Goal: Information Seeking & Learning: Learn about a topic

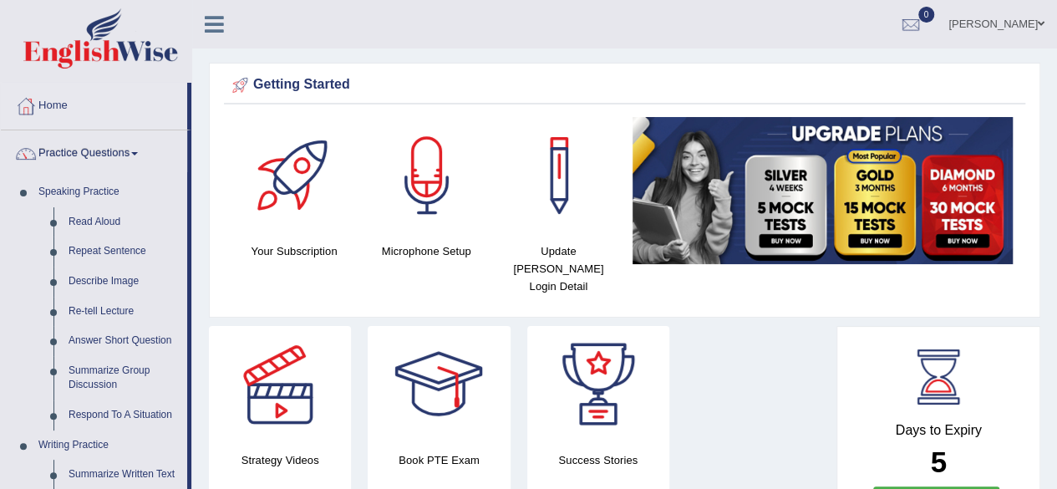
click at [206, 353] on div "Strategy Videos" at bounding box center [280, 416] width 159 height 180
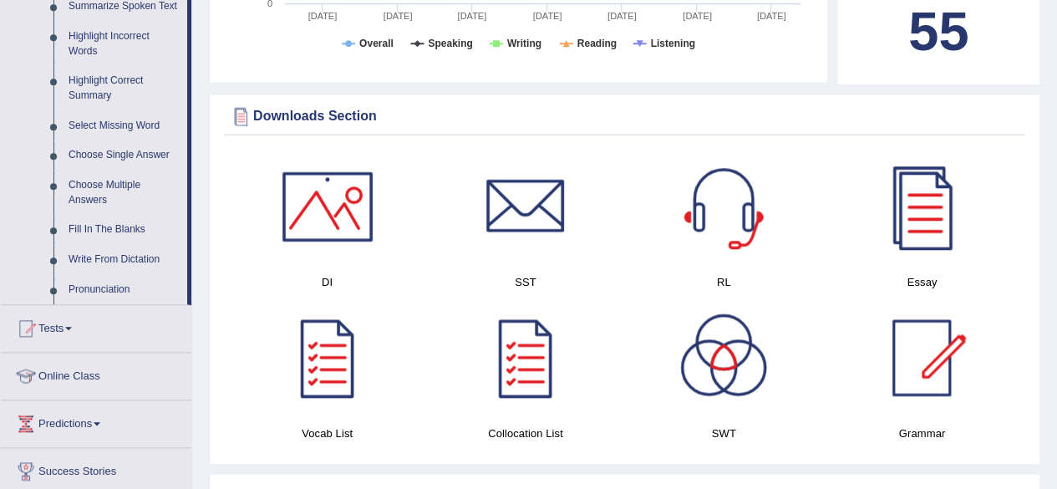
scroll to position [769, 0]
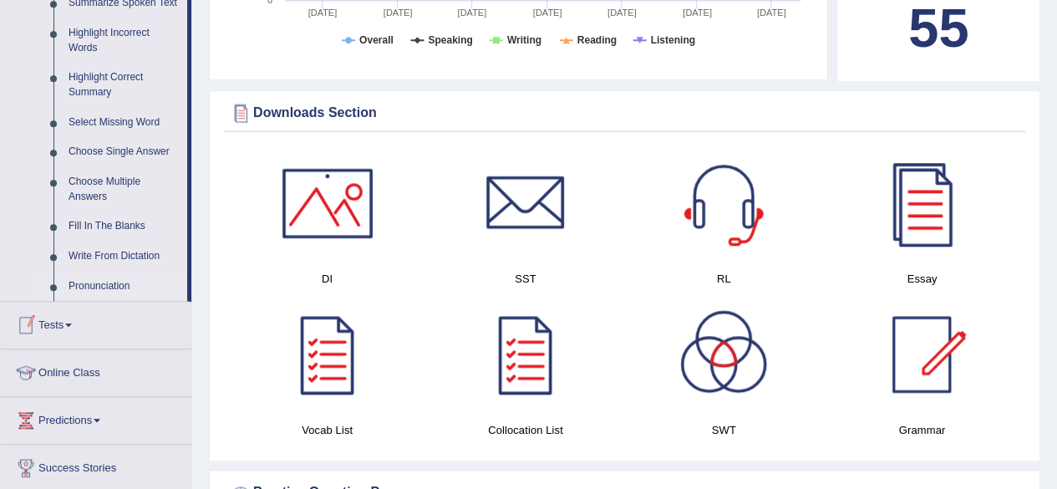
click at [84, 283] on link "Pronunciation" at bounding box center [124, 287] width 126 height 30
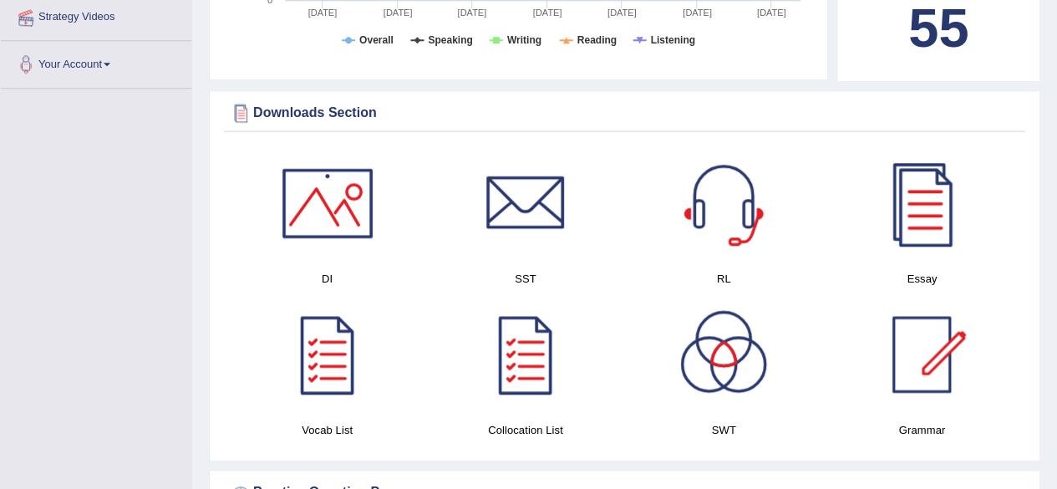
scroll to position [423, 0]
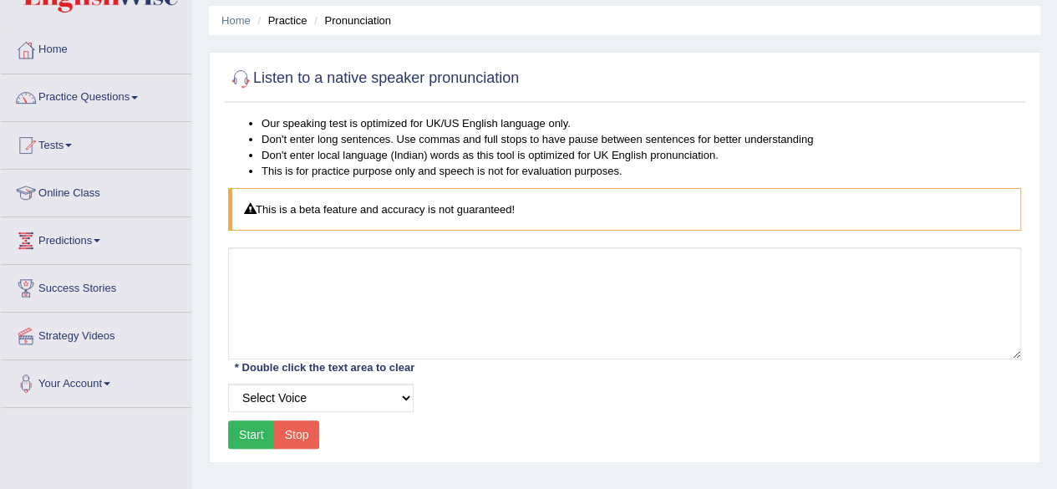
scroll to position [67, 0]
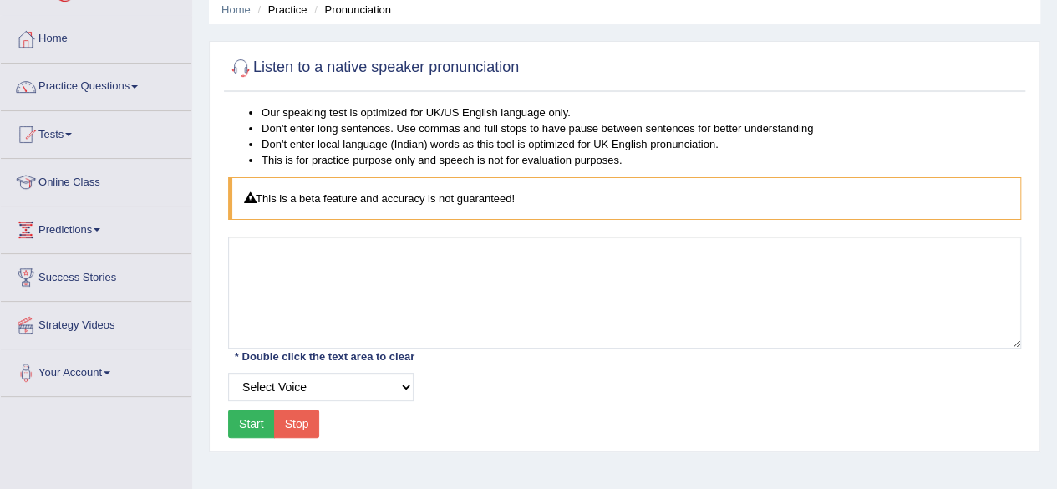
click at [262, 353] on div "* Double click the text area to clear" at bounding box center [324, 357] width 193 height 18
click at [314, 355] on div "* Double click the text area to clear" at bounding box center [324, 357] width 193 height 18
click at [247, 419] on button "Start" at bounding box center [251, 423] width 47 height 28
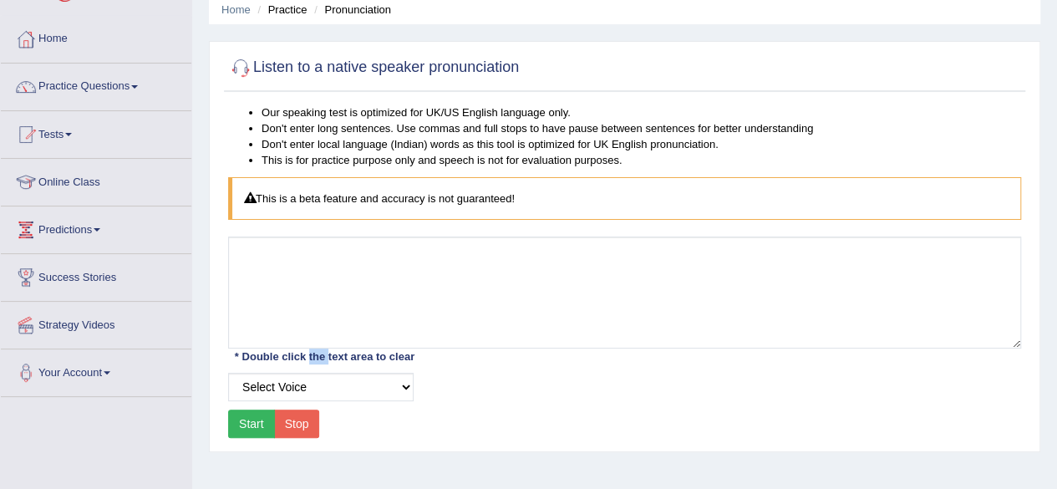
click at [247, 419] on button "Start" at bounding box center [251, 423] width 47 height 28
click at [406, 383] on select "Select Voice UK English Female UK English Male" at bounding box center [320, 387] width 185 height 28
select select "2"
click at [228, 373] on select "Select Voice UK English Female UK English Male" at bounding box center [320, 387] width 185 height 28
click at [251, 420] on button "Start" at bounding box center [251, 423] width 47 height 28
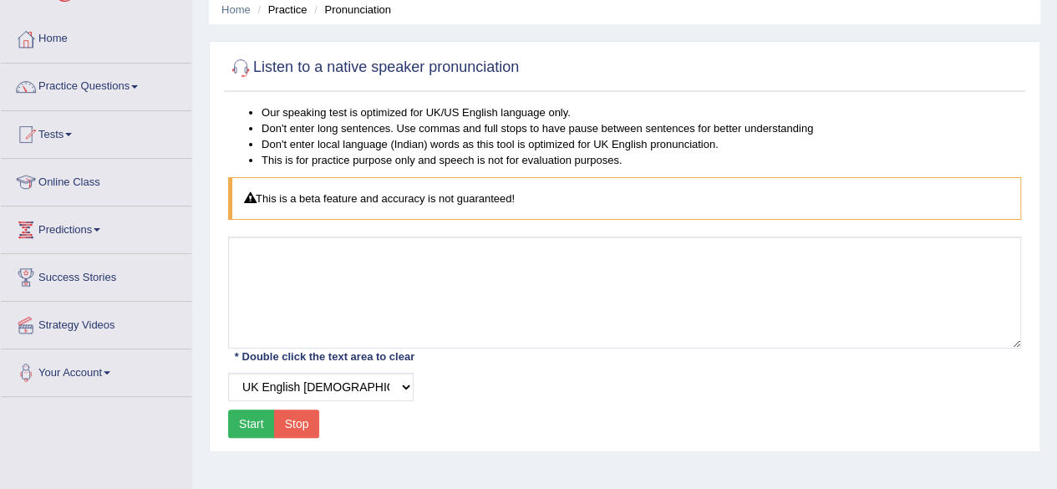
click at [337, 356] on div "* Double click the text area to clear" at bounding box center [324, 357] width 193 height 18
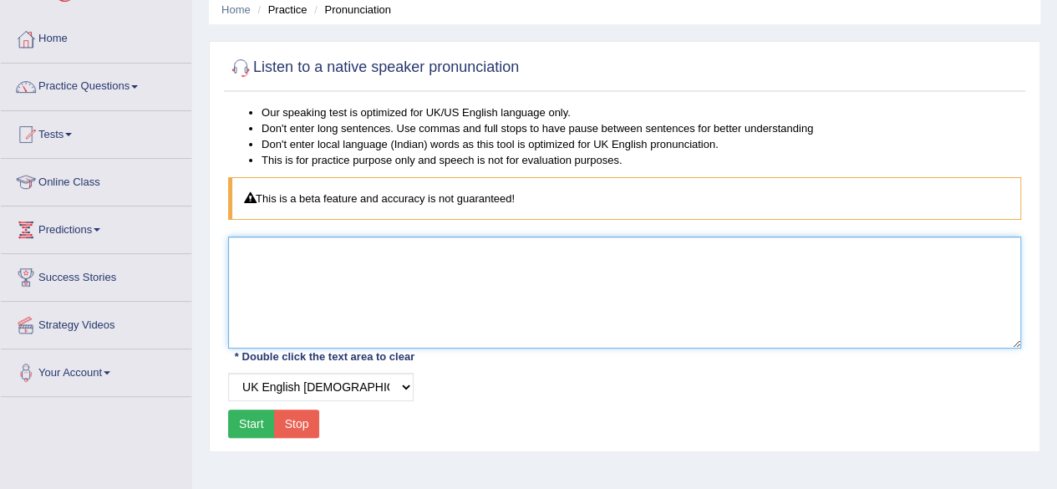
click at [419, 256] on textarea at bounding box center [624, 292] width 793 height 112
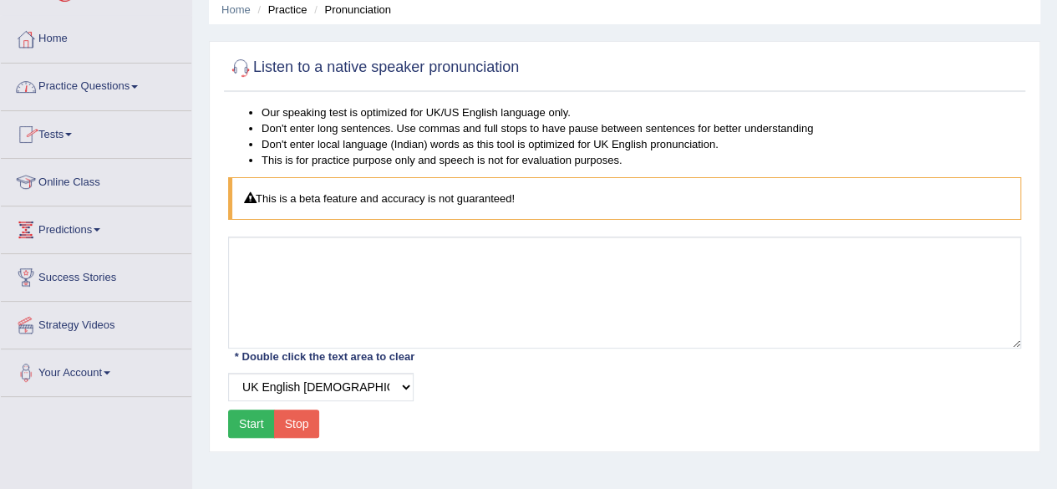
click at [142, 90] on link "Practice Questions" at bounding box center [96, 84] width 190 height 42
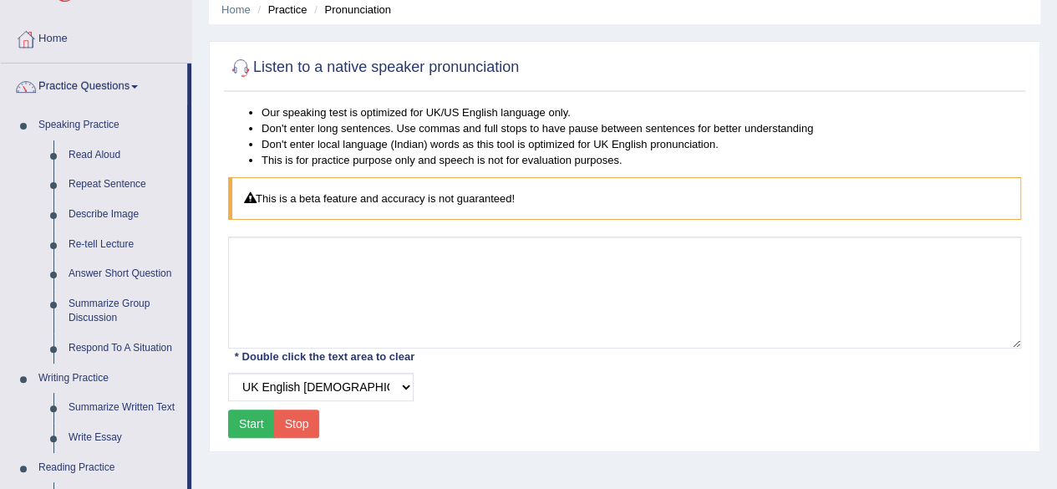
click at [203, 303] on div "Home Practice Pronunciation Listen to a native speaker pronunciation Our speaki…" at bounding box center [624, 350] width 865 height 835
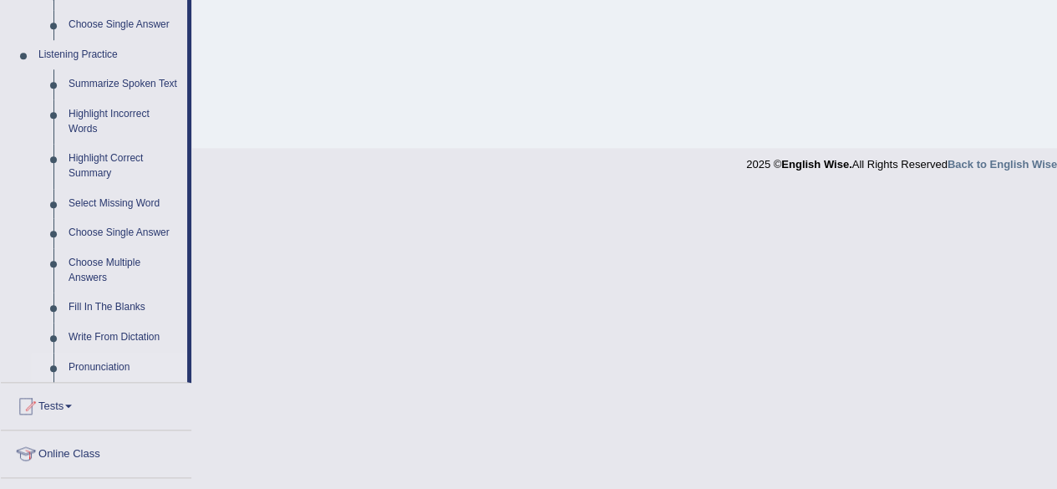
scroll to position [702, 0]
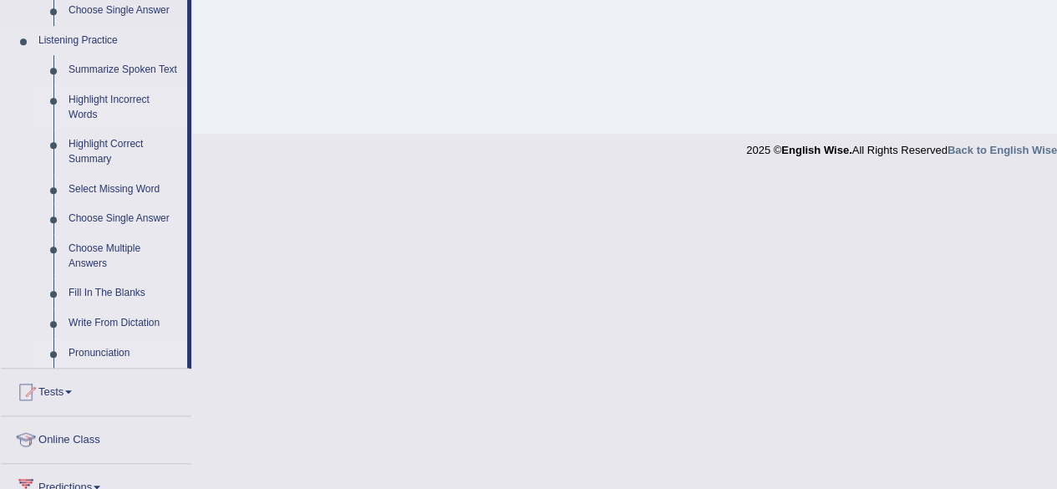
click at [107, 99] on link "Highlight Incorrect Words" at bounding box center [124, 107] width 126 height 44
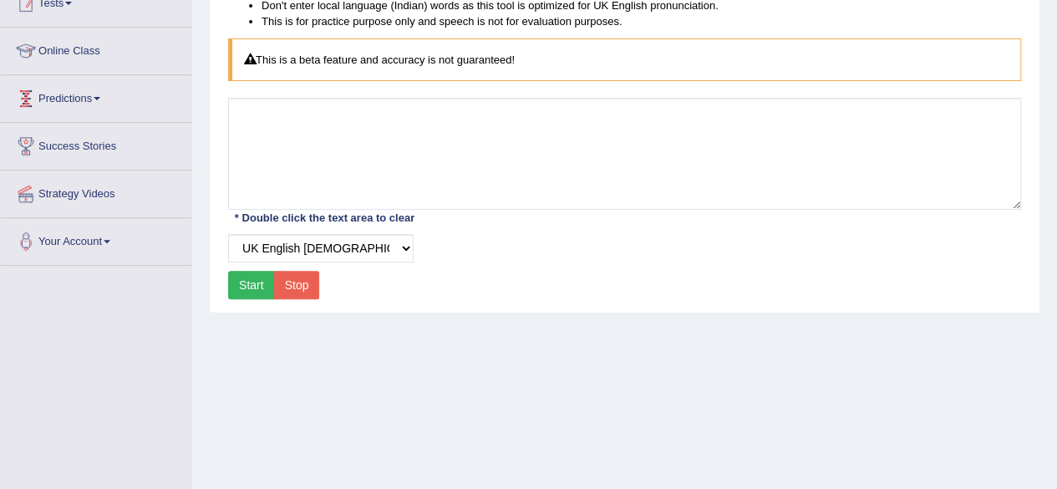
scroll to position [368, 0]
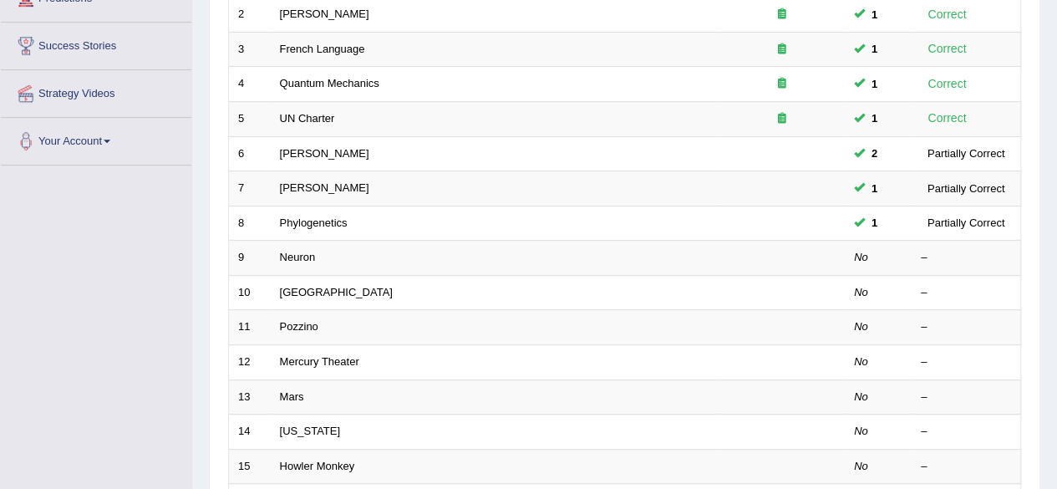
scroll to position [301, 0]
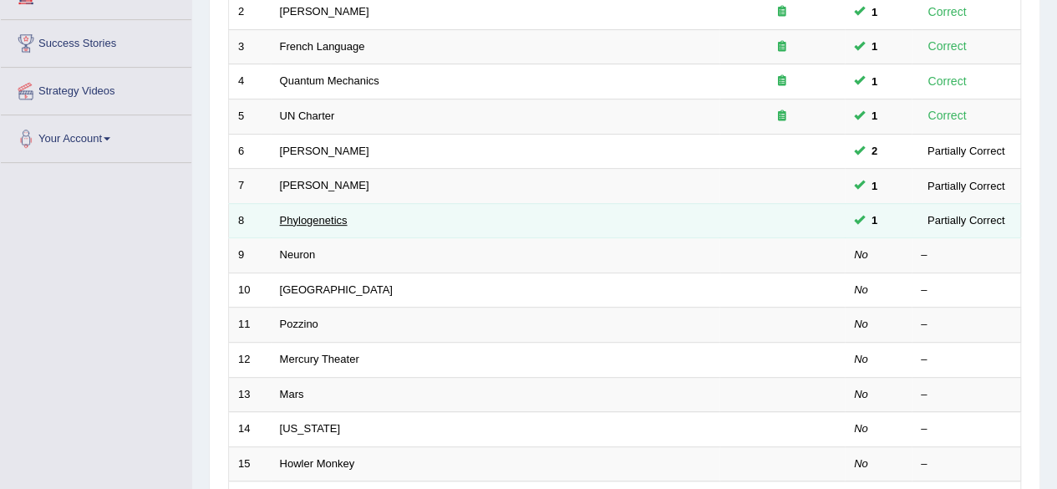
click at [305, 215] on link "Phylogenetics" at bounding box center [314, 220] width 68 height 13
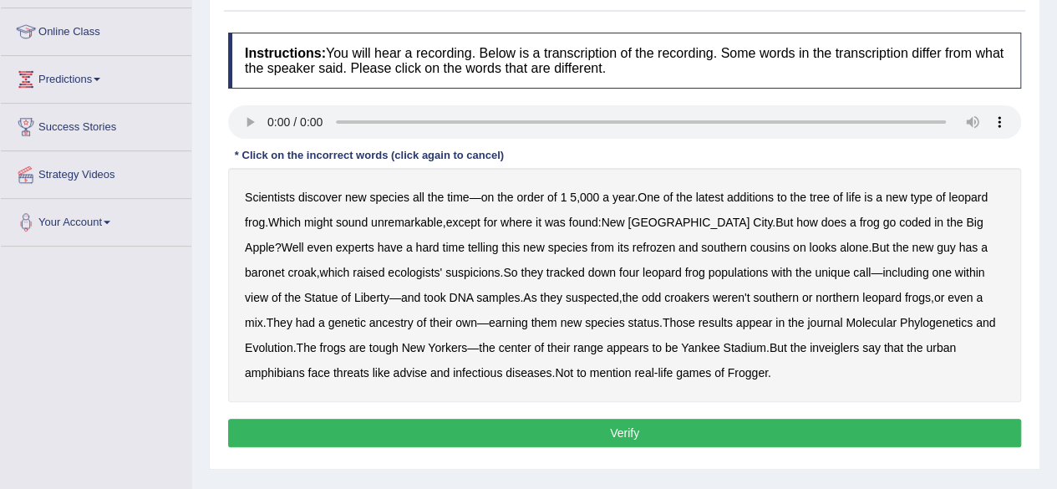
scroll to position [234, 0]
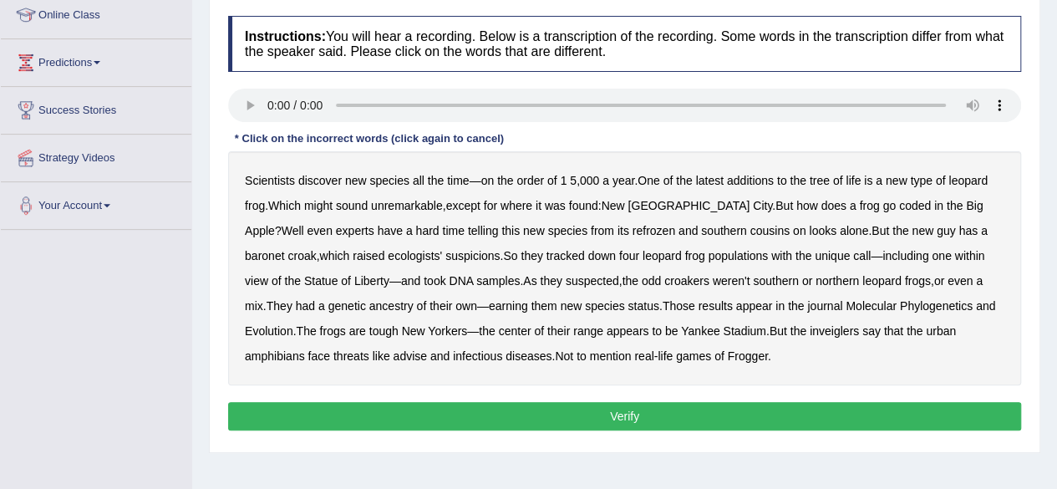
click at [899, 206] on b "coded" at bounding box center [915, 205] width 32 height 13
click at [632, 226] on b "refrozen" at bounding box center [653, 230] width 43 height 13
click at [284, 249] on b "baronet" at bounding box center [264, 255] width 39 height 13
click at [810, 331] on b "inveiglers" at bounding box center [834, 330] width 49 height 13
click at [393, 358] on b "advise" at bounding box center [409, 355] width 33 height 13
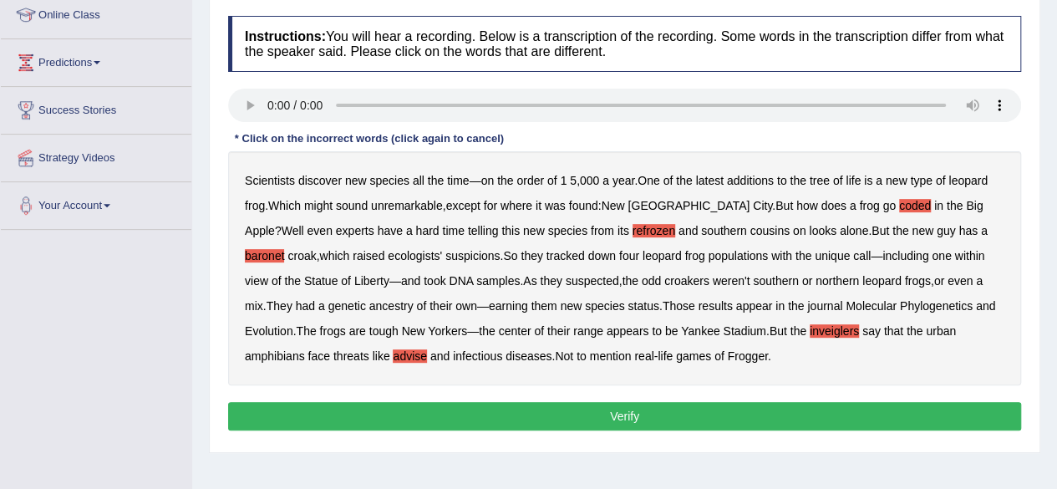
click at [647, 409] on button "Verify" at bounding box center [624, 416] width 793 height 28
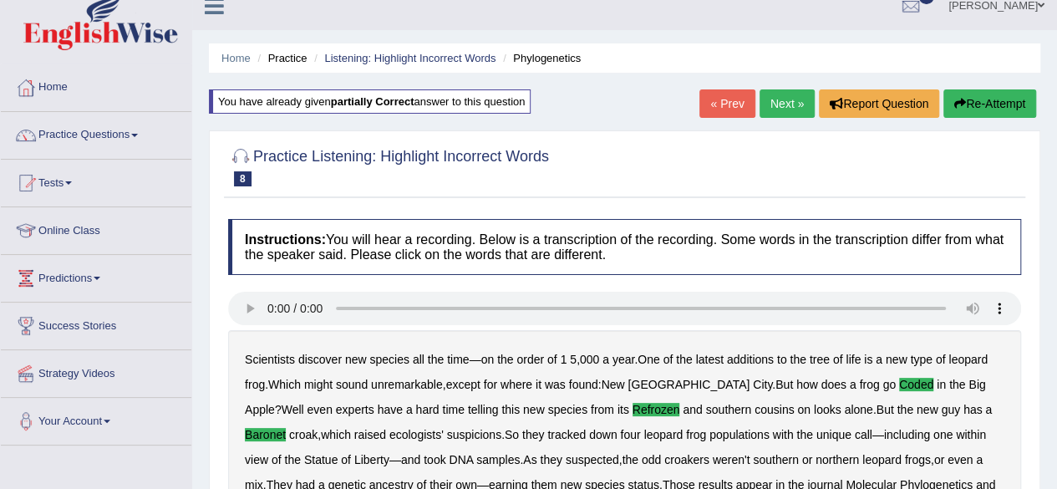
scroll to position [0, 0]
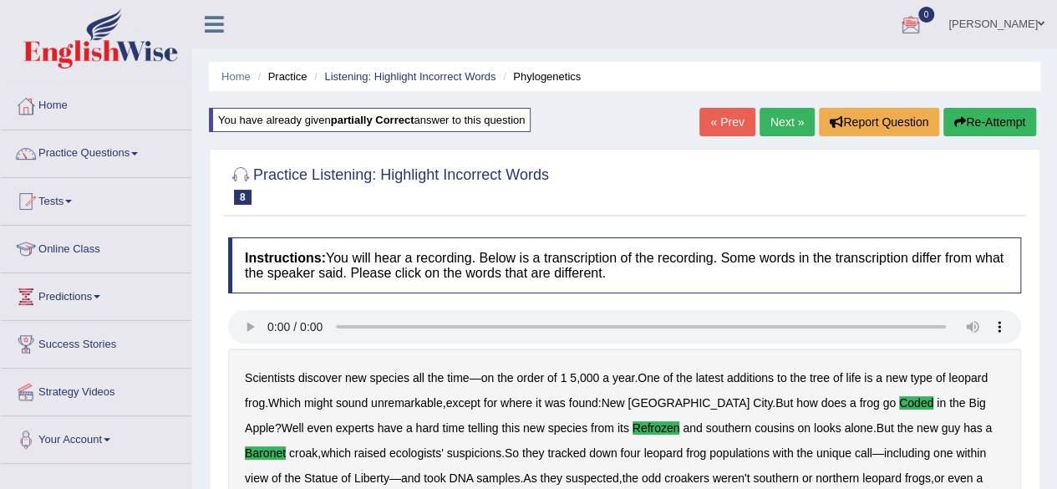
click at [773, 120] on link "Next »" at bounding box center [786, 122] width 55 height 28
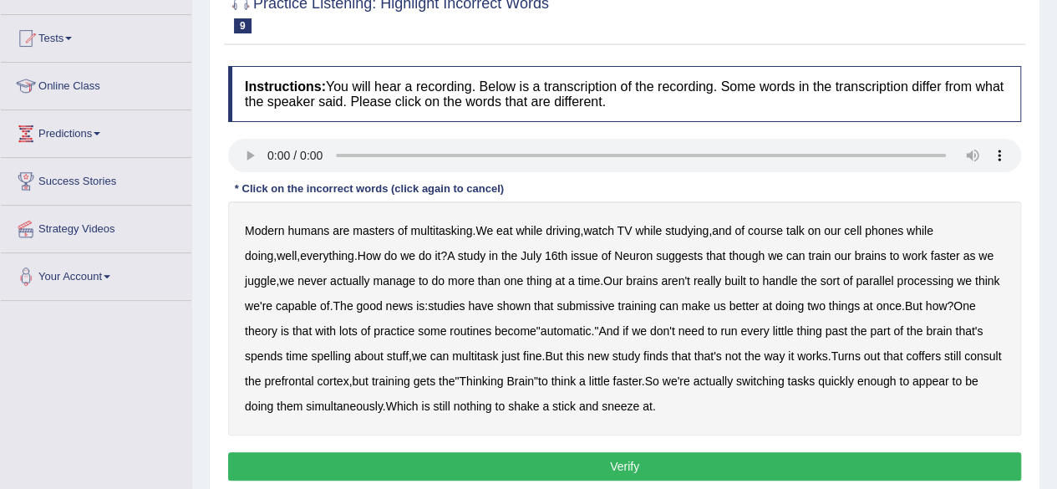
scroll to position [167, 0]
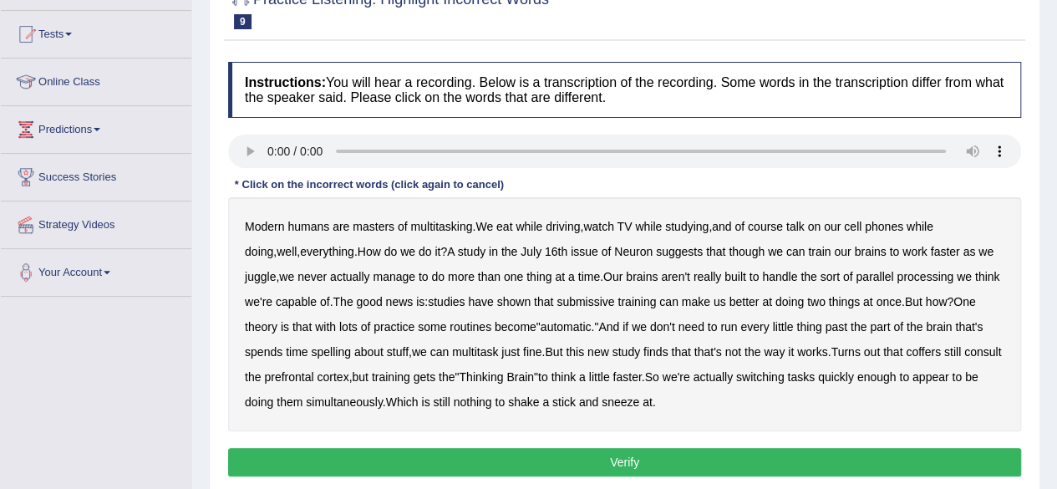
click at [783, 226] on b "course" at bounding box center [765, 226] width 35 height 13
click at [728, 250] on b "though" at bounding box center [746, 251] width 36 height 13
click at [566, 300] on b "submissive" at bounding box center [585, 301] width 58 height 13
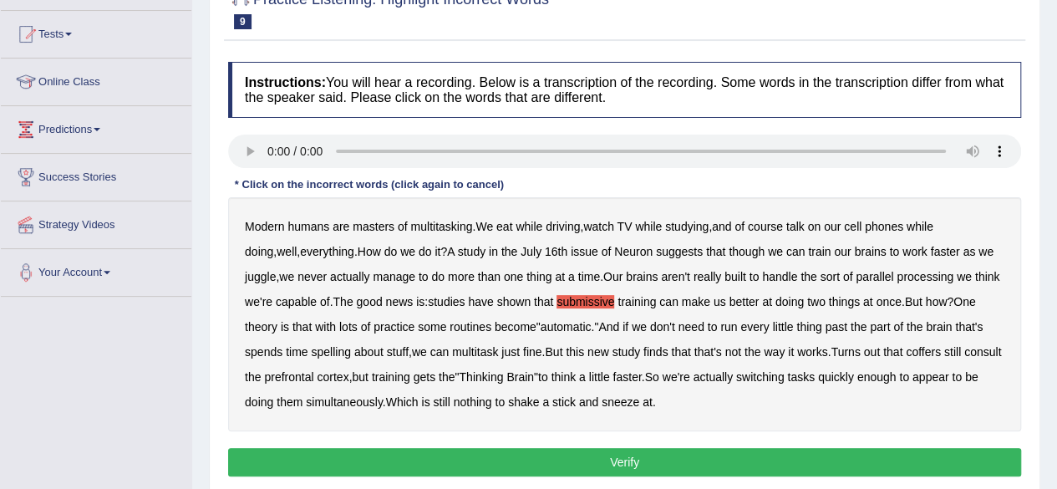
click at [311, 353] on b "spelling" at bounding box center [330, 351] width 39 height 13
click at [578, 464] on button "Verify" at bounding box center [624, 462] width 793 height 28
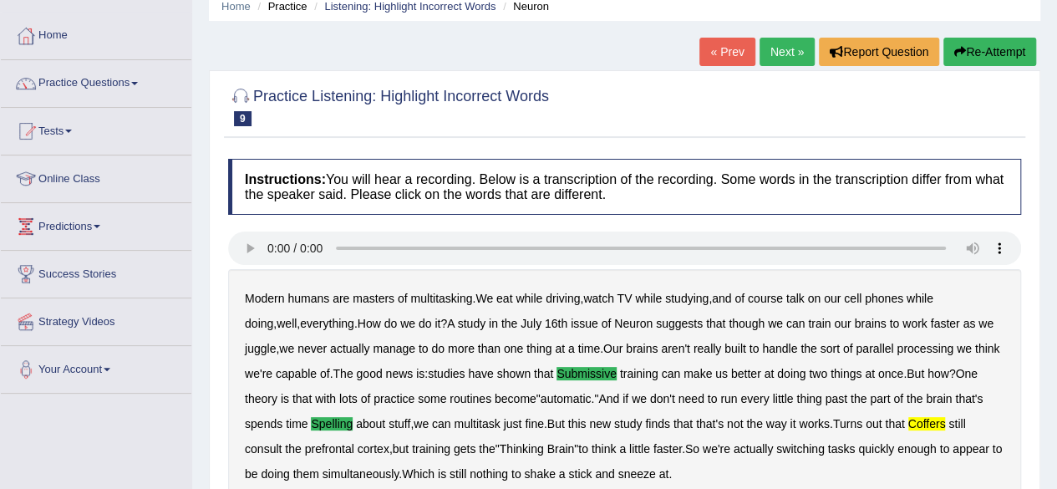
scroll to position [100, 0]
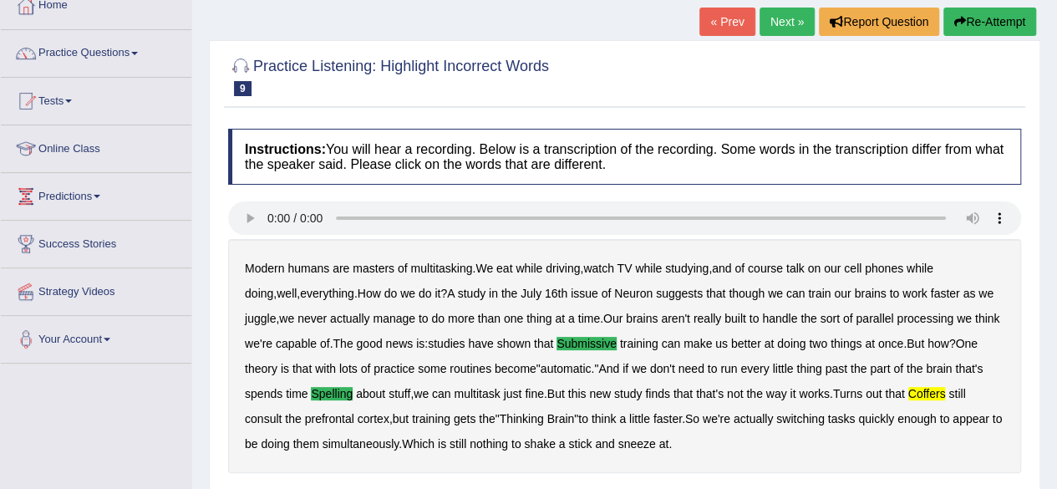
click at [785, 19] on link "Next »" at bounding box center [786, 22] width 55 height 28
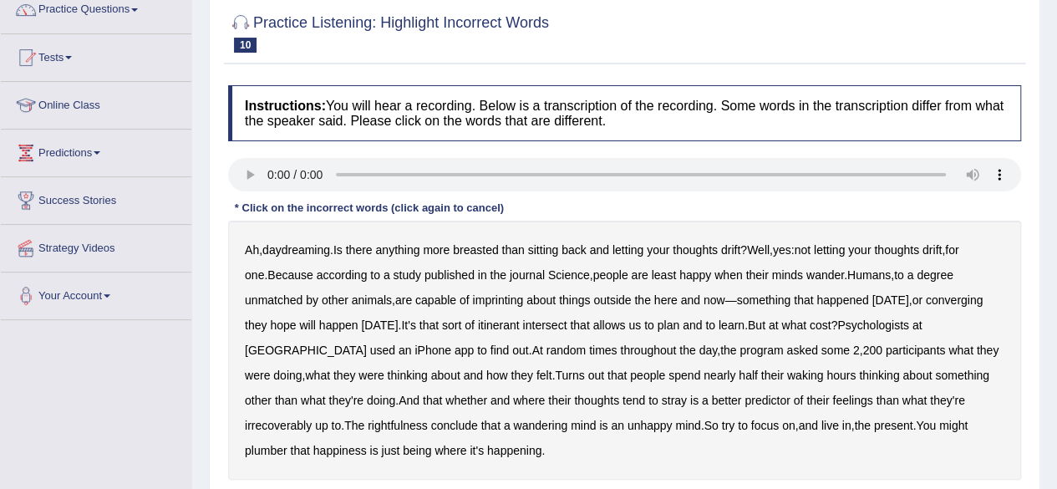
scroll to position [167, 0]
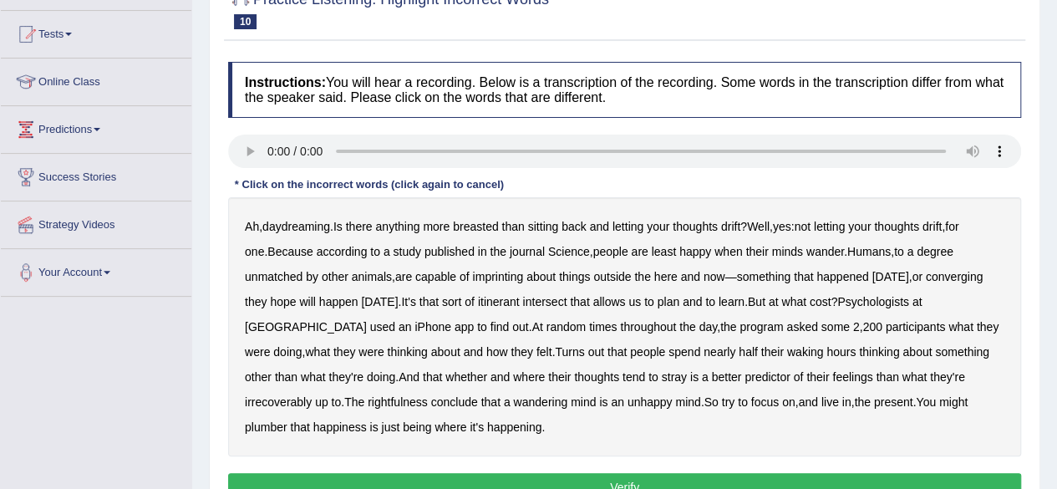
click at [472, 272] on b "imprinting" at bounding box center [497, 276] width 51 height 13
click at [926, 275] on b "converging" at bounding box center [955, 276] width 58 height 13
click at [312, 395] on b "irrecoverably" at bounding box center [278, 401] width 67 height 13
click at [287, 420] on b "plumber" at bounding box center [266, 426] width 43 height 13
click at [723, 482] on button "Verify" at bounding box center [624, 487] width 793 height 28
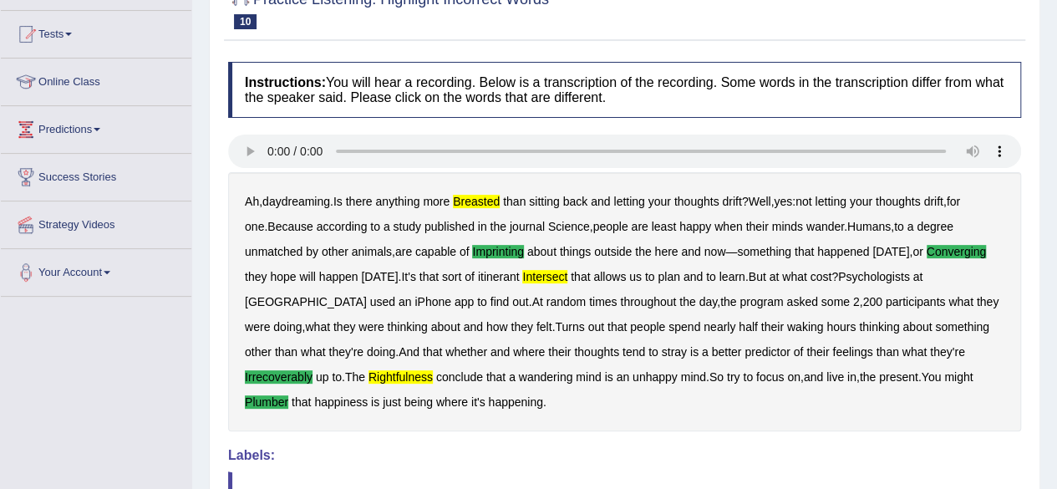
click at [1056, 8] on div "Home Practice Listening: Highlight Incorrect Words Harvard « Prev Next » Report…" at bounding box center [624, 271] width 865 height 876
click at [1056, 8] on html "Toggle navigation Home Practice Questions Speaking Practice Read Aloud Repeat S…" at bounding box center [528, 77] width 1057 height 489
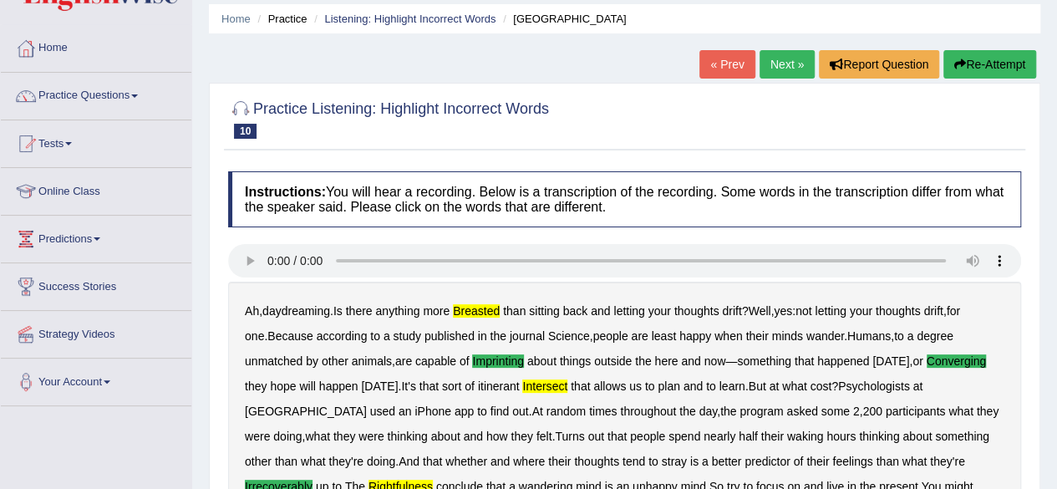
scroll to position [33, 0]
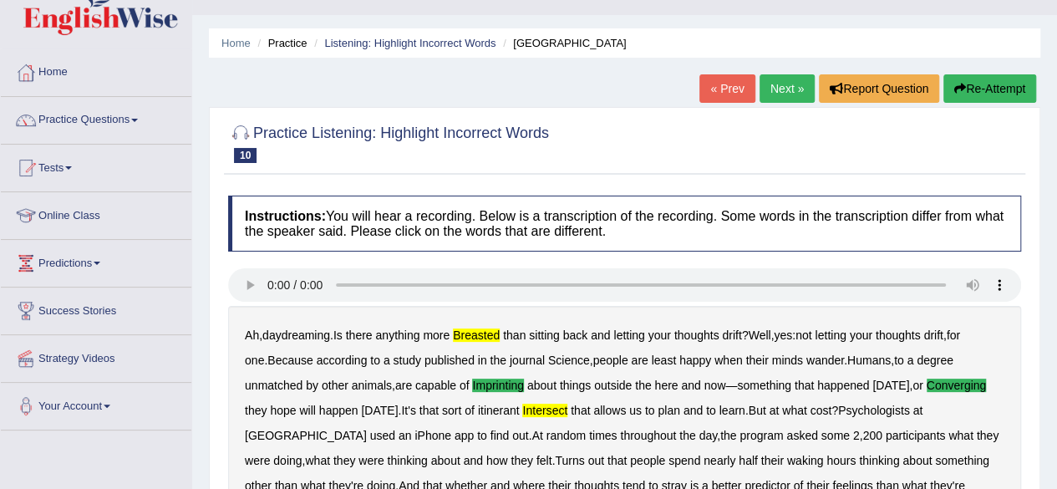
click at [790, 78] on link "Next »" at bounding box center [786, 88] width 55 height 28
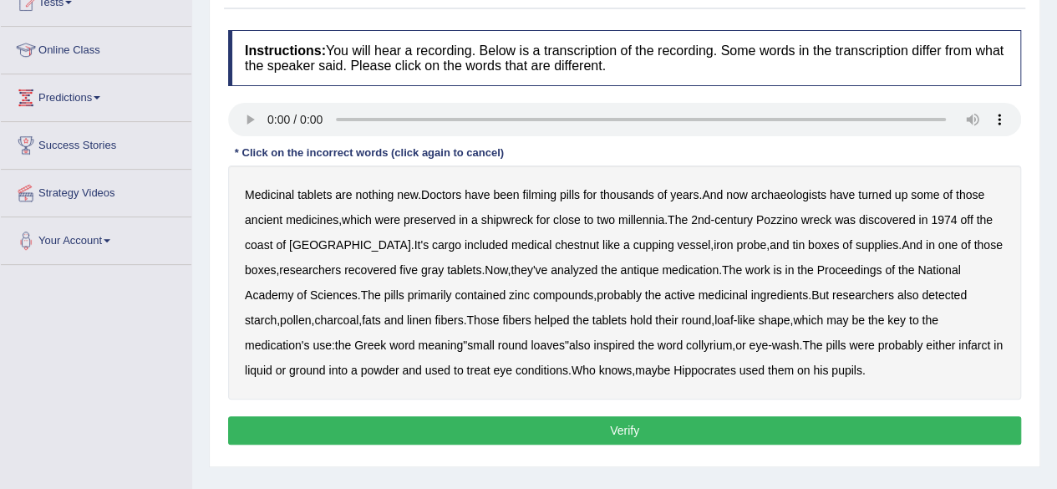
scroll to position [201, 0]
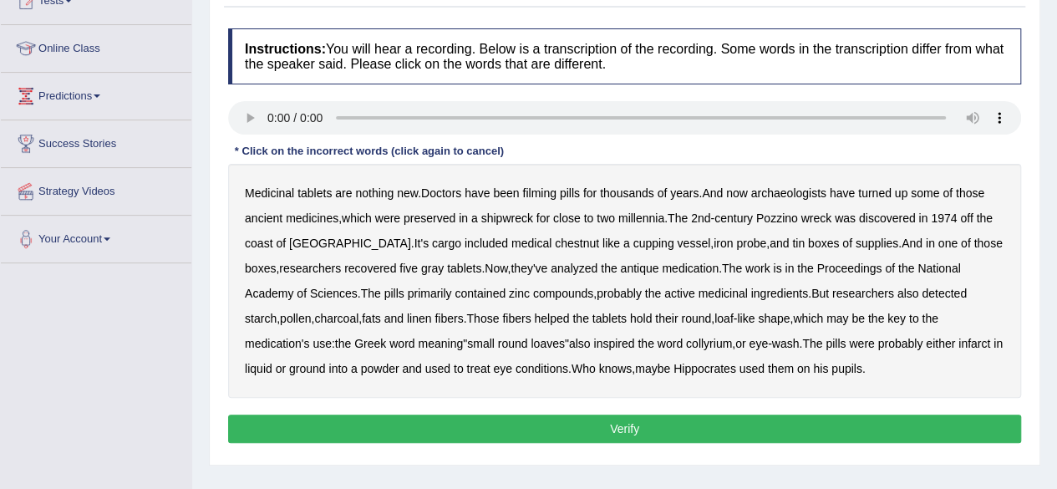
click at [545, 193] on b "filming" at bounding box center [538, 192] width 33 height 13
click at [555, 241] on b "chestnut" at bounding box center [577, 242] width 44 height 13
click at [958, 344] on b "infarct" at bounding box center [974, 343] width 32 height 13
click at [655, 420] on button "Verify" at bounding box center [624, 428] width 793 height 28
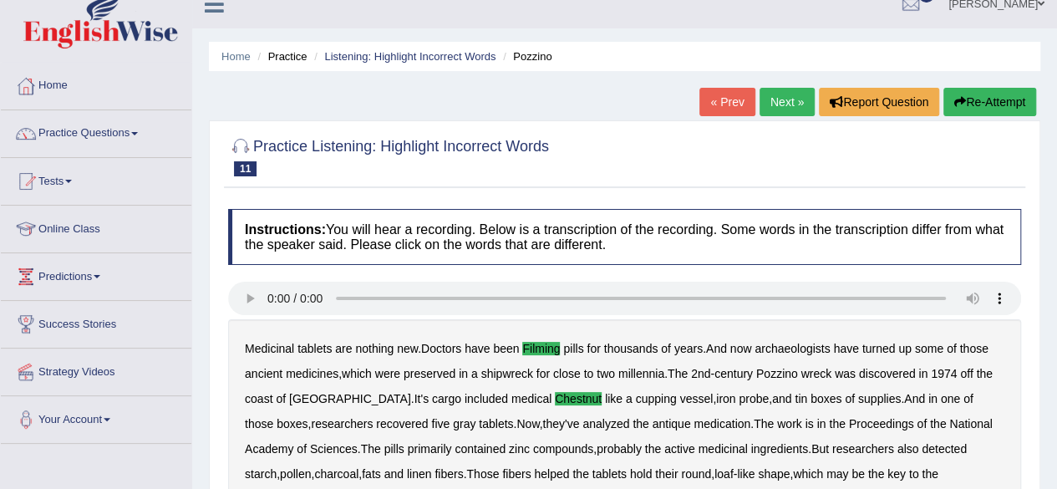
scroll to position [0, 0]
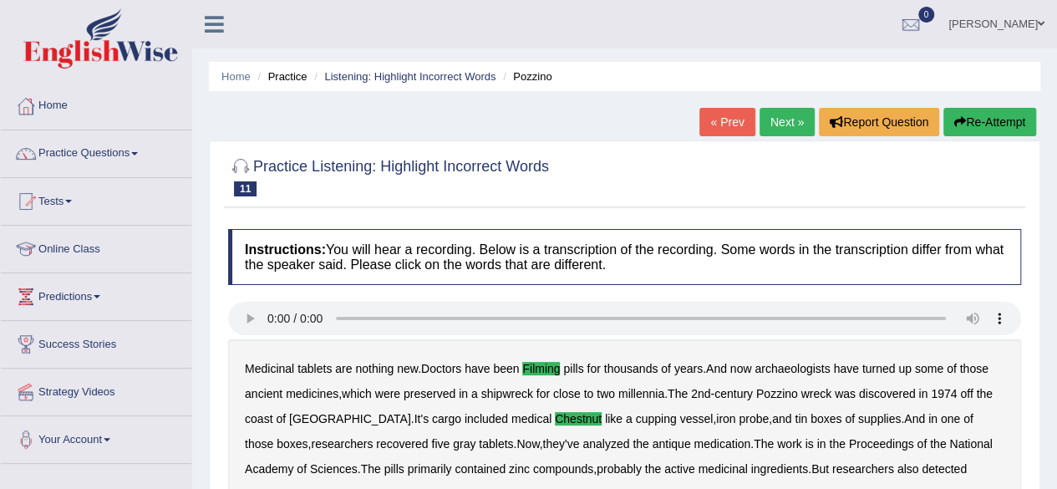
click at [780, 118] on link "Next »" at bounding box center [786, 122] width 55 height 28
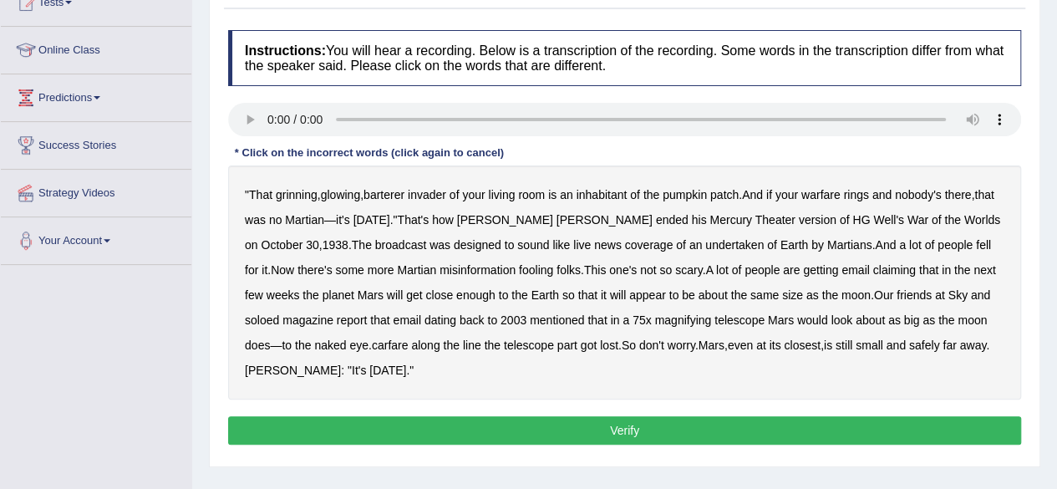
scroll to position [201, 0]
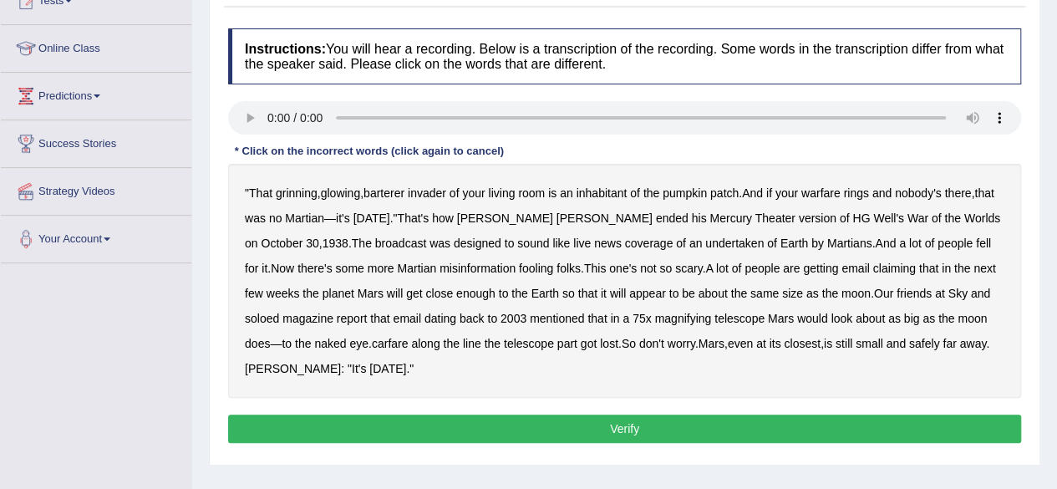
click at [399, 193] on b "barterer" at bounding box center [383, 192] width 41 height 13
click at [825, 195] on b "warfare" at bounding box center [820, 192] width 39 height 13
click at [705, 237] on b "undertaken" at bounding box center [734, 242] width 58 height 13
click at [269, 317] on b "soloed" at bounding box center [262, 318] width 34 height 13
click at [404, 343] on b "carfare" at bounding box center [390, 343] width 37 height 13
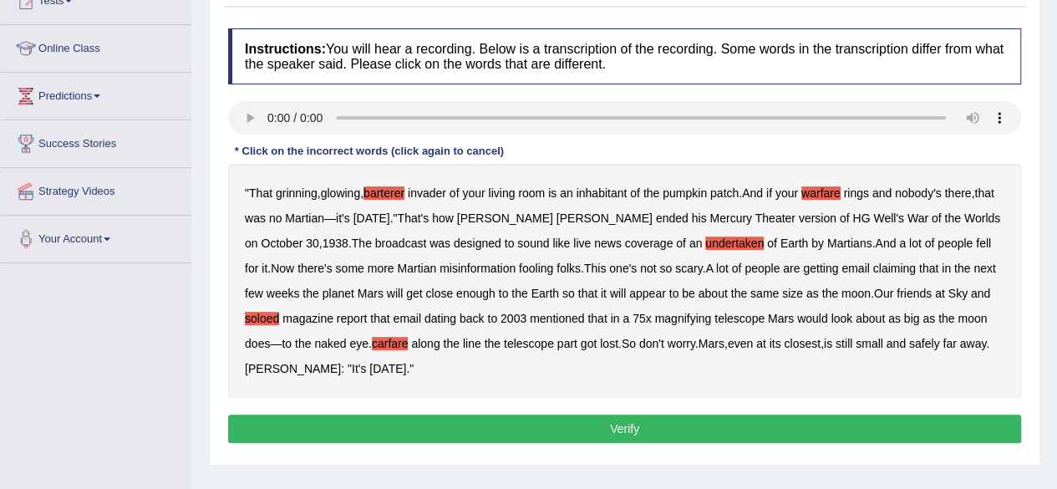
click at [454, 429] on button "Verify" at bounding box center [624, 428] width 793 height 28
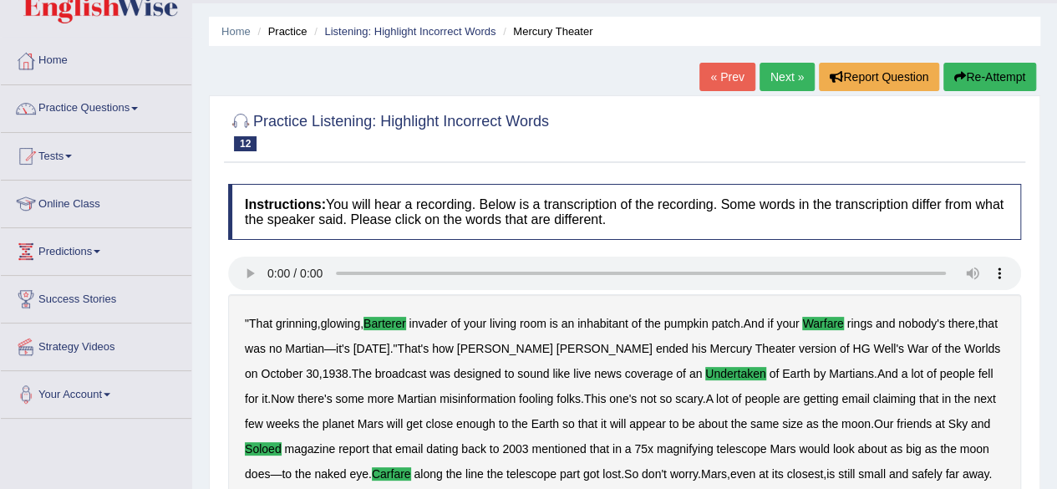
scroll to position [33, 0]
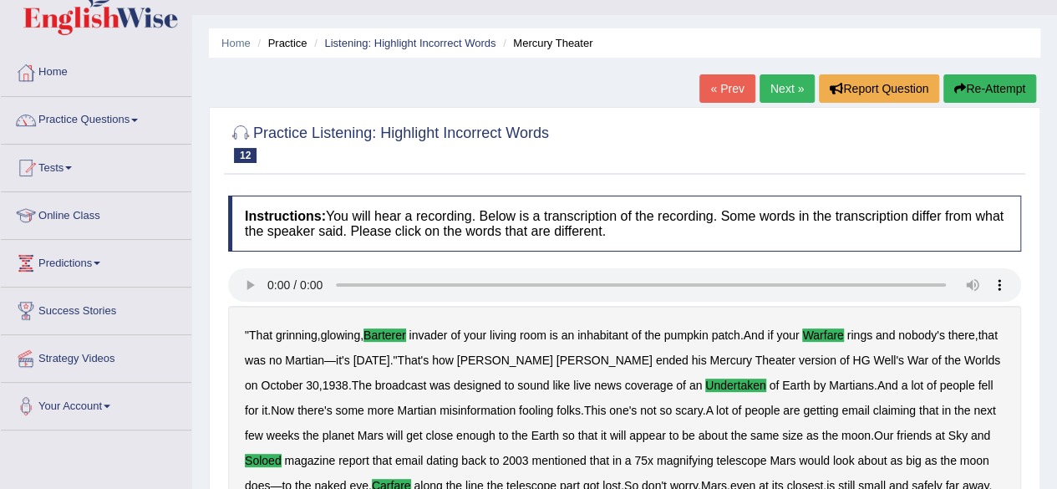
click at [792, 80] on link "Next »" at bounding box center [786, 88] width 55 height 28
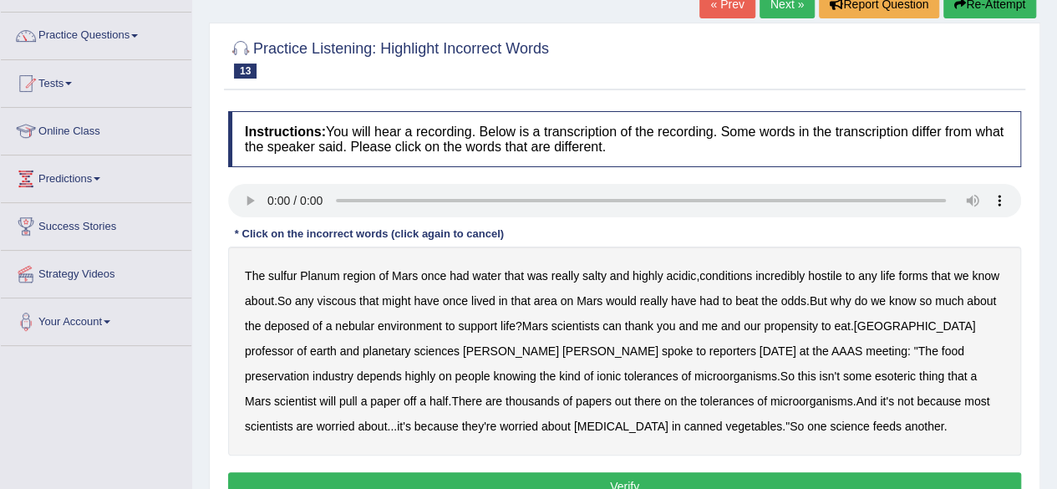
scroll to position [134, 0]
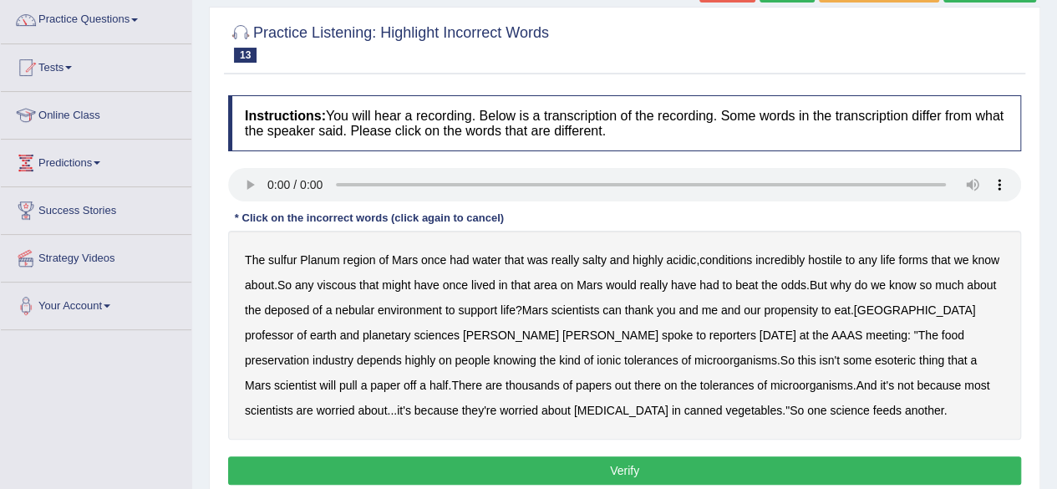
click at [287, 260] on b "sulfur" at bounding box center [282, 259] width 28 height 13
click at [340, 282] on b "viscous" at bounding box center [336, 284] width 39 height 13
click at [289, 309] on b "deposed" at bounding box center [286, 309] width 45 height 13
click at [663, 473] on button "Verify" at bounding box center [624, 470] width 793 height 28
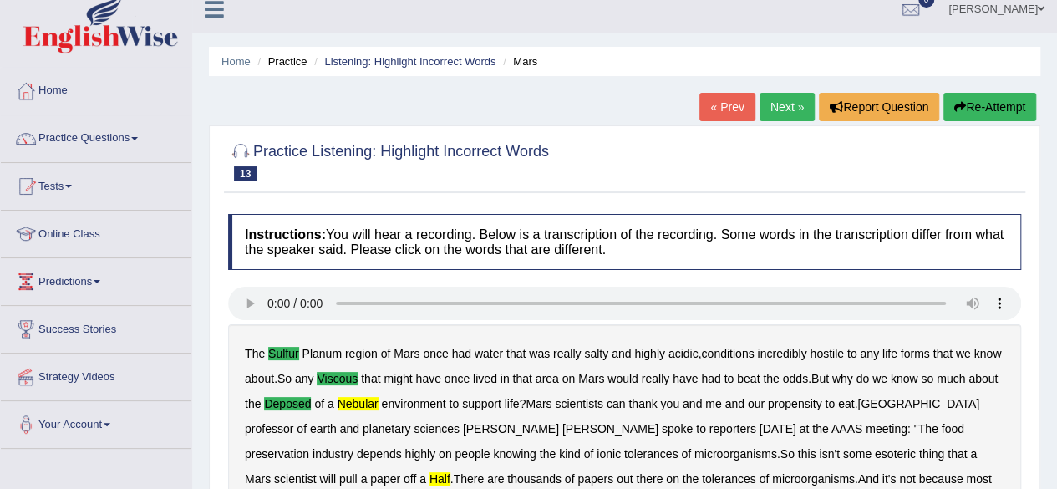
scroll to position [0, 0]
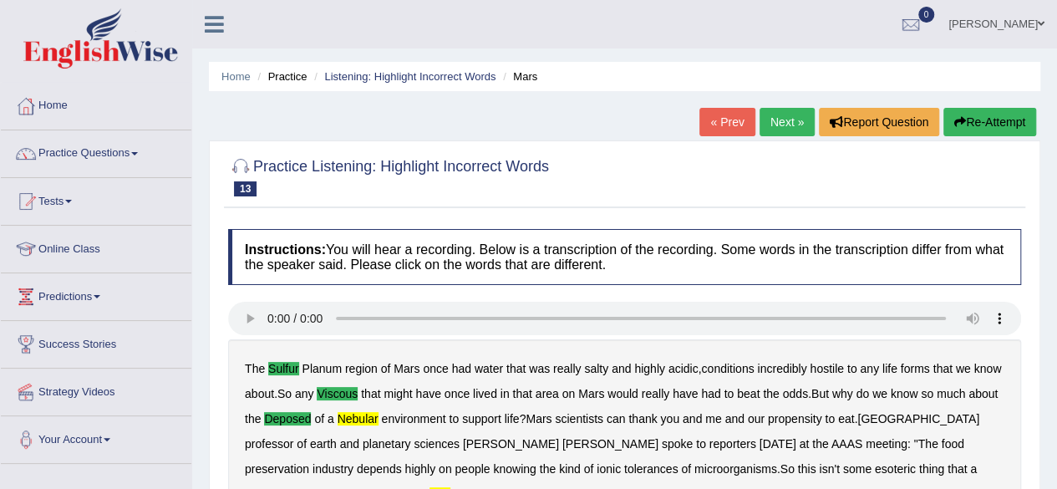
click at [767, 119] on link "Next »" at bounding box center [786, 122] width 55 height 28
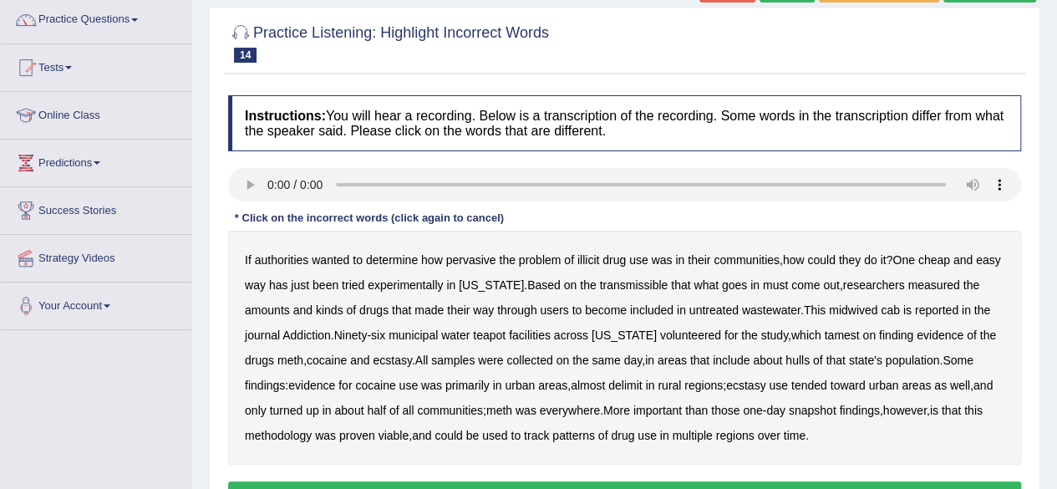
scroll to position [167, 0]
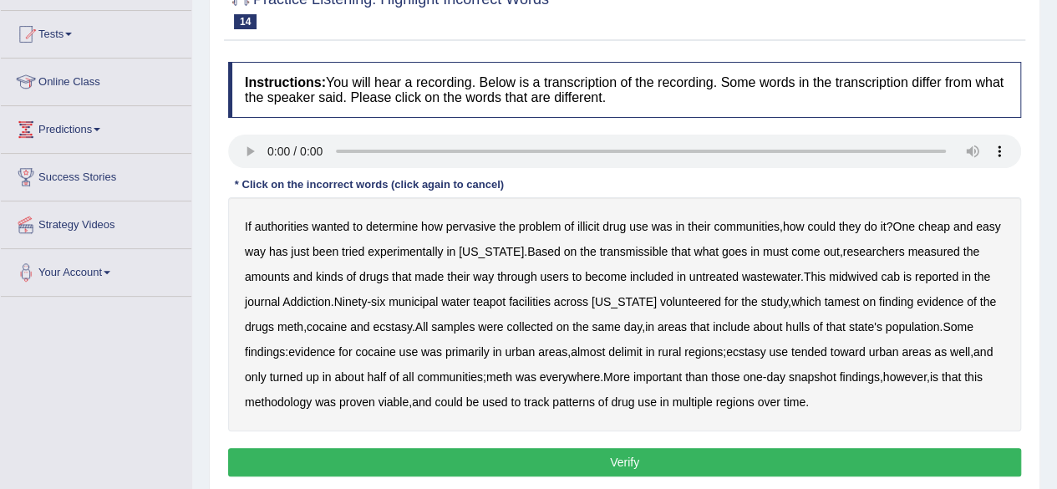
click at [643, 249] on b "transmissible" at bounding box center [633, 251] width 69 height 13
click at [851, 271] on b "midwived" at bounding box center [853, 276] width 48 height 13
click at [826, 304] on b "tamest" at bounding box center [841, 301] width 35 height 13
click at [799, 328] on b "hulls" at bounding box center [797, 326] width 24 height 13
click at [632, 355] on b "delimit" at bounding box center [624, 351] width 33 height 13
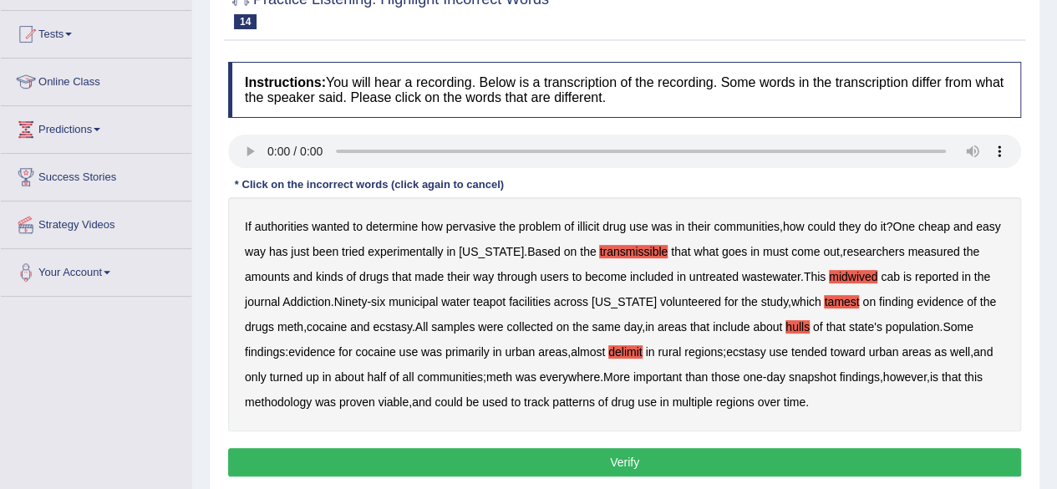
click at [683, 465] on button "Verify" at bounding box center [624, 462] width 793 height 28
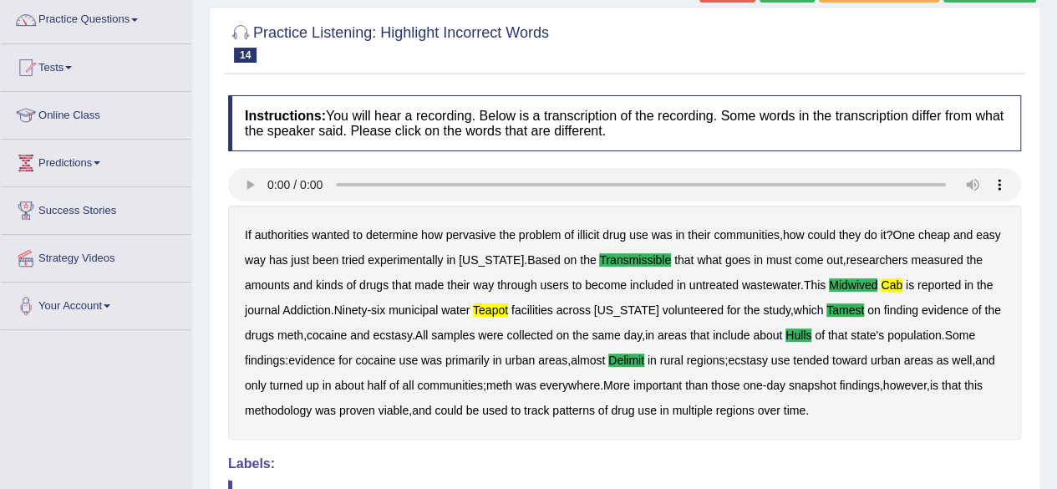
scroll to position [100, 0]
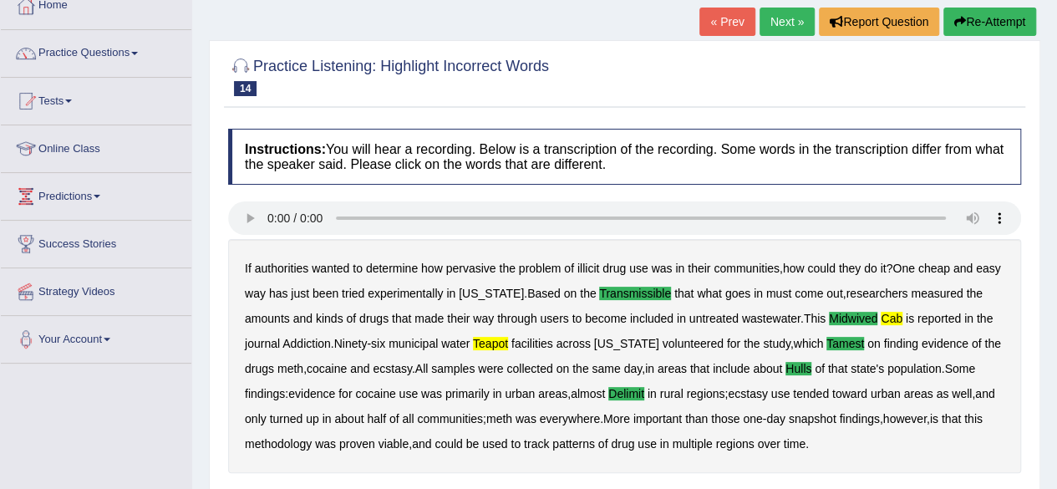
click at [786, 22] on link "Next »" at bounding box center [786, 22] width 55 height 28
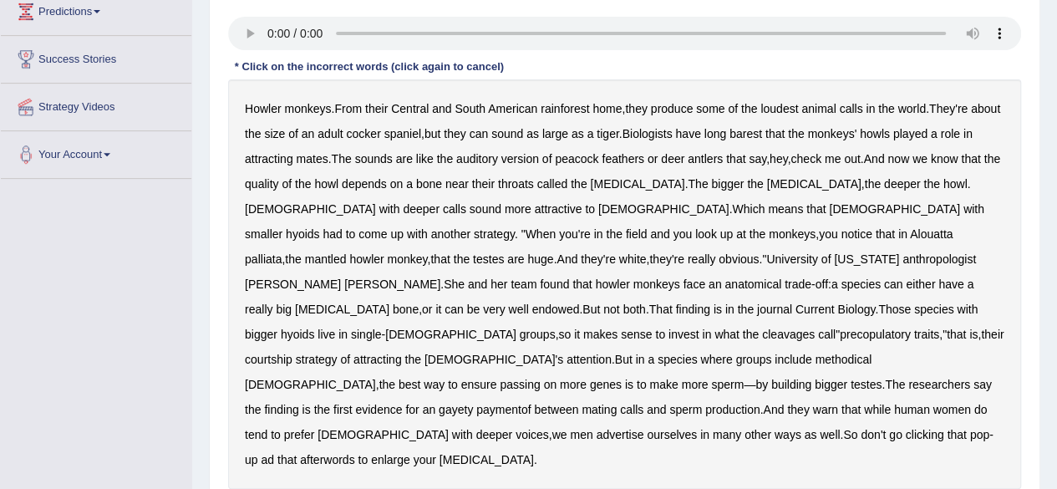
scroll to position [301, 0]
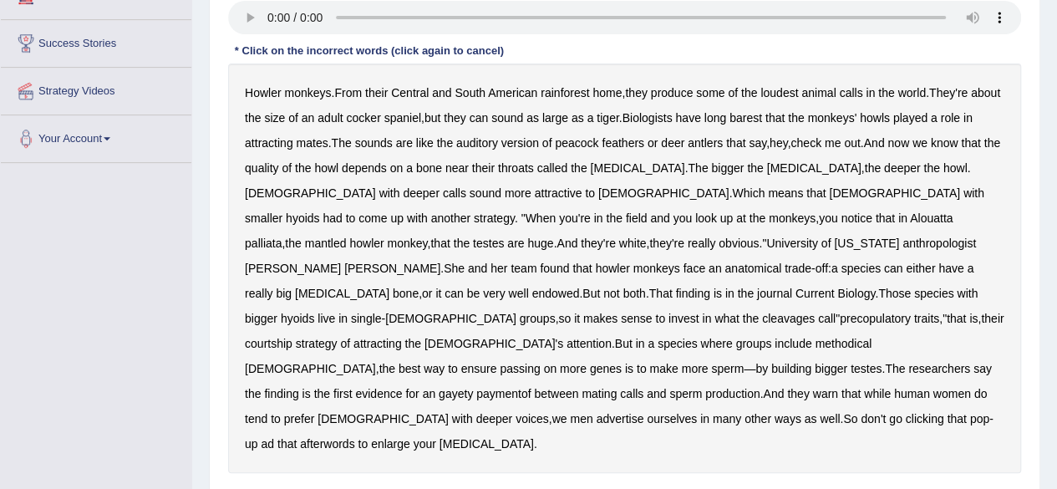
click at [642, 95] on b "they" at bounding box center [636, 92] width 22 height 13
drag, startPoint x: 642, startPoint y: 95, endPoint x: 459, endPoint y: 138, distance: 187.0
click at [459, 138] on div "Howler monkeys . From their Central and South American rainforest home , they p…" at bounding box center [624, 267] width 793 height 409
click at [762, 119] on b "barest" at bounding box center [745, 117] width 33 height 13
click at [762, 312] on b "cleavages" at bounding box center [788, 318] width 53 height 13
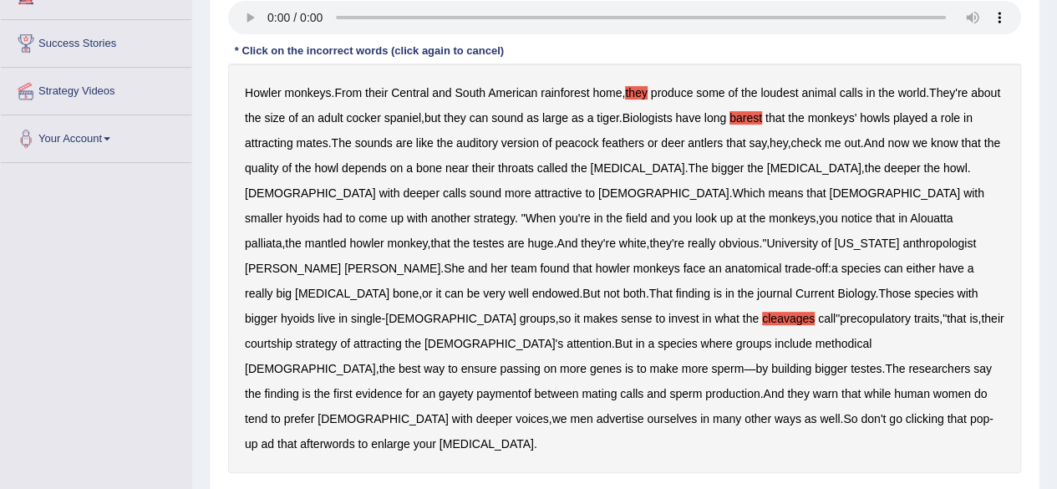
click at [815, 337] on b "methodical" at bounding box center [843, 343] width 57 height 13
click at [473, 387] on b "gayety" at bounding box center [456, 393] width 34 height 13
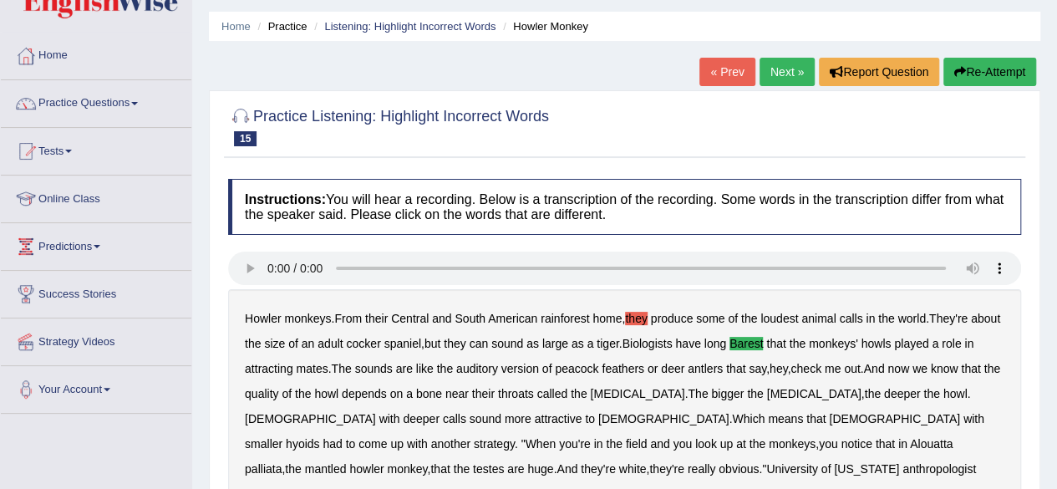
scroll to position [11, 0]
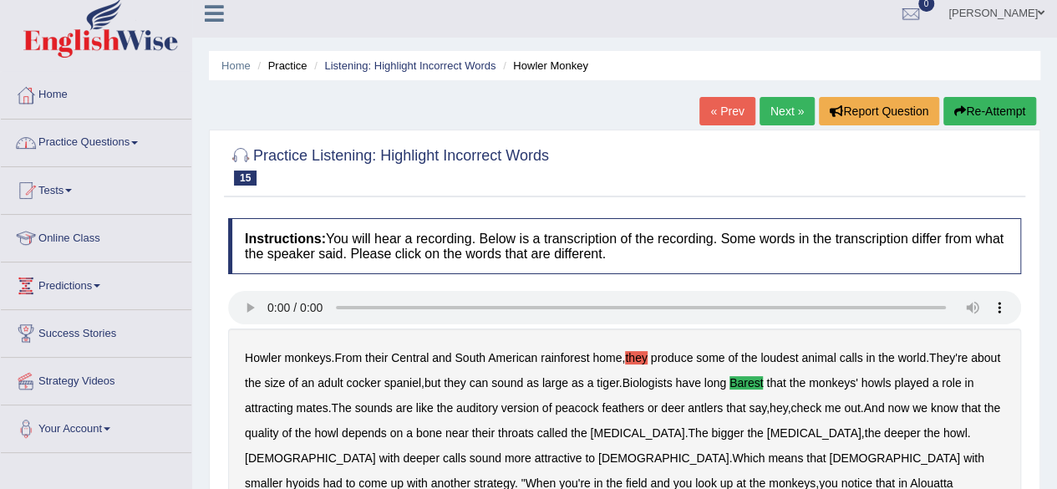
click at [142, 146] on link "Practice Questions" at bounding box center [96, 140] width 190 height 42
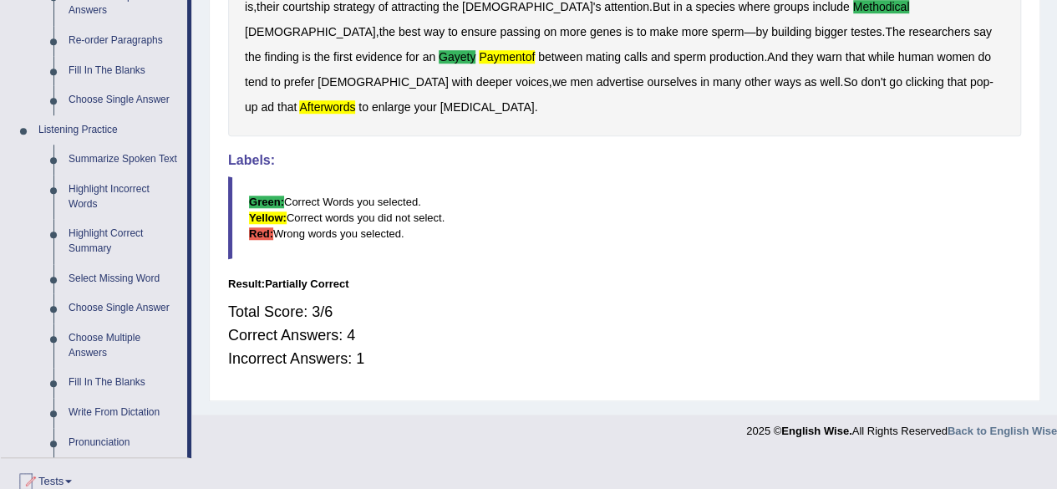
scroll to position [646, 0]
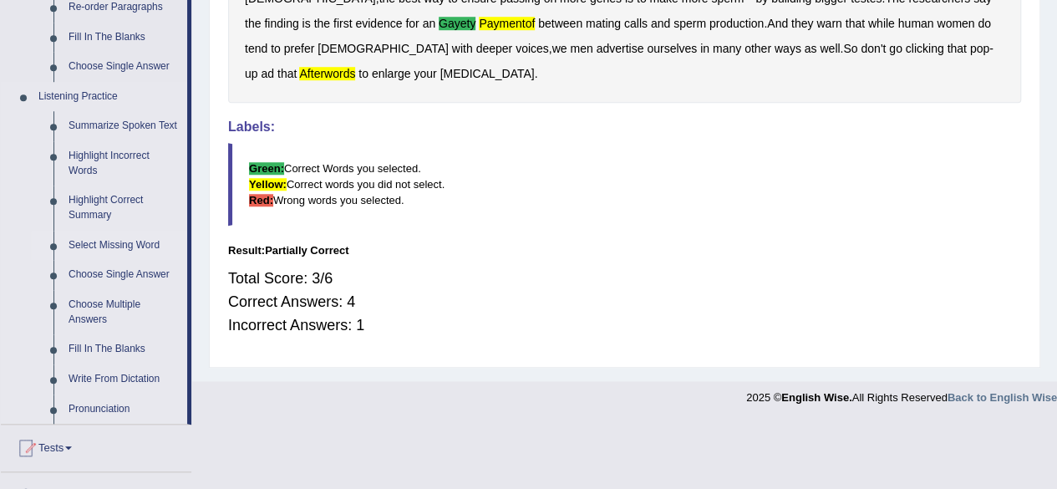
click at [142, 243] on link "Select Missing Word" at bounding box center [124, 246] width 126 height 30
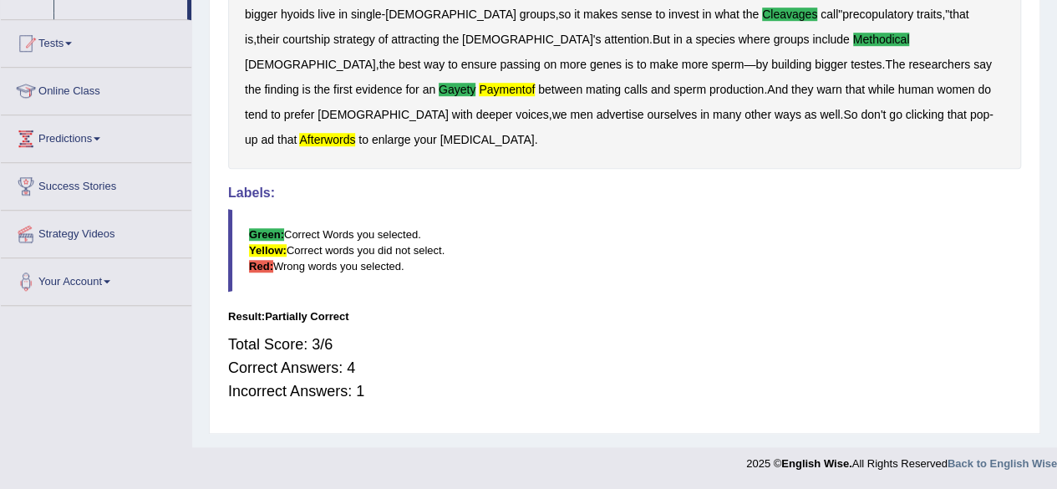
scroll to position [474, 0]
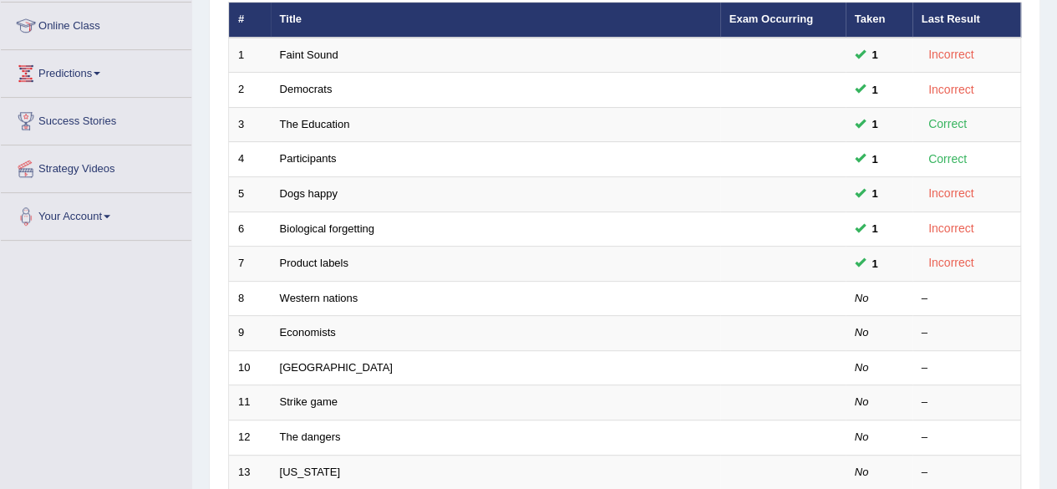
scroll to position [234, 0]
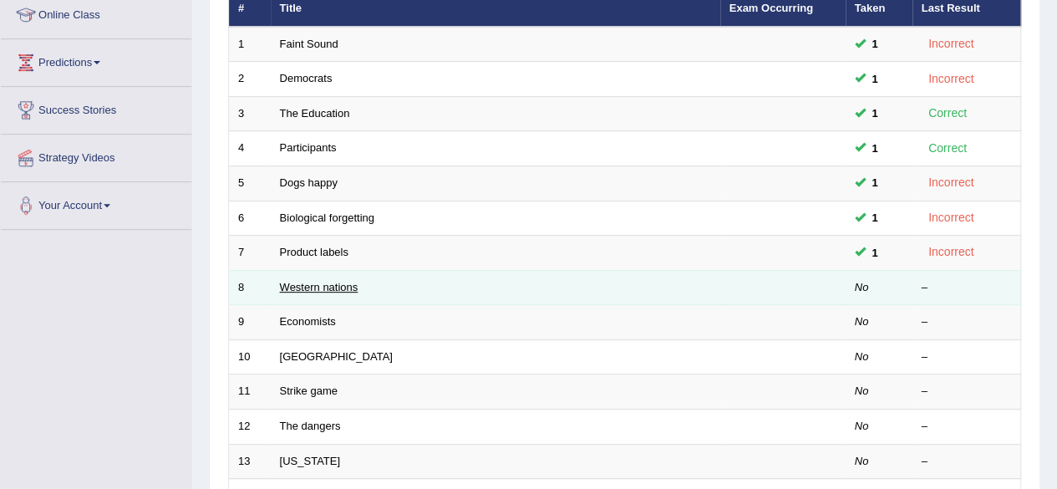
click at [322, 285] on link "Western nations" at bounding box center [319, 287] width 79 height 13
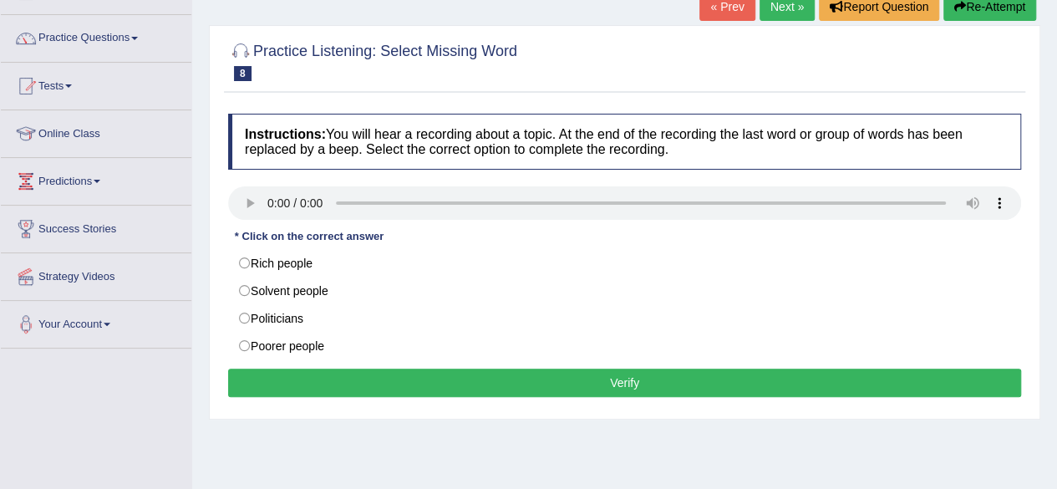
scroll to position [134, 0]
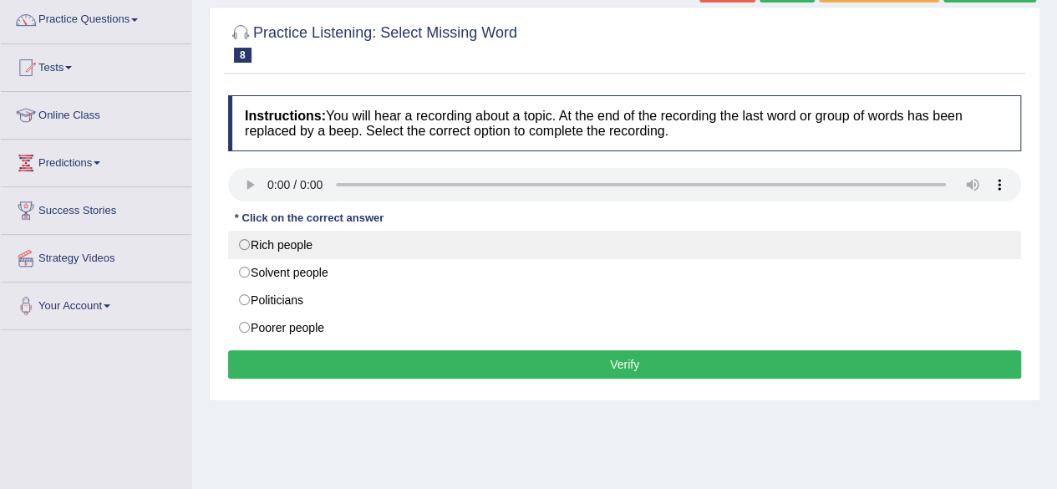
click at [248, 241] on label "Rich people" at bounding box center [624, 245] width 793 height 28
radio input "true"
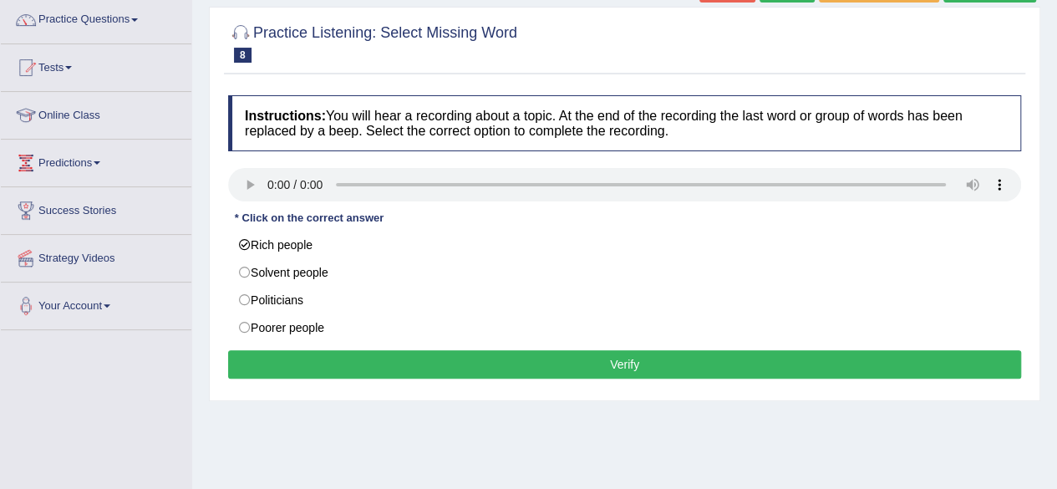
click at [456, 366] on button "Verify" at bounding box center [624, 364] width 793 height 28
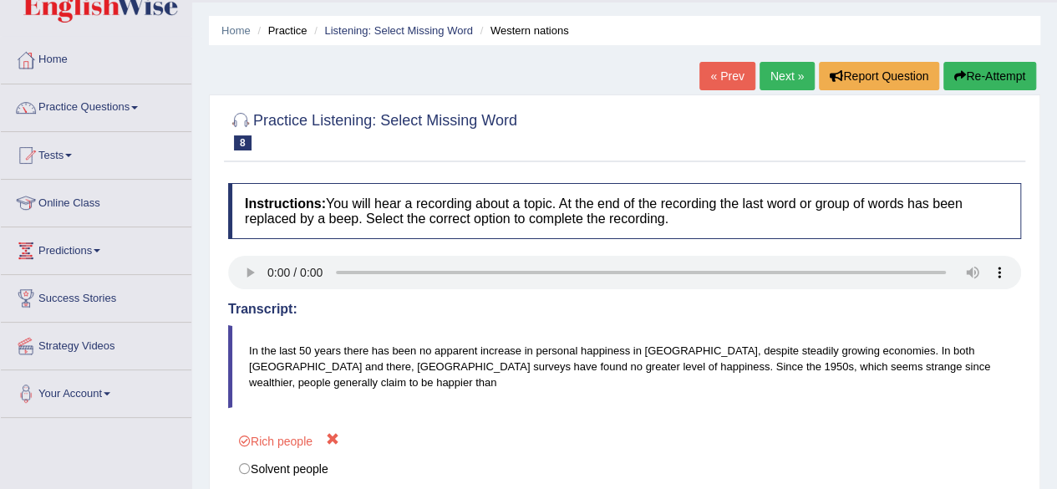
scroll to position [33, 0]
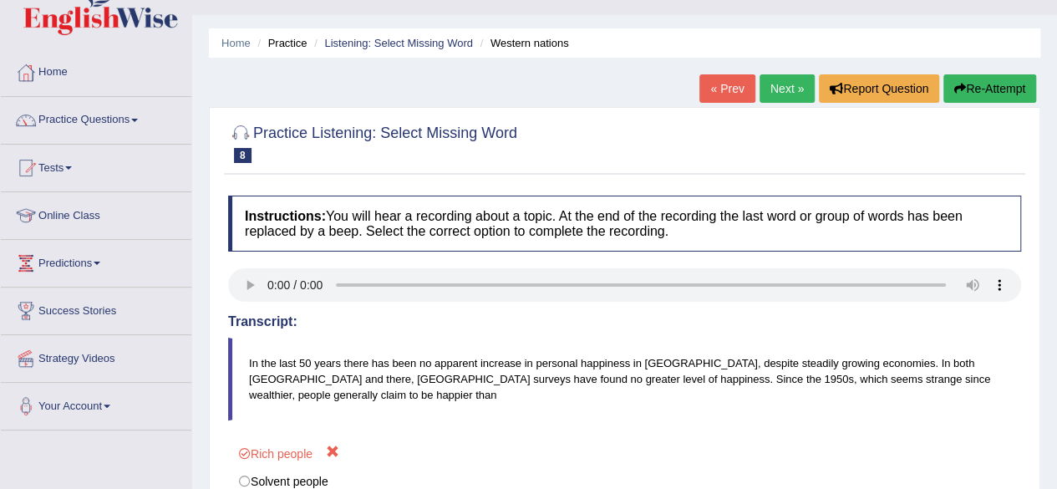
click at [784, 86] on link "Next »" at bounding box center [786, 88] width 55 height 28
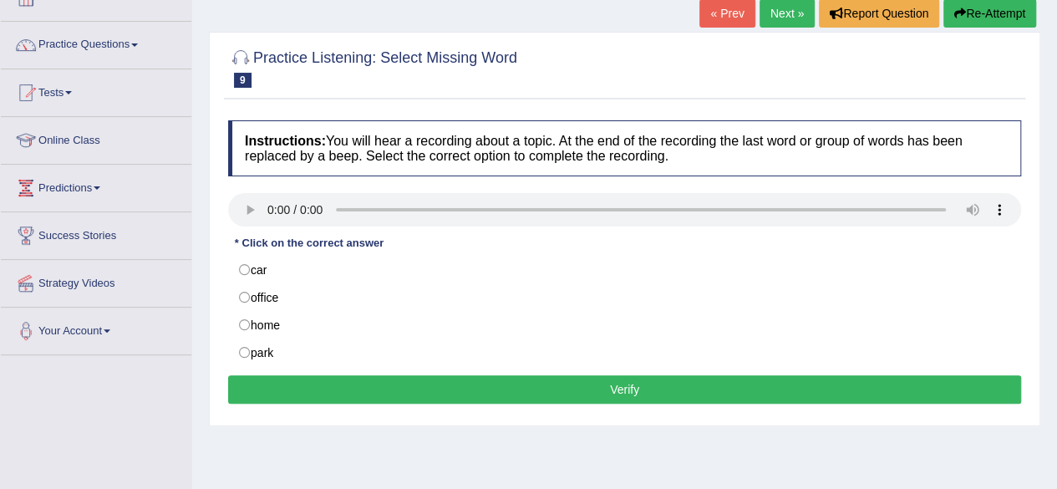
scroll to position [134, 0]
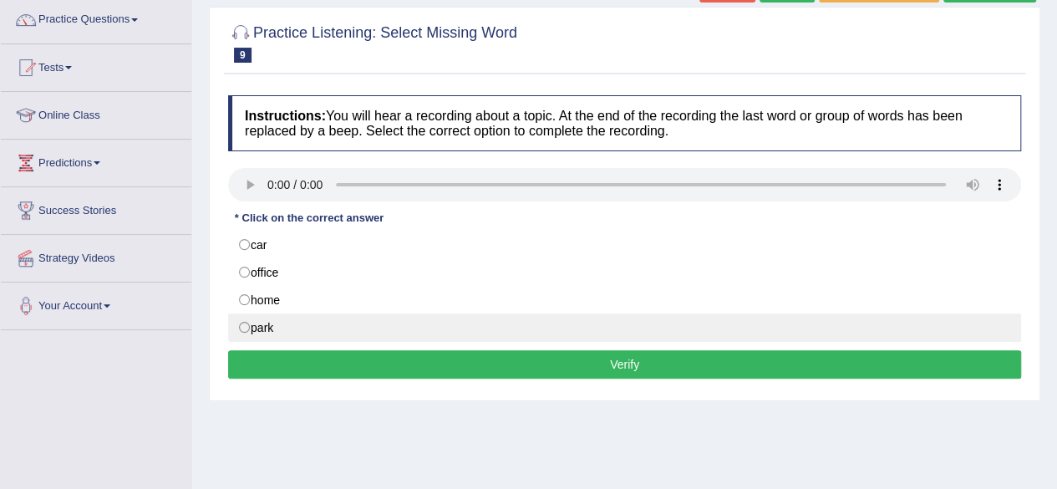
click at [242, 322] on label "park" at bounding box center [624, 327] width 793 height 28
radio input "true"
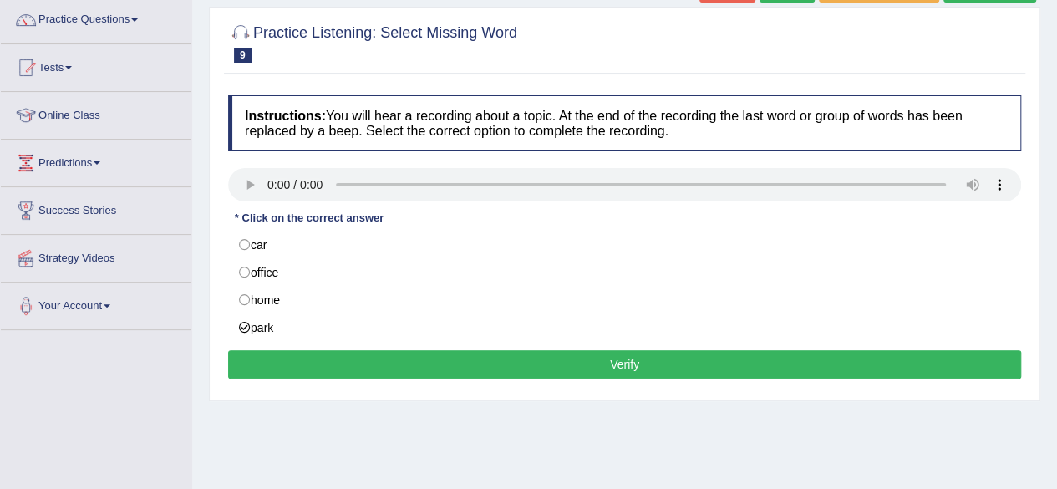
click at [424, 350] on button "Verify" at bounding box center [624, 364] width 793 height 28
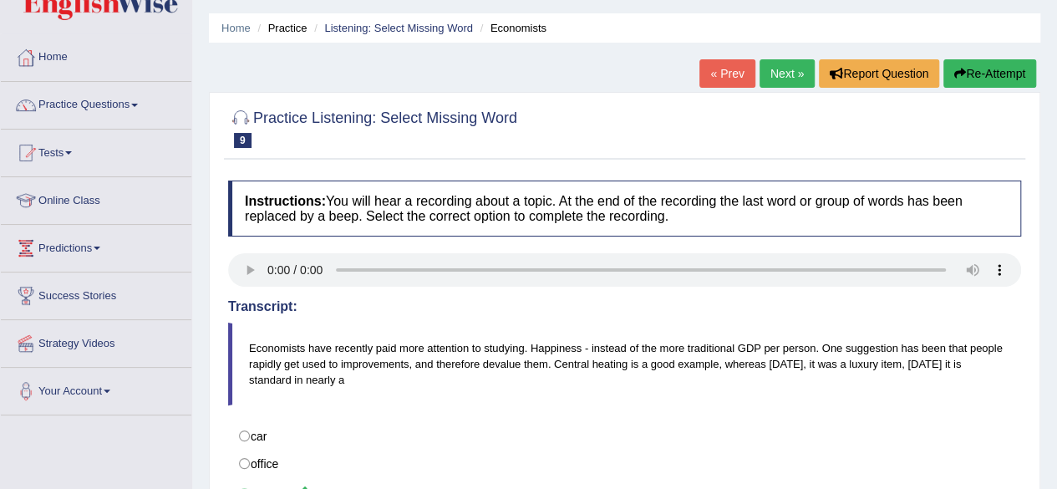
scroll to position [33, 0]
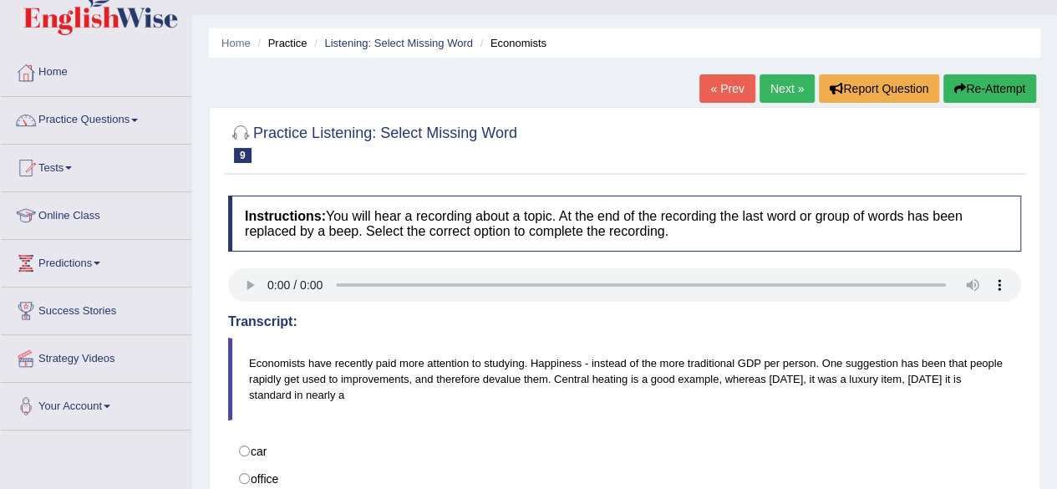
click at [780, 82] on link "Next »" at bounding box center [786, 88] width 55 height 28
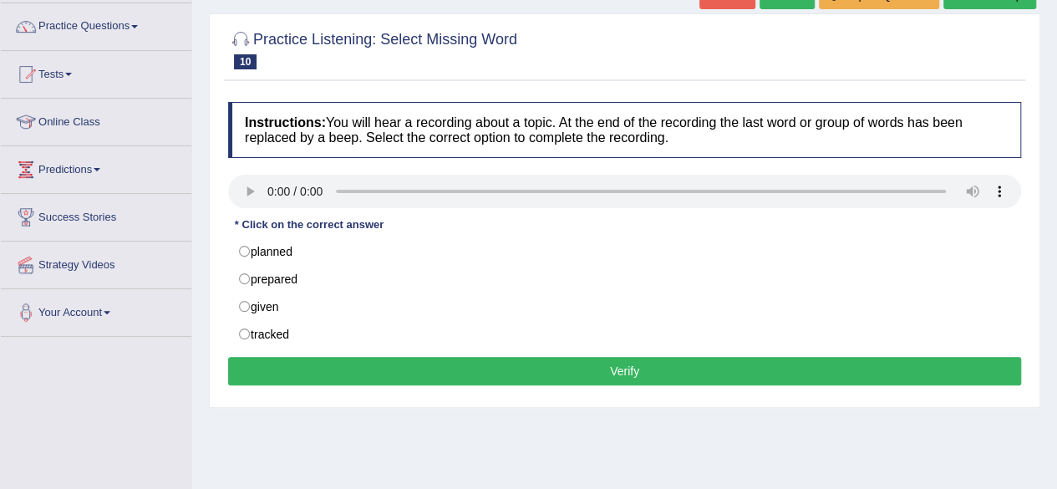
scroll to position [134, 0]
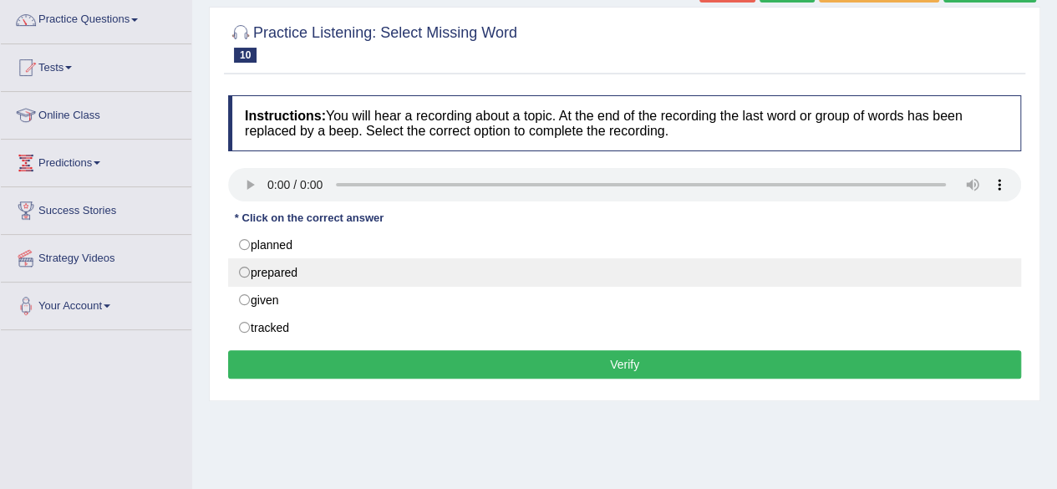
click at [246, 267] on label "prepared" at bounding box center [624, 272] width 793 height 28
radio input "true"
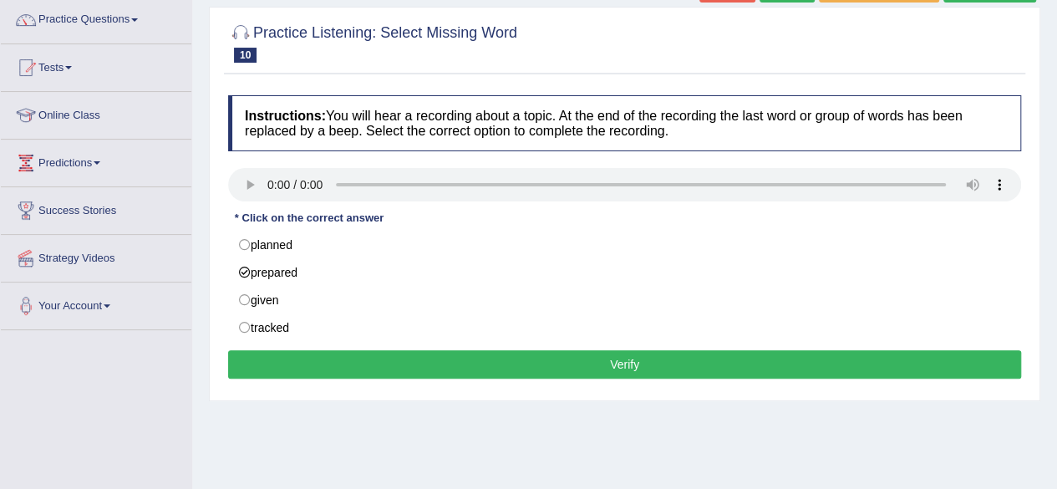
click at [475, 362] on button "Verify" at bounding box center [624, 364] width 793 height 28
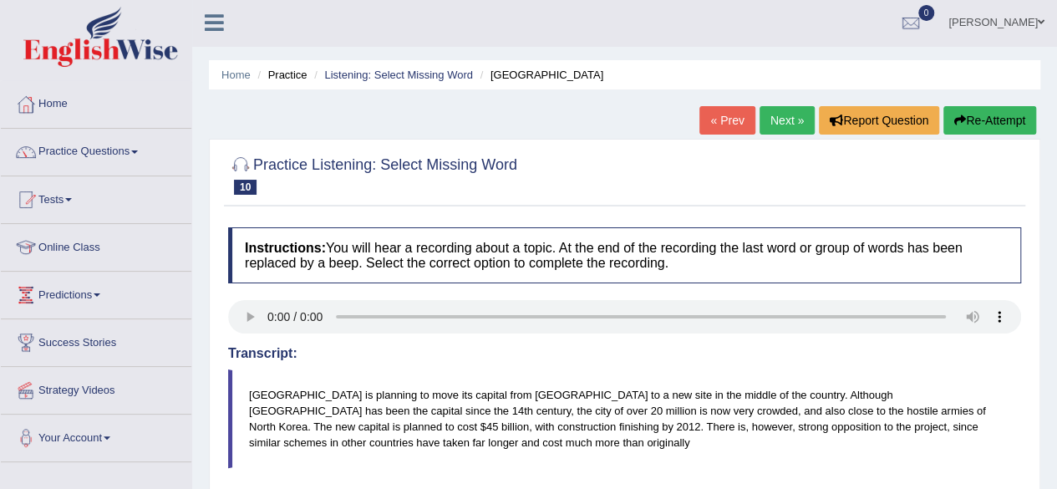
scroll to position [0, 0]
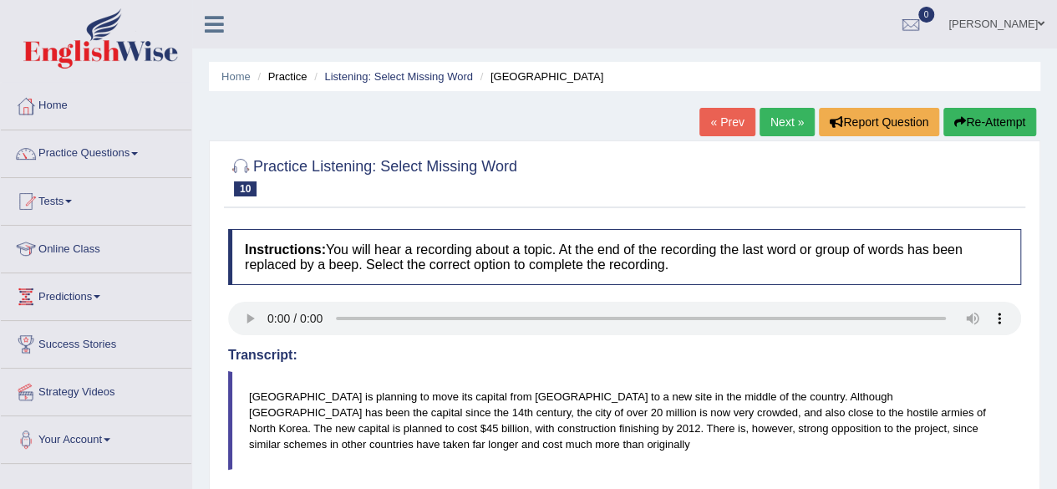
click at [774, 112] on link "Next »" at bounding box center [786, 122] width 55 height 28
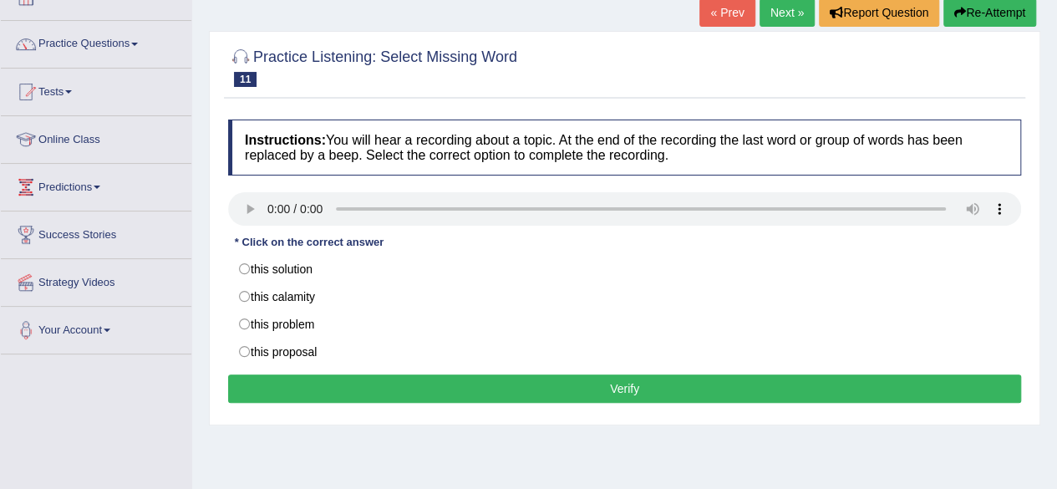
scroll to position [134, 0]
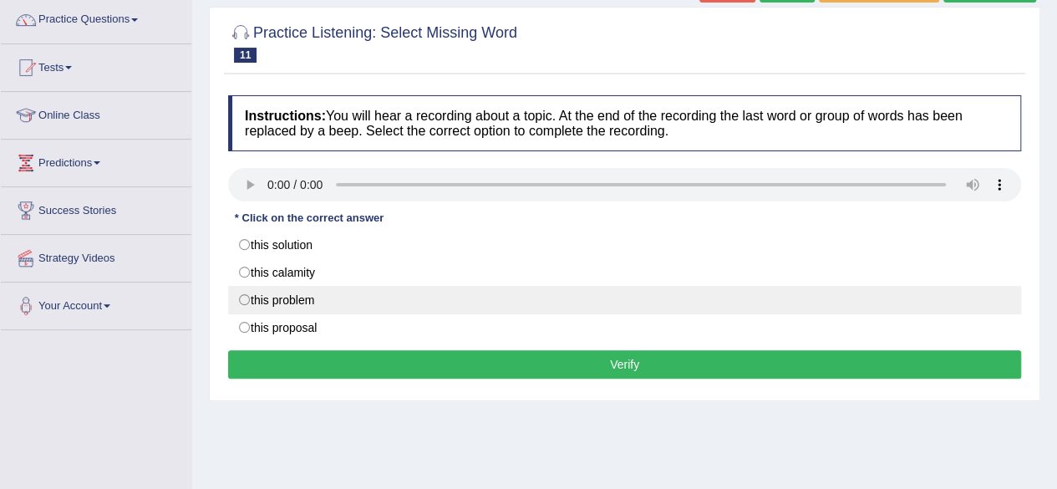
click at [246, 298] on label "this problem" at bounding box center [624, 300] width 793 height 28
radio input "true"
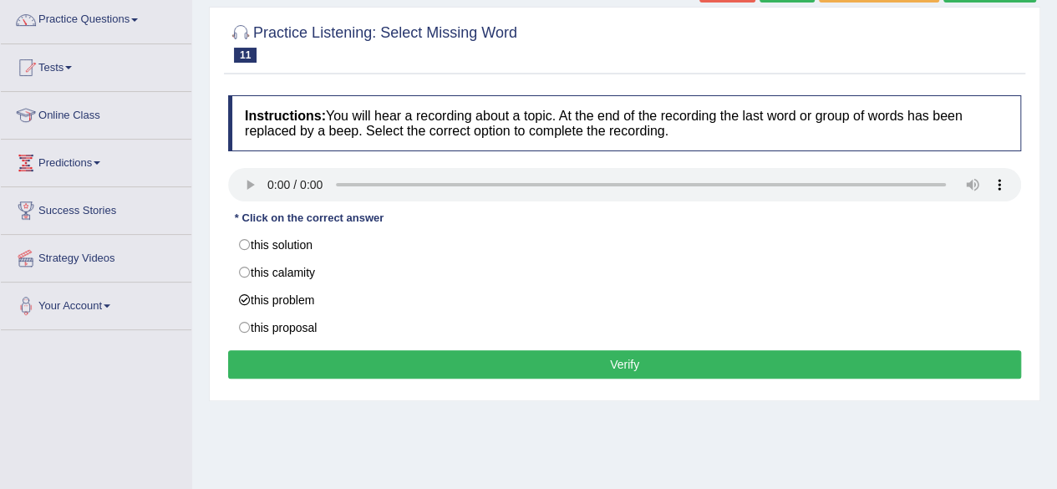
click at [475, 357] on button "Verify" at bounding box center [624, 364] width 793 height 28
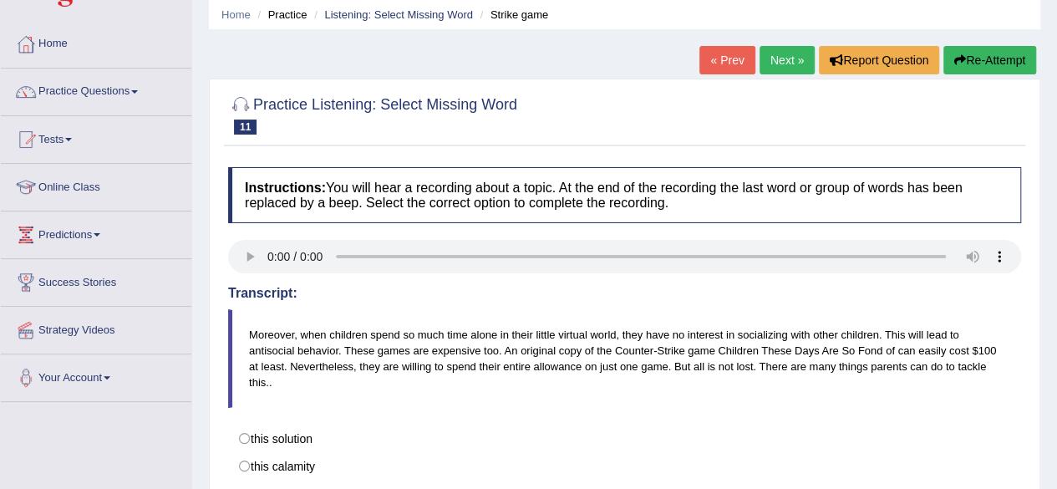
scroll to position [33, 0]
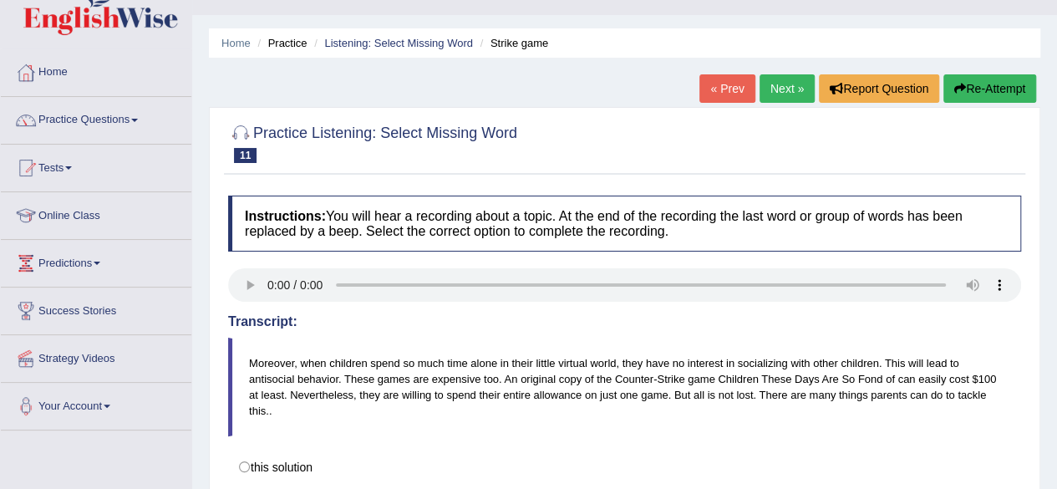
click at [798, 84] on link "Next »" at bounding box center [786, 88] width 55 height 28
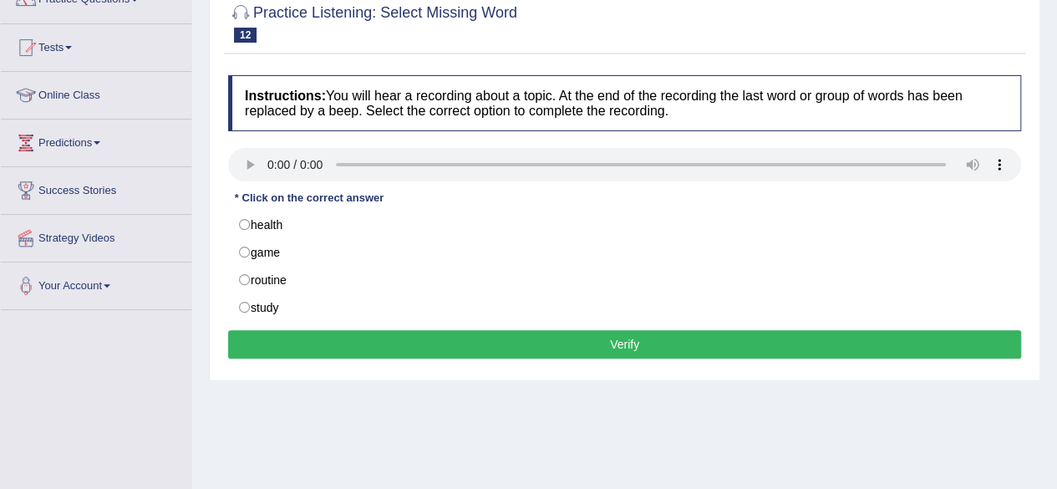
scroll to position [167, 0]
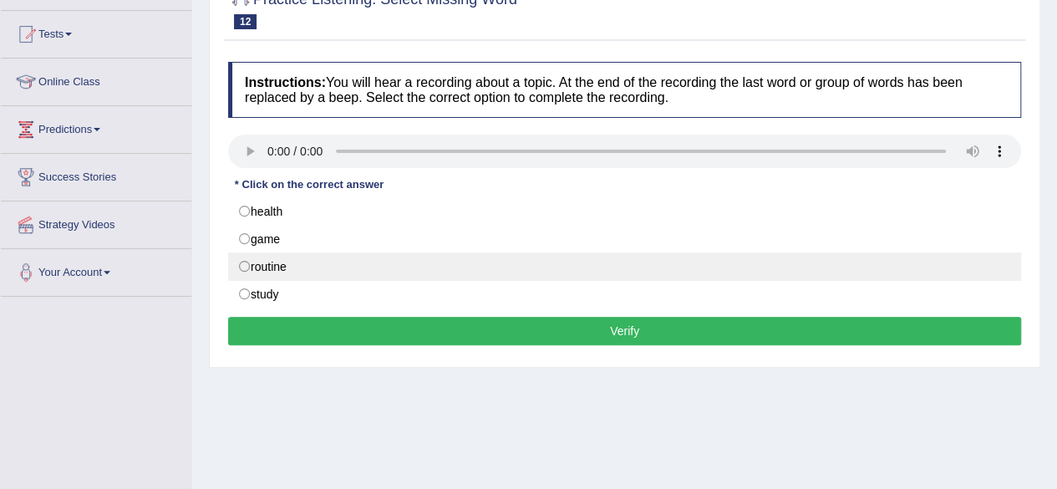
click at [244, 263] on label "routine" at bounding box center [624, 266] width 793 height 28
radio input "true"
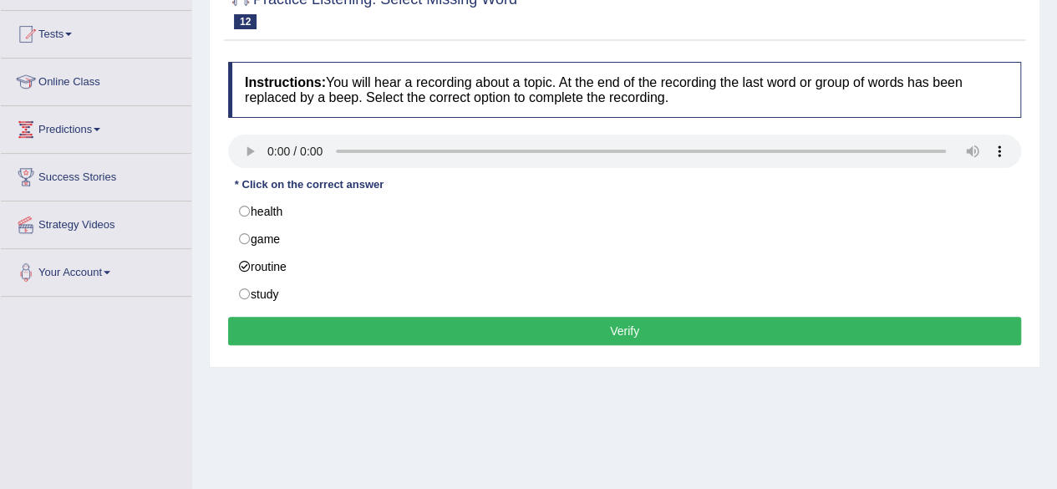
click at [368, 322] on button "Verify" at bounding box center [624, 331] width 793 height 28
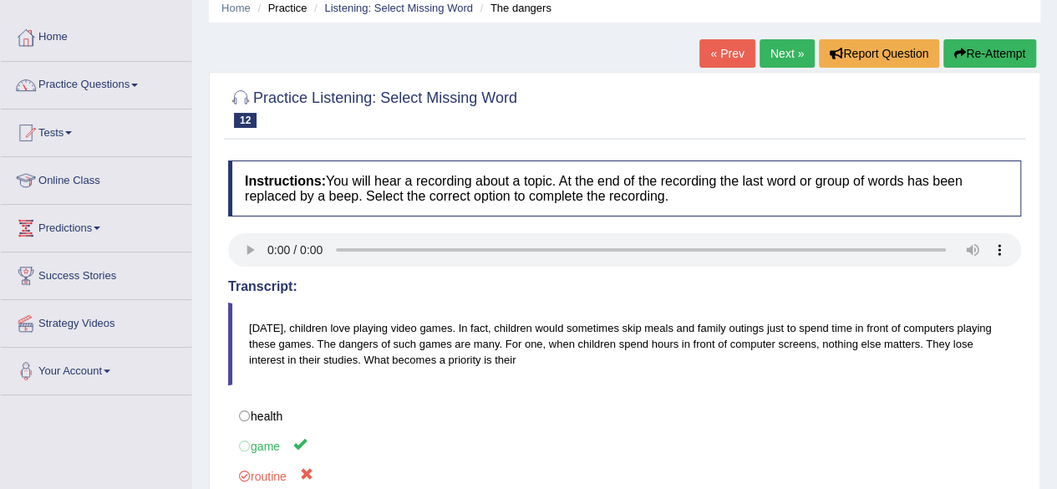
scroll to position [67, 0]
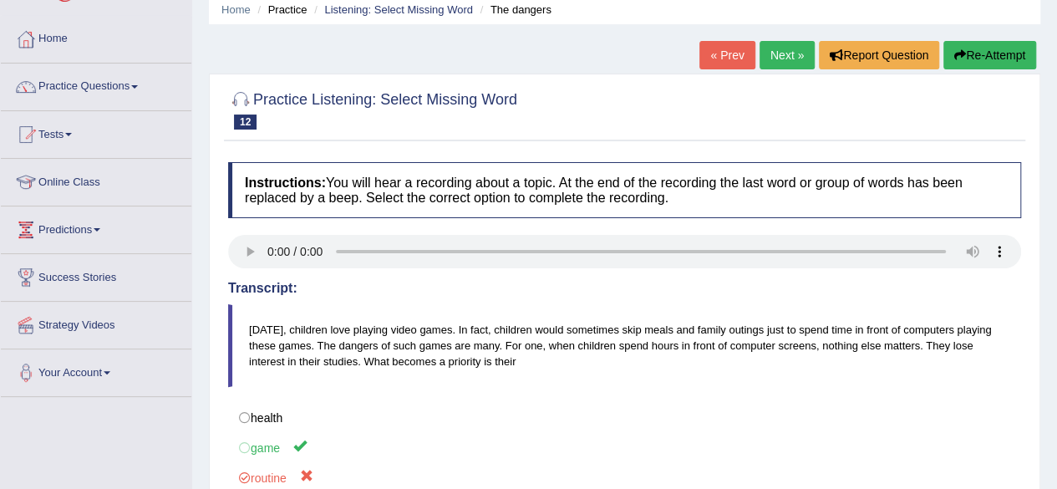
click at [781, 48] on link "Next »" at bounding box center [786, 55] width 55 height 28
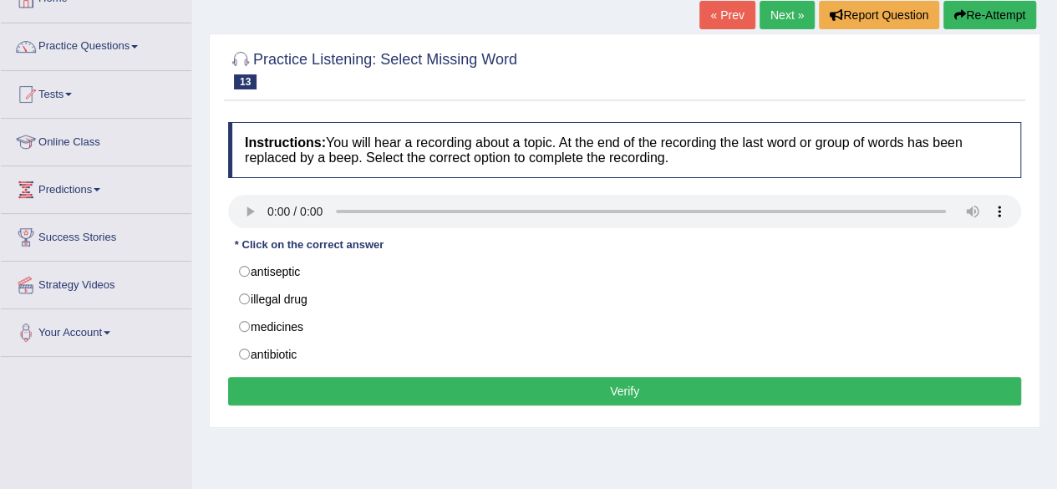
scroll to position [134, 0]
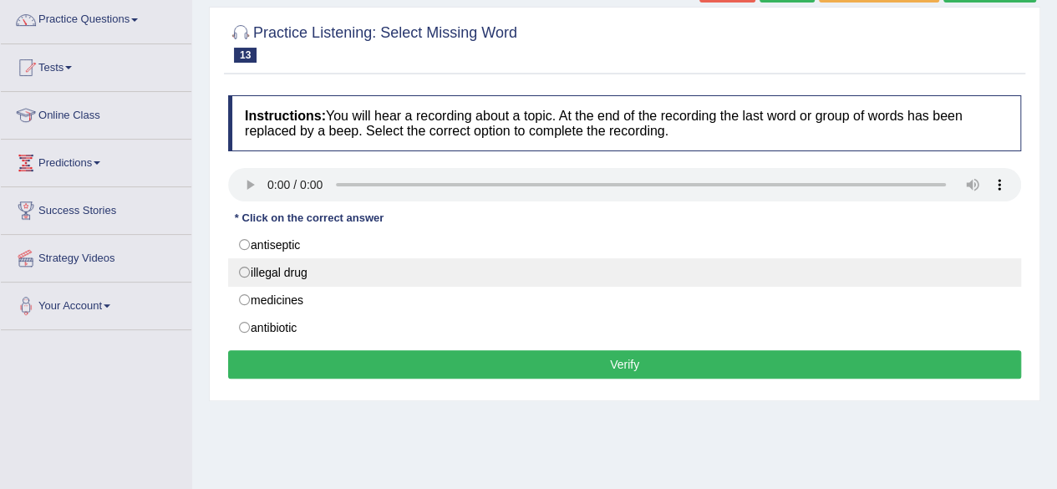
click at [247, 267] on label "illegal drug" at bounding box center [624, 272] width 793 height 28
radio input "true"
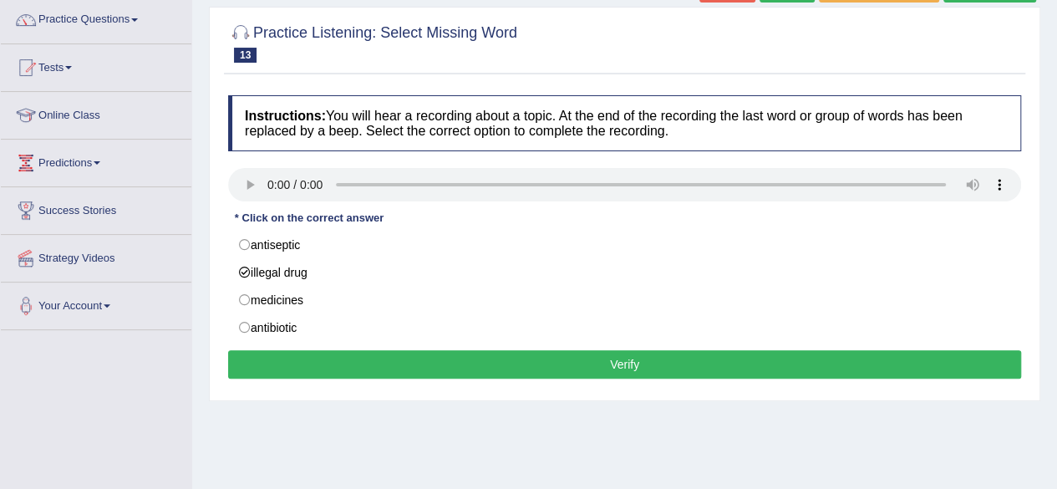
click at [431, 359] on button "Verify" at bounding box center [624, 364] width 793 height 28
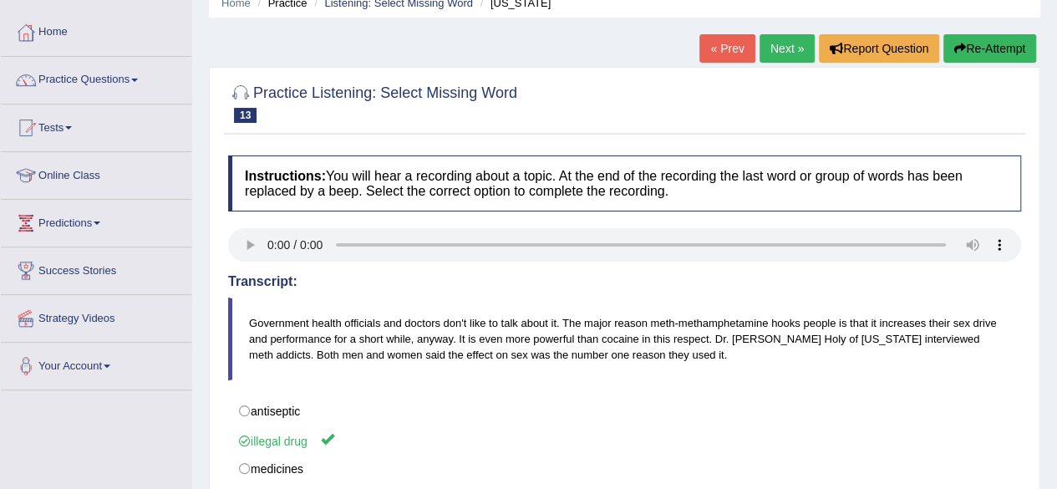
scroll to position [67, 0]
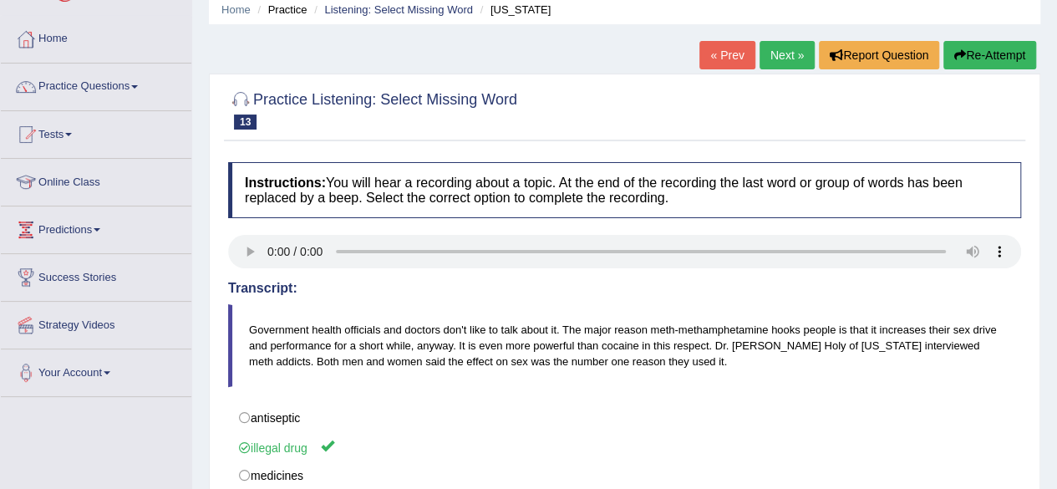
click at [790, 52] on link "Next »" at bounding box center [786, 55] width 55 height 28
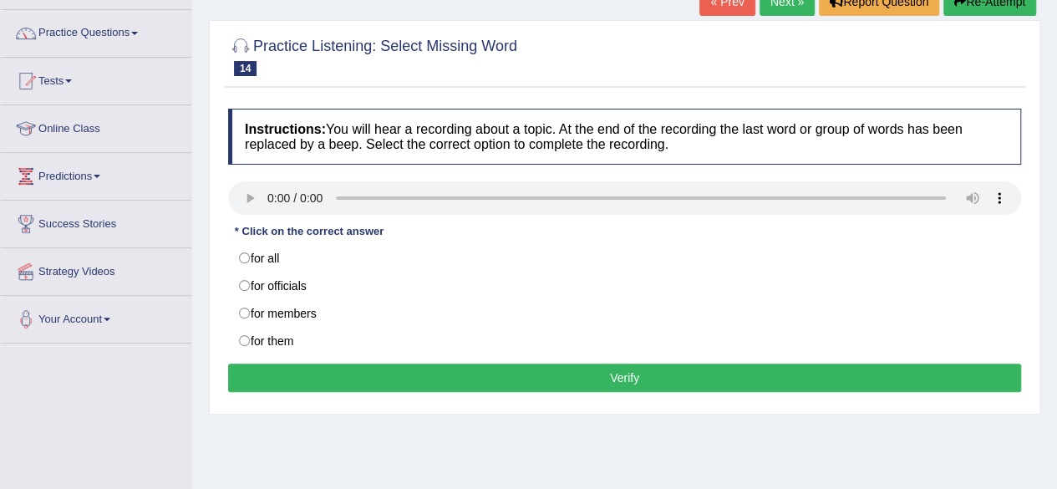
scroll to position [134, 0]
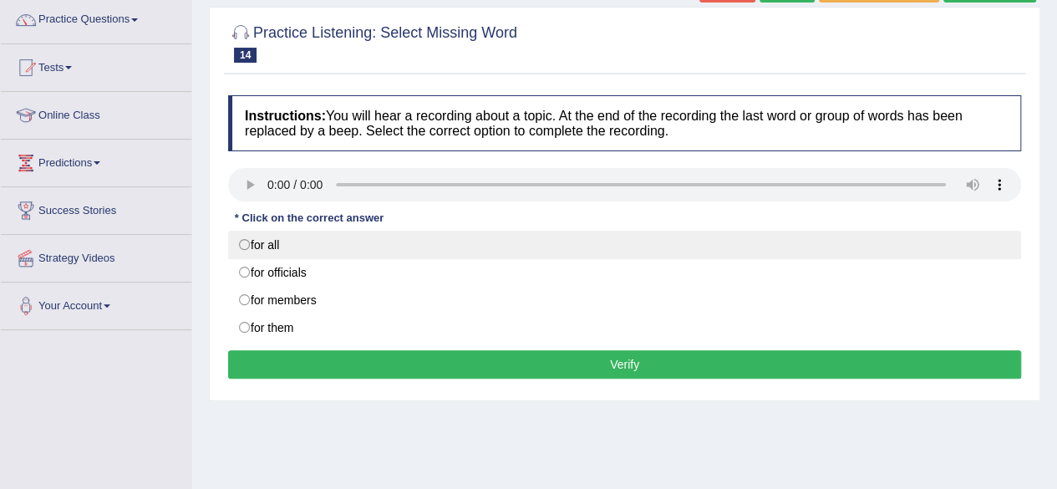
click at [244, 243] on label "for all" at bounding box center [624, 245] width 793 height 28
radio input "true"
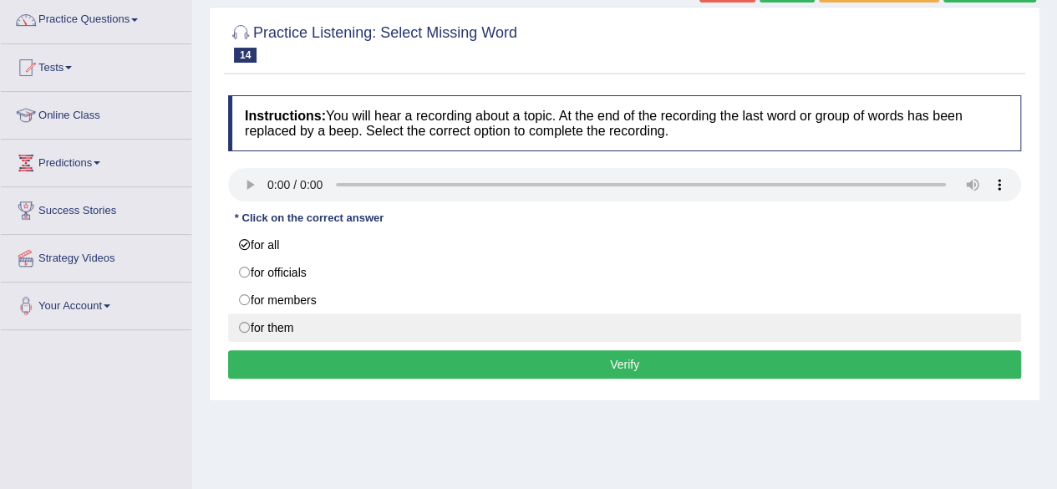
click at [244, 326] on label "for them" at bounding box center [624, 327] width 793 height 28
radio input "true"
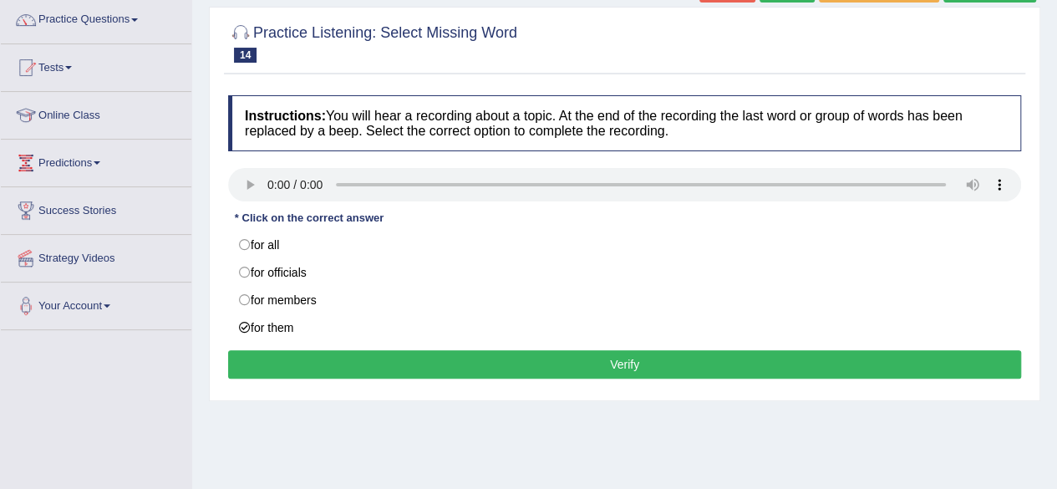
click at [370, 359] on button "Verify" at bounding box center [624, 364] width 793 height 28
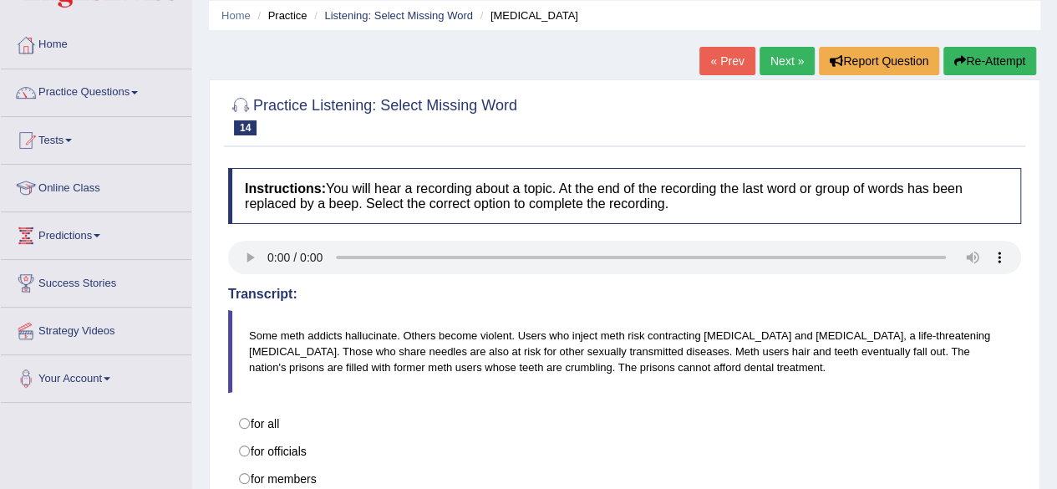
scroll to position [33, 0]
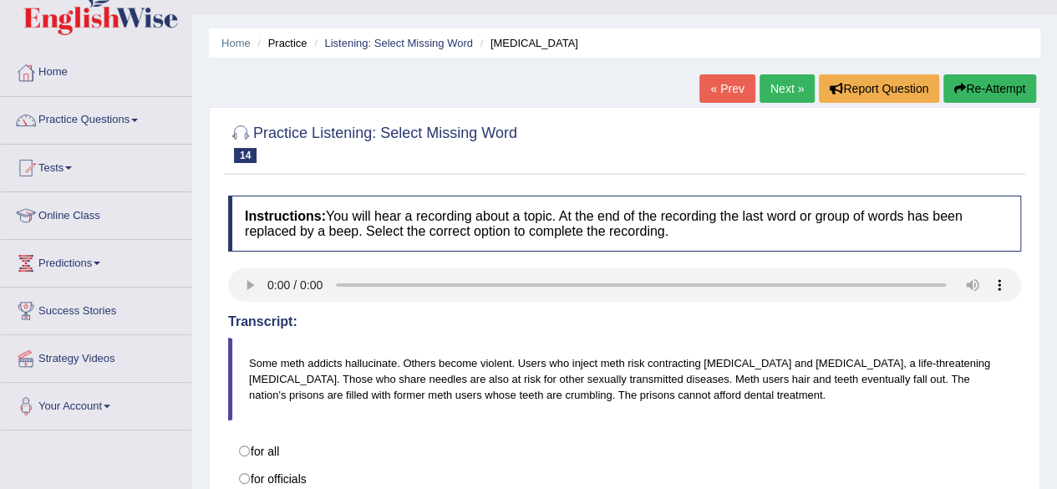
click at [789, 83] on link "Next »" at bounding box center [786, 88] width 55 height 28
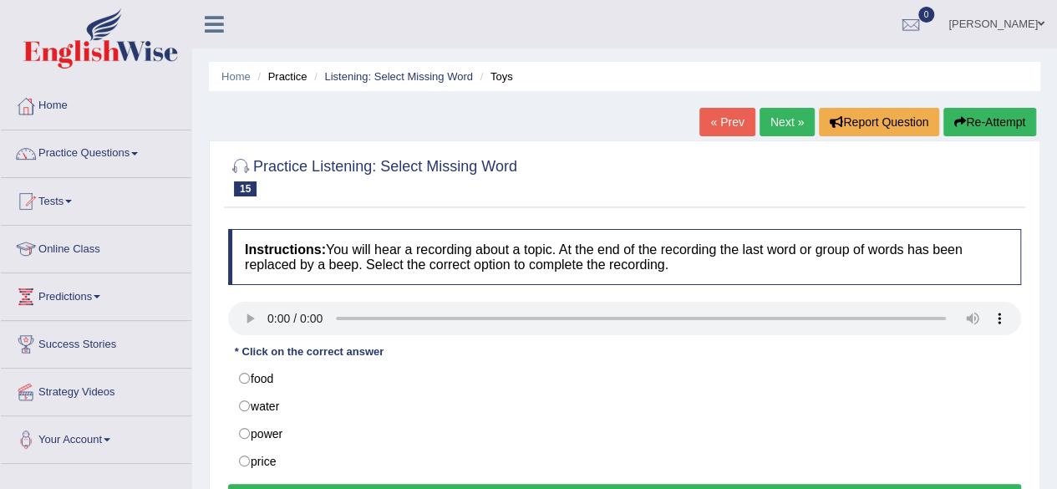
scroll to position [33, 0]
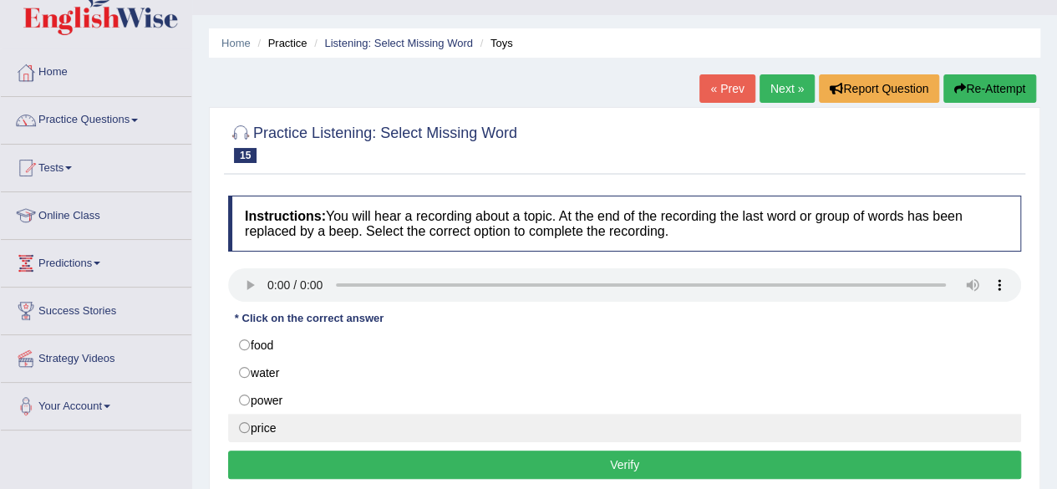
click at [247, 424] on label "price" at bounding box center [624, 428] width 793 height 28
radio input "true"
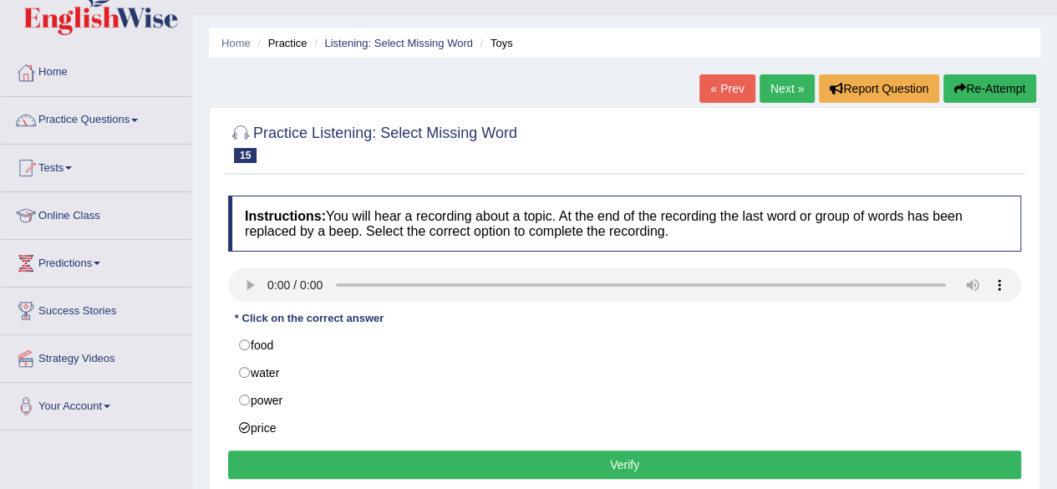
click at [373, 464] on button "Verify" at bounding box center [624, 464] width 793 height 28
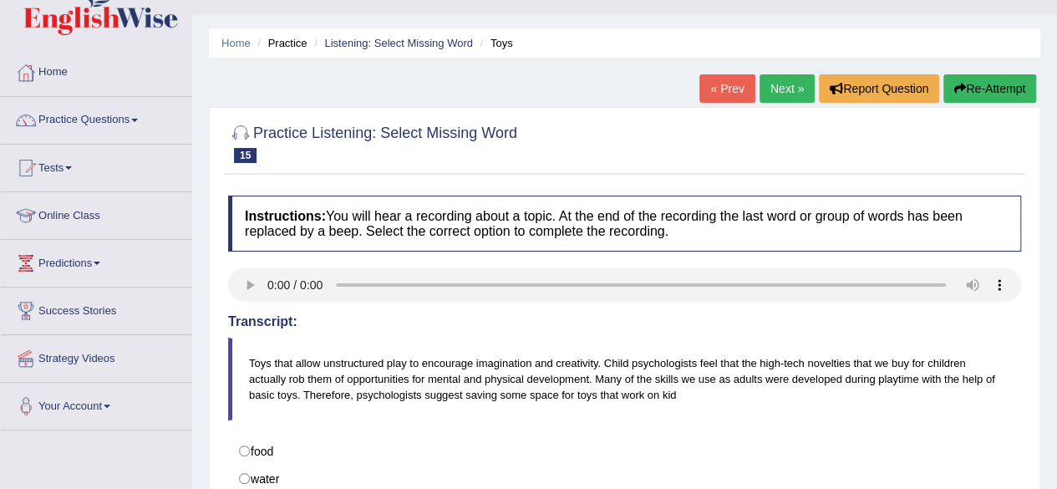
click at [779, 84] on link "Next »" at bounding box center [786, 88] width 55 height 28
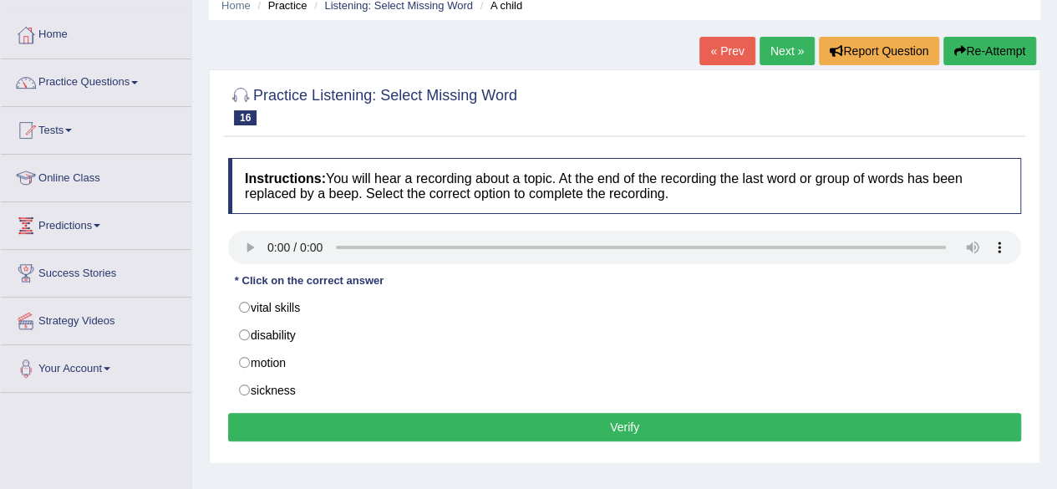
scroll to position [100, 0]
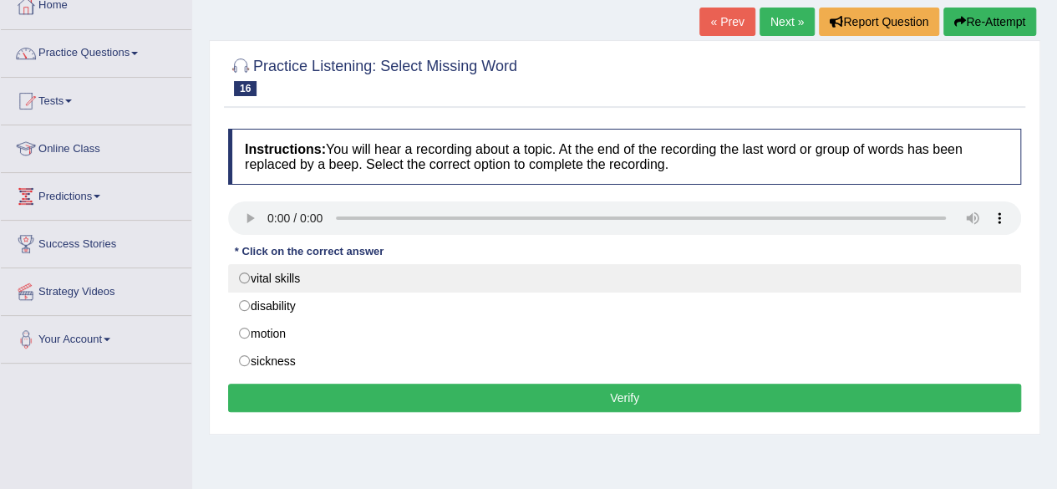
click at [242, 277] on label "vital skills" at bounding box center [624, 278] width 793 height 28
radio input "true"
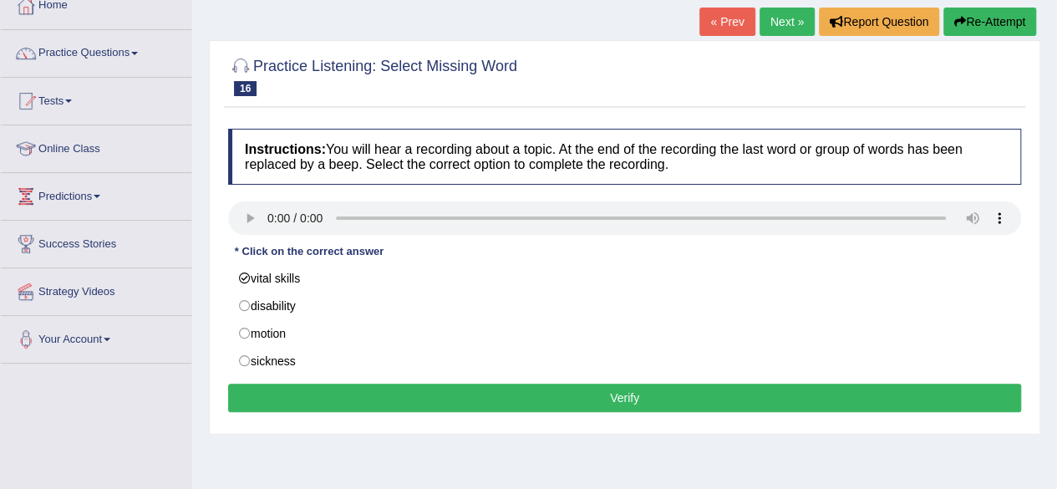
click at [382, 393] on button "Verify" at bounding box center [624, 397] width 793 height 28
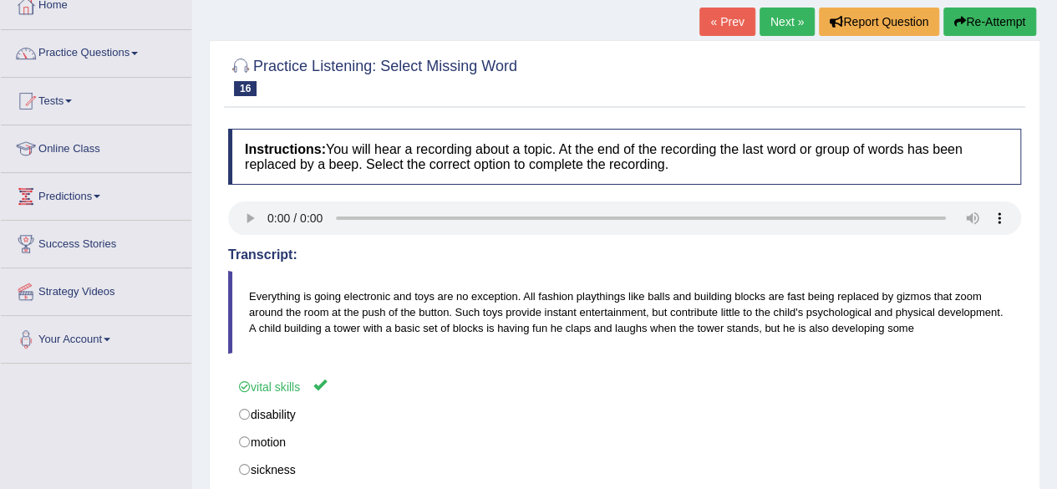
click at [782, 16] on link "Next »" at bounding box center [786, 22] width 55 height 28
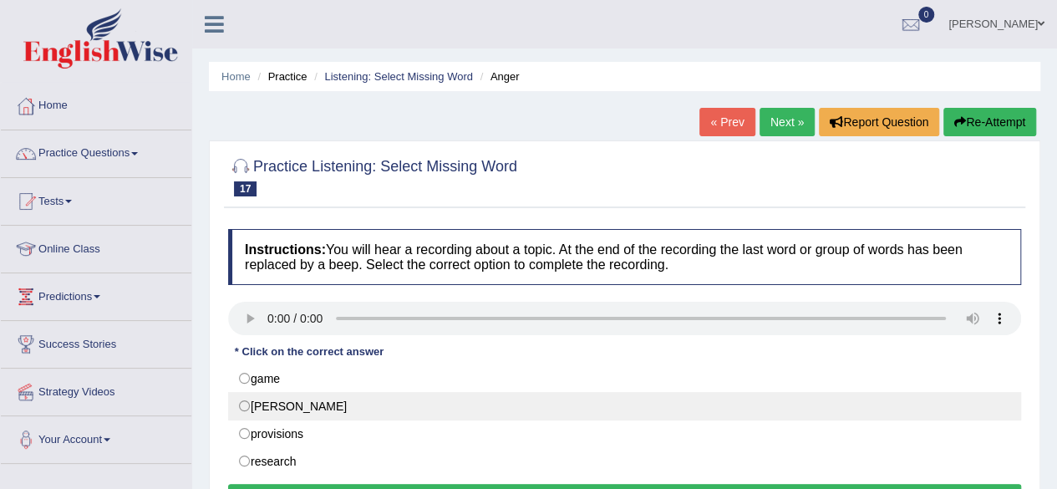
click at [245, 404] on label "[PERSON_NAME]" at bounding box center [624, 406] width 793 height 28
radio input "true"
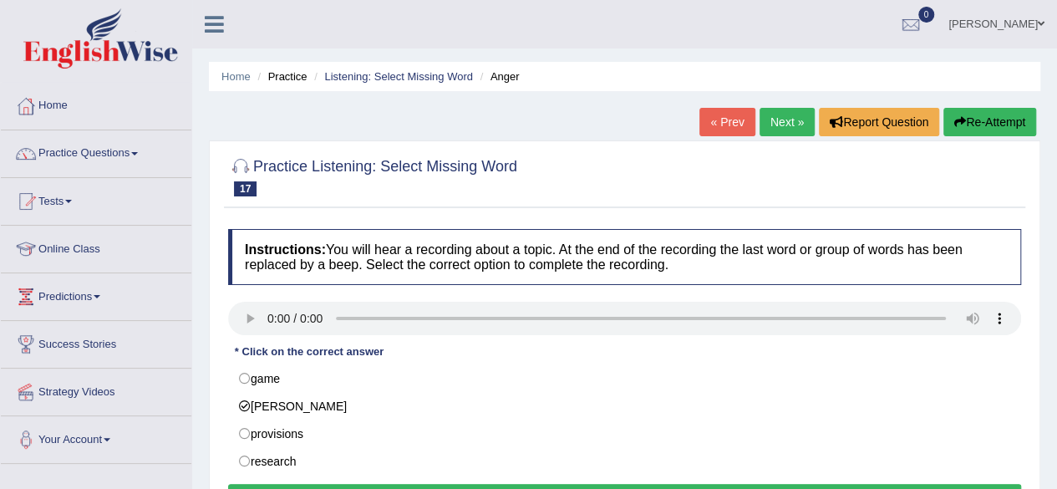
click at [365, 485] on button "Verify" at bounding box center [624, 498] width 793 height 28
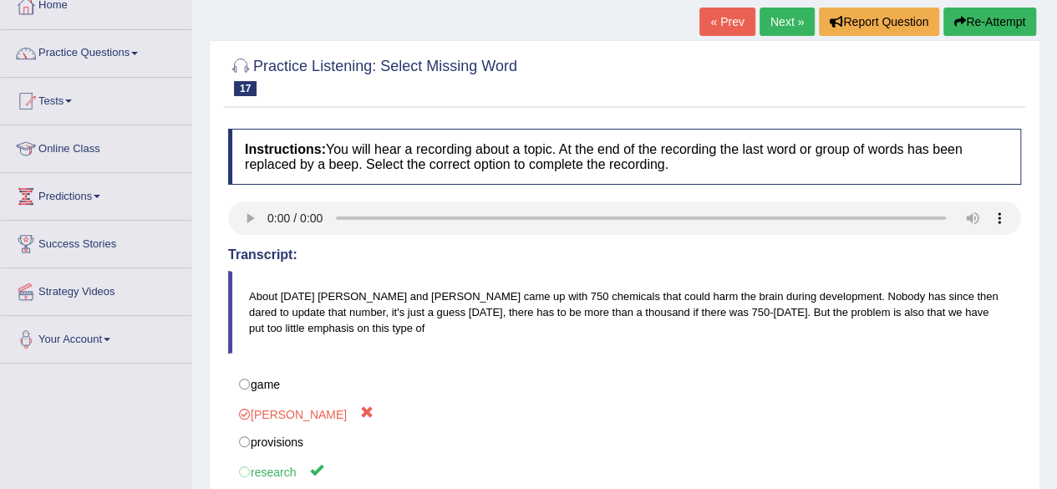
scroll to position [67, 0]
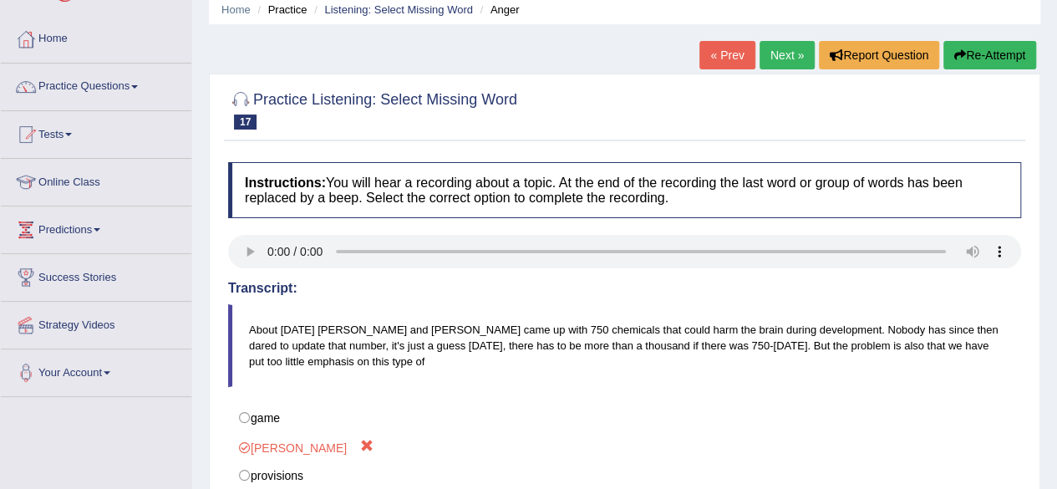
click at [790, 52] on link "Next »" at bounding box center [786, 55] width 55 height 28
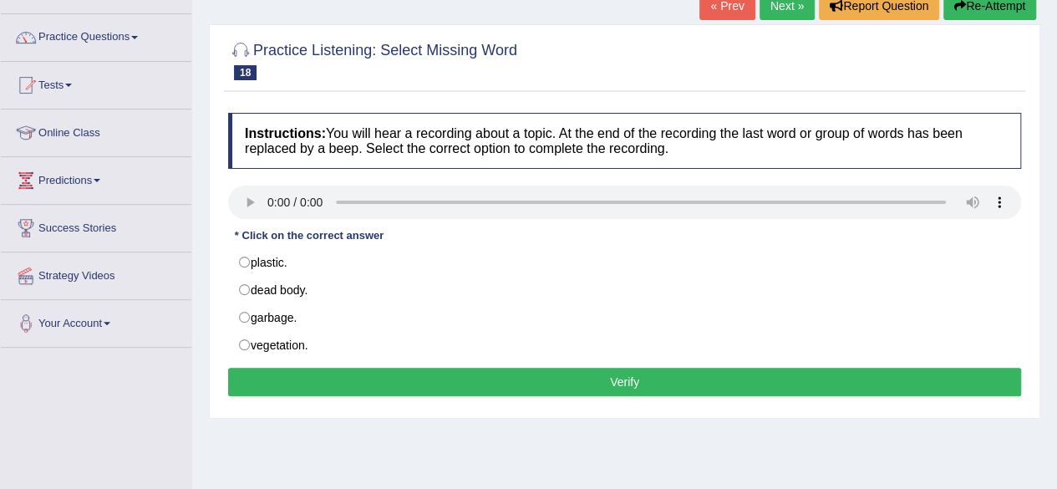
scroll to position [134, 0]
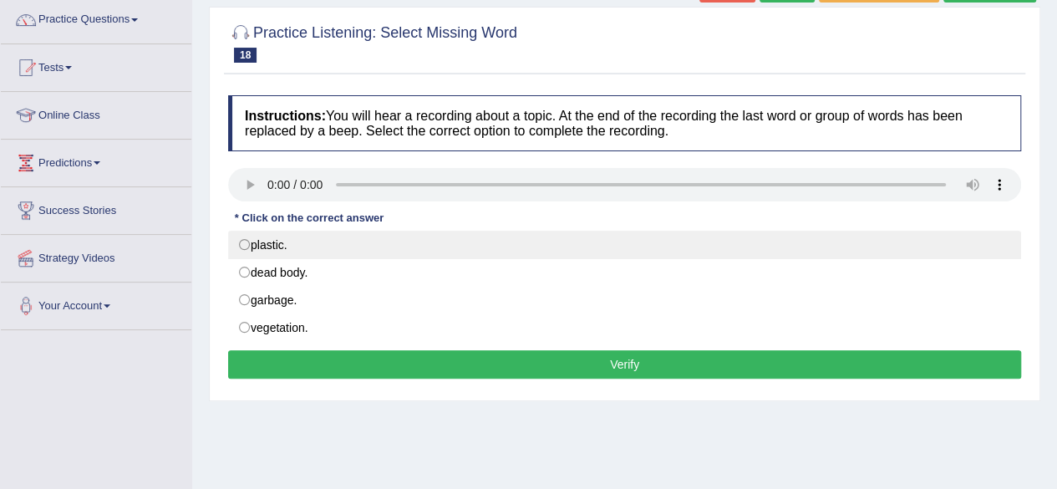
click at [246, 241] on label "plastic." at bounding box center [624, 245] width 793 height 28
radio input "true"
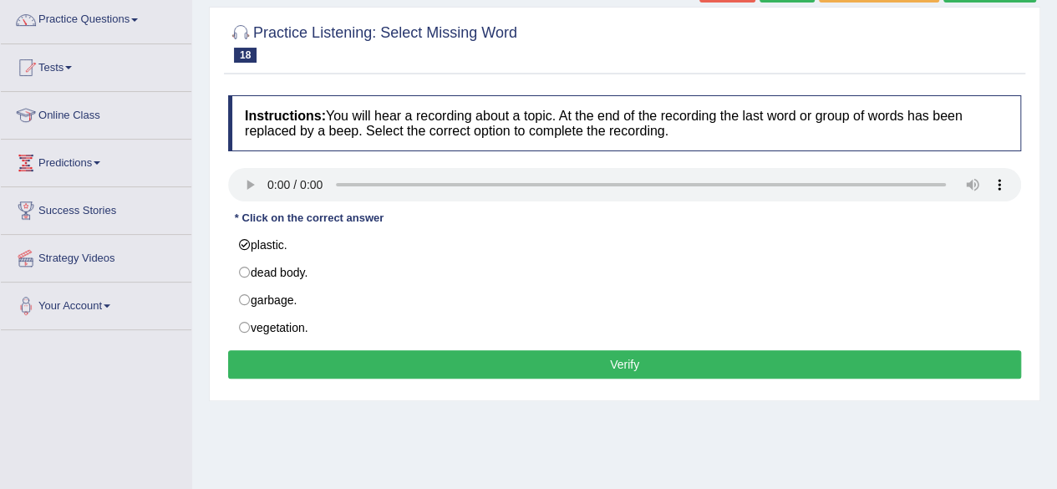
click at [443, 359] on button "Verify" at bounding box center [624, 364] width 793 height 28
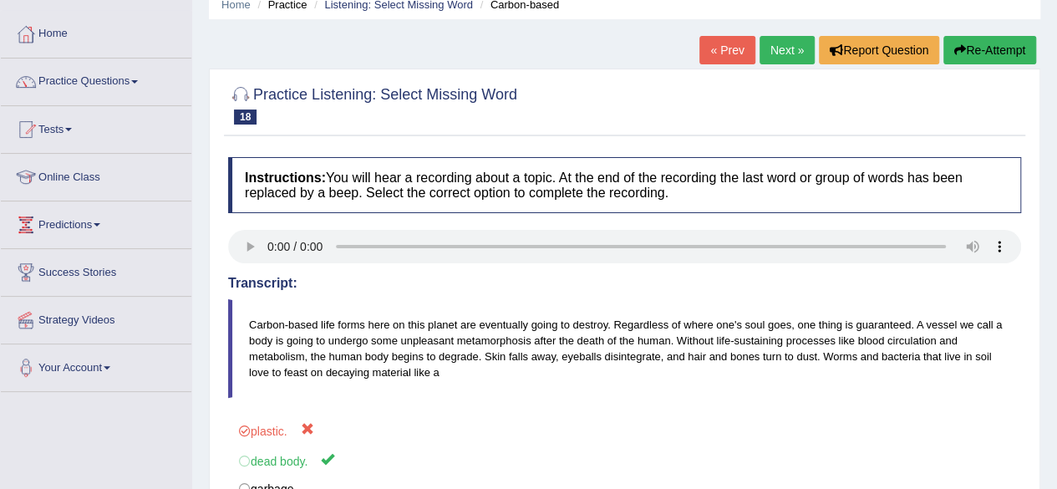
scroll to position [67, 0]
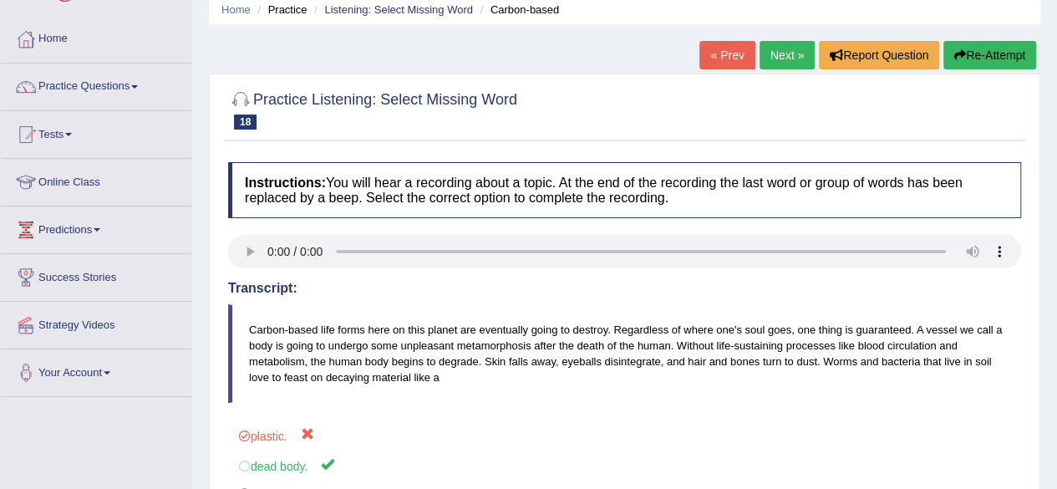
click at [779, 57] on link "Next »" at bounding box center [786, 55] width 55 height 28
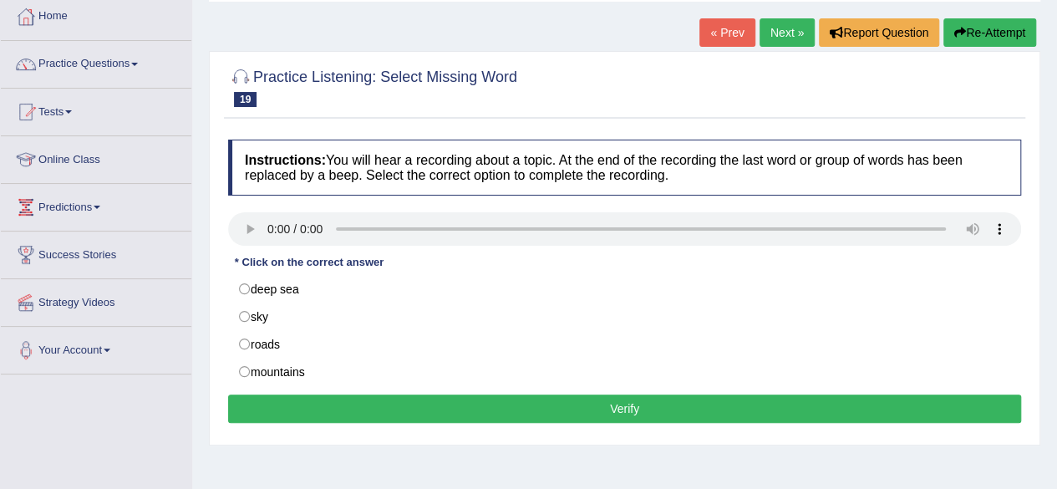
scroll to position [100, 0]
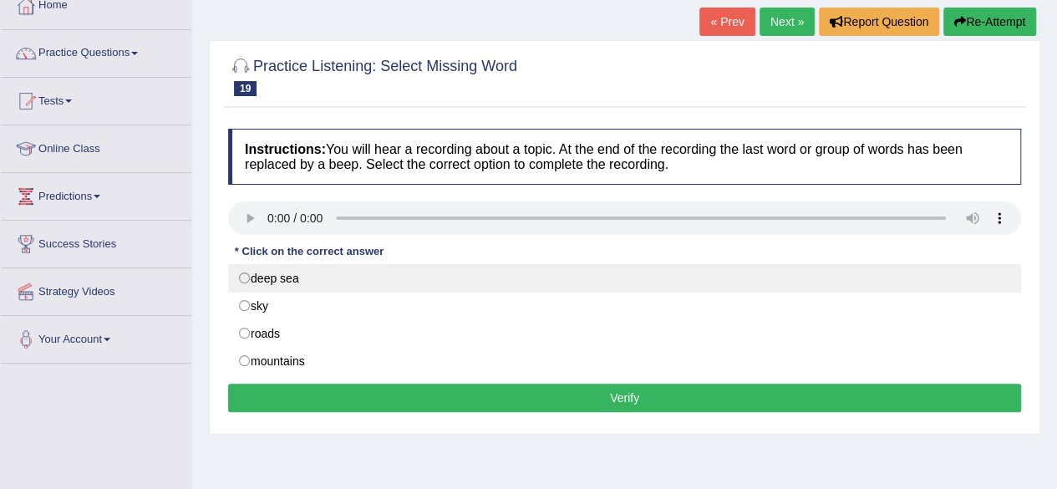
click at [245, 276] on label "deep sea" at bounding box center [624, 278] width 793 height 28
radio input "true"
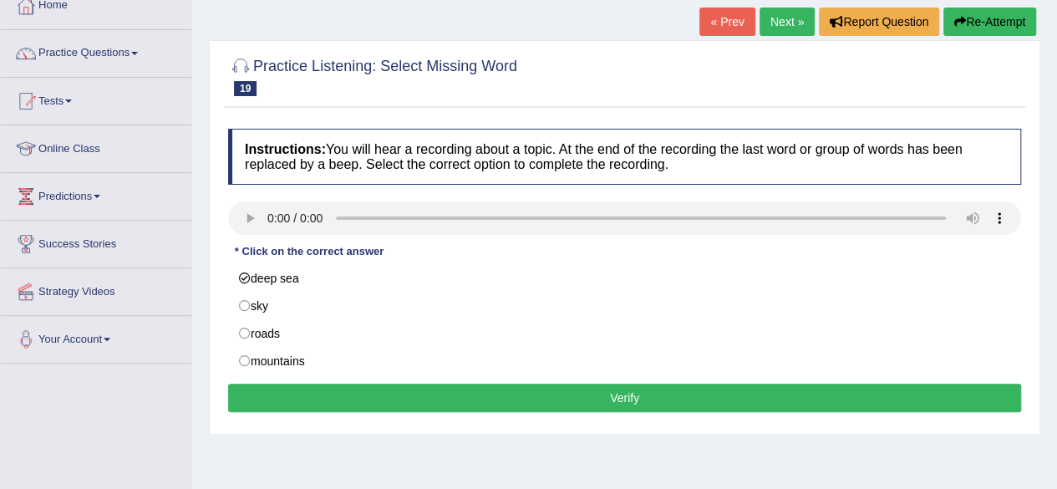
click at [434, 393] on button "Verify" at bounding box center [624, 397] width 793 height 28
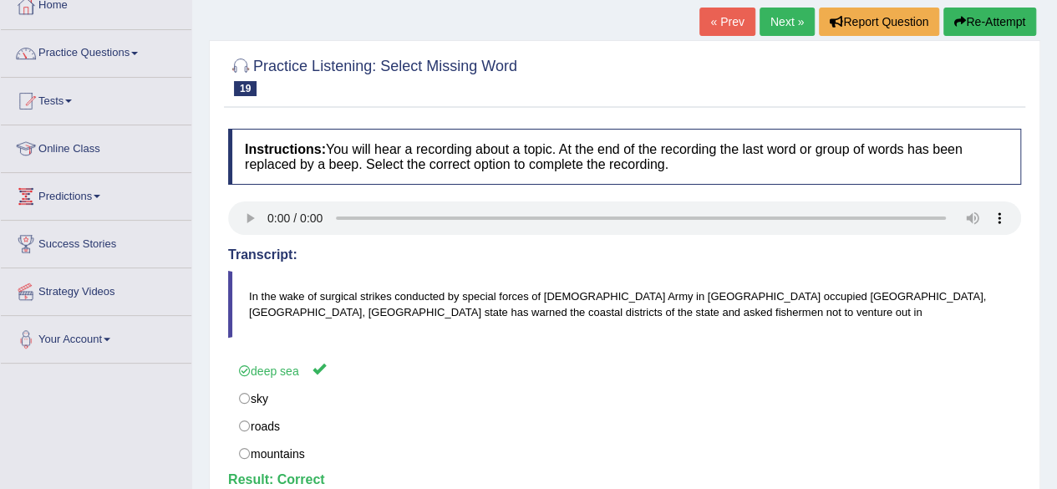
click at [798, 30] on link "Next »" at bounding box center [786, 22] width 55 height 28
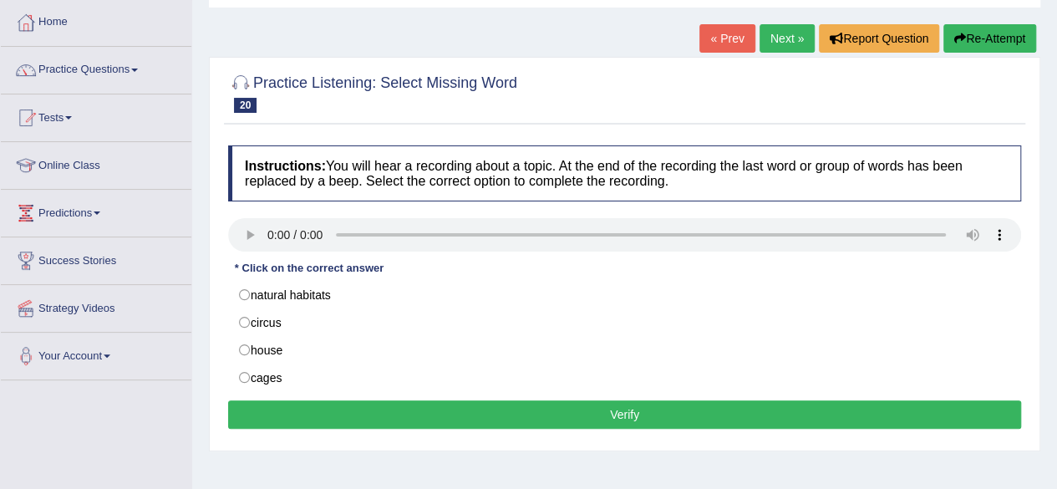
scroll to position [100, 0]
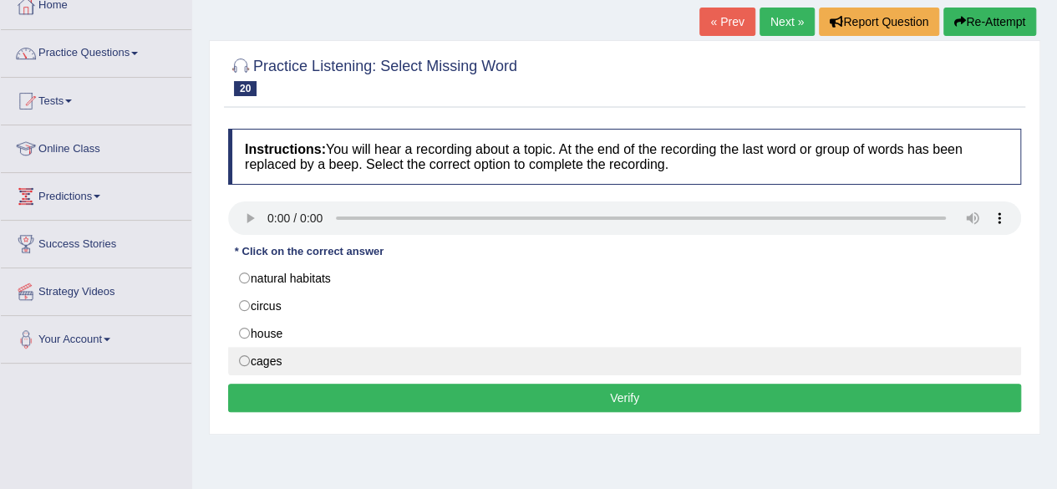
click at [242, 358] on label "cages" at bounding box center [624, 361] width 793 height 28
radio input "true"
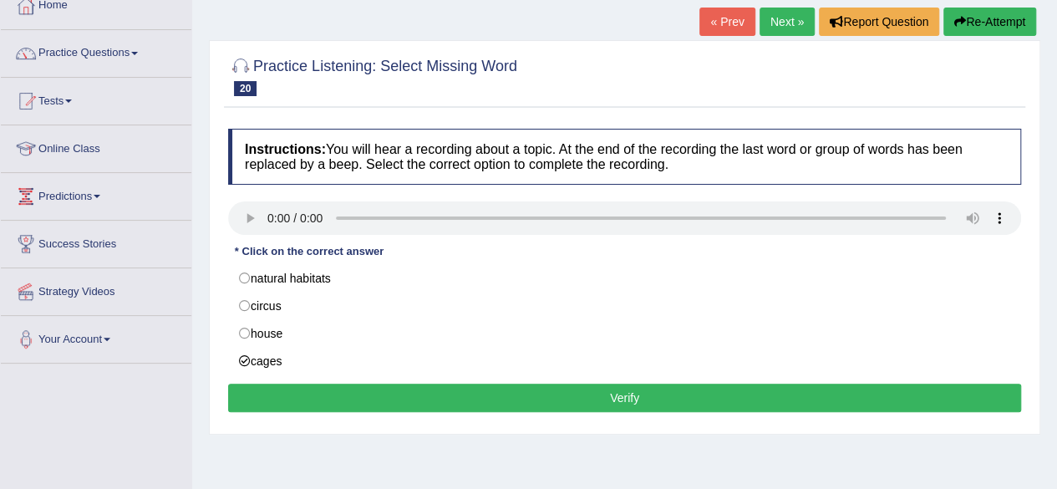
click at [372, 398] on button "Verify" at bounding box center [624, 397] width 793 height 28
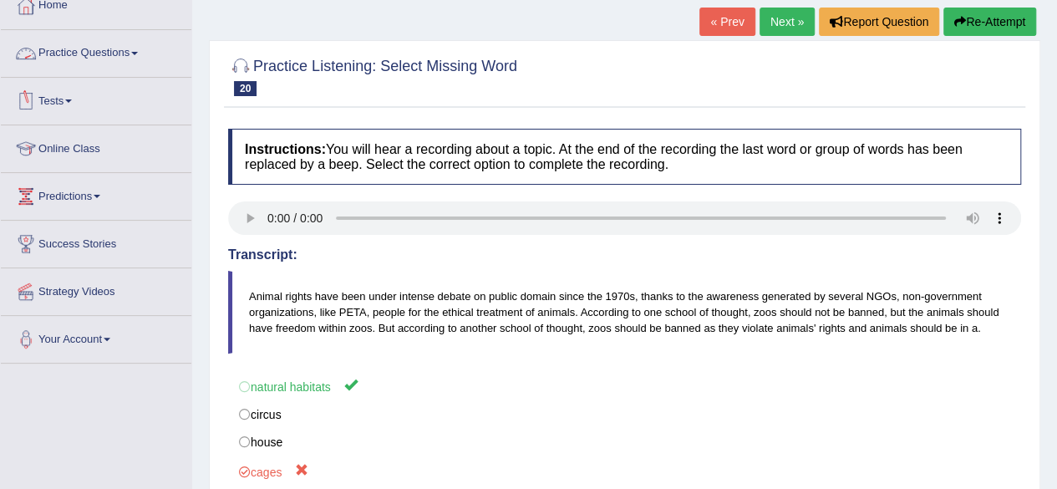
click at [138, 53] on span at bounding box center [134, 53] width 7 height 3
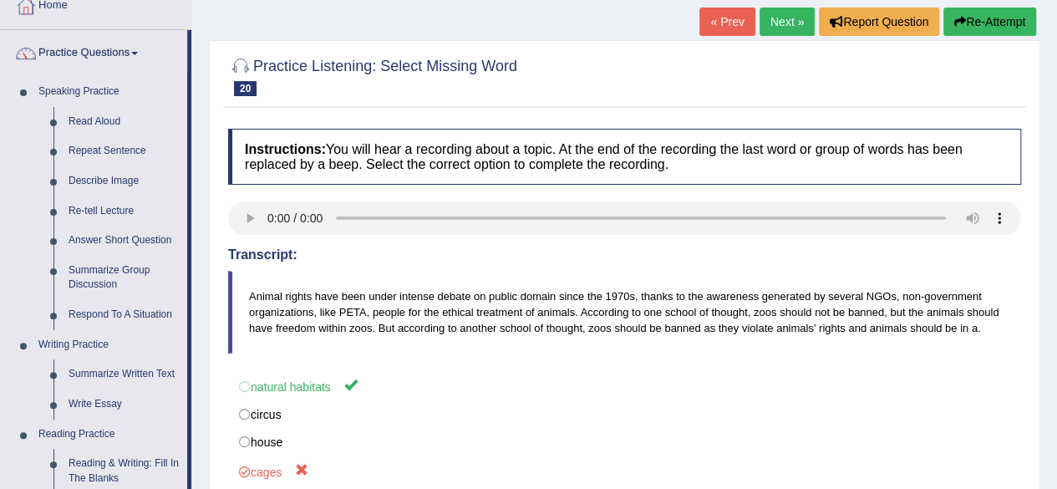
click at [203, 231] on div "Home Practice Listening: Select Missing Word Animal rights « Prev Next » Report…" at bounding box center [624, 317] width 865 height 835
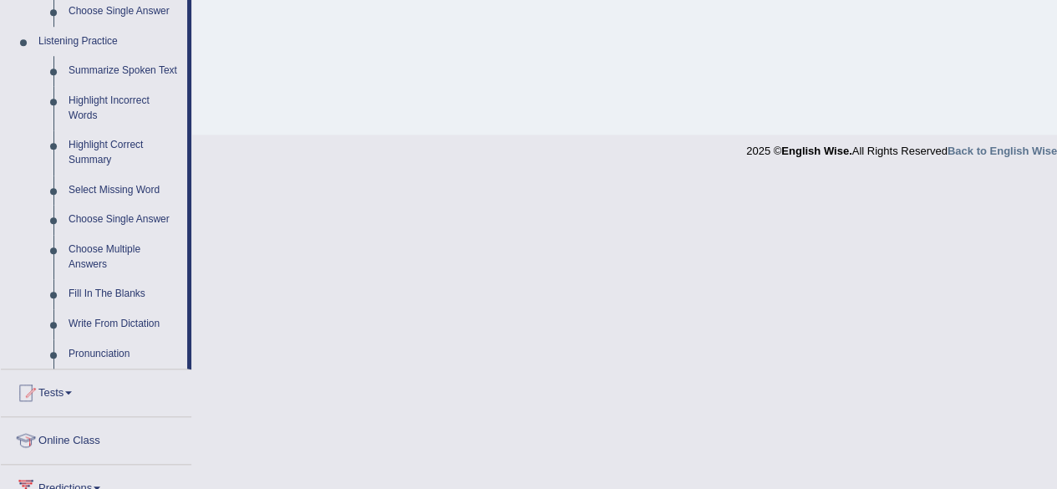
scroll to position [702, 0]
click at [112, 140] on link "Highlight Correct Summary" at bounding box center [124, 151] width 126 height 44
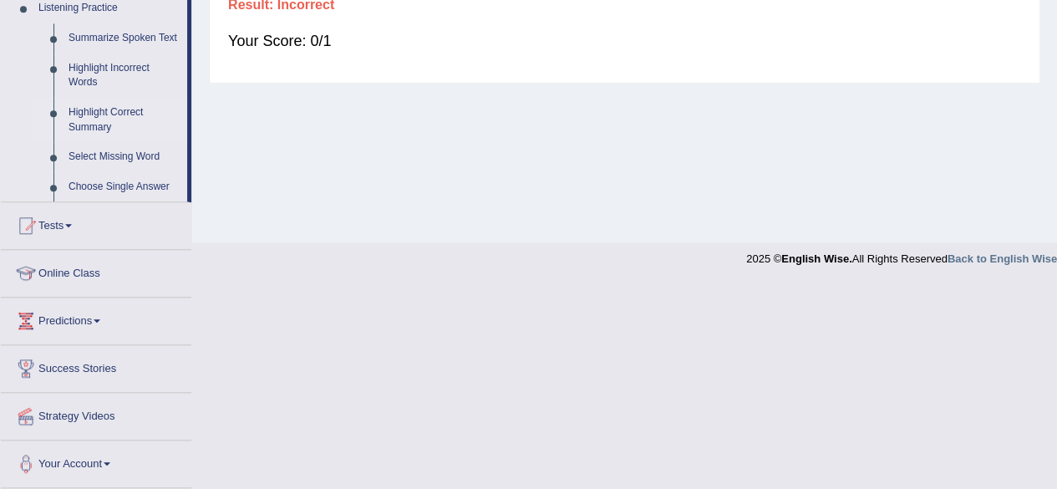
scroll to position [306, 0]
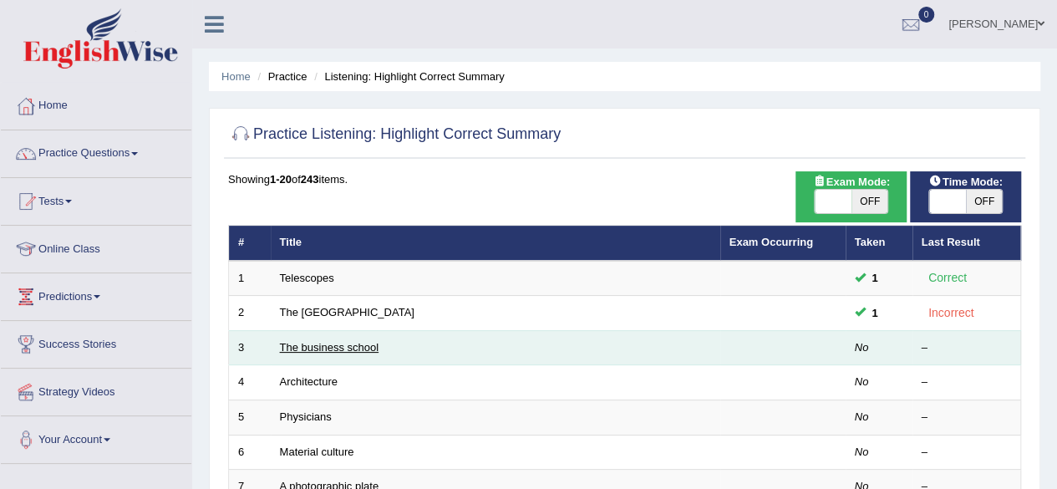
click at [331, 345] on link "The business school" at bounding box center [329, 347] width 99 height 13
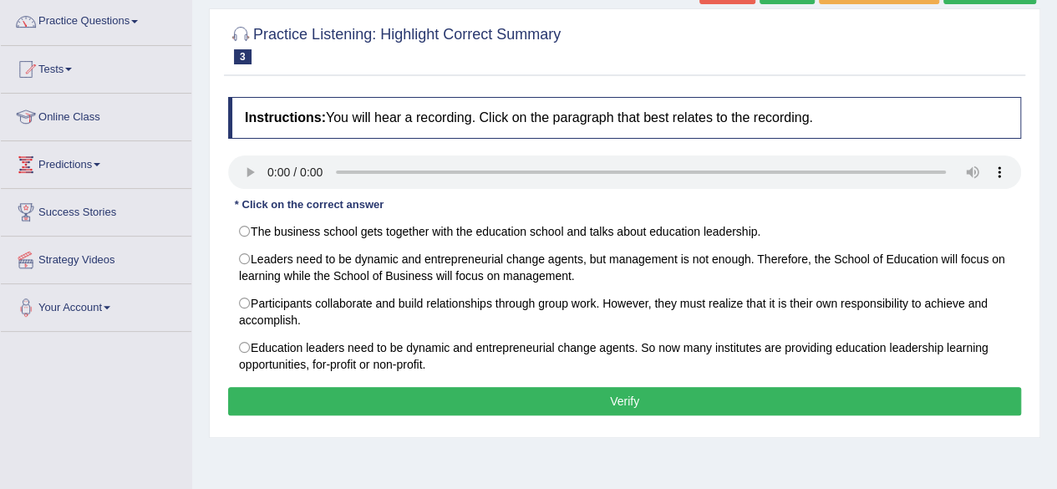
scroll to position [134, 0]
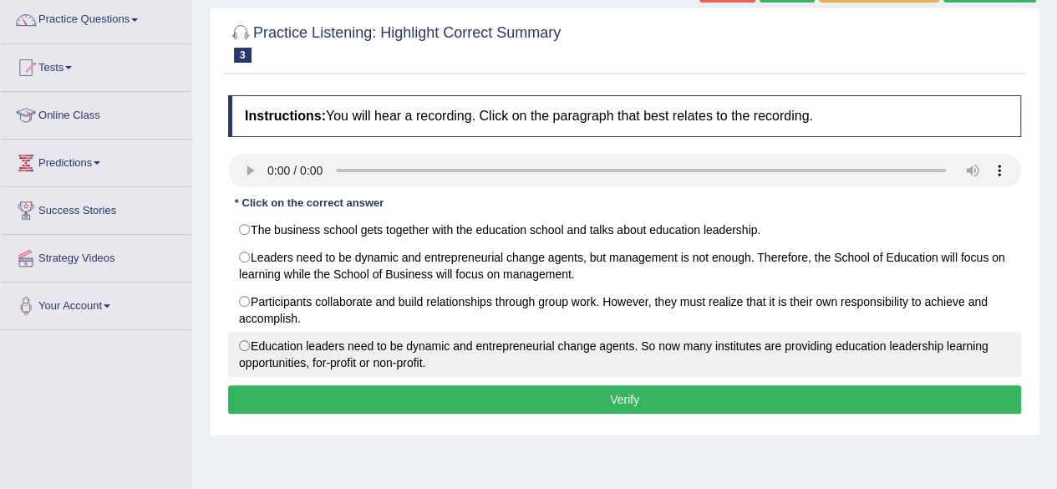
click at [246, 347] on label "Education leaders need to be dynamic and entrepreneurial change agents. So now …" at bounding box center [624, 354] width 793 height 45
radio input "true"
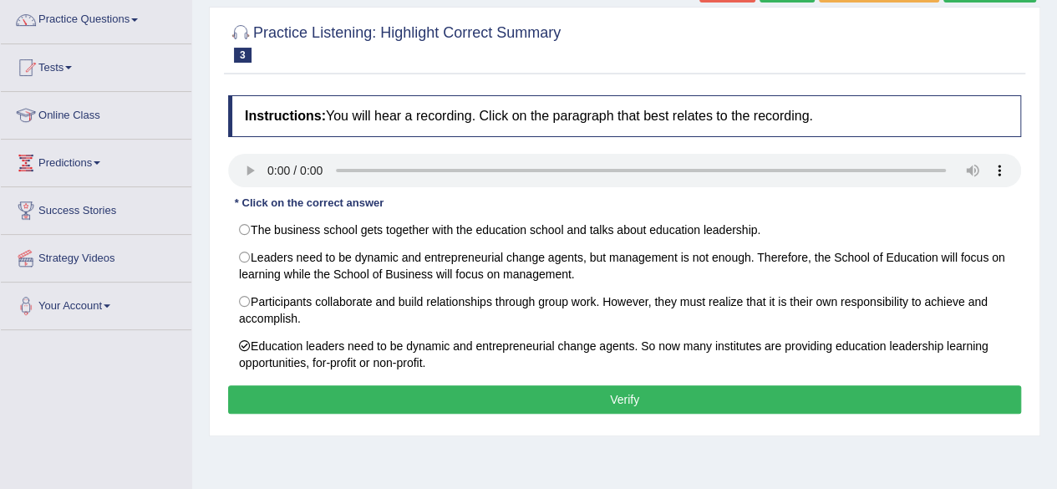
click at [399, 392] on button "Verify" at bounding box center [624, 399] width 793 height 28
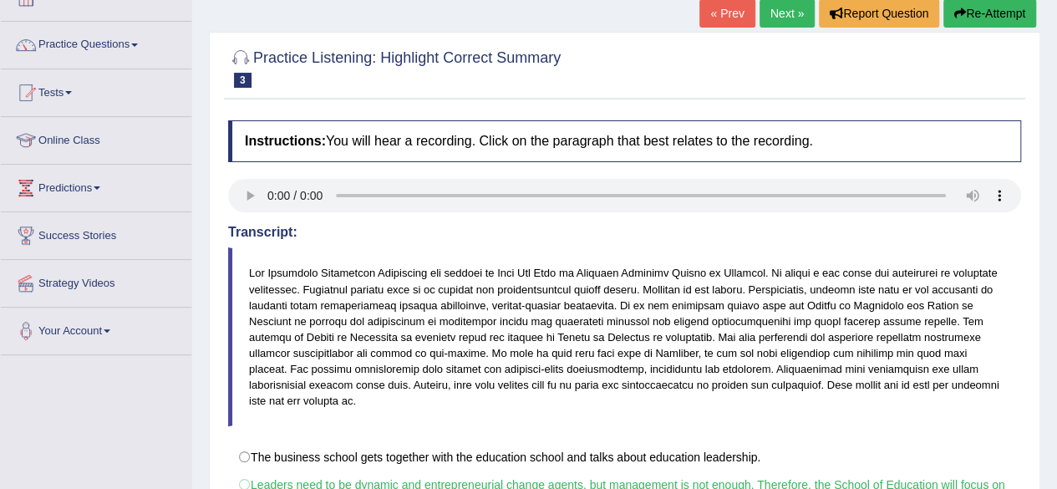
scroll to position [100, 0]
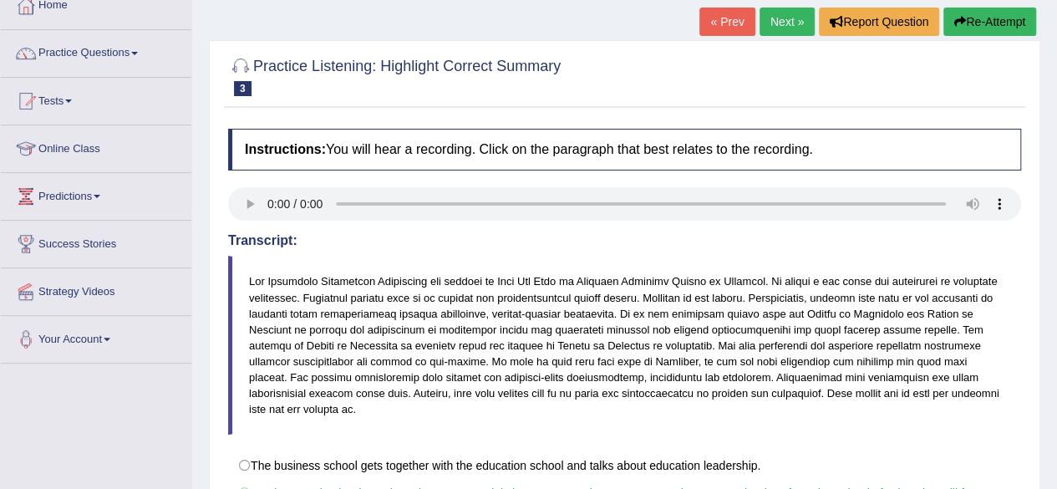
click at [789, 14] on link "Next »" at bounding box center [786, 22] width 55 height 28
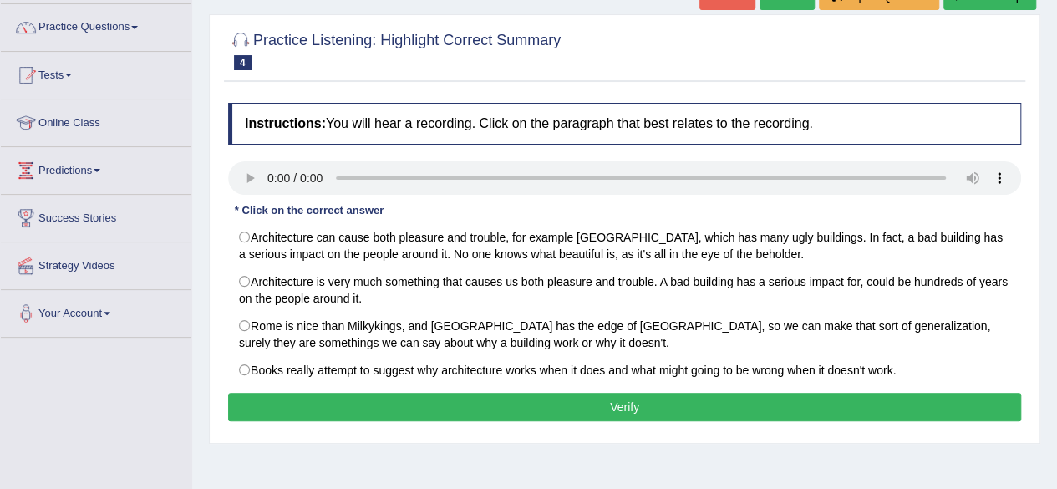
scroll to position [134, 0]
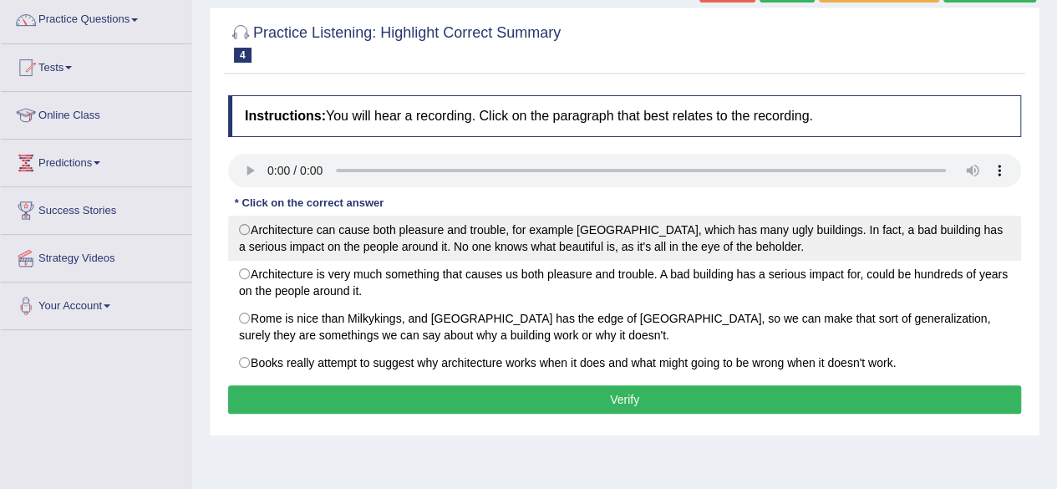
click at [246, 231] on label "Architecture can cause both pleasure and trouble, for example [GEOGRAPHIC_DATA]…" at bounding box center [624, 238] width 793 height 45
radio input "true"
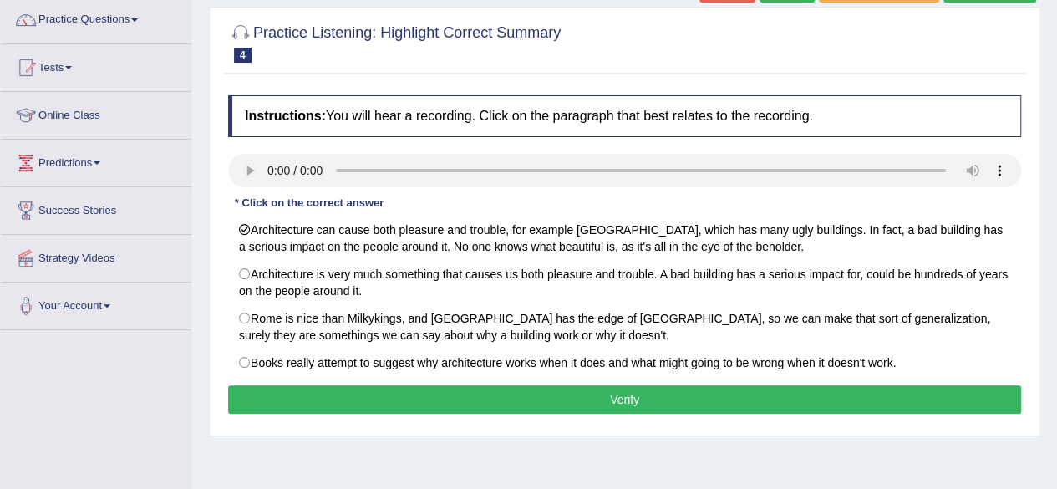
click at [553, 387] on button "Verify" at bounding box center [624, 399] width 793 height 28
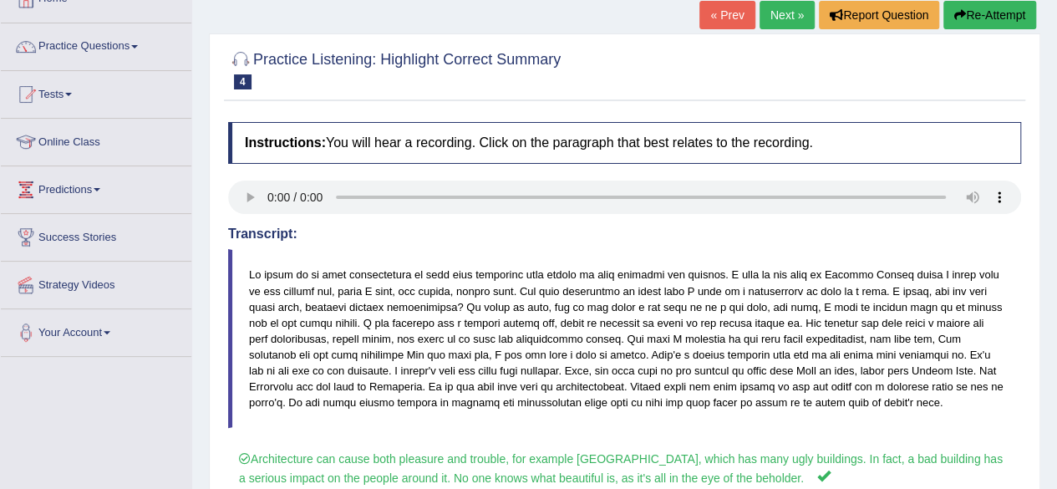
scroll to position [87, 0]
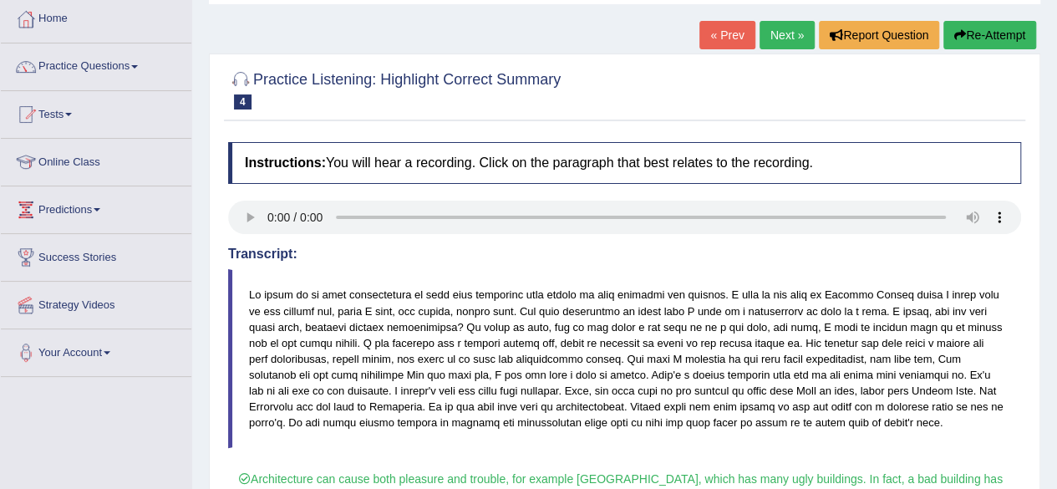
click at [785, 28] on link "Next »" at bounding box center [786, 35] width 55 height 28
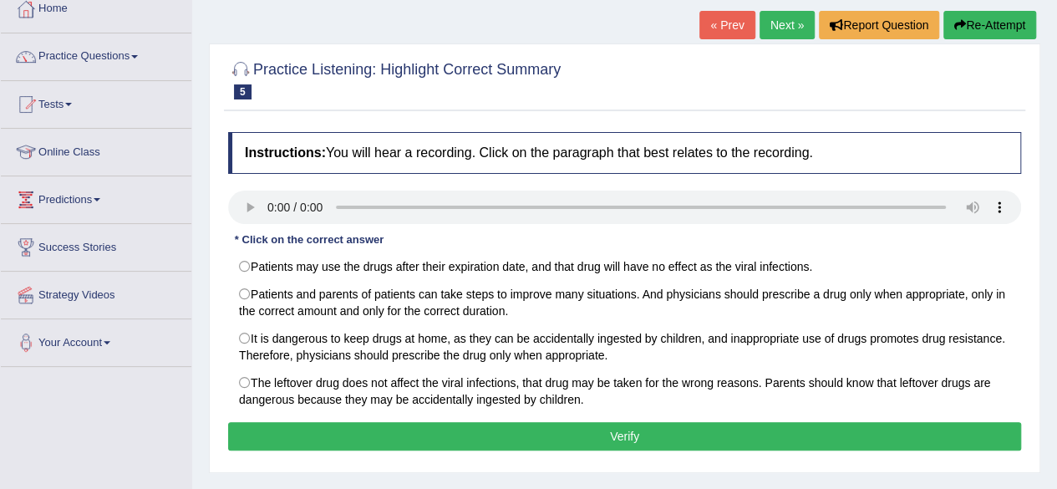
scroll to position [100, 0]
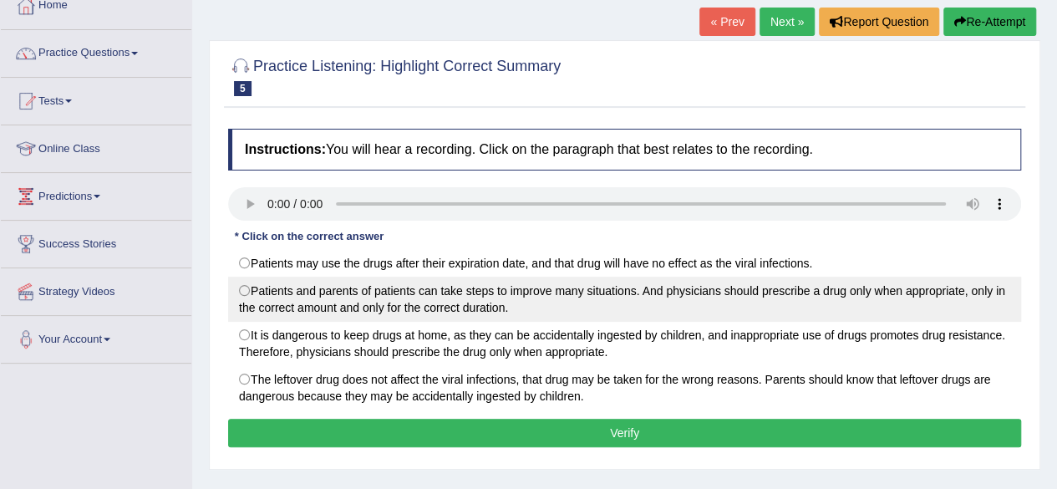
click at [247, 285] on label "Patients and parents of patients can take steps to improve many situations. And…" at bounding box center [624, 299] width 793 height 45
radio input "true"
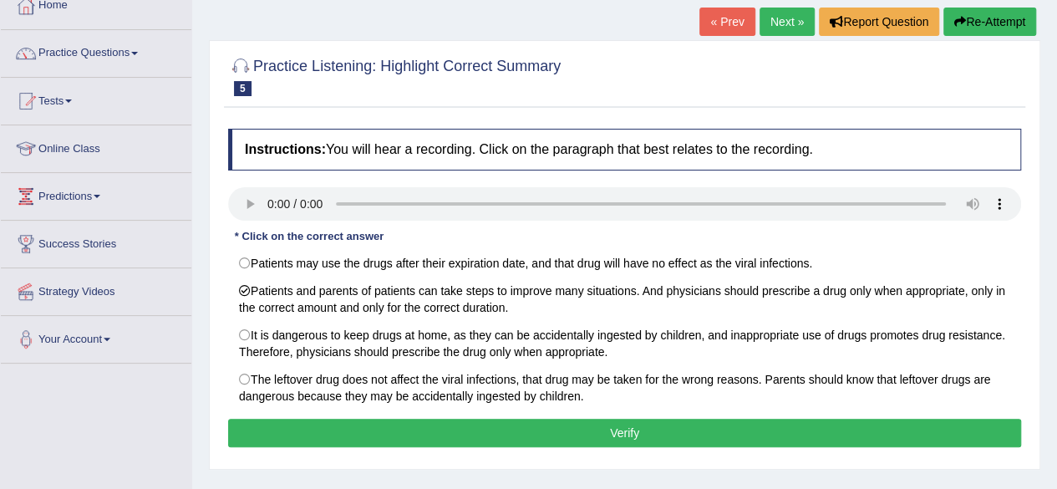
click at [433, 430] on button "Verify" at bounding box center [624, 433] width 793 height 28
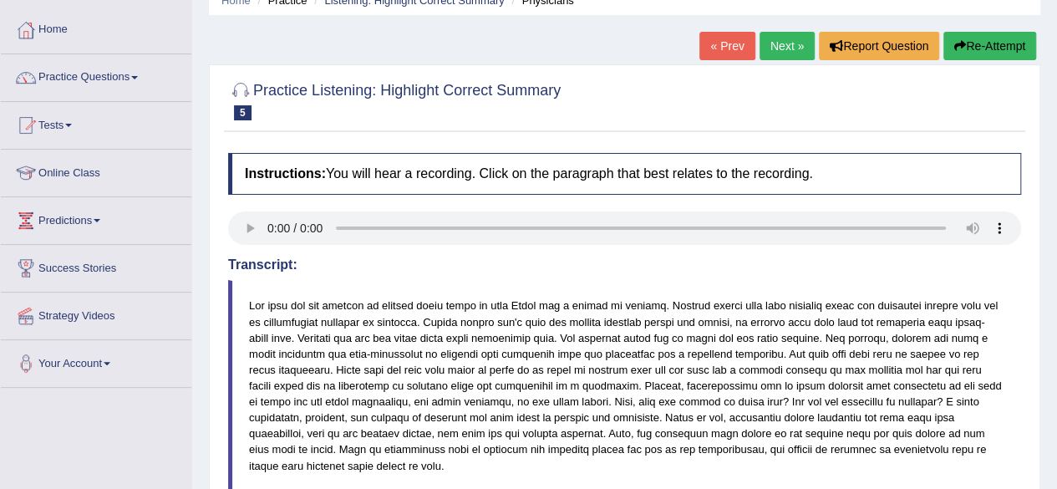
scroll to position [69, 0]
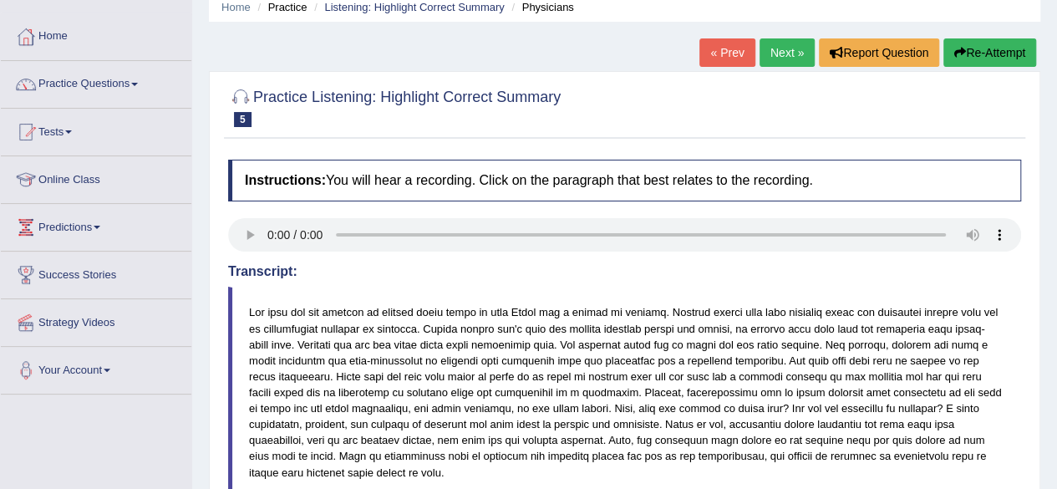
click at [787, 48] on link "Next »" at bounding box center [786, 52] width 55 height 28
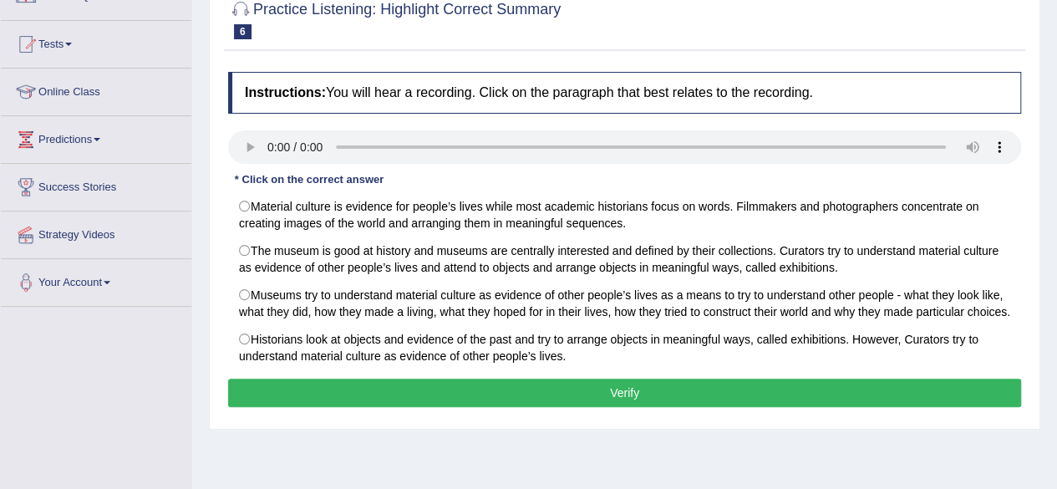
scroll to position [167, 0]
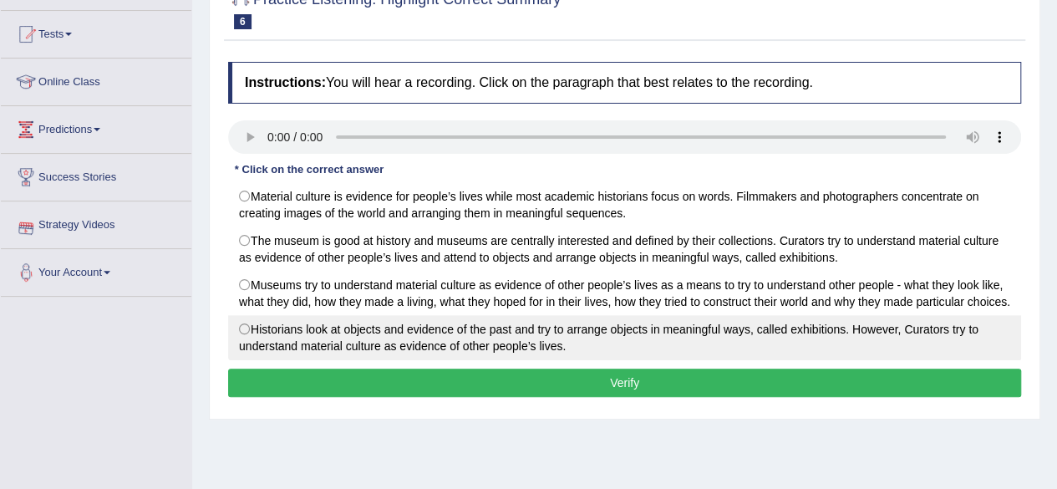
click at [251, 325] on label "Historians look at objects and evidence of the past and try to arrange objects …" at bounding box center [624, 337] width 793 height 45
radio input "true"
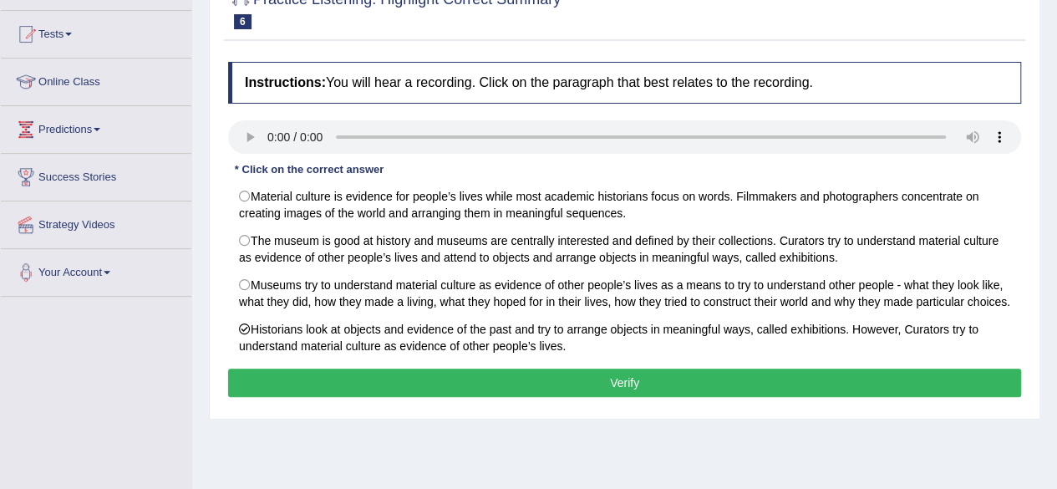
click at [363, 384] on button "Verify" at bounding box center [624, 382] width 793 height 28
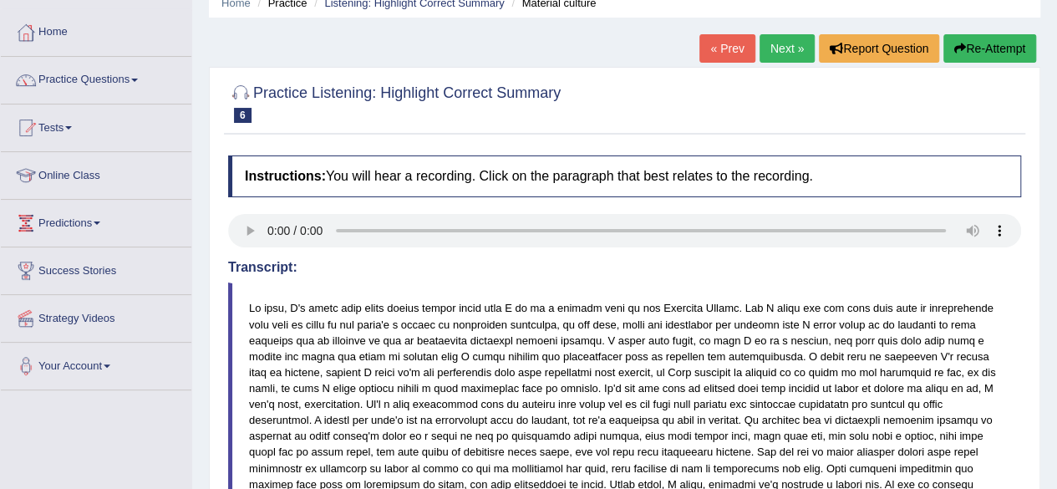
scroll to position [67, 0]
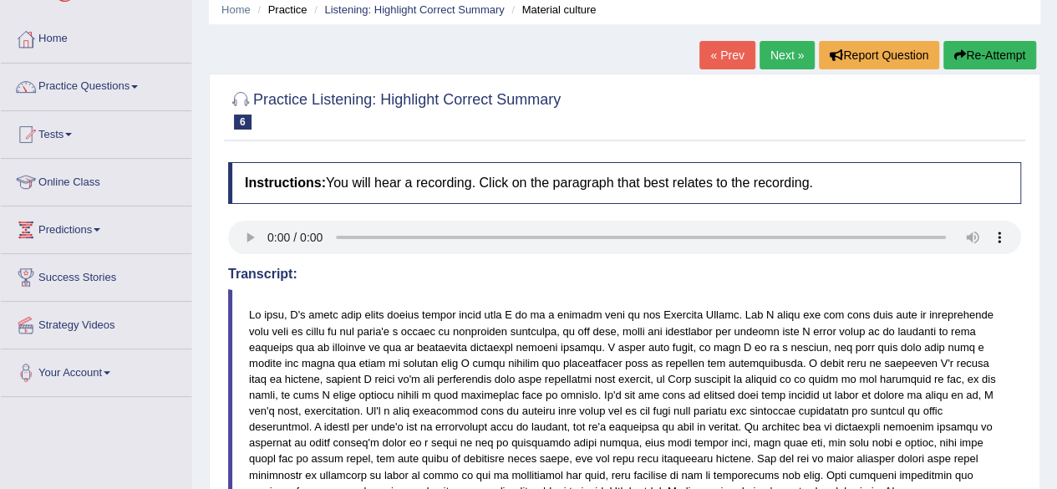
click at [781, 54] on link "Next »" at bounding box center [786, 55] width 55 height 28
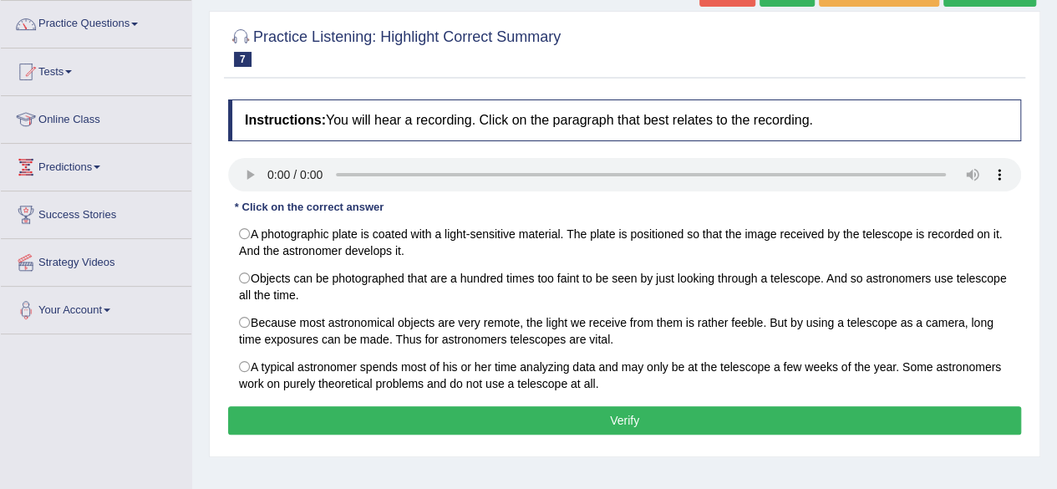
scroll to position [134, 0]
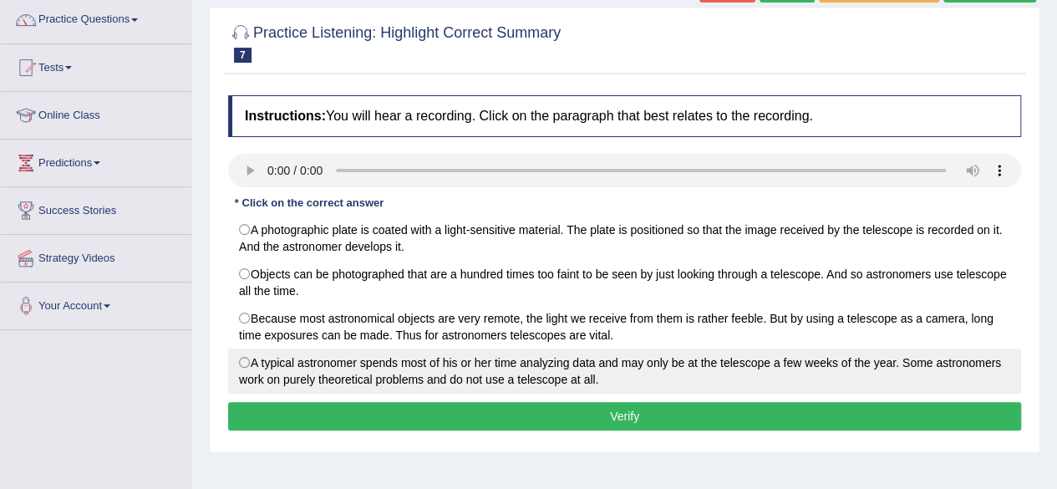
click at [247, 358] on label "A typical astronomer spends most of his or her time analyzing data and may only…" at bounding box center [624, 370] width 793 height 45
radio input "true"
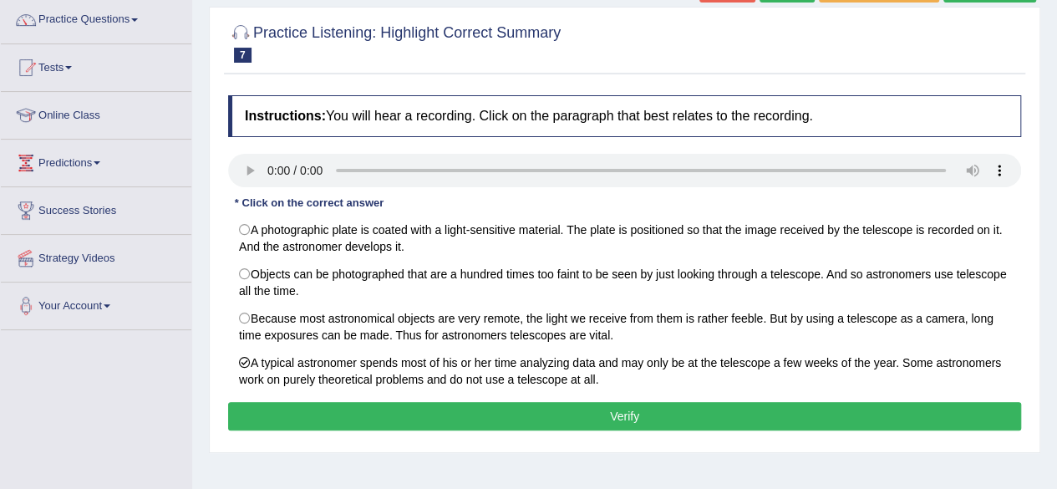
click at [391, 411] on button "Verify" at bounding box center [624, 416] width 793 height 28
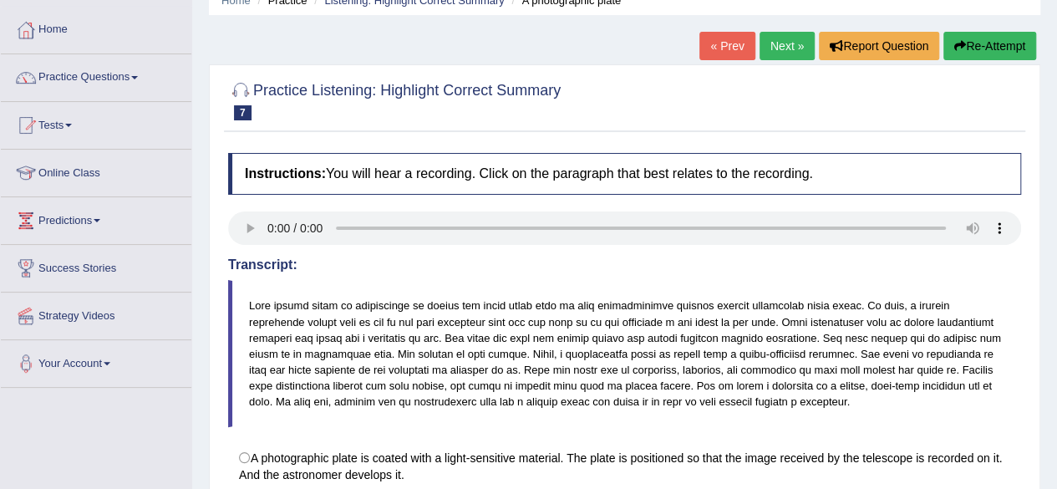
scroll to position [67, 0]
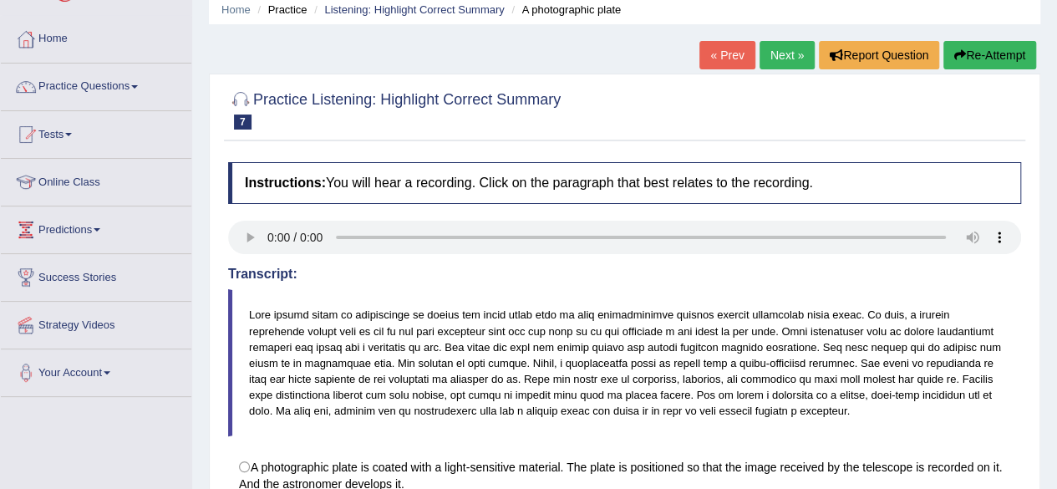
click at [775, 44] on link "Next »" at bounding box center [786, 55] width 55 height 28
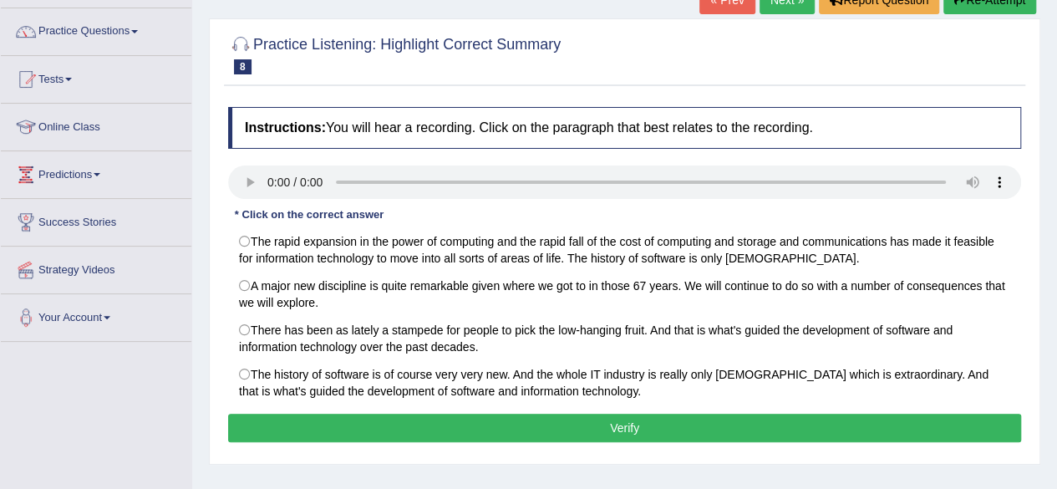
scroll to position [134, 0]
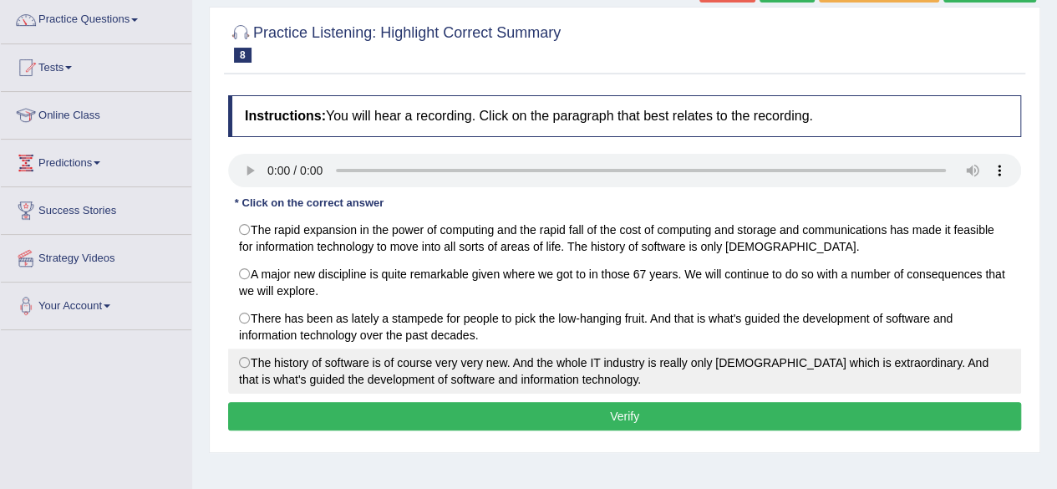
click at [244, 358] on label "The history of software is of course very very new. And the whole IT industry i…" at bounding box center [624, 370] width 793 height 45
radio input "true"
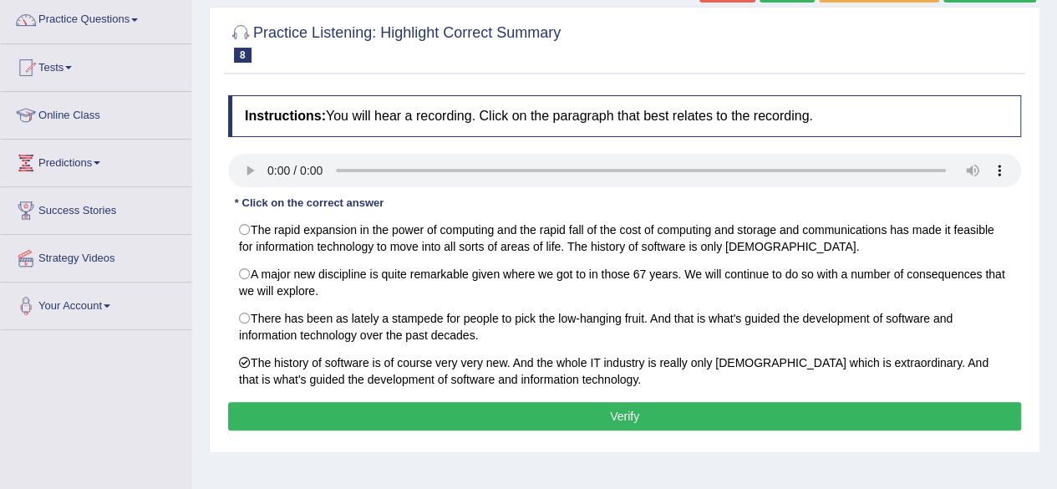
click at [805, 415] on button "Verify" at bounding box center [624, 416] width 793 height 28
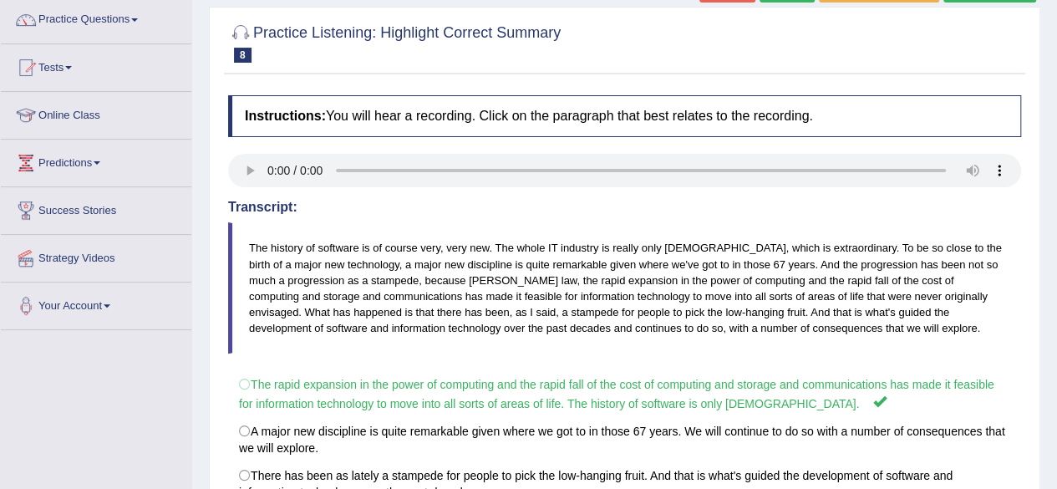
scroll to position [100, 0]
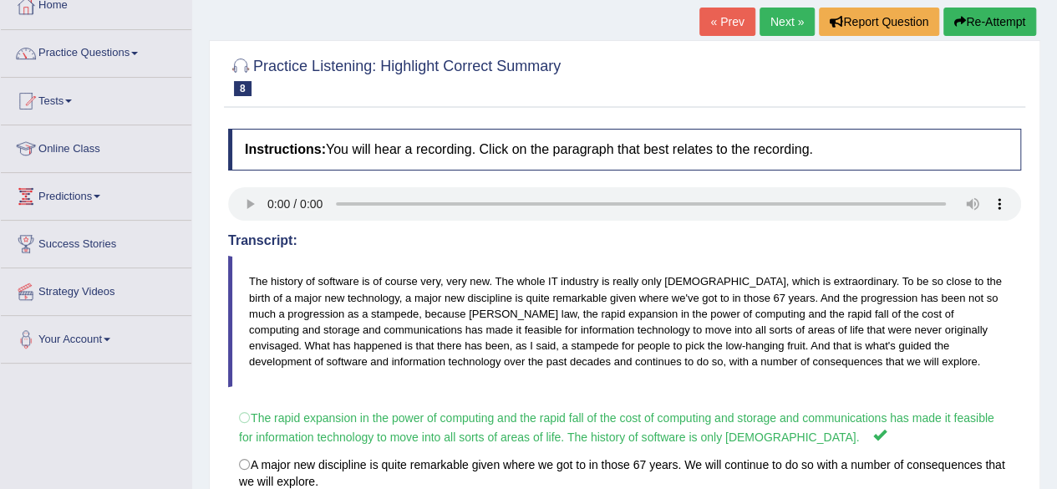
click at [791, 21] on link "Next »" at bounding box center [786, 22] width 55 height 28
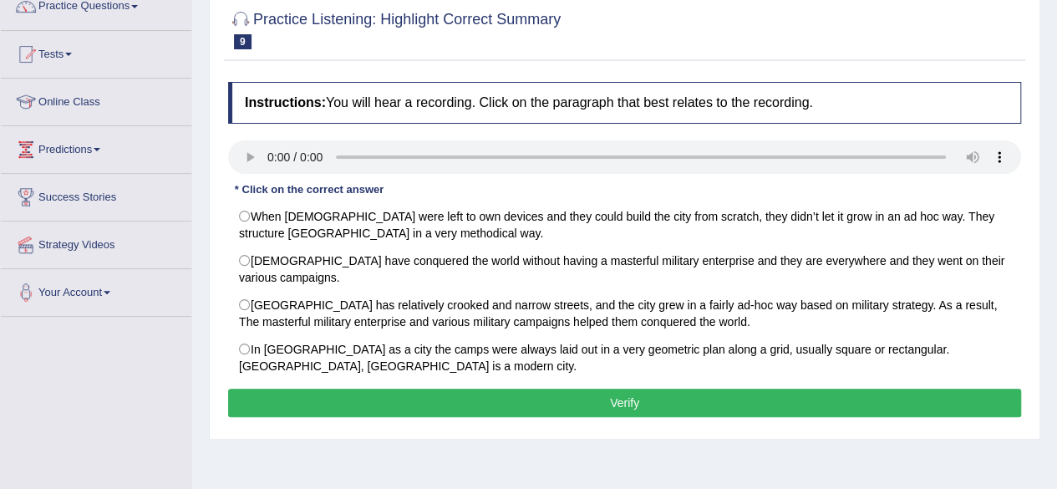
scroll to position [167, 0]
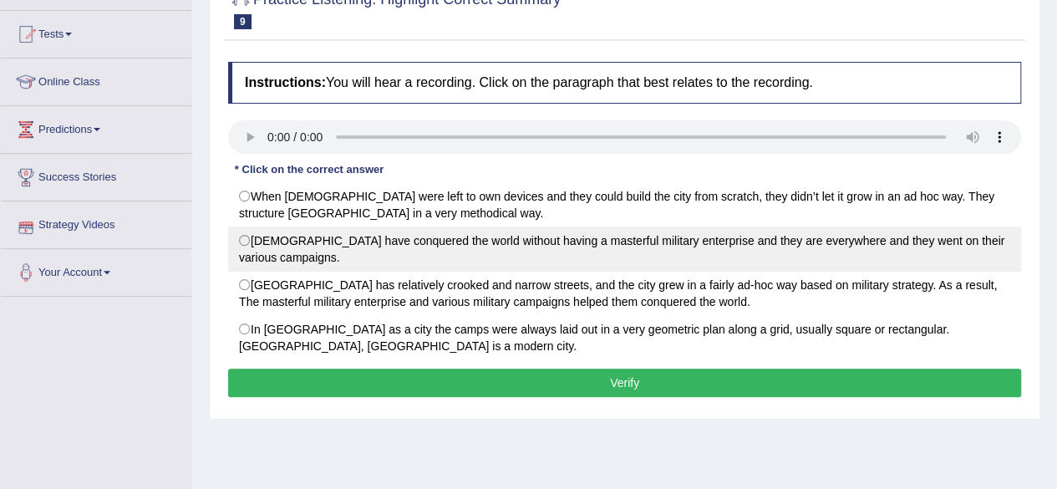
click at [244, 239] on label "Romans have conquered the world without having a masterful military enterprise …" at bounding box center [624, 248] width 793 height 45
radio input "true"
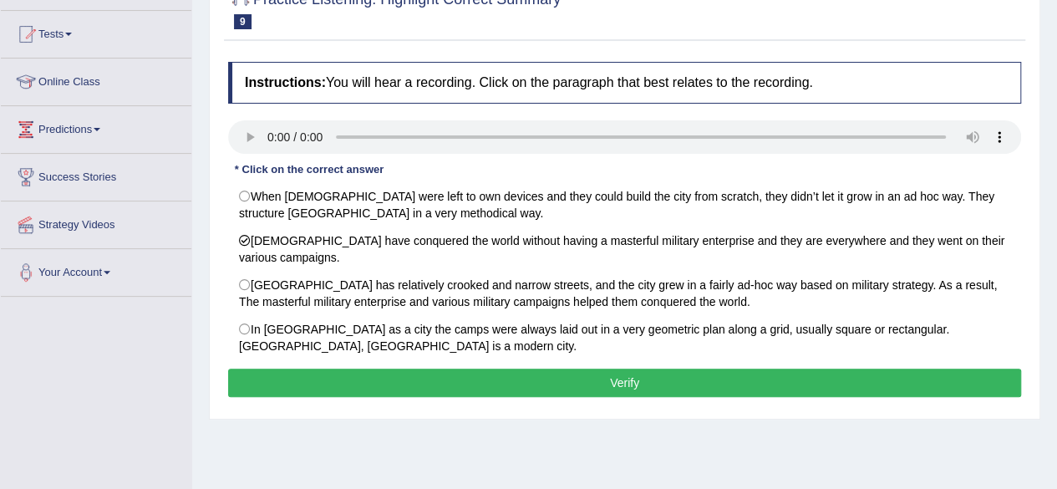
click at [419, 382] on button "Verify" at bounding box center [624, 382] width 793 height 28
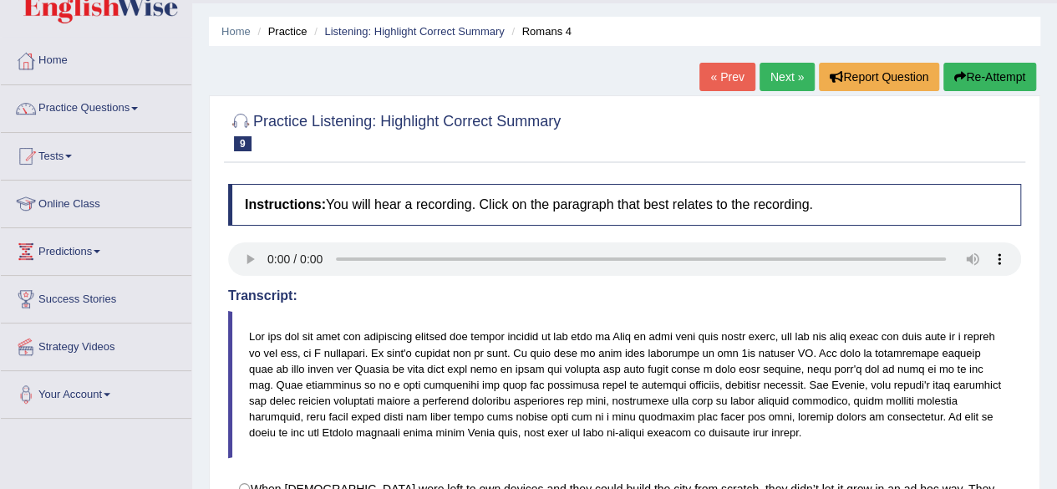
scroll to position [33, 0]
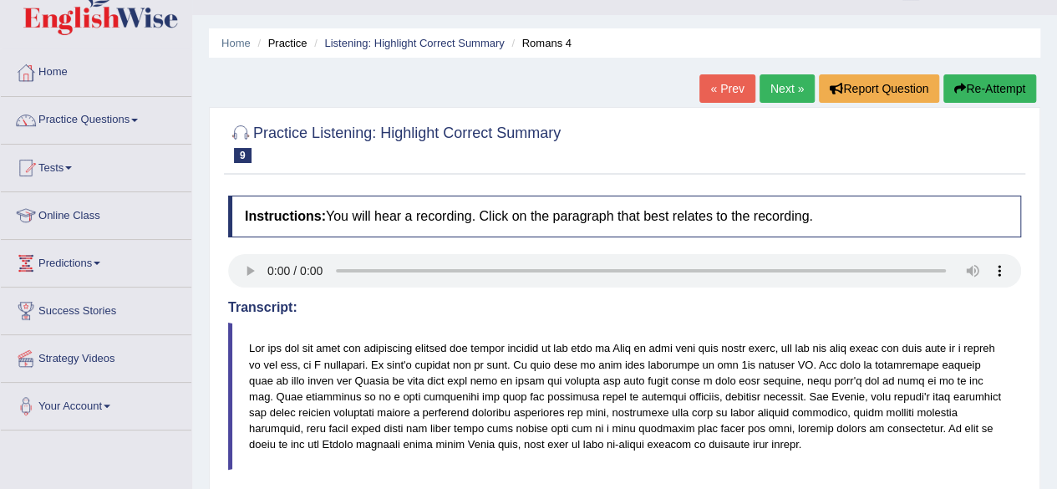
click at [781, 84] on link "Next »" at bounding box center [786, 88] width 55 height 28
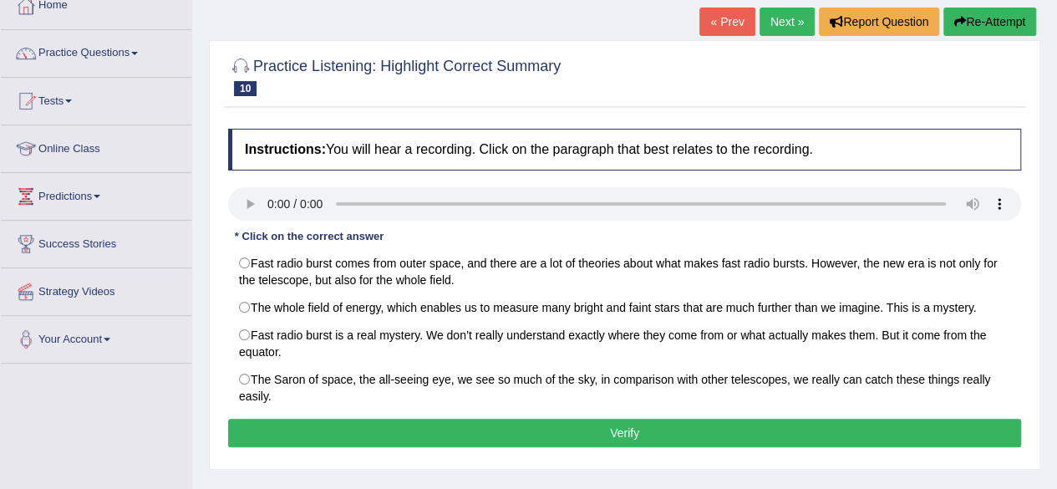
scroll to position [134, 0]
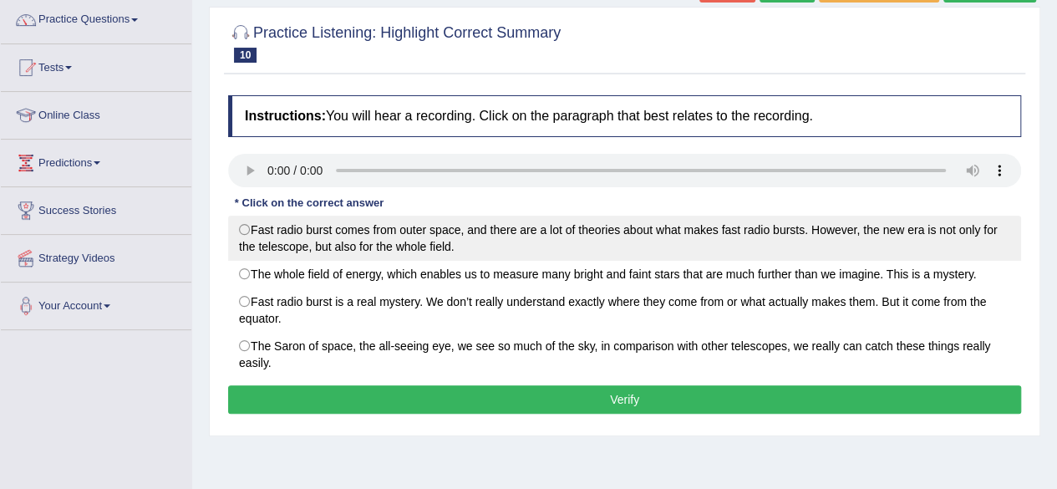
click at [245, 229] on label "Fast radio burst comes from outer space, and there are a lot of theories about …" at bounding box center [624, 238] width 793 height 45
radio input "true"
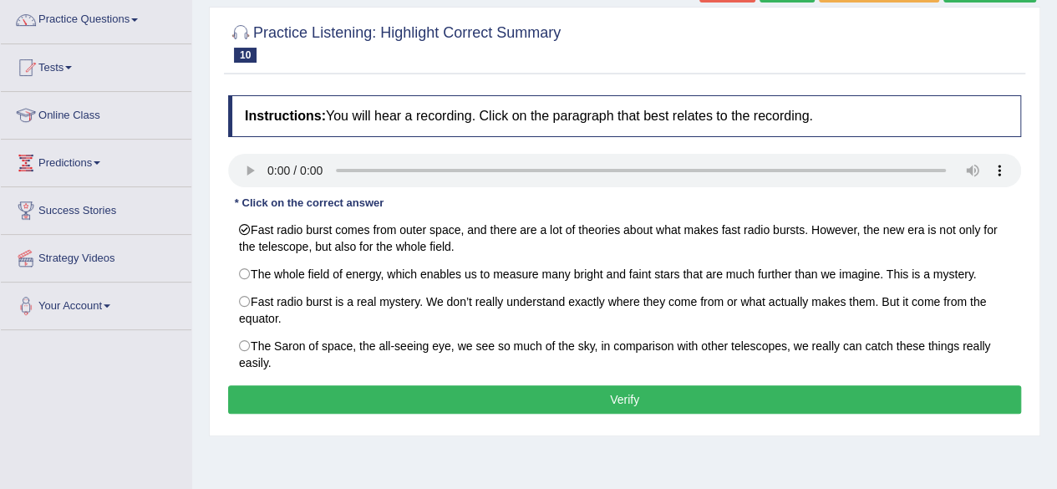
click at [441, 390] on button "Verify" at bounding box center [624, 399] width 793 height 28
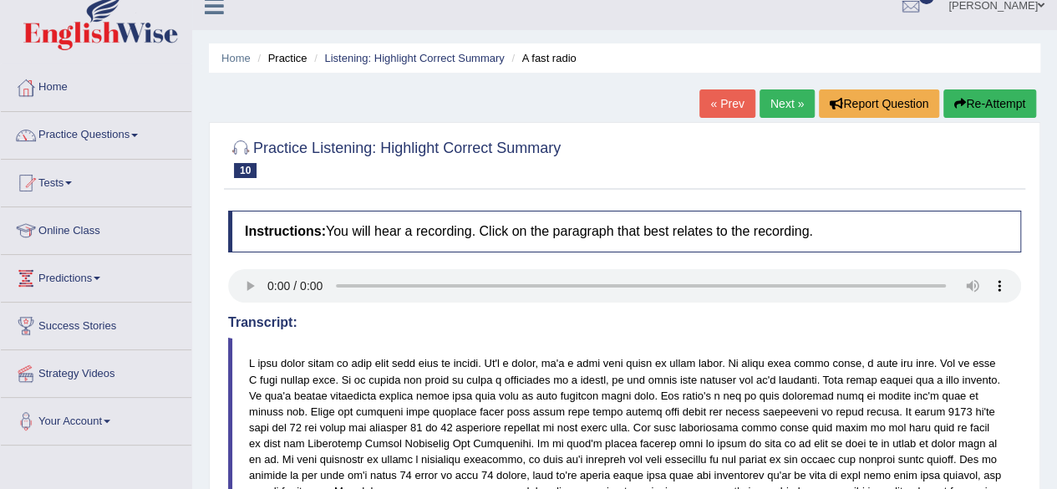
scroll to position [0, 0]
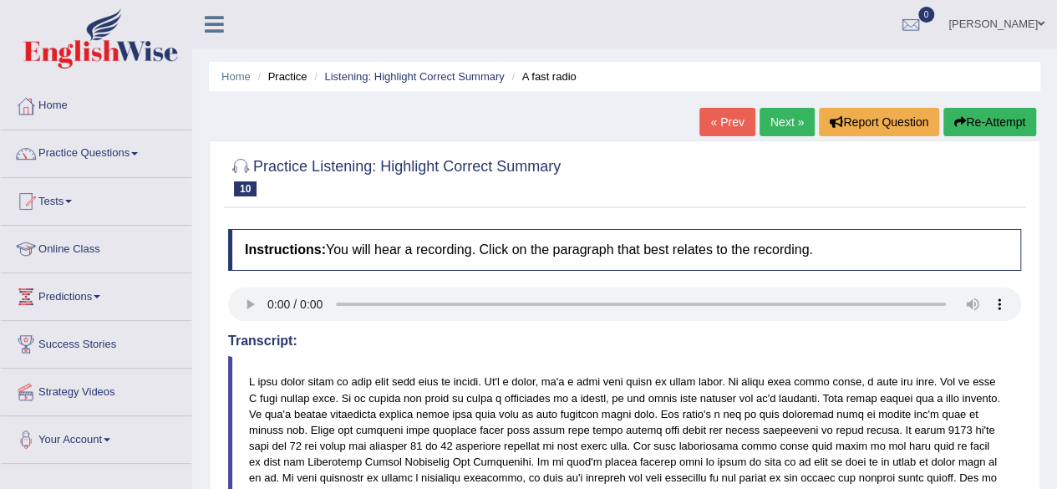
click at [774, 123] on link "Next »" at bounding box center [786, 122] width 55 height 28
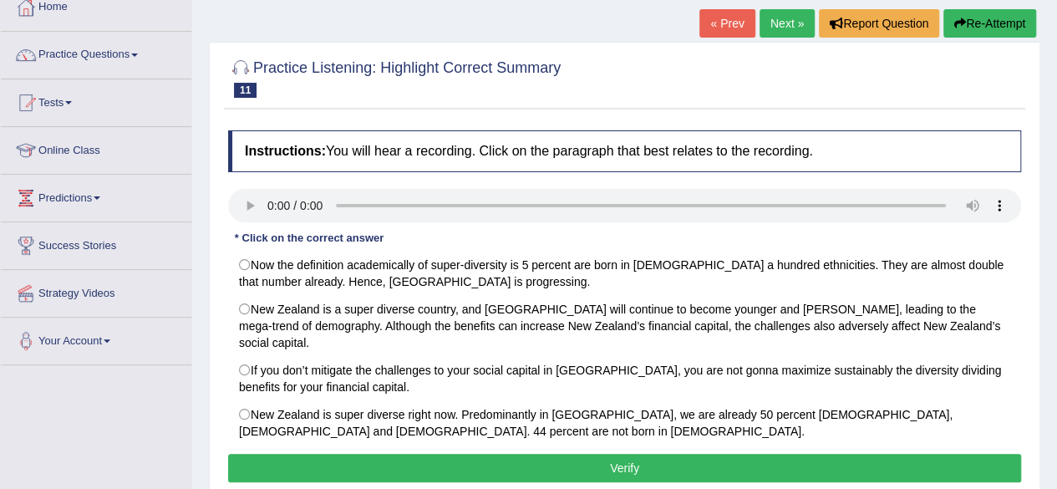
scroll to position [100, 0]
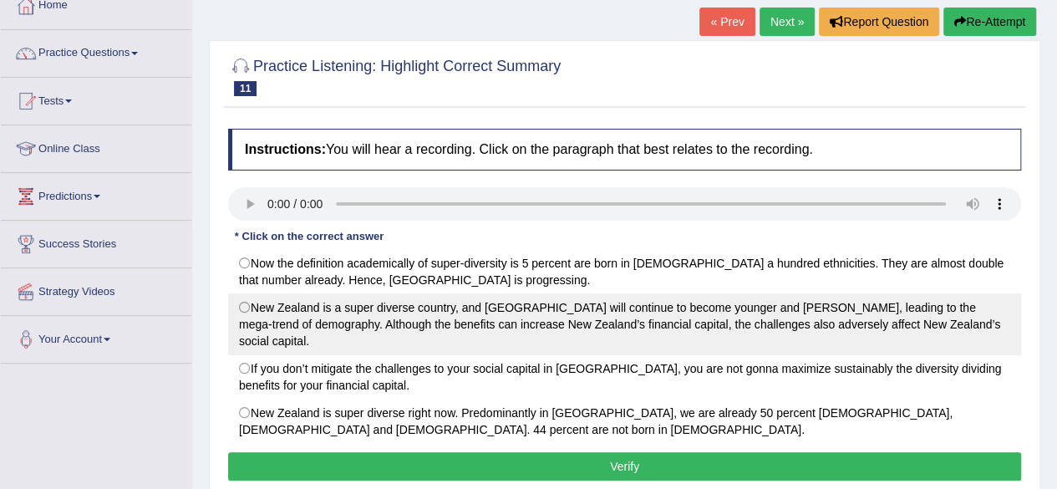
click at [242, 302] on label "New Zealand is a super diverse country, and Auckland will continue to become yo…" at bounding box center [624, 324] width 793 height 62
radio input "true"
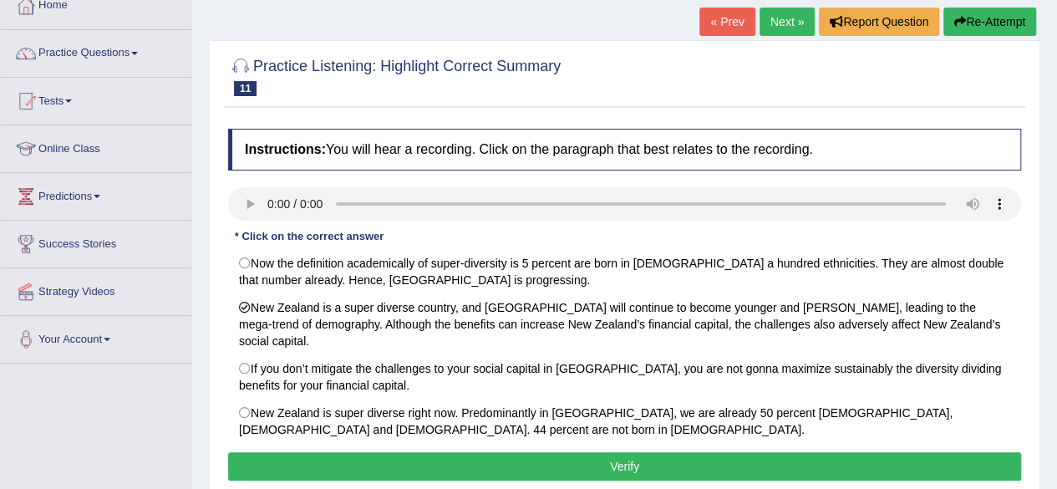
click at [345, 452] on button "Verify" at bounding box center [624, 466] width 793 height 28
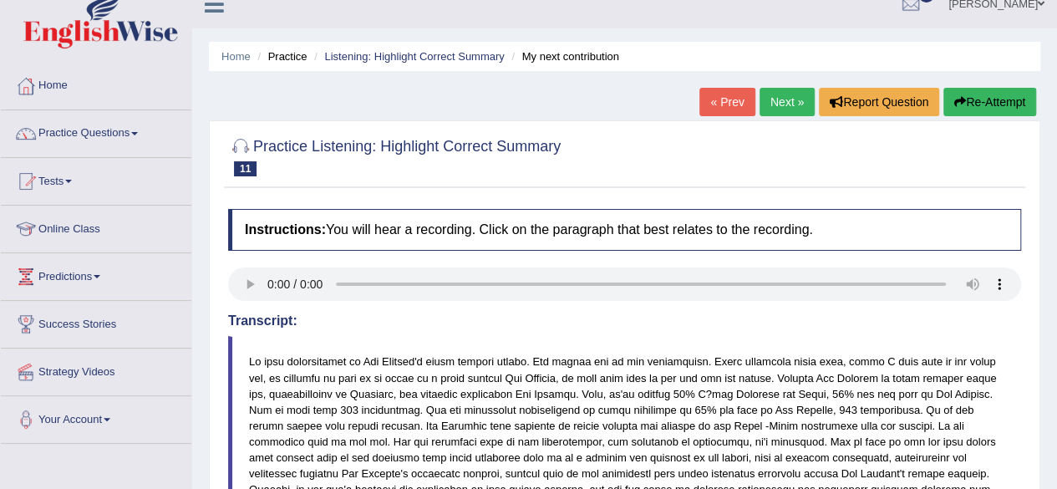
scroll to position [0, 0]
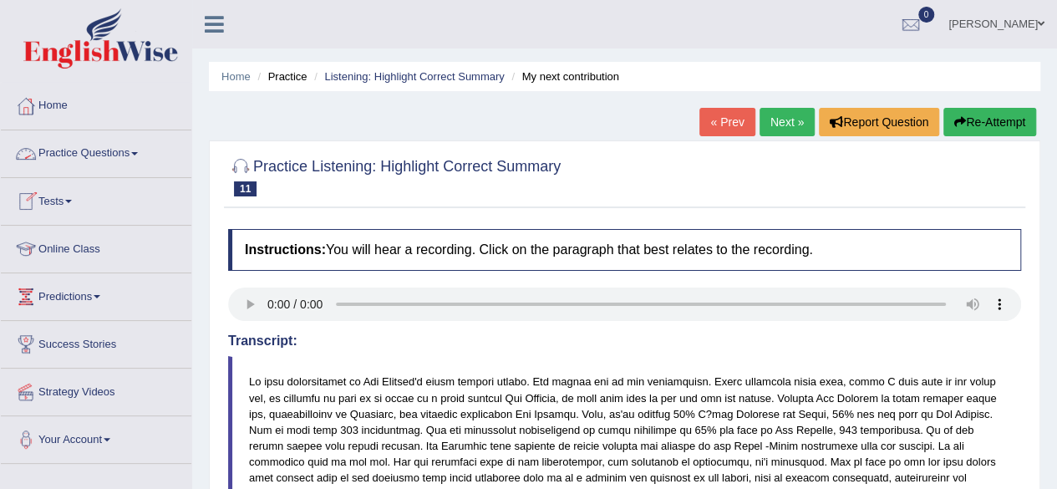
click at [138, 152] on span at bounding box center [134, 153] width 7 height 3
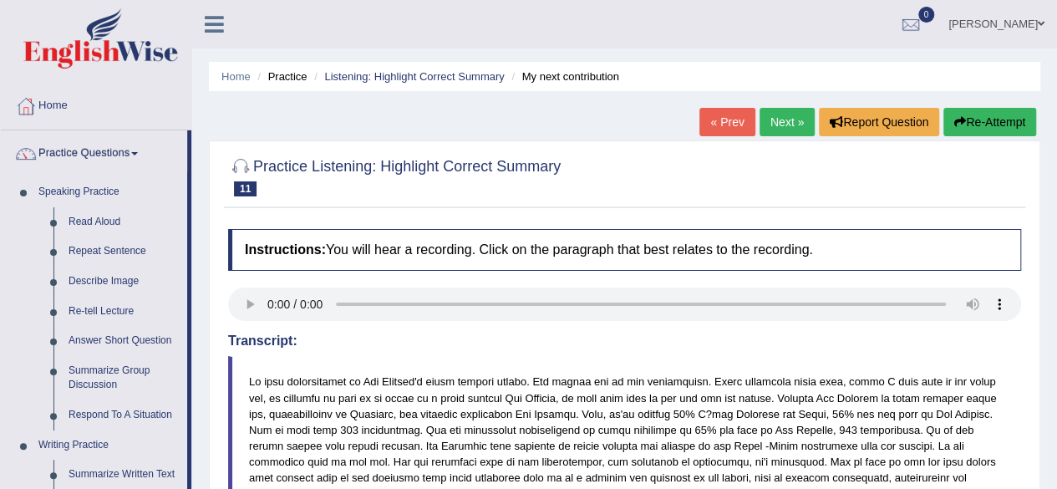
click at [201, 439] on div "Home Practice Listening: Highlight Correct Summary My next contribution « Prev …" at bounding box center [624, 433] width 865 height 867
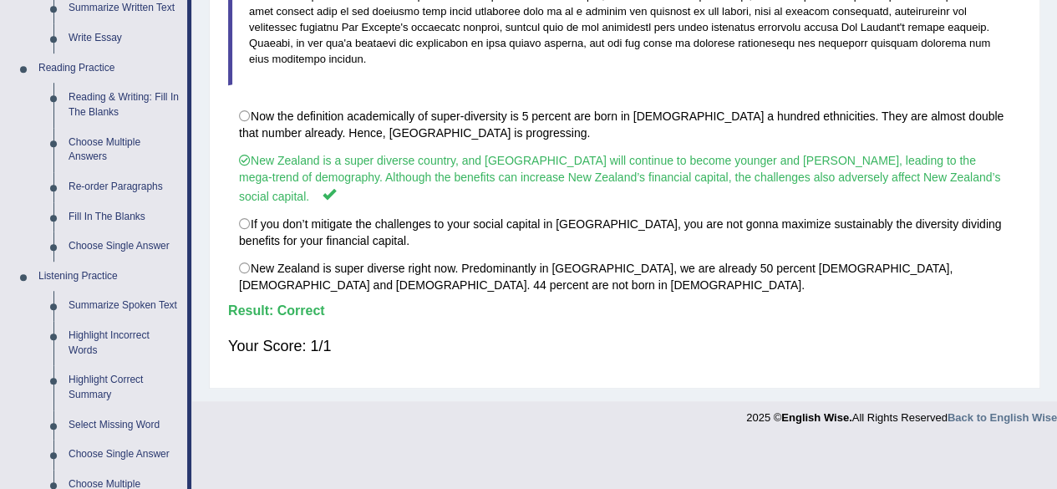
scroll to position [468, 0]
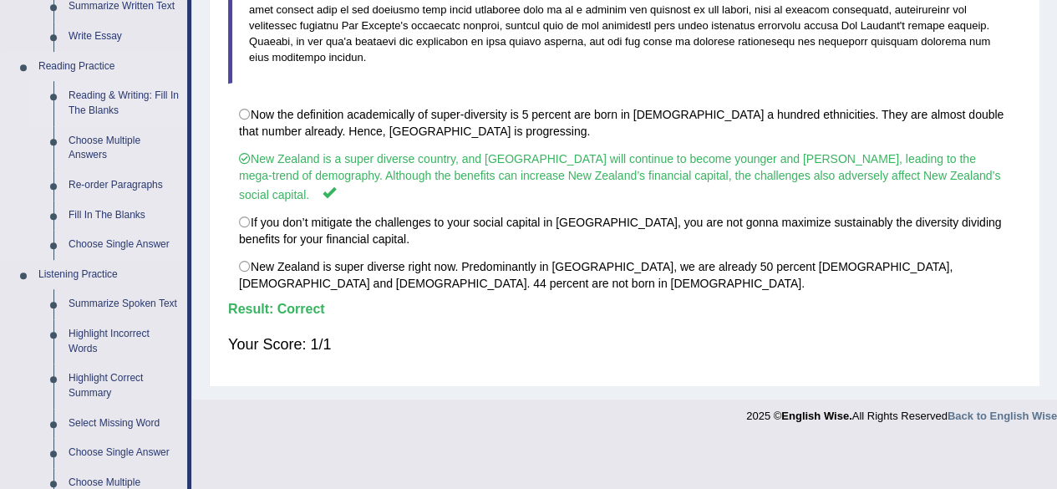
click at [114, 90] on link "Reading & Writing: Fill In The Blanks" at bounding box center [124, 103] width 126 height 44
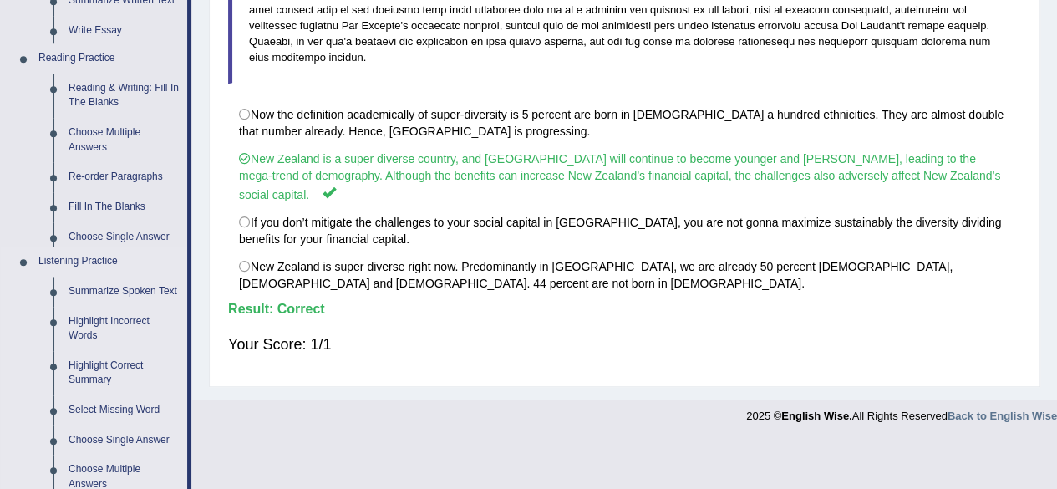
click at [114, 90] on ul "Speaking Practice Read Aloud Repeat Sentence Describe Image Re-tell Lecture Ans…" at bounding box center [94, 142] width 186 height 866
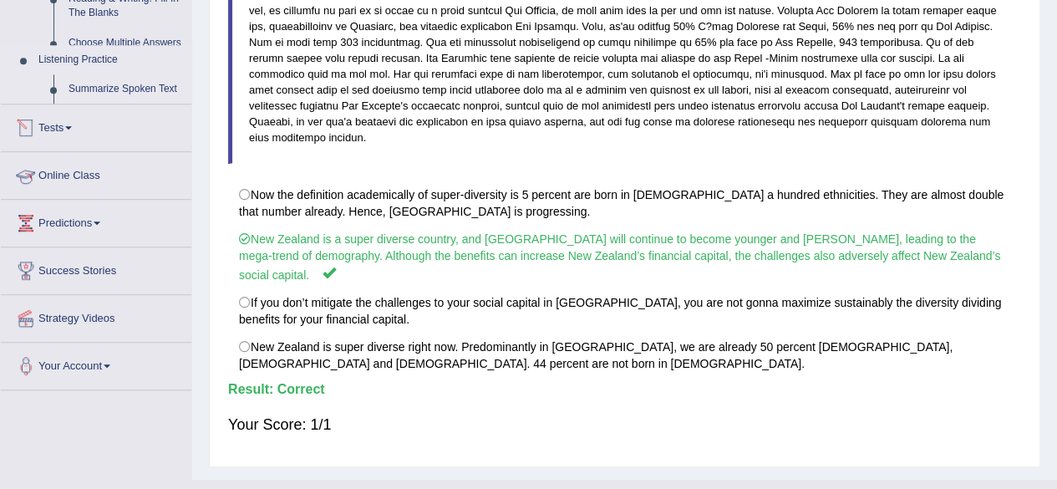
scroll to position [308, 0]
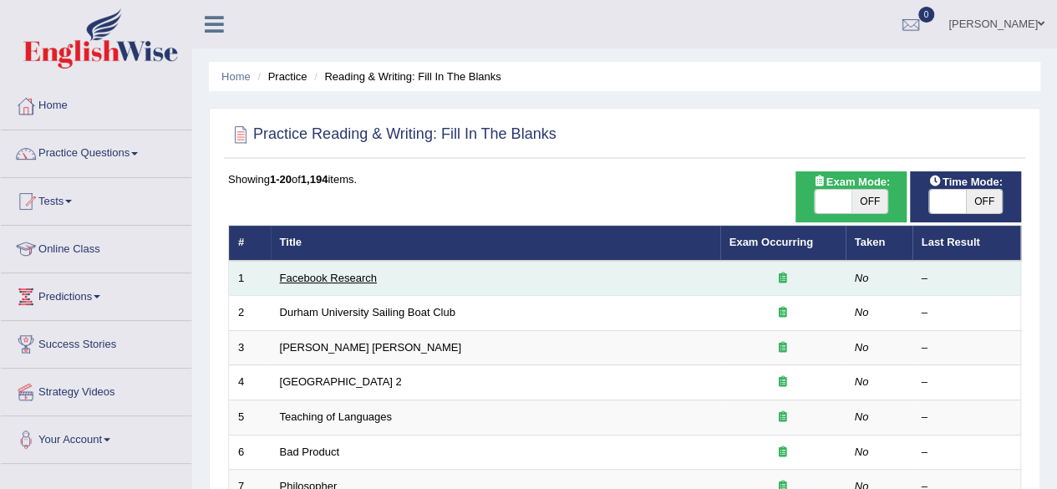
click at [327, 273] on link "Facebook Research" at bounding box center [328, 278] width 97 height 13
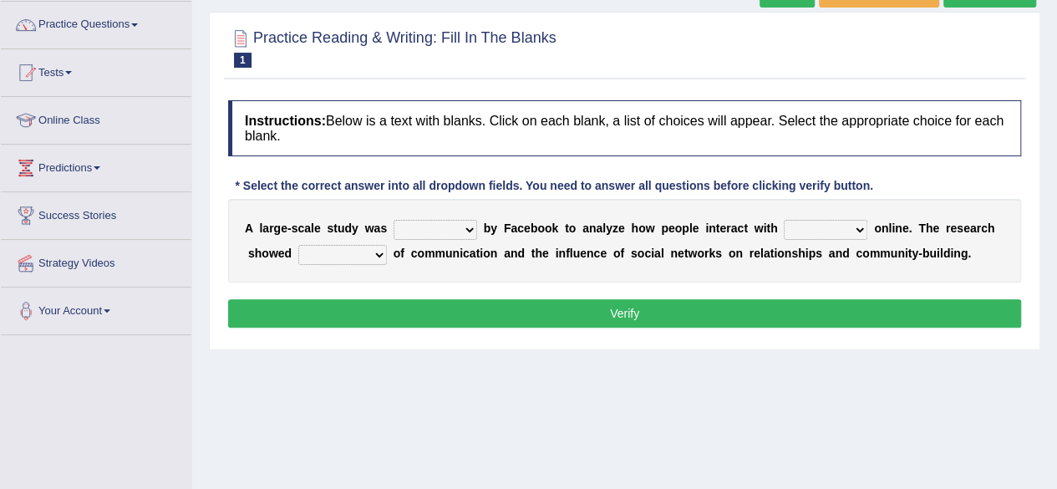
scroll to position [134, 0]
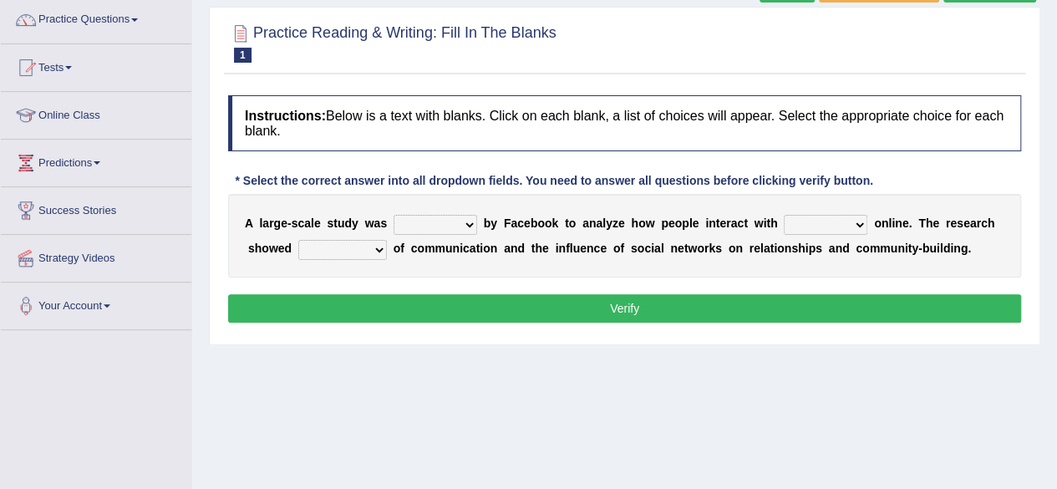
click at [468, 221] on select "surveyed had asked made" at bounding box center [435, 225] width 84 height 20
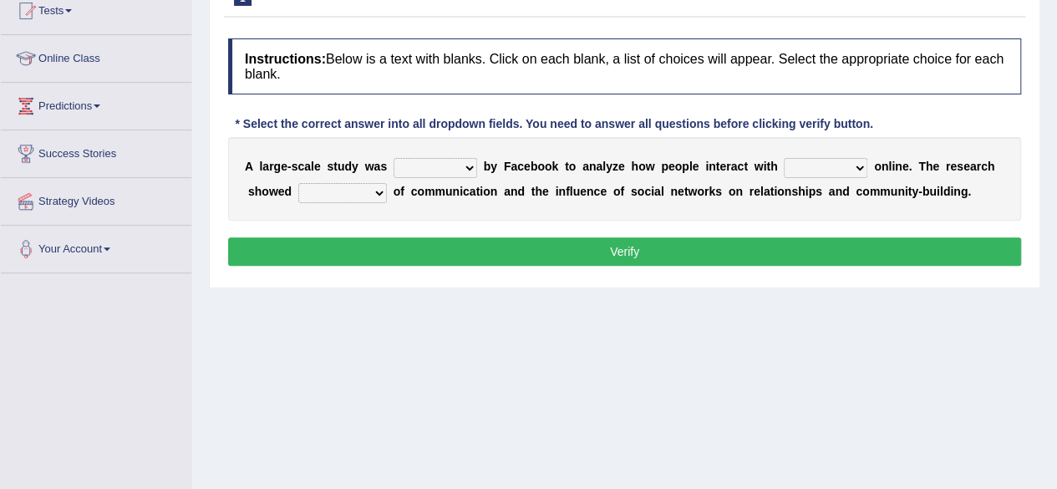
scroll to position [201, 0]
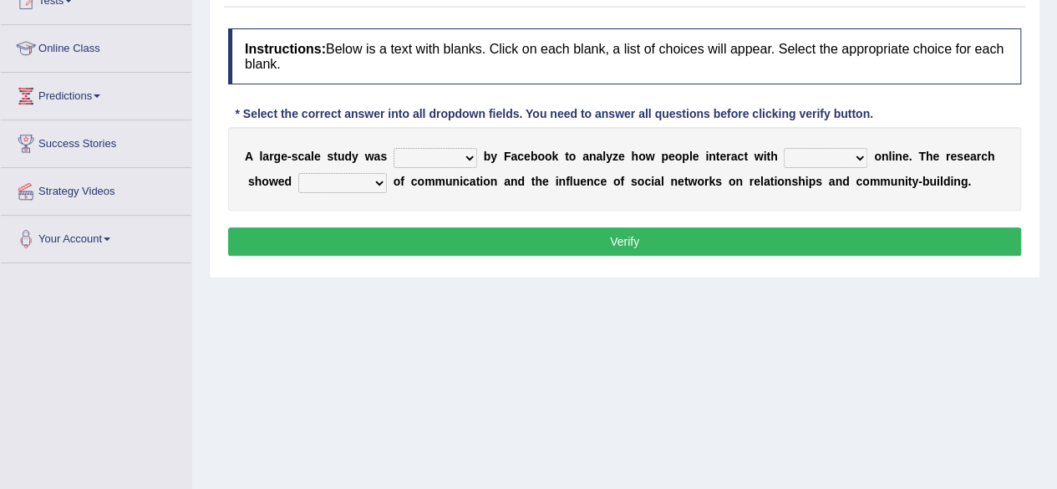
click at [471, 154] on select "surveyed had asked made" at bounding box center [435, 158] width 84 height 20
select select "surveyed"
click at [393, 148] on select "surveyed had asked made" at bounding box center [435, 158] width 84 height 20
click at [862, 158] on select "together all each other another" at bounding box center [826, 158] width 84 height 20
select select "each other"
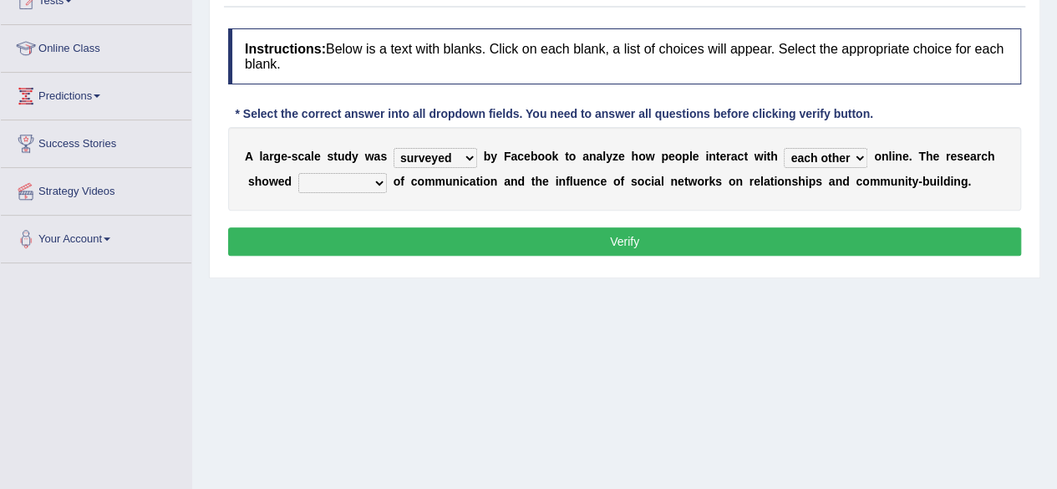
click at [784, 148] on select "together all each other another" at bounding box center [826, 158] width 84 height 20
click at [464, 155] on select "surveyed had asked made" at bounding box center [435, 158] width 84 height 20
select select "made"
click at [393, 148] on select "surveyed had asked made" at bounding box center [435, 158] width 84 height 20
click at [382, 180] on select "advantages standards fellowships patterns" at bounding box center [342, 183] width 89 height 20
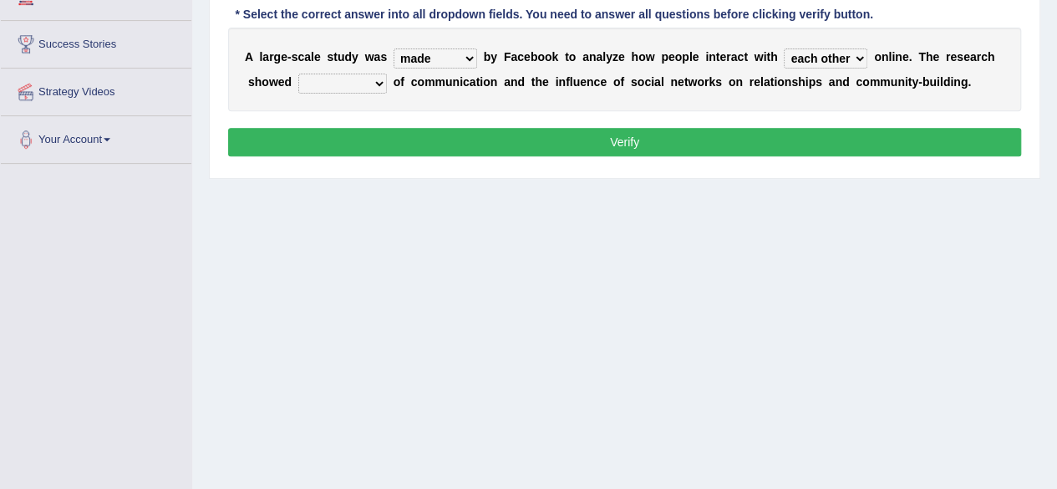
scroll to position [301, 0]
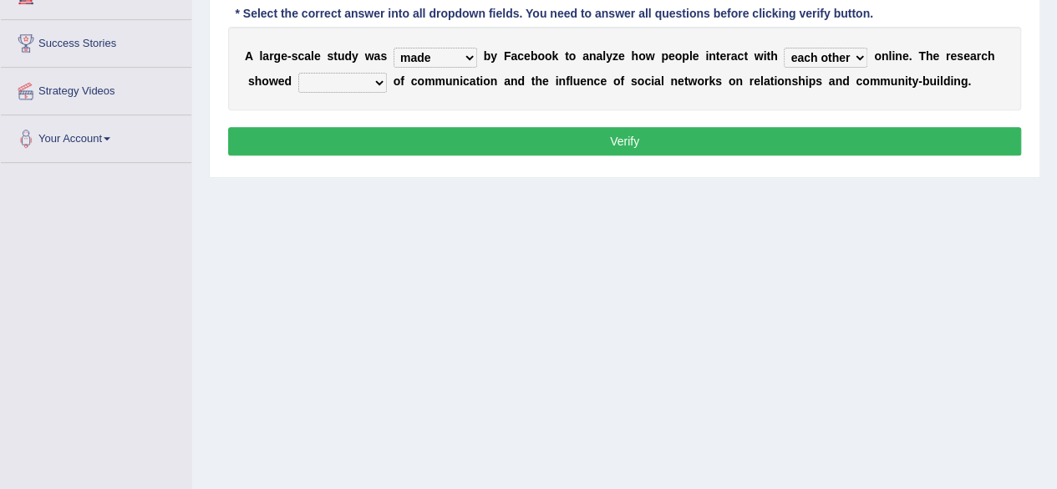
click at [373, 76] on select "advantages standards fellowships patterns" at bounding box center [342, 83] width 89 height 20
click at [298, 73] on select "advantages standards fellowships patterns" at bounding box center [342, 83] width 89 height 20
click at [373, 78] on select "advantages standards fellowships patterns" at bounding box center [342, 83] width 89 height 20
select select "patterns"
click at [298, 73] on select "advantages standards fellowships patterns" at bounding box center [342, 83] width 89 height 20
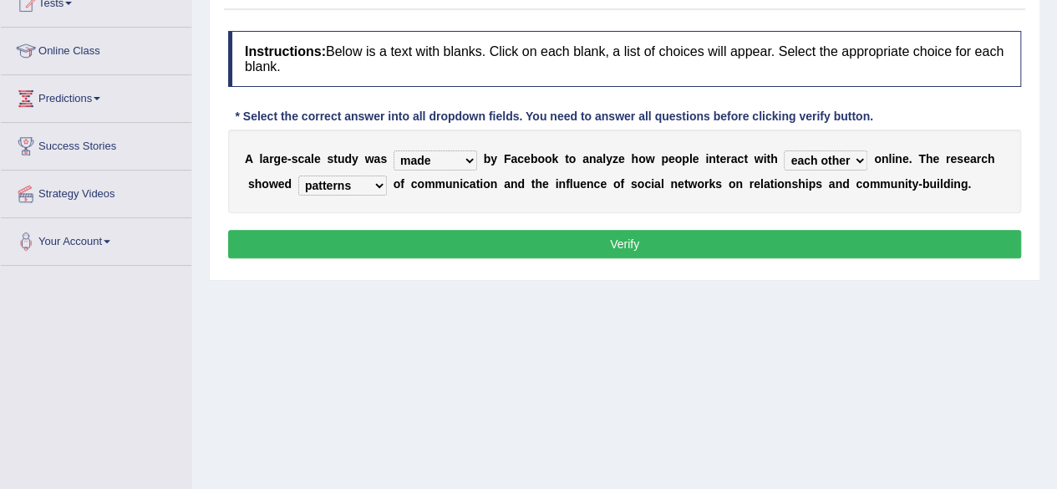
scroll to position [187, 0]
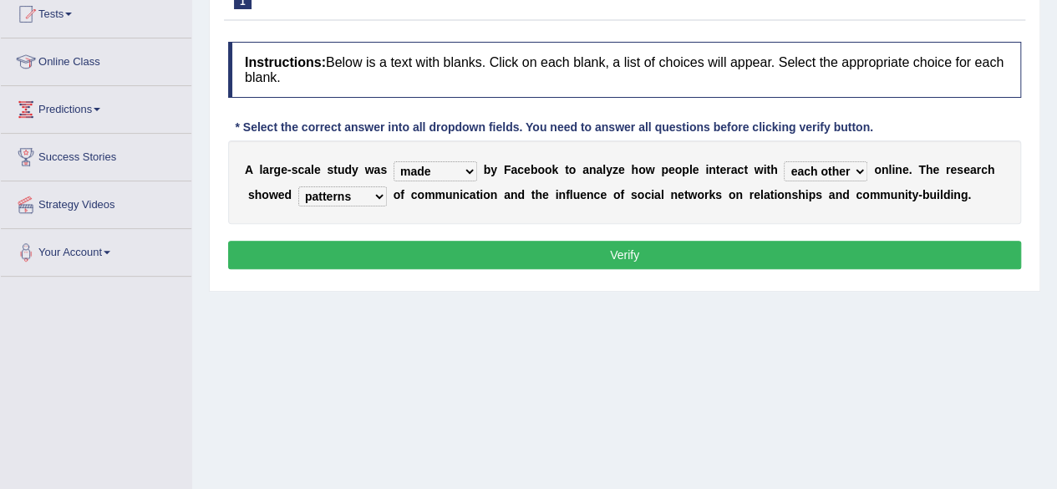
click at [473, 251] on button "Verify" at bounding box center [624, 255] width 793 height 28
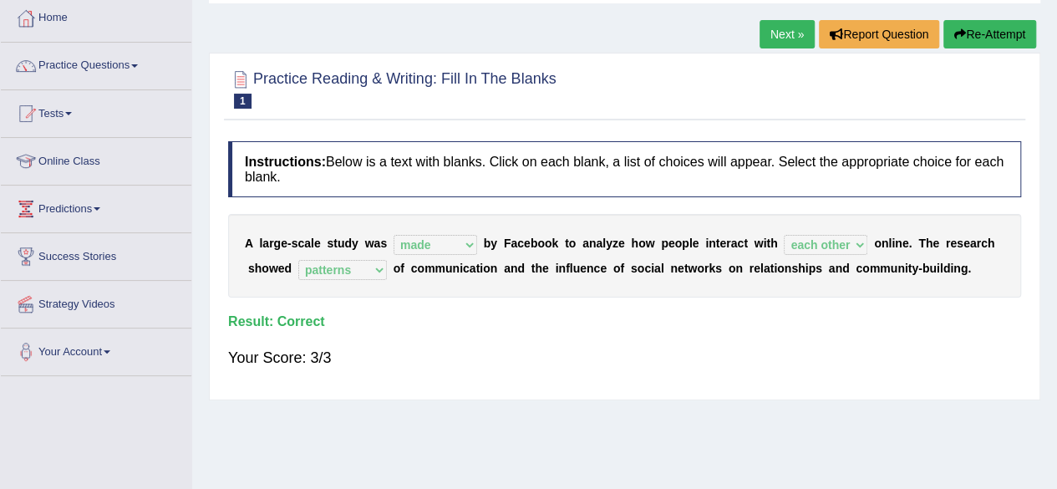
scroll to position [87, 0]
click at [777, 35] on link "Next »" at bounding box center [786, 35] width 55 height 28
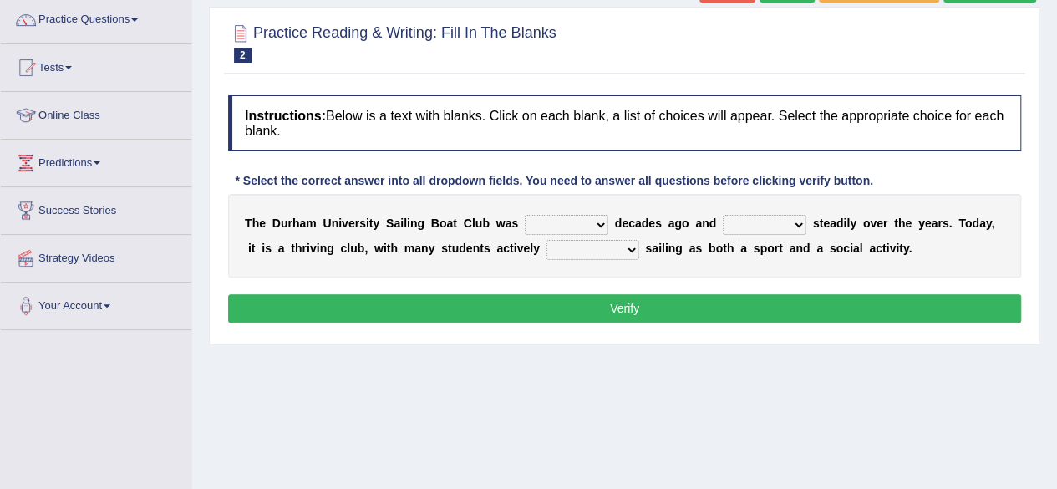
scroll to position [167, 0]
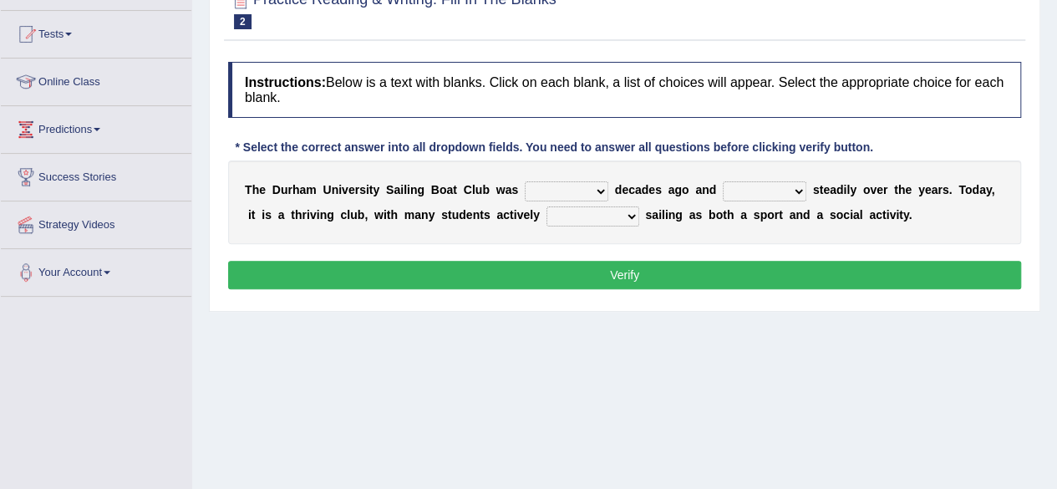
click at [602, 185] on select "found fund founded find" at bounding box center [567, 191] width 84 height 20
select select "founded"
click at [525, 181] on select "found fund founded find" at bounding box center [567, 191] width 84 height 20
click at [800, 183] on select "grow growing has grown grown" at bounding box center [765, 191] width 84 height 20
select select "grown"
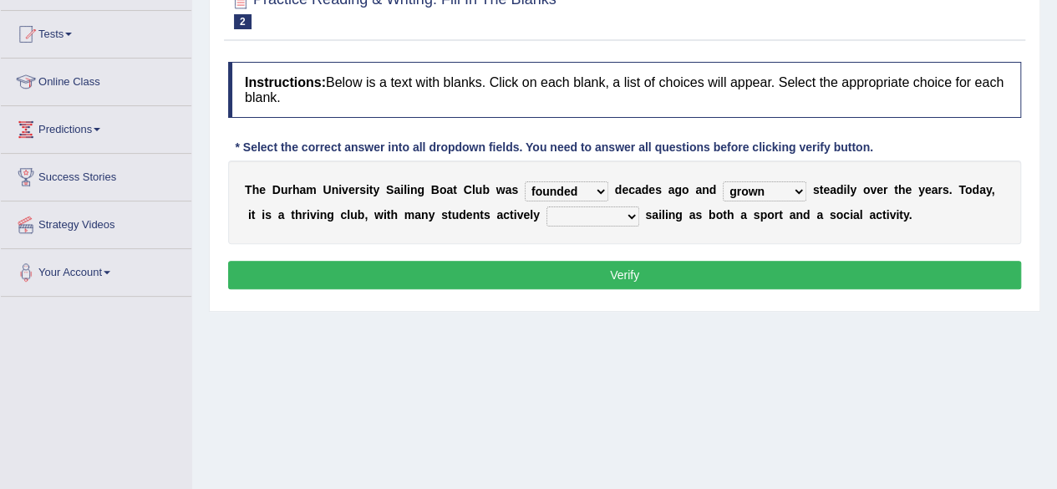
click at [723, 181] on select "grow growing has grown grown" at bounding box center [765, 191] width 84 height 20
click at [637, 215] on select "enjoy enjoyed are enjoying enjoying" at bounding box center [592, 216] width 93 height 20
select select "enjoying"
click at [546, 206] on select "enjoy enjoyed are enjoying enjoying" at bounding box center [592, 216] width 93 height 20
click at [654, 278] on button "Verify" at bounding box center [624, 275] width 793 height 28
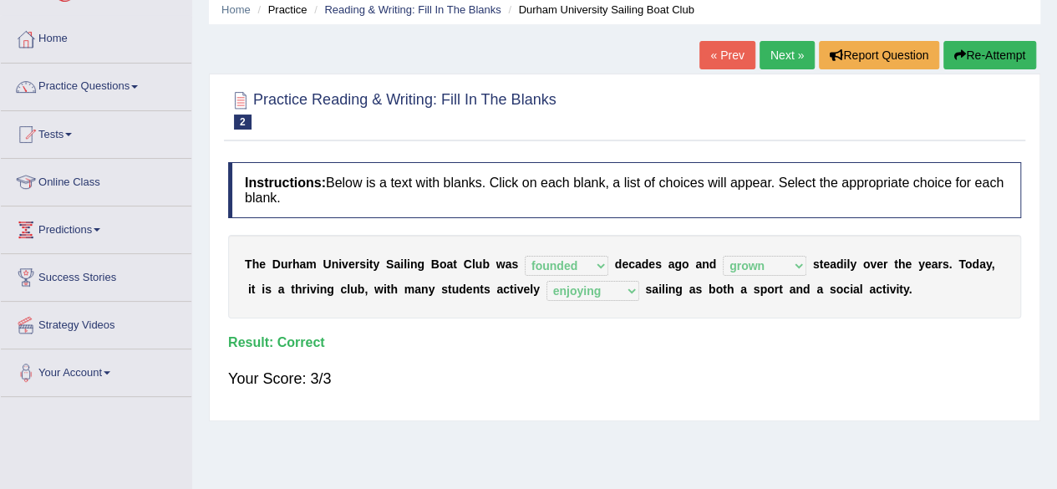
scroll to position [33, 0]
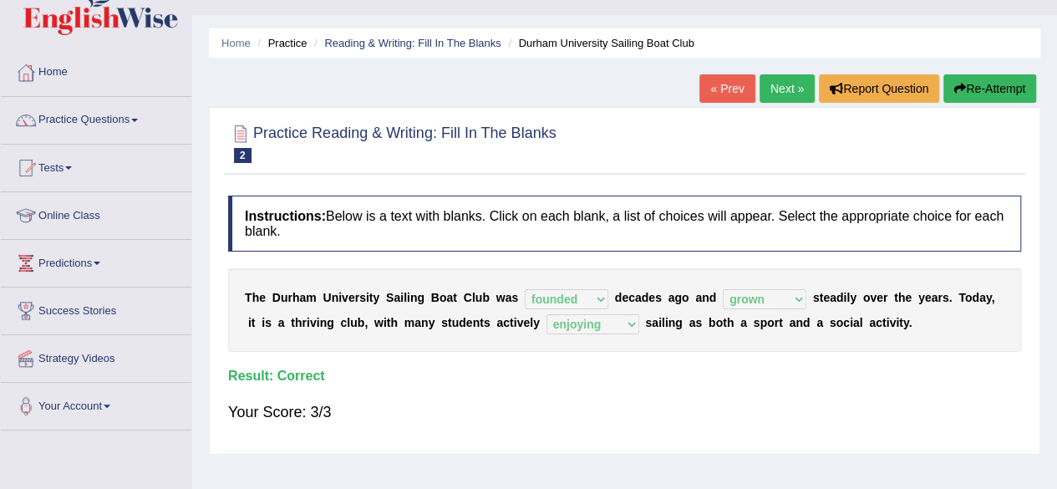
click at [776, 87] on link "Next »" at bounding box center [786, 88] width 55 height 28
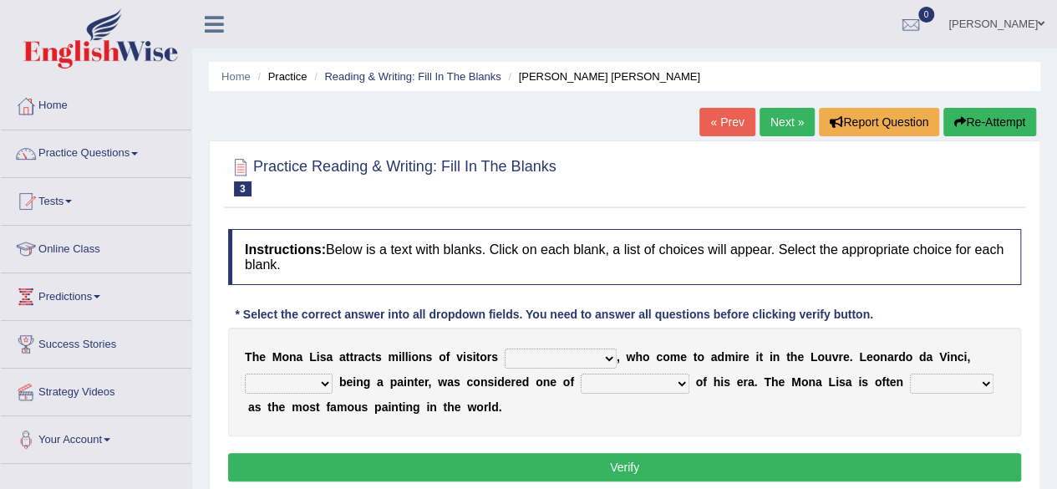
click at [609, 358] on select "around the year the all year all year round per year" at bounding box center [561, 358] width 112 height 20
click at [505, 348] on select "around the year the all year all year round per year" at bounding box center [561, 358] width 112 height 20
click at [607, 353] on select "around the year the all year all year round per year" at bounding box center [561, 358] width 112 height 20
select select "per year"
click at [505, 348] on select "around the year the all year all year round per year" at bounding box center [561, 358] width 112 height 20
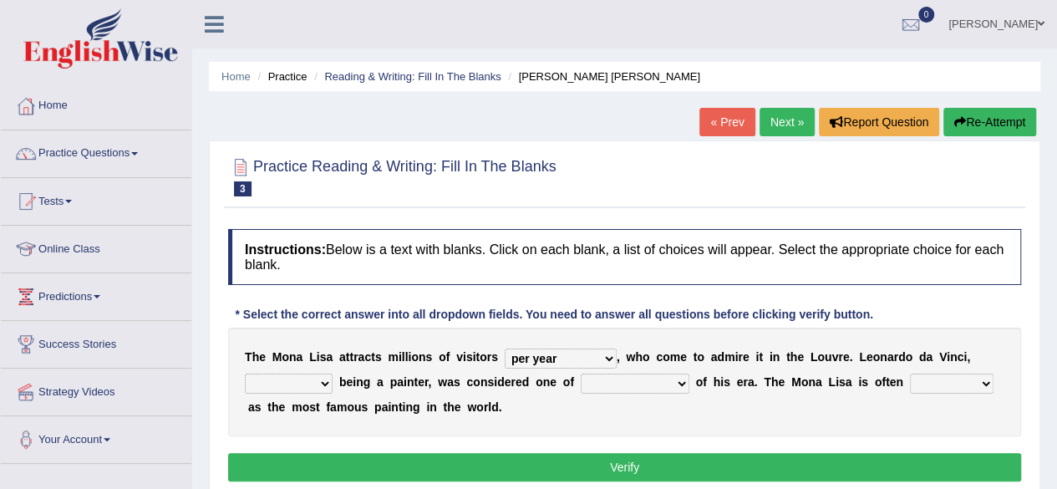
click at [322, 379] on select "rather than as much as as well as as long as" at bounding box center [289, 383] width 88 height 20
select select "rather than"
click at [245, 373] on select "rather than as much as as well as as long as" at bounding box center [289, 383] width 88 height 20
click at [679, 382] on select "better artists artist the better artist the best artists" at bounding box center [635, 383] width 109 height 20
select select "the better artist"
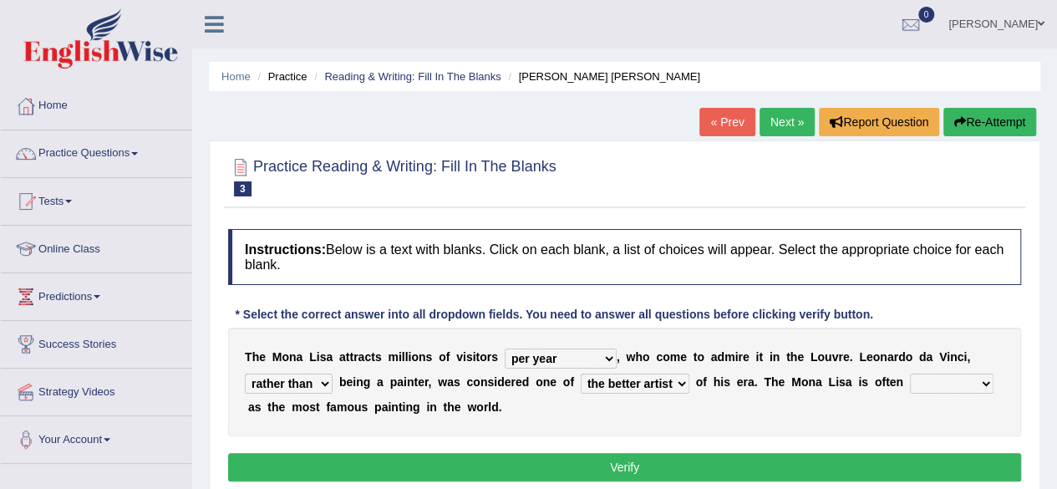
click at [581, 373] on select "better artists artist the better artist the best artists" at bounding box center [635, 383] width 109 height 20
click at [323, 381] on select "rather than as much as as well as as long as" at bounding box center [289, 383] width 88 height 20
select select "as well as"
click at [245, 373] on select "rather than as much as as well as as long as" at bounding box center [289, 383] width 88 height 20
click at [679, 383] on select "better artists artist the better artist the best artists" at bounding box center [635, 383] width 109 height 20
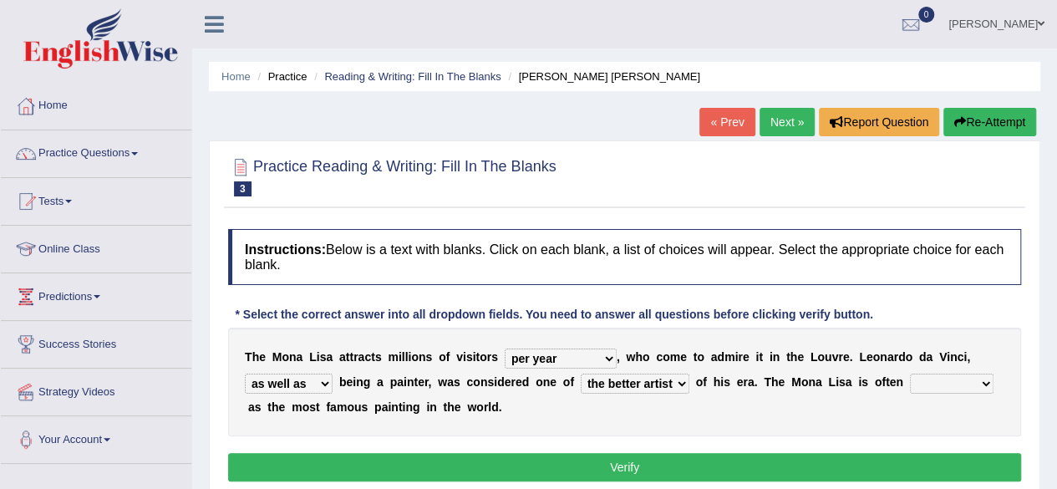
select select "the best artists"
click at [581, 373] on select "better artists artist the better artist the best artists" at bounding box center [635, 383] width 109 height 20
click at [629, 459] on button "Verify" at bounding box center [624, 467] width 793 height 28
click at [989, 379] on select "classified suggested predicted described" at bounding box center [952, 383] width 84 height 20
select select "described"
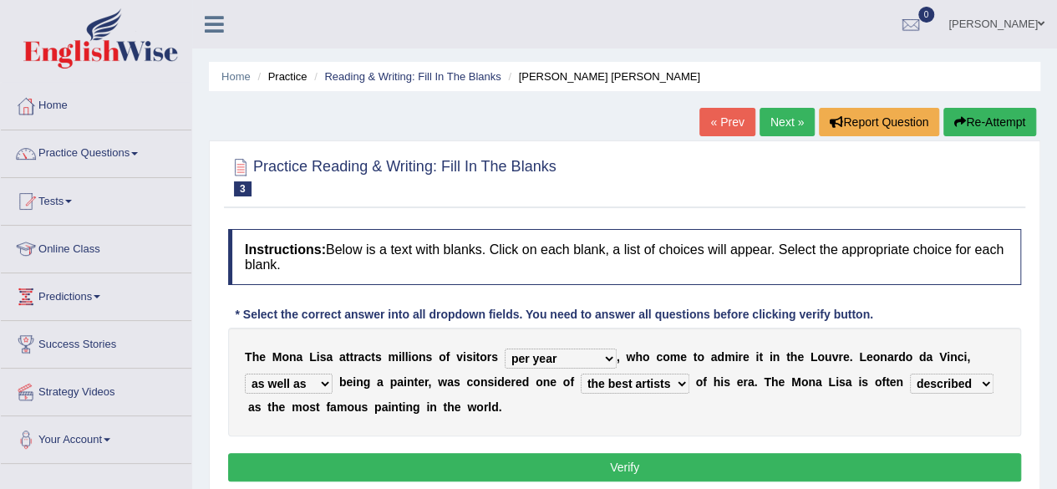
click at [910, 373] on select "classified suggested predicted described" at bounding box center [952, 383] width 84 height 20
click at [613, 459] on button "Verify" at bounding box center [624, 467] width 793 height 28
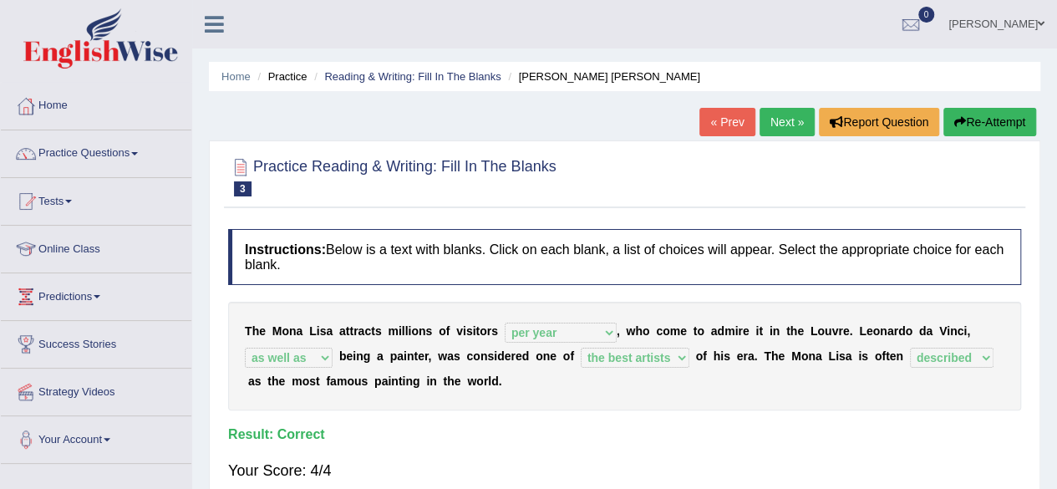
click at [779, 121] on link "Next »" at bounding box center [786, 122] width 55 height 28
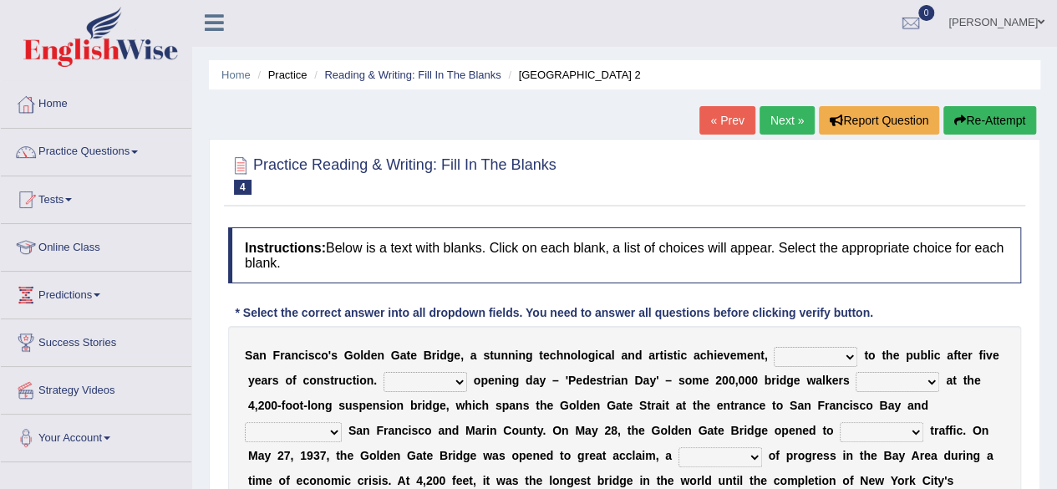
click at [1056, 478] on html "Toggle navigation Home Practice Questions Speaking Practice Read Aloud Repeat S…" at bounding box center [528, 242] width 1057 height 489
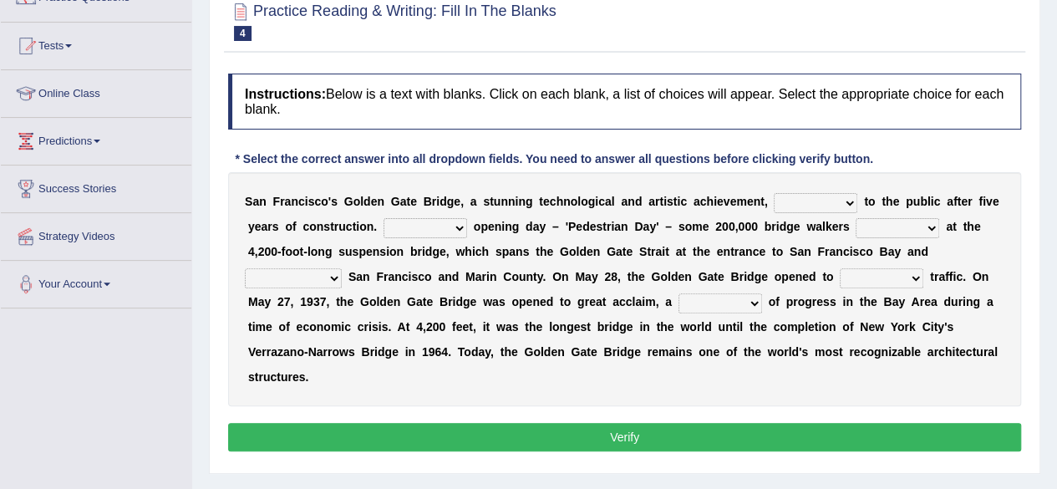
scroll to position [167, 0]
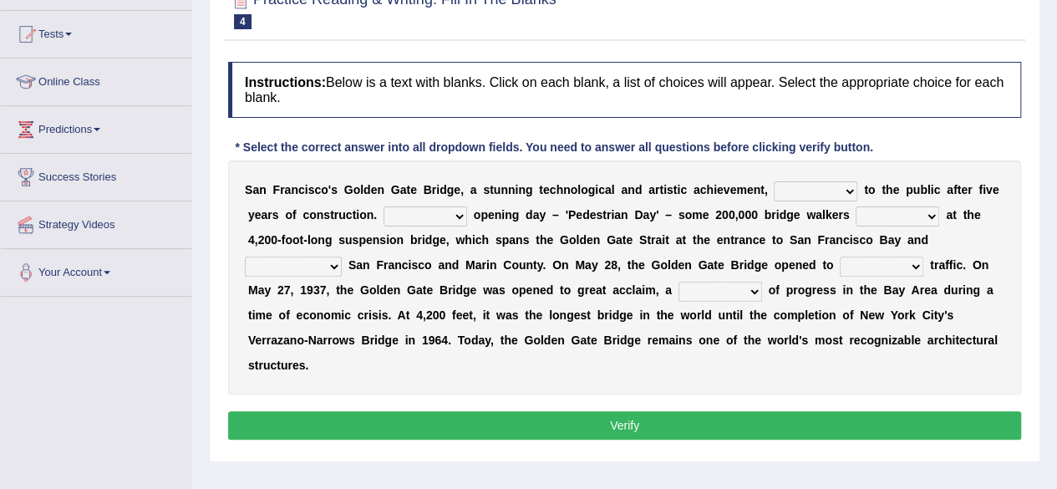
click at [846, 188] on select "opens closes appears equals" at bounding box center [816, 191] width 84 height 20
select select "opens"
click at [774, 181] on select "opens closes appears equals" at bounding box center [816, 191] width 84 height 20
click at [459, 214] on select "On During Since When" at bounding box center [425, 216] width 84 height 20
select select "On"
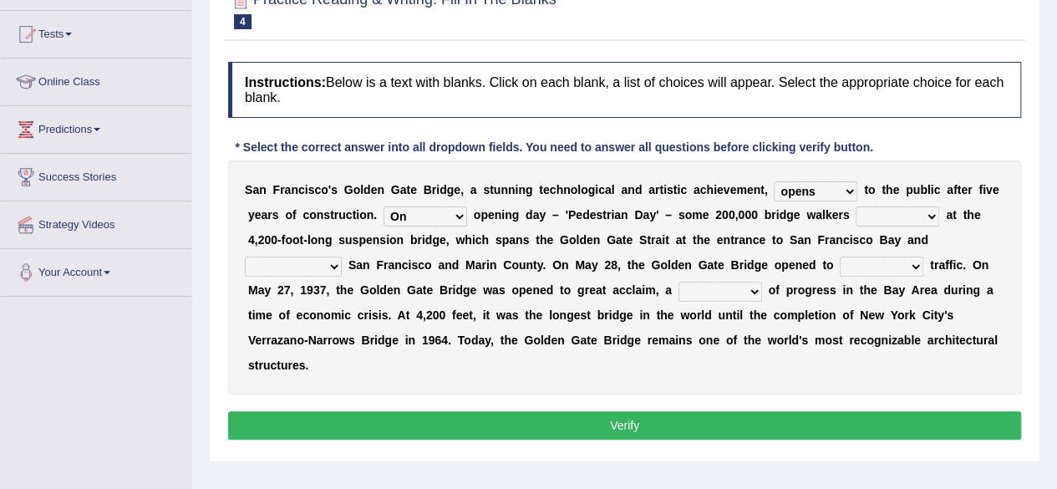
click at [383, 206] on select "On During Since When" at bounding box center [425, 216] width 84 height 20
click at [929, 213] on select "stationed looked marveled laughed" at bounding box center [897, 216] width 84 height 20
select select "looked"
click at [855, 206] on select "stationed looked marveled laughed" at bounding box center [897, 216] width 84 height 20
click at [334, 261] on select "separates connects channels differentiates" at bounding box center [293, 266] width 97 height 20
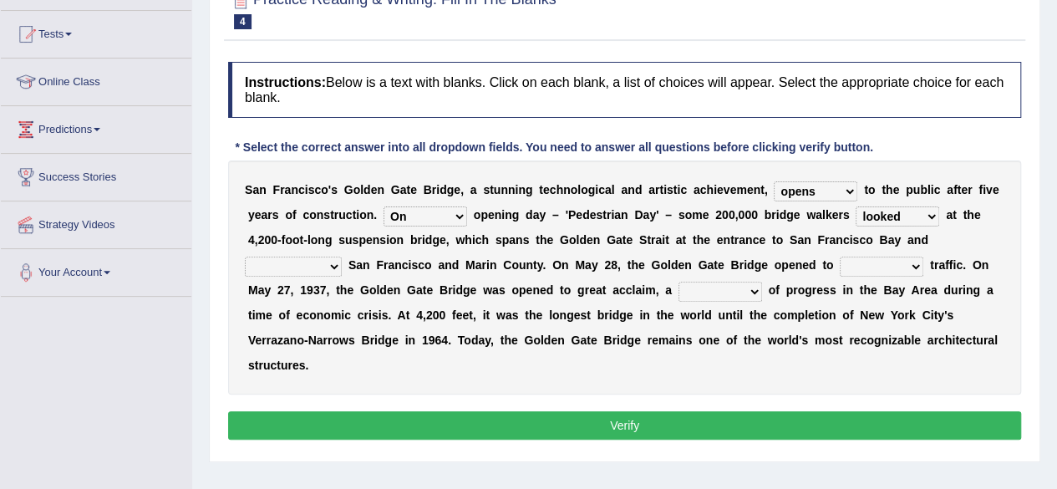
select select "connects"
click at [245, 256] on select "separates connects channels differentiates" at bounding box center [293, 266] width 97 height 20
click at [918, 263] on select "aquatic vehicular airborne watertight" at bounding box center [882, 266] width 84 height 20
select select "vehicular"
click at [840, 256] on select "aquatic vehicular airborne watertight" at bounding box center [882, 266] width 84 height 20
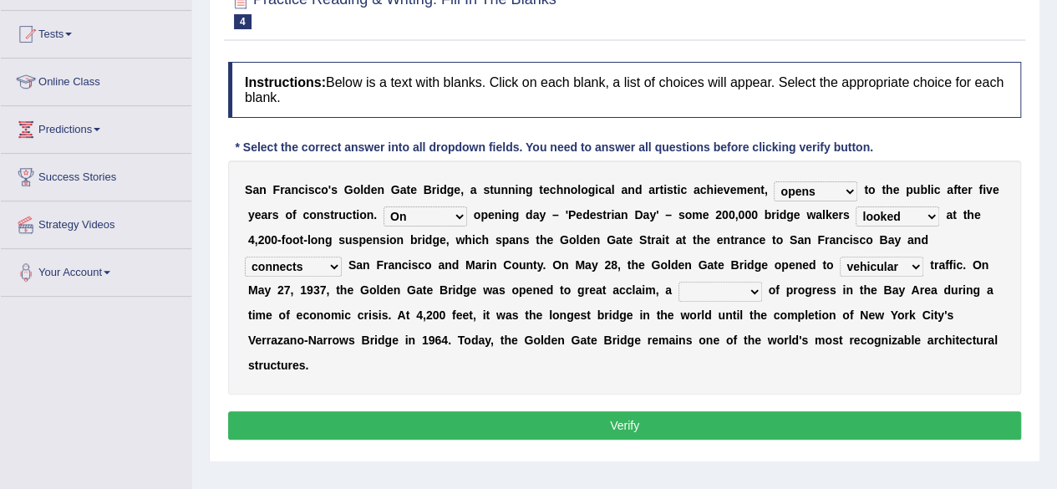
click at [754, 290] on select "denial symbol technique yield" at bounding box center [720, 292] width 84 height 20
click at [678, 282] on select "denial symbol technique yield" at bounding box center [720, 292] width 84 height 20
click at [750, 288] on select "denial symbol technique yield" at bounding box center [720, 292] width 84 height 20
click at [678, 282] on select "denial symbol technique yield" at bounding box center [720, 292] width 84 height 20
click at [754, 287] on select "denial symbol technique yield" at bounding box center [720, 292] width 84 height 20
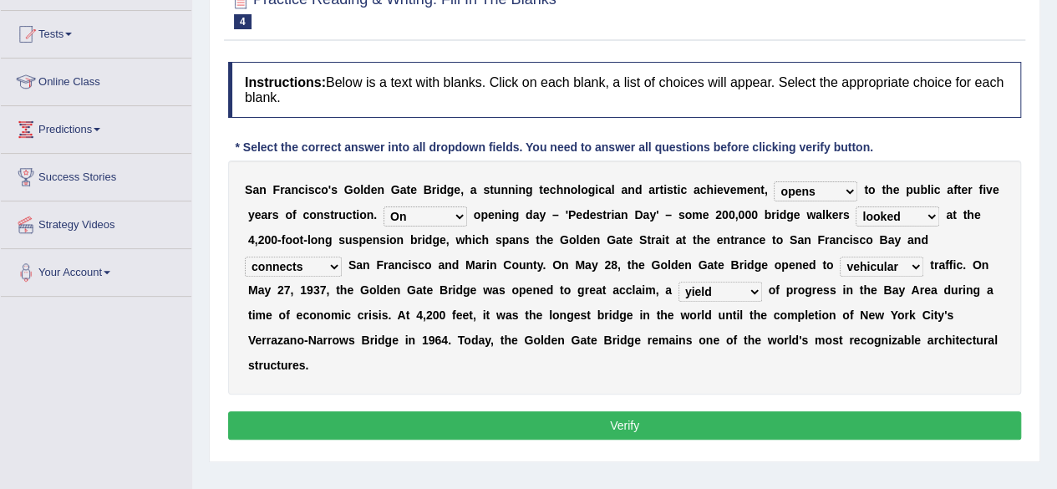
select select "symbol"
click at [678, 282] on select "denial symbol technique yield" at bounding box center [720, 292] width 84 height 20
click at [687, 419] on button "Verify" at bounding box center [624, 425] width 793 height 28
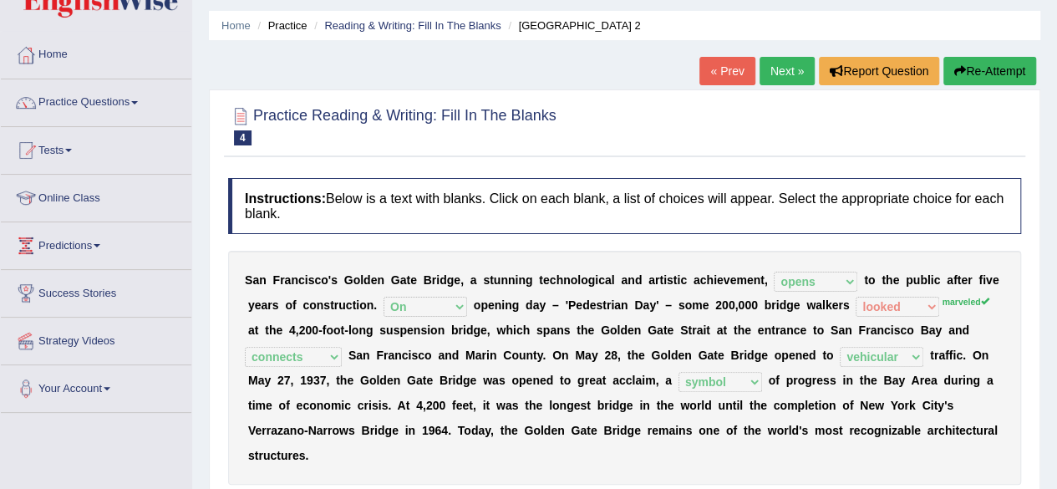
scroll to position [33, 0]
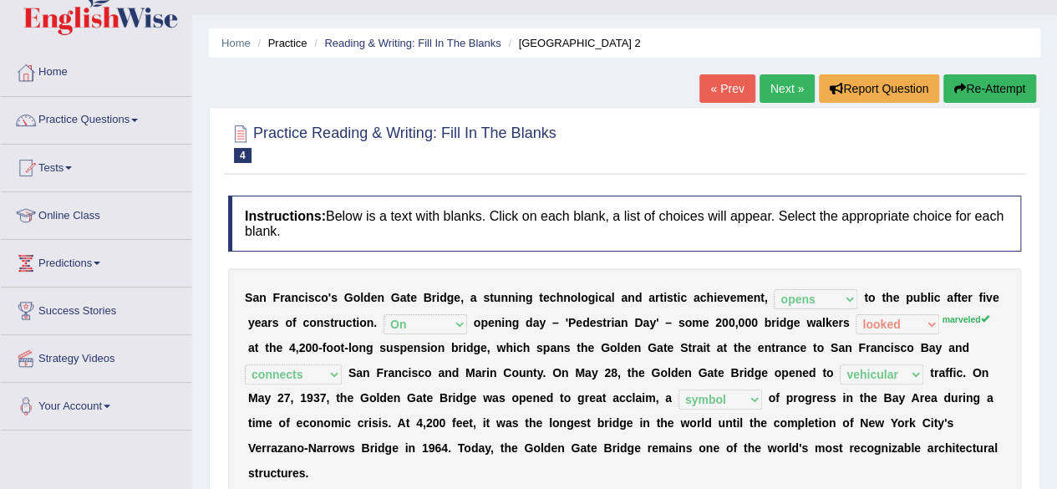
click at [778, 80] on link "Next »" at bounding box center [786, 88] width 55 height 28
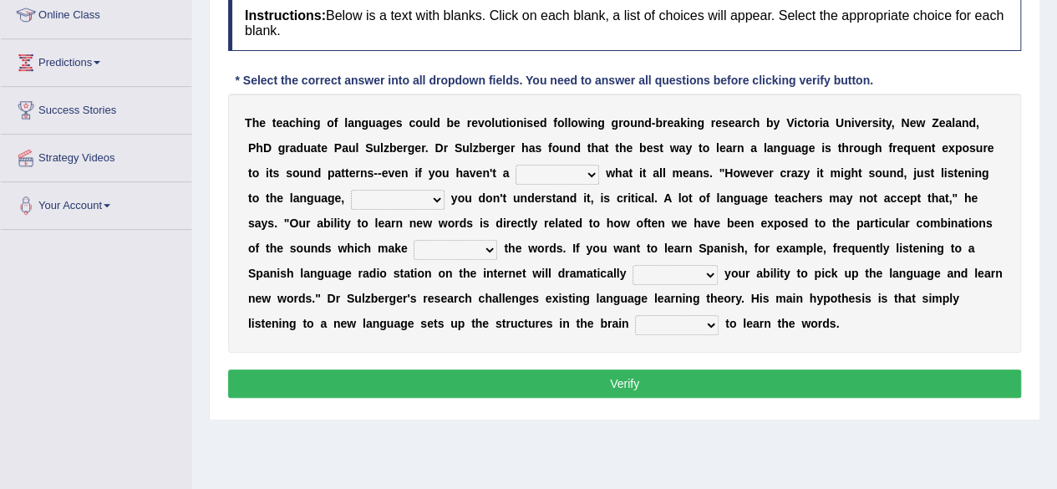
click at [593, 173] on select "dew claw clue due" at bounding box center [557, 175] width 84 height 20
select select "clue"
click at [515, 165] on select "dew claw clue due" at bounding box center [557, 175] width 84 height 20
click at [435, 201] on select "but also all together even though if so" at bounding box center [398, 200] width 94 height 20
select select "even though"
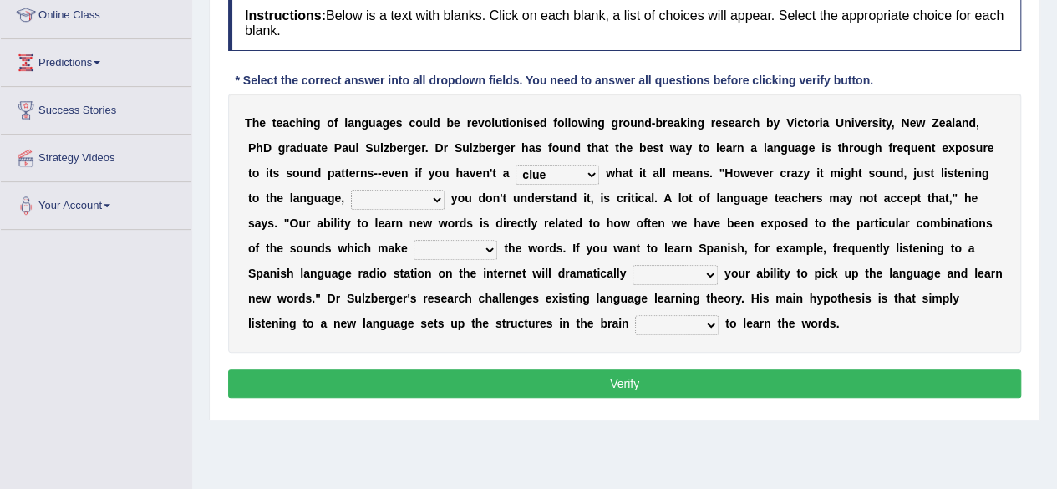
click at [351, 190] on select "but also all together even though if so" at bounding box center [398, 200] width 94 height 20
click at [488, 246] on select "down up of on" at bounding box center [456, 250] width 84 height 20
click at [414, 240] on select "down up of on" at bounding box center [456, 250] width 84 height 20
click at [490, 248] on select "down up of on" at bounding box center [456, 250] width 84 height 20
select select "up"
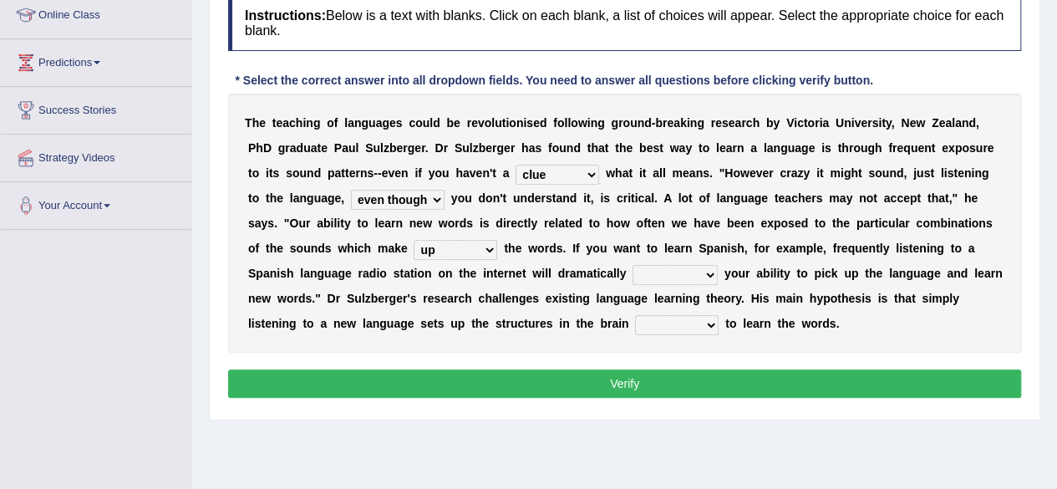
click at [414, 240] on select "down up of on" at bounding box center [456, 250] width 84 height 20
click at [710, 273] on select "evaluate exaggerate describe boost" at bounding box center [674, 275] width 85 height 20
select select "boost"
click at [632, 265] on select "evaluate exaggerate describe boost" at bounding box center [674, 275] width 85 height 20
click at [712, 324] on select "requiring required directed to require" at bounding box center [677, 325] width 84 height 20
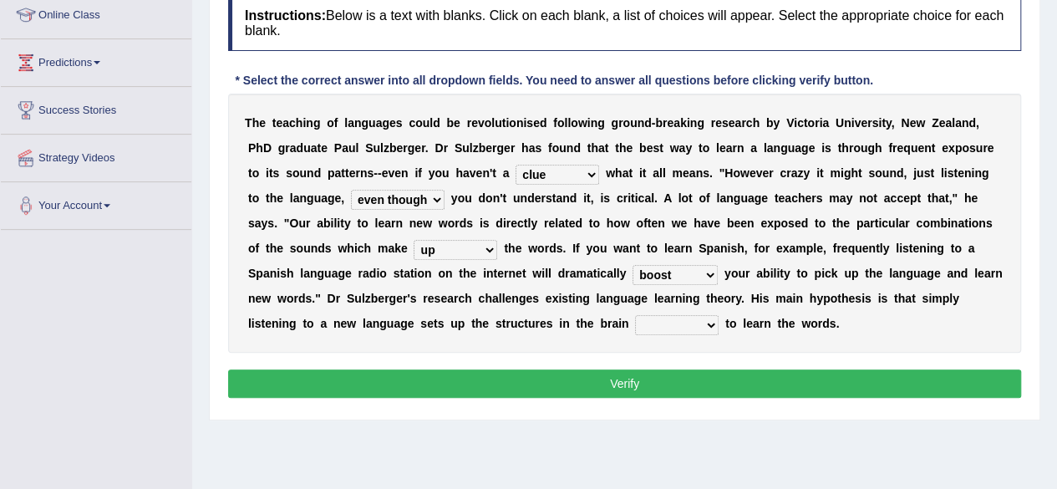
select select "directed"
click at [635, 315] on select "requiring required directed to require" at bounding box center [677, 325] width 84 height 20
click at [652, 378] on button "Verify" at bounding box center [624, 383] width 793 height 28
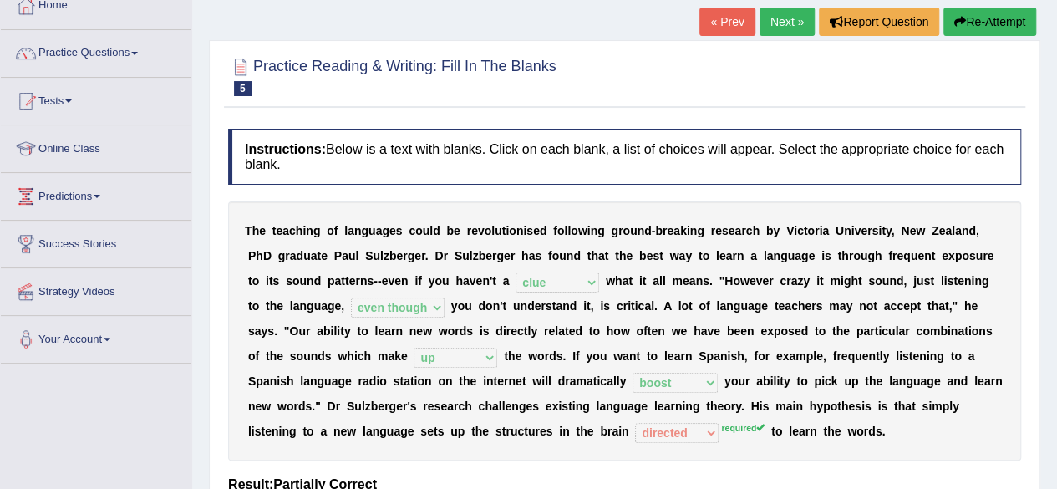
scroll to position [100, 0]
click at [138, 53] on span at bounding box center [134, 53] width 7 height 3
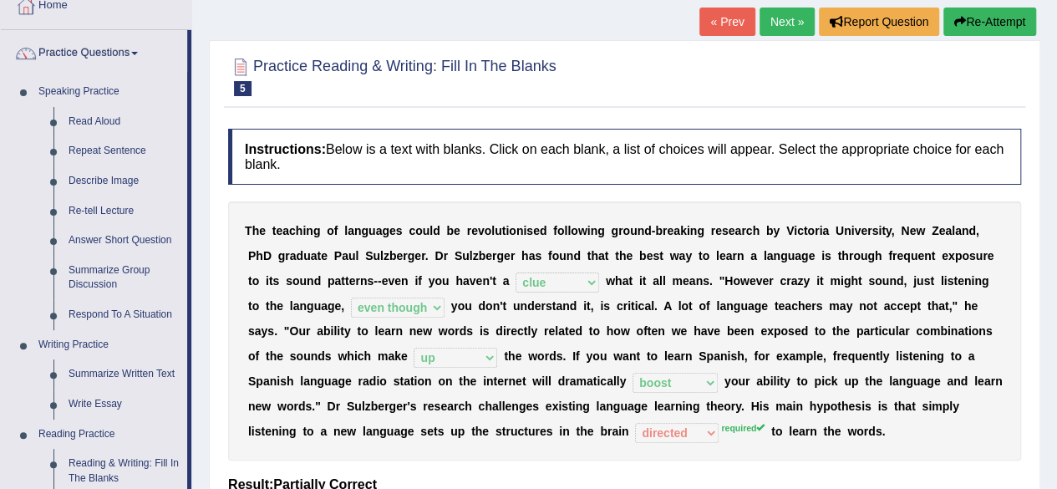
click at [197, 279] on div "Home Practice Reading & Writing: Fill In The Blanks Teaching of Languages « Pre…" at bounding box center [624, 317] width 865 height 835
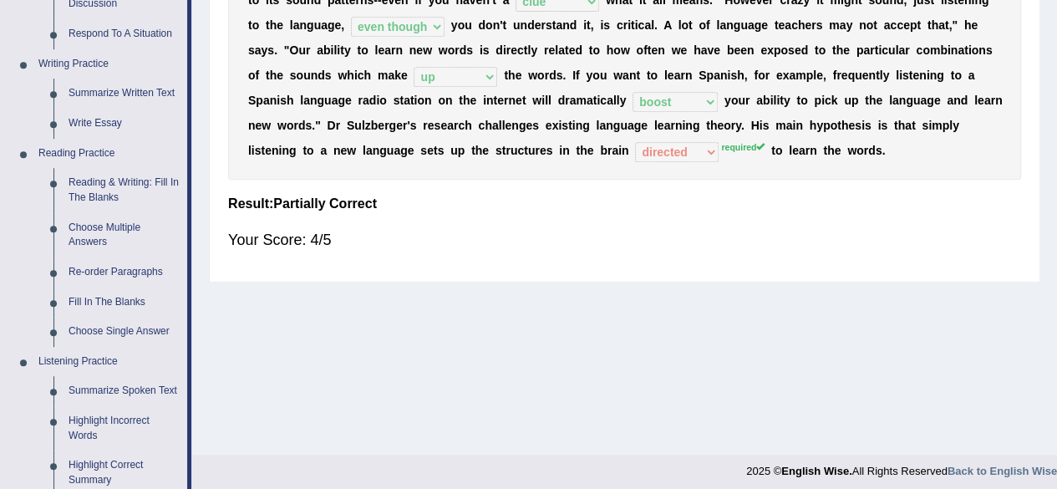
scroll to position [401, 0]
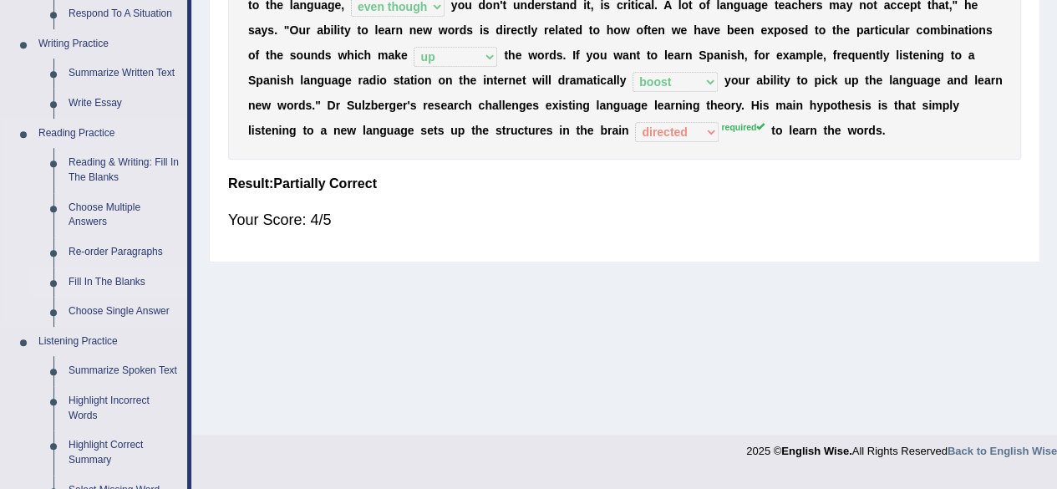
click at [134, 276] on link "Fill In The Blanks" at bounding box center [124, 282] width 126 height 30
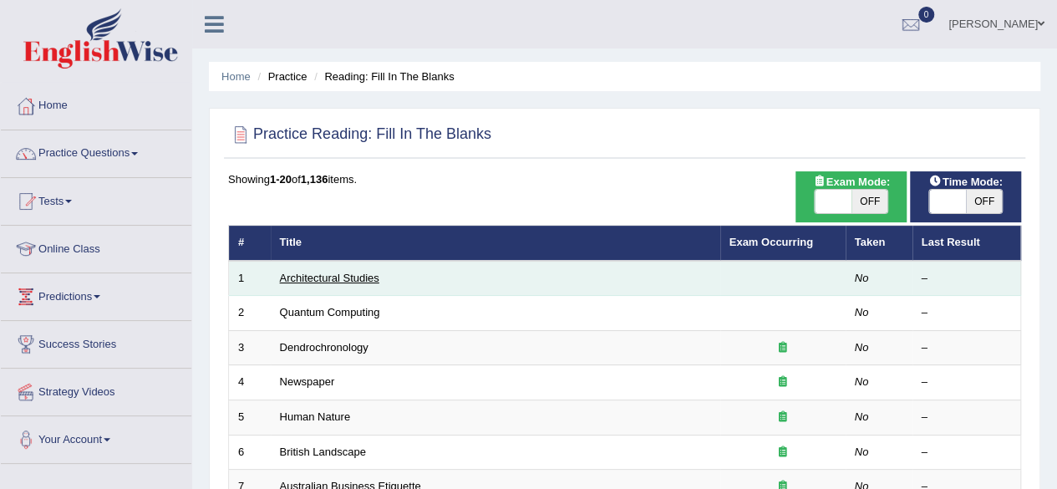
click at [329, 272] on link "Architectural Studies" at bounding box center [329, 278] width 99 height 13
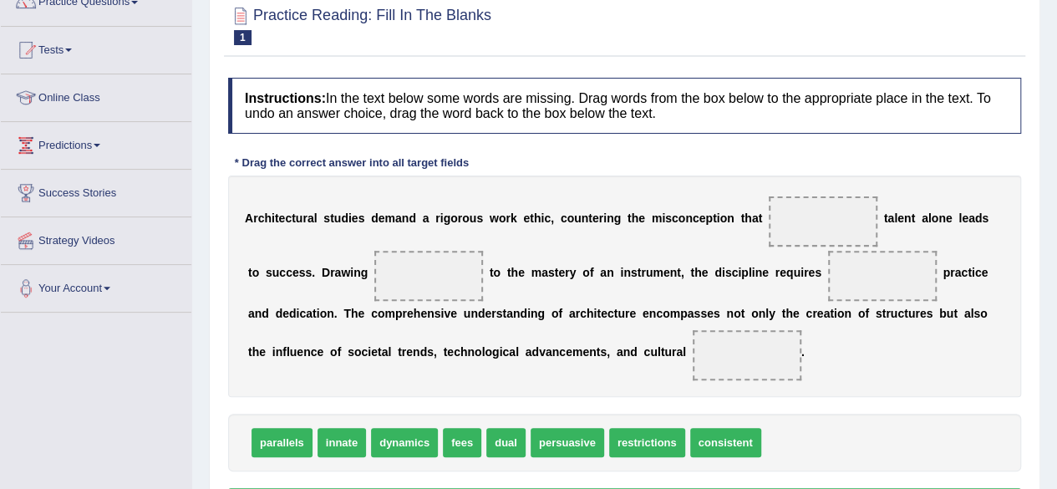
scroll to position [167, 0]
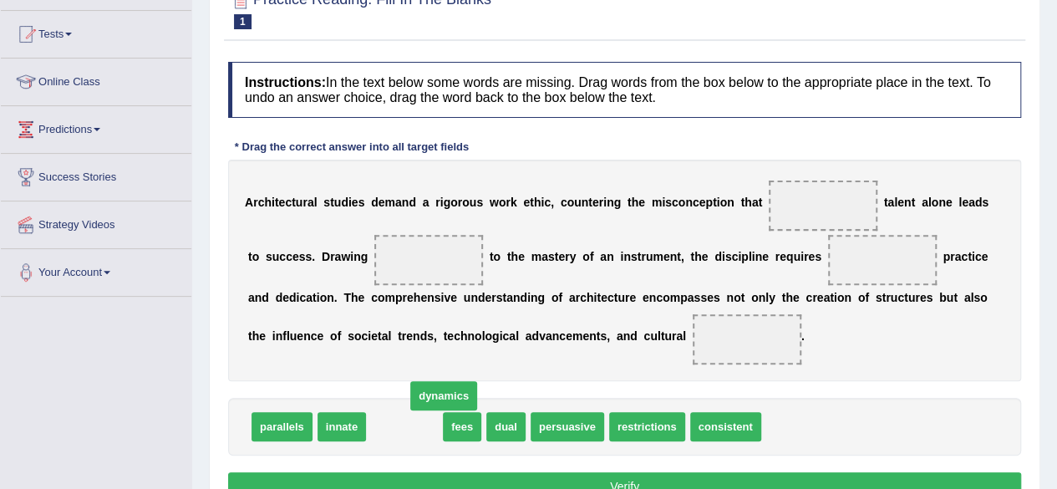
drag, startPoint x: 411, startPoint y: 423, endPoint x: 622, endPoint y: 300, distance: 243.7
click at [477, 381] on span "dynamics" at bounding box center [443, 395] width 67 height 29
drag, startPoint x: 401, startPoint y: 422, endPoint x: 551, endPoint y: 335, distance: 173.7
click at [546, 350] on span "dynamics" at bounding box center [519, 364] width 67 height 29
drag, startPoint x: 403, startPoint y: 422, endPoint x: 512, endPoint y: 330, distance: 142.9
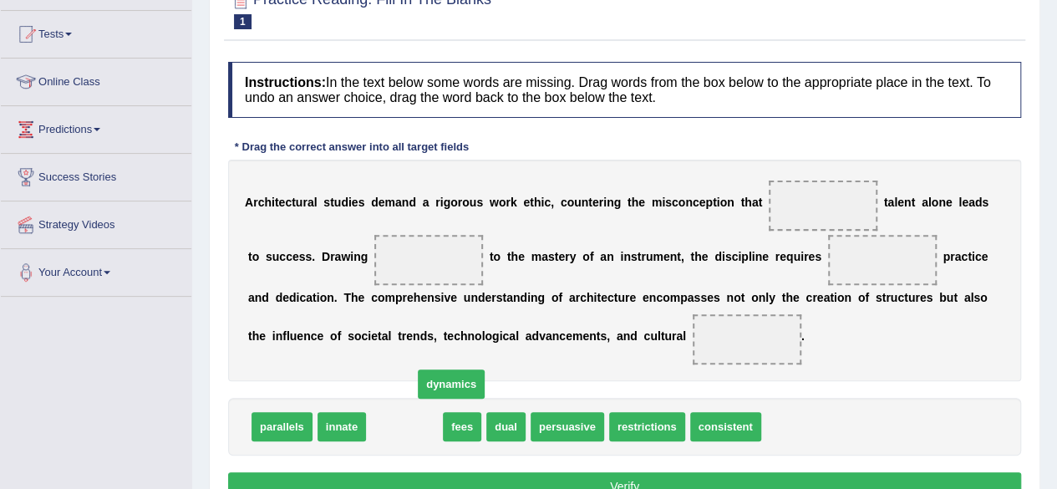
click at [485, 369] on span "dynamics" at bounding box center [451, 383] width 67 height 29
click at [396, 430] on span "dynamics" at bounding box center [404, 426] width 67 height 29
drag, startPoint x: 418, startPoint y: 421, endPoint x: 621, endPoint y: 270, distance: 253.1
click at [594, 292] on span "dynamics" at bounding box center [560, 306] width 67 height 29
drag, startPoint x: 394, startPoint y: 427, endPoint x: 803, endPoint y: 207, distance: 463.9
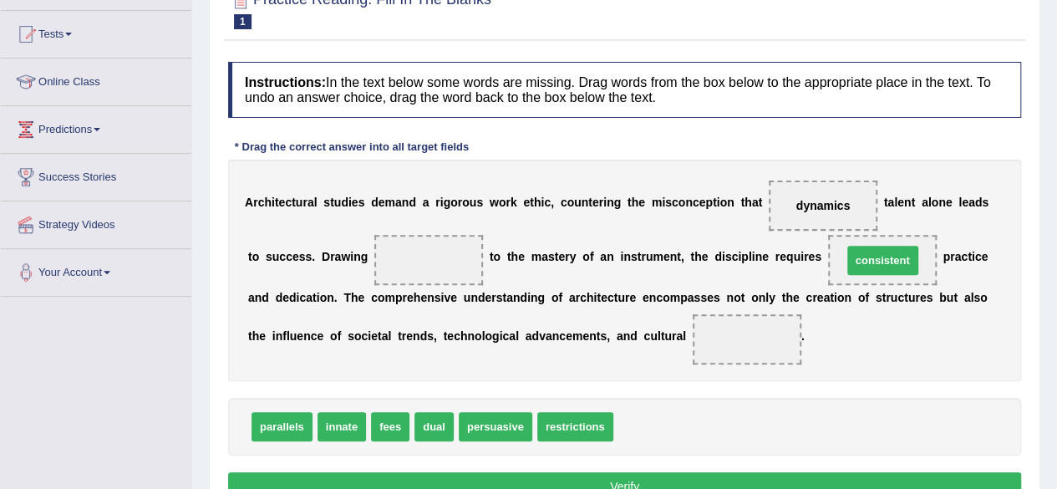
drag, startPoint x: 659, startPoint y: 421, endPoint x: 893, endPoint y: 253, distance: 288.0
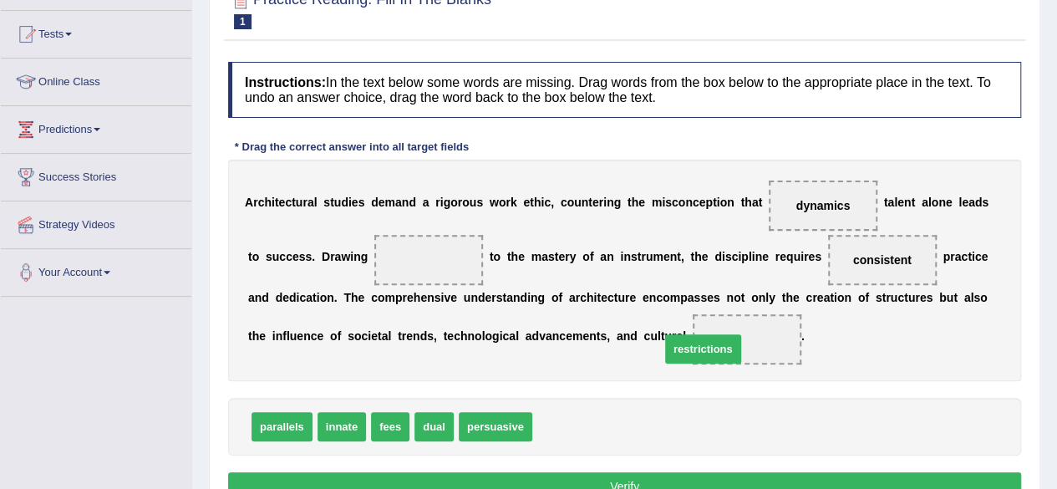
drag, startPoint x: 568, startPoint y: 426, endPoint x: 749, endPoint y: 312, distance: 213.7
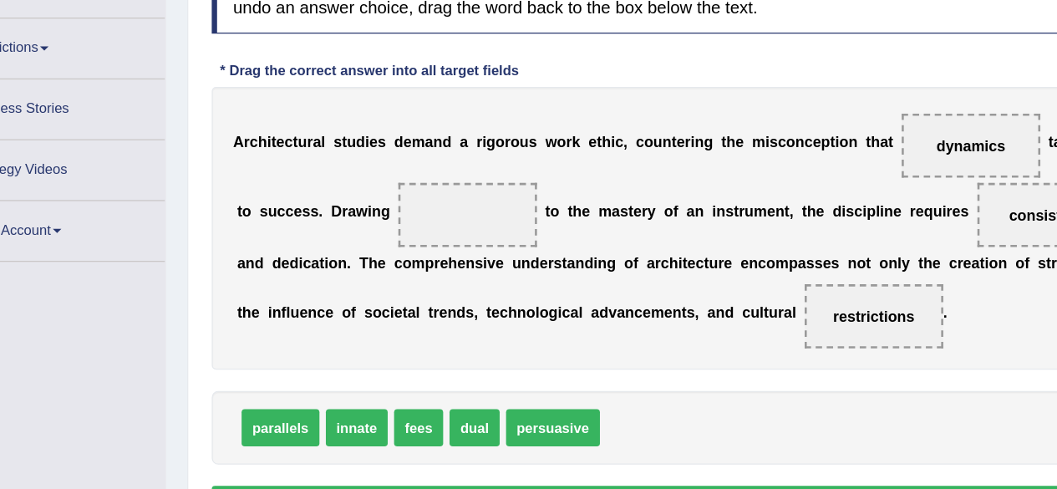
click at [320, 350] on div "A r c h i t e c t u r a l s t u d i e s d e m a n d a r i g o r o u s w o r k e…" at bounding box center [624, 270] width 793 height 221
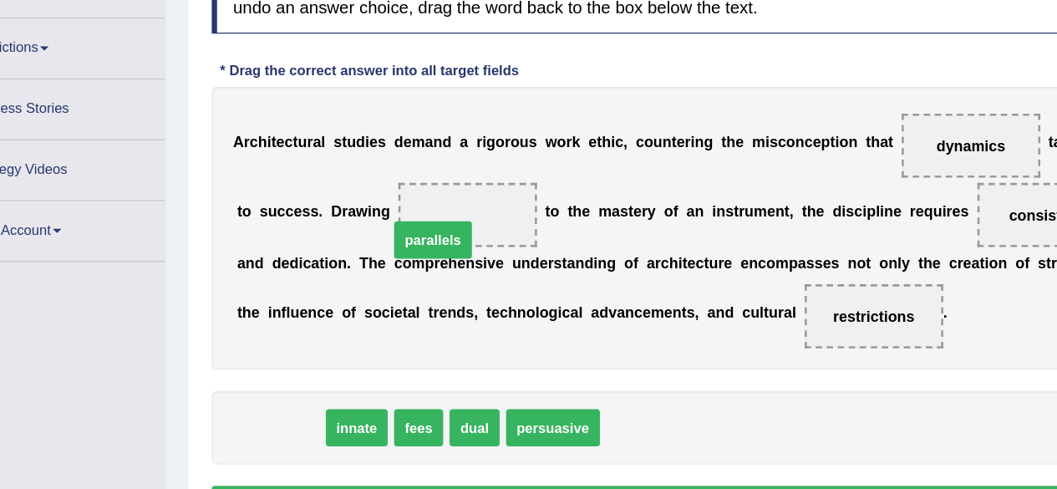
drag, startPoint x: 275, startPoint y: 418, endPoint x: 401, endPoint y: 267, distance: 196.9
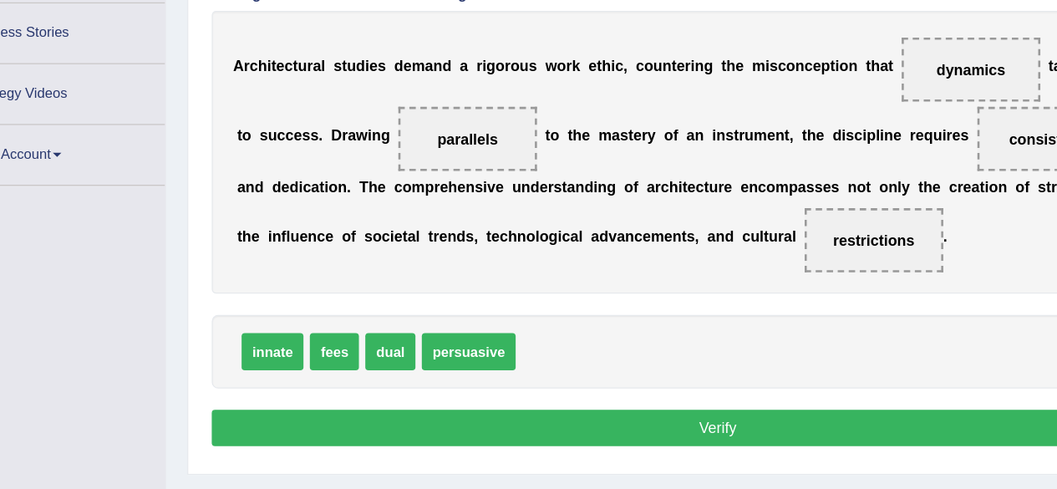
scroll to position [231, 0]
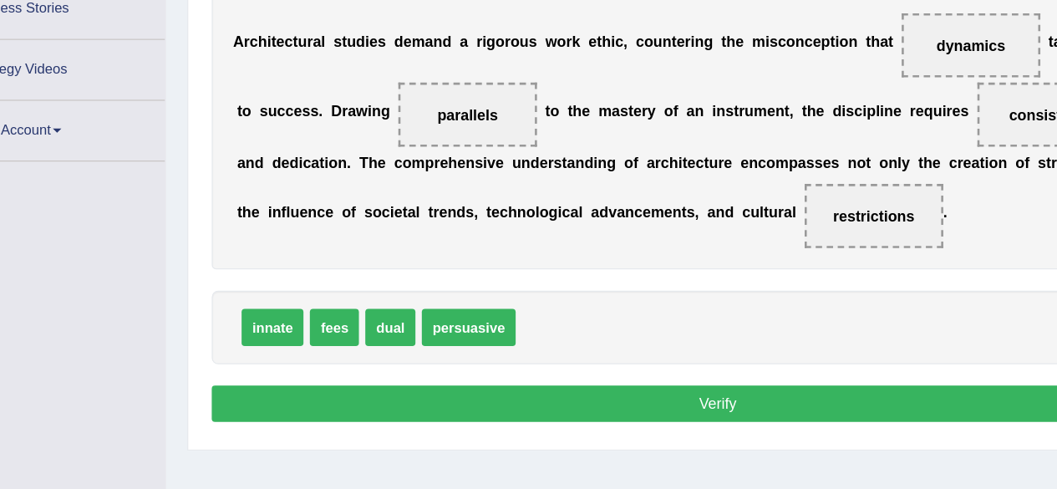
click at [739, 419] on button "Verify" at bounding box center [624, 422] width 793 height 28
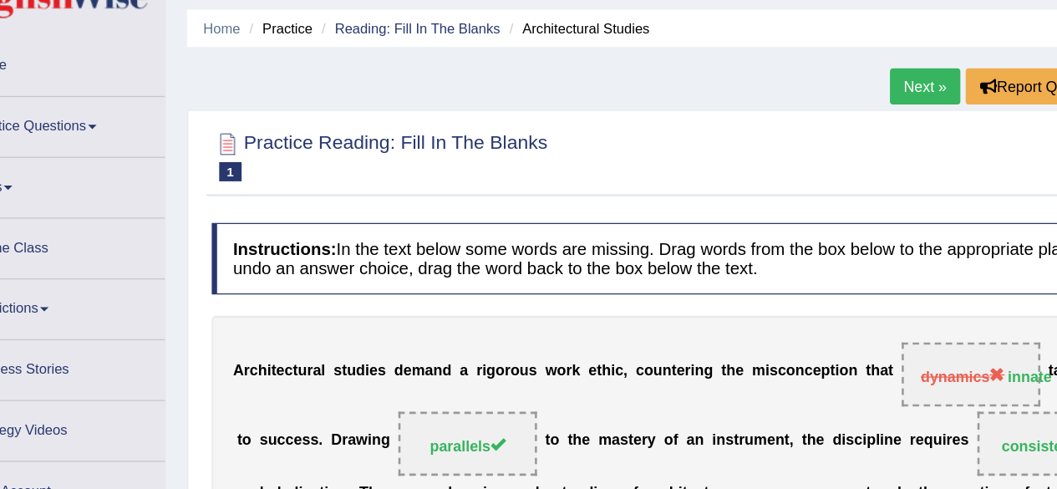
scroll to position [46, 0]
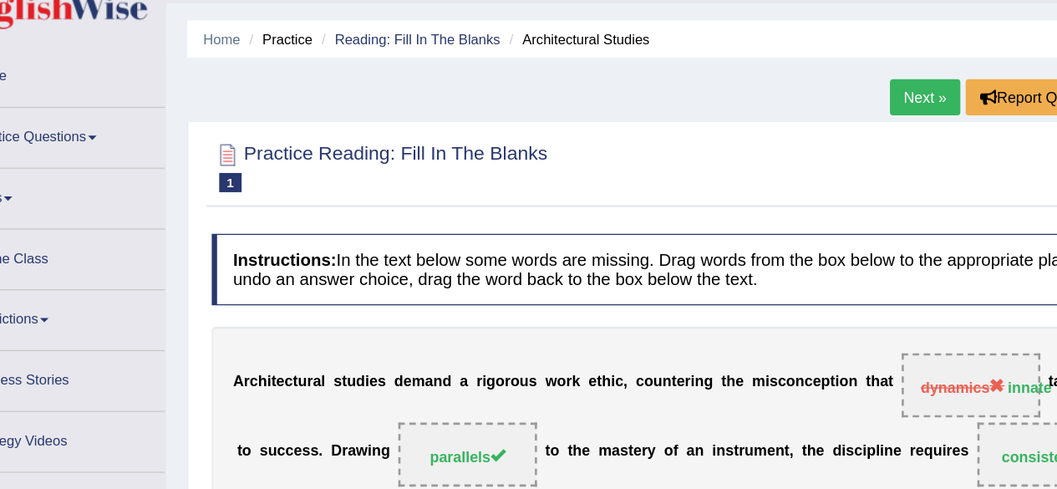
click at [787, 70] on link "Next »" at bounding box center [786, 76] width 55 height 28
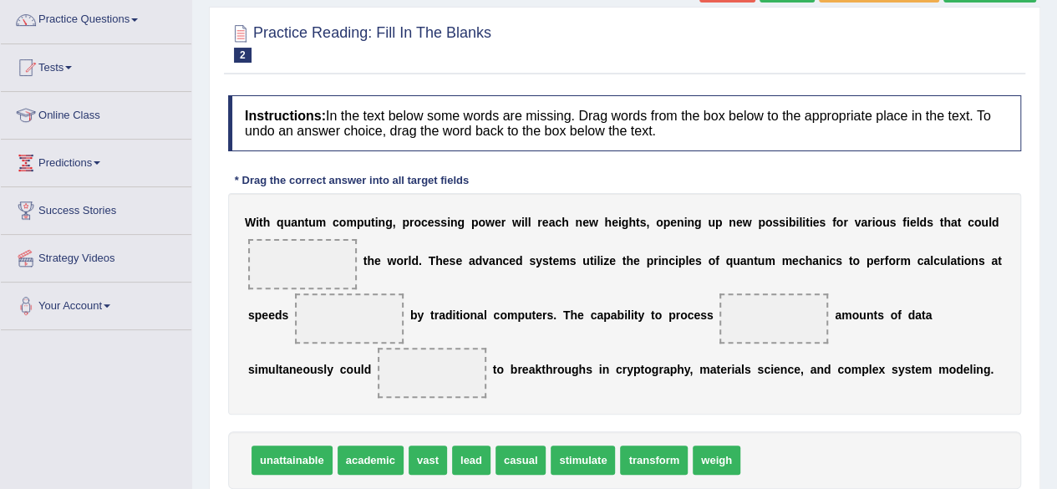
scroll to position [167, 0]
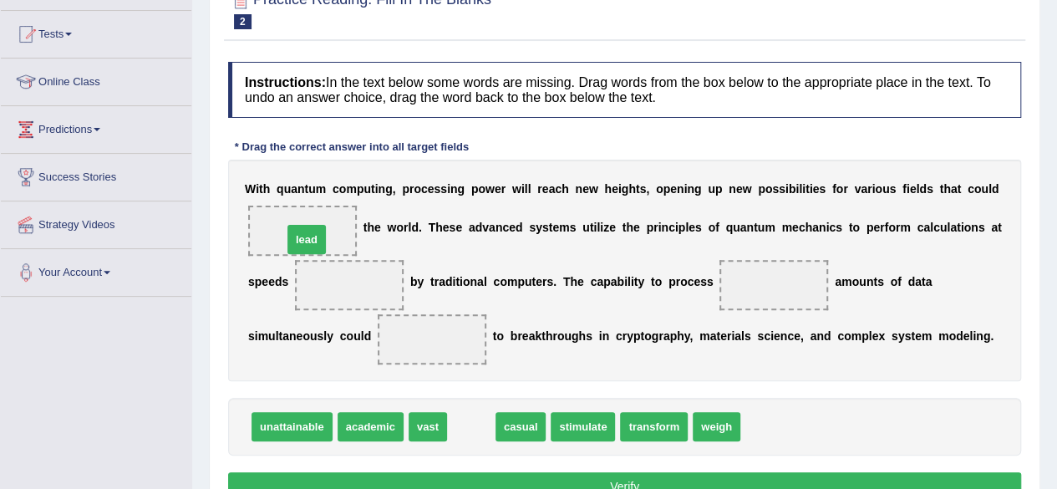
drag, startPoint x: 465, startPoint y: 429, endPoint x: 301, endPoint y: 240, distance: 250.5
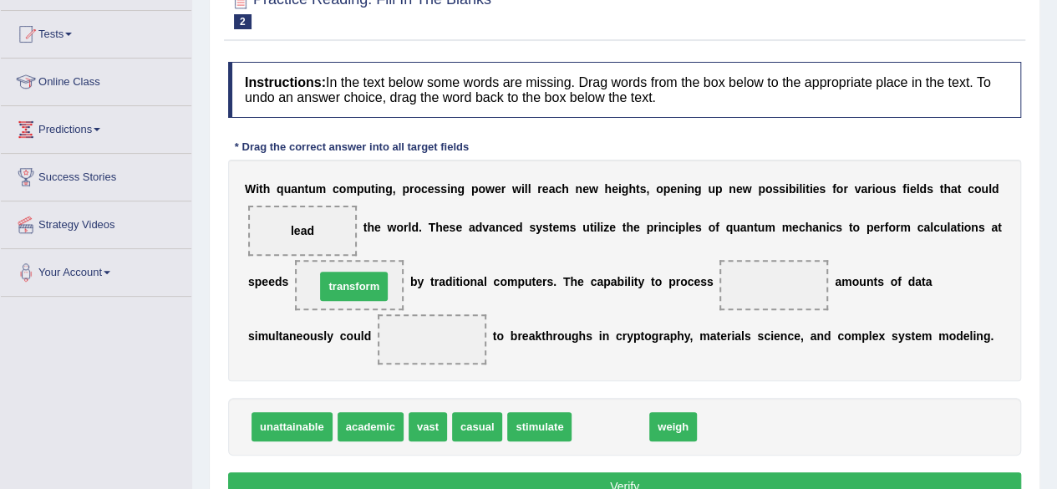
drag, startPoint x: 610, startPoint y: 417, endPoint x: 353, endPoint y: 277, distance: 293.1
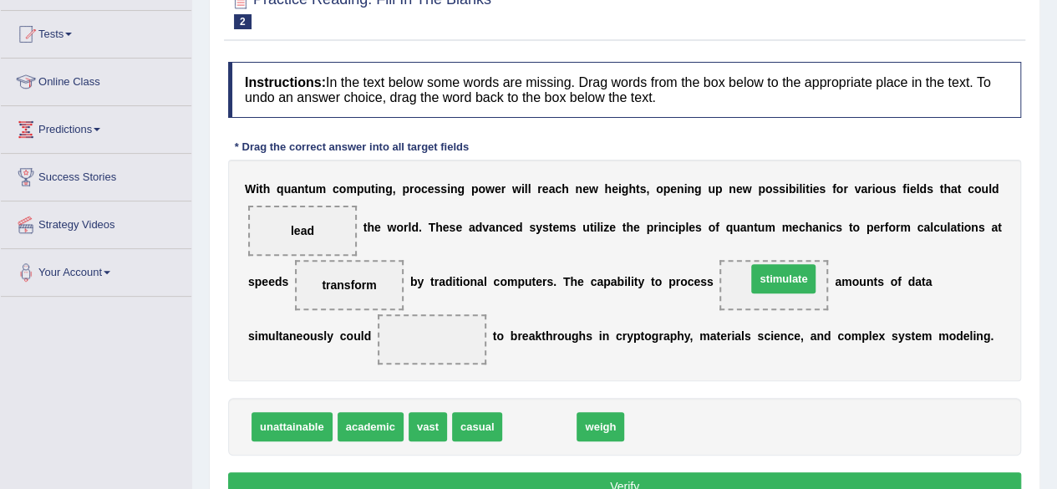
drag, startPoint x: 540, startPoint y: 423, endPoint x: 785, endPoint y: 274, distance: 287.1
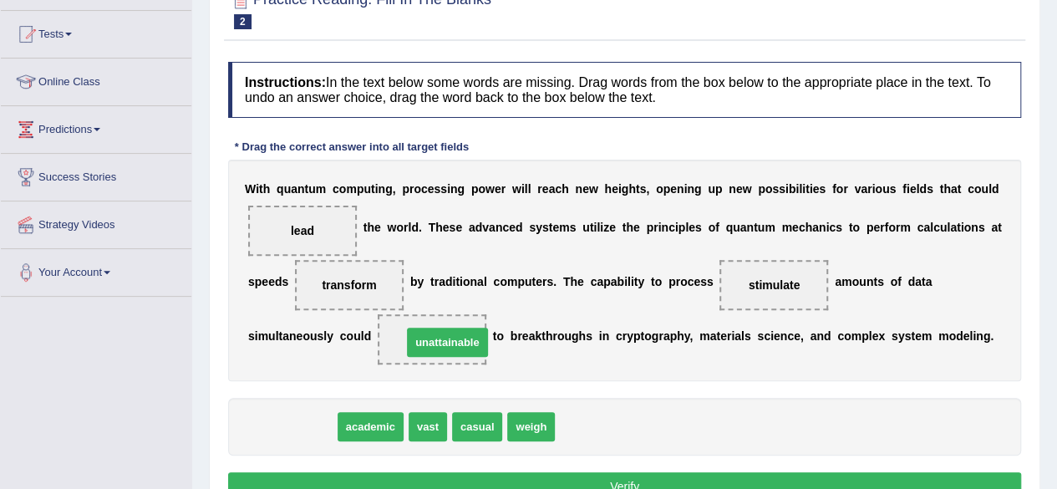
drag, startPoint x: 288, startPoint y: 425, endPoint x: 444, endPoint y: 341, distance: 176.8
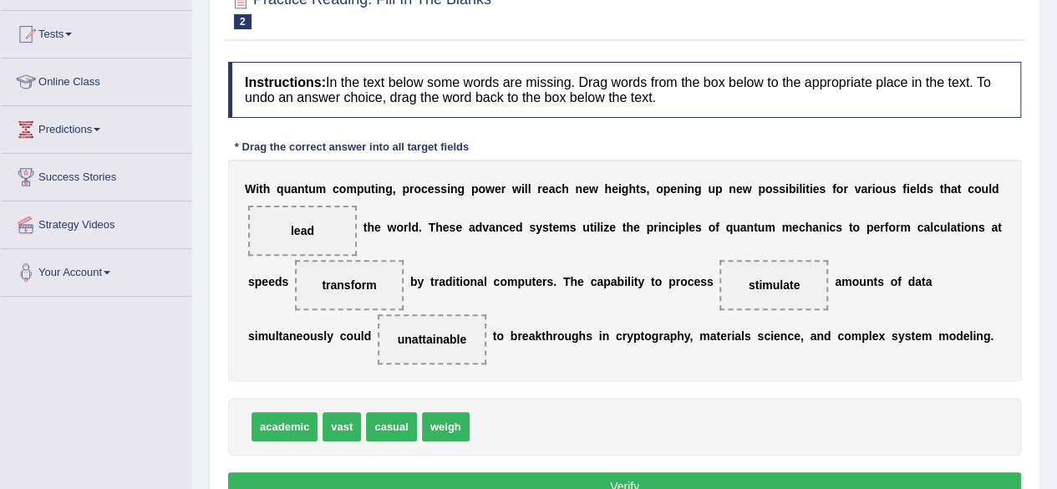
click at [610, 476] on button "Verify" at bounding box center [624, 486] width 793 height 28
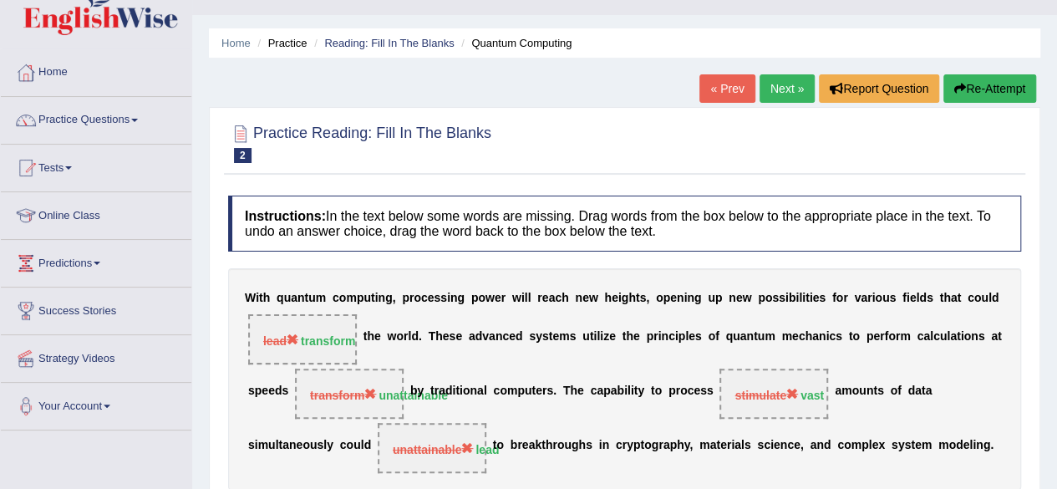
scroll to position [33, 0]
click at [789, 86] on link "Next »" at bounding box center [786, 88] width 55 height 28
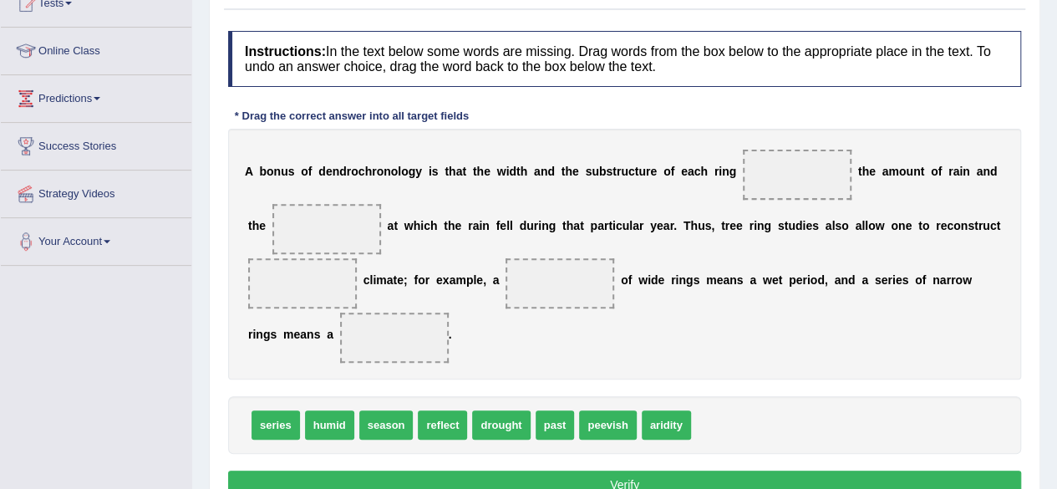
scroll to position [201, 0]
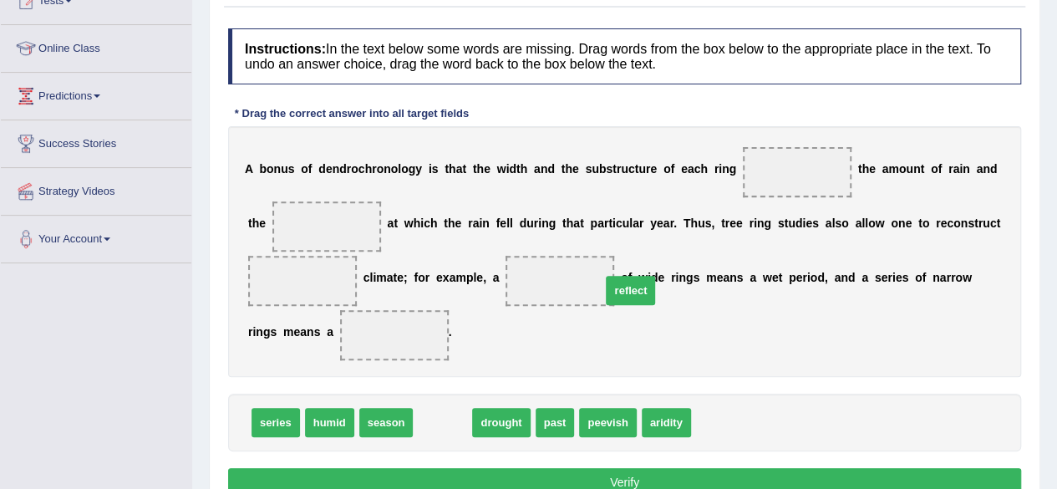
drag, startPoint x: 437, startPoint y: 417, endPoint x: 668, endPoint y: 255, distance: 282.5
click at [655, 276] on span "reflect" at bounding box center [630, 290] width 49 height 29
drag, startPoint x: 448, startPoint y: 426, endPoint x: 785, endPoint y: 170, distance: 423.9
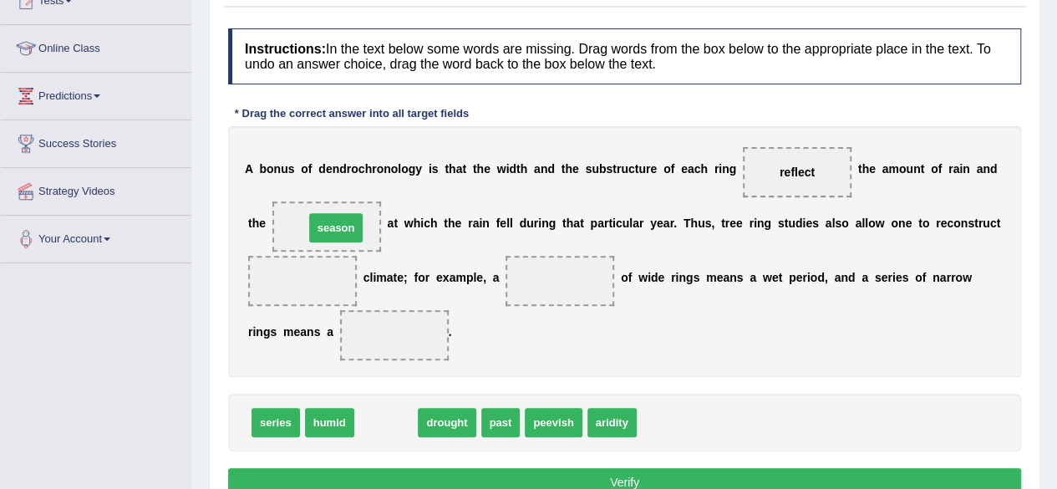
drag, startPoint x: 388, startPoint y: 420, endPoint x: 338, endPoint y: 226, distance: 201.0
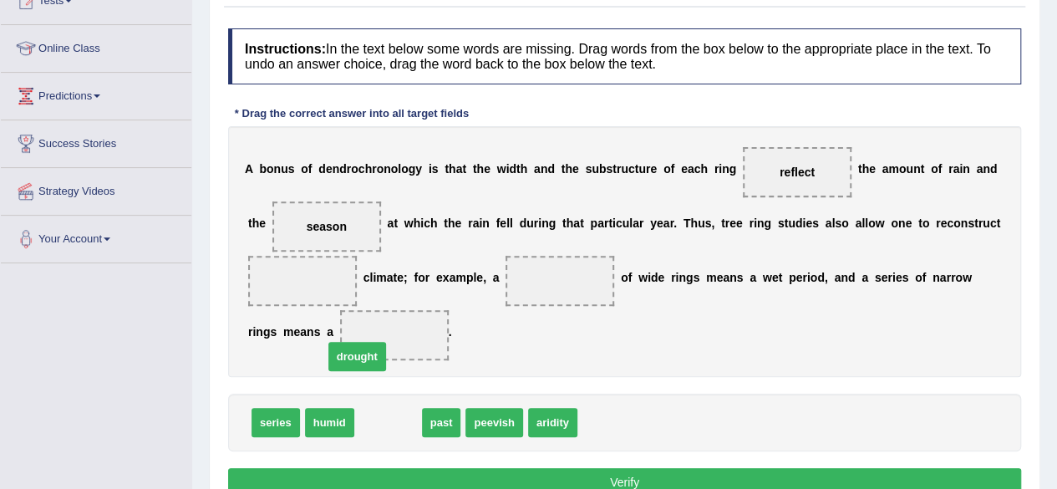
drag, startPoint x: 375, startPoint y: 421, endPoint x: 334, endPoint y: 331, distance: 99.1
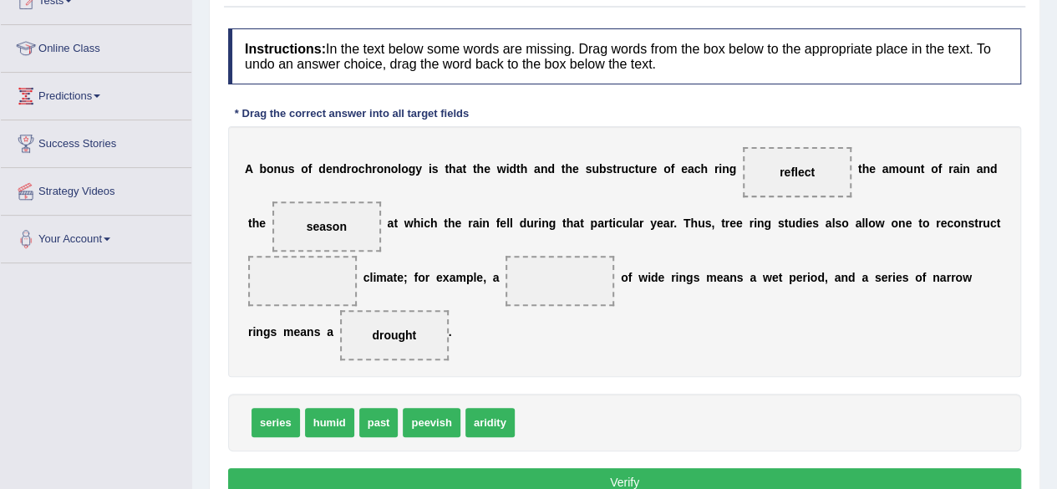
click at [423, 333] on span "drought" at bounding box center [394, 335] width 109 height 50
drag, startPoint x: 389, startPoint y: 387, endPoint x: 391, endPoint y: 404, distance: 17.6
click at [391, 404] on div "Instructions: In the text below some words are missing. Drag words from the box…" at bounding box center [624, 265] width 801 height 490
drag, startPoint x: 394, startPoint y: 348, endPoint x: 398, endPoint y: 383, distance: 34.4
click at [398, 383] on div "Instructions: In the text below some words are missing. Drag words from the box…" at bounding box center [624, 265] width 801 height 490
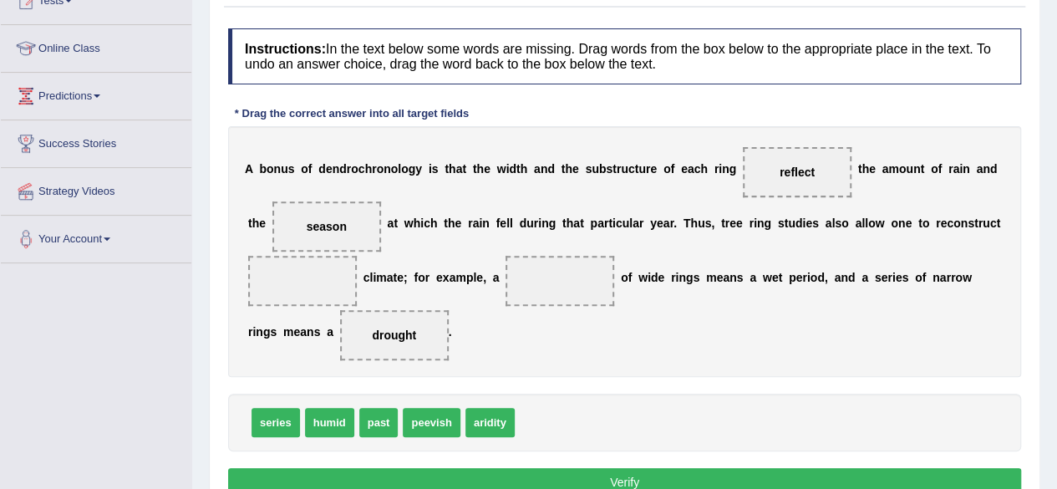
drag, startPoint x: 397, startPoint y: 322, endPoint x: 409, endPoint y: 473, distance: 150.9
click at [409, 473] on div "Instructions: In the text below some words are missing. Drag words from the box…" at bounding box center [624, 265] width 801 height 490
drag, startPoint x: 273, startPoint y: 421, endPoint x: 545, endPoint y: 287, distance: 303.0
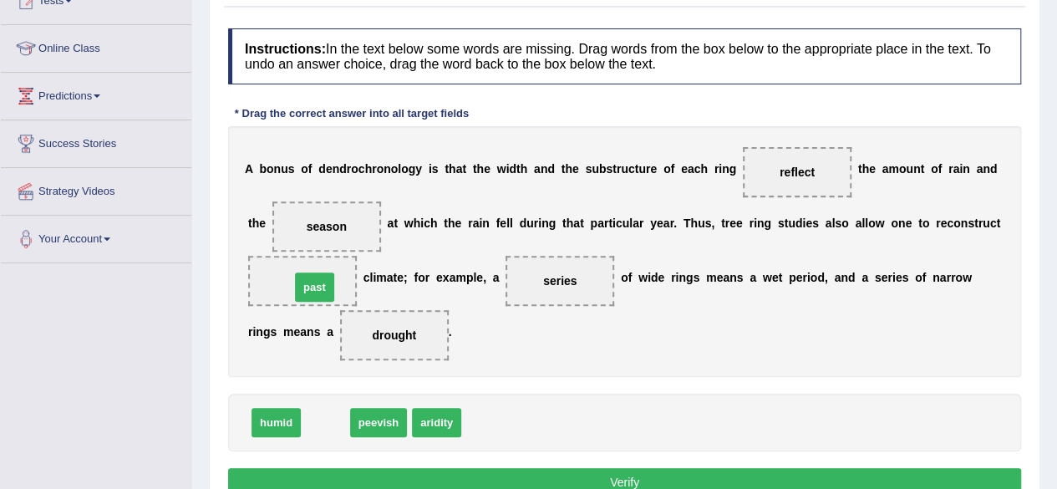
drag, startPoint x: 327, startPoint y: 420, endPoint x: 317, endPoint y: 285, distance: 135.8
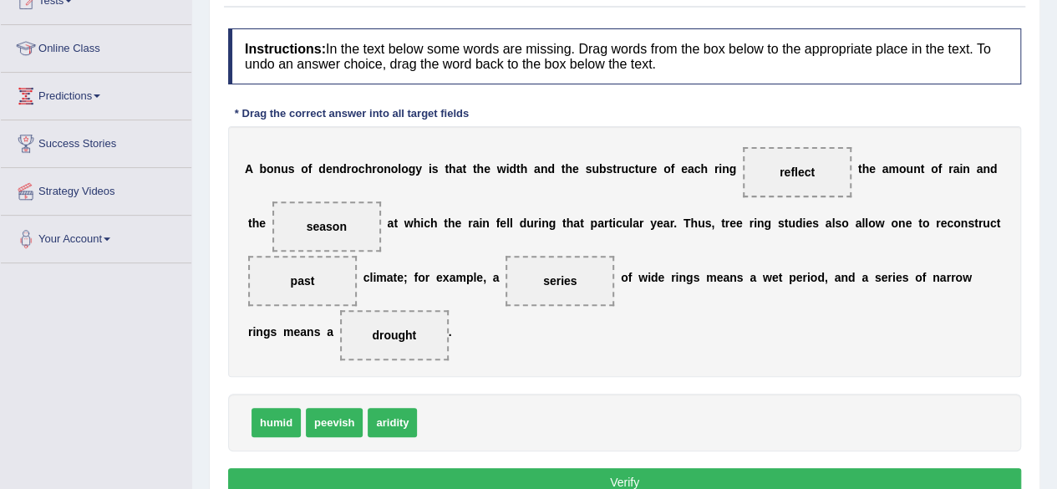
drag, startPoint x: 604, startPoint y: 298, endPoint x: 581, endPoint y: 262, distance: 42.4
click at [578, 323] on div "A b o n u s o f d e n d r o c h r o n o l o g y i s t h a t t h e w i d t h a n…" at bounding box center [624, 251] width 793 height 251
click at [594, 477] on button "Verify" at bounding box center [624, 482] width 793 height 28
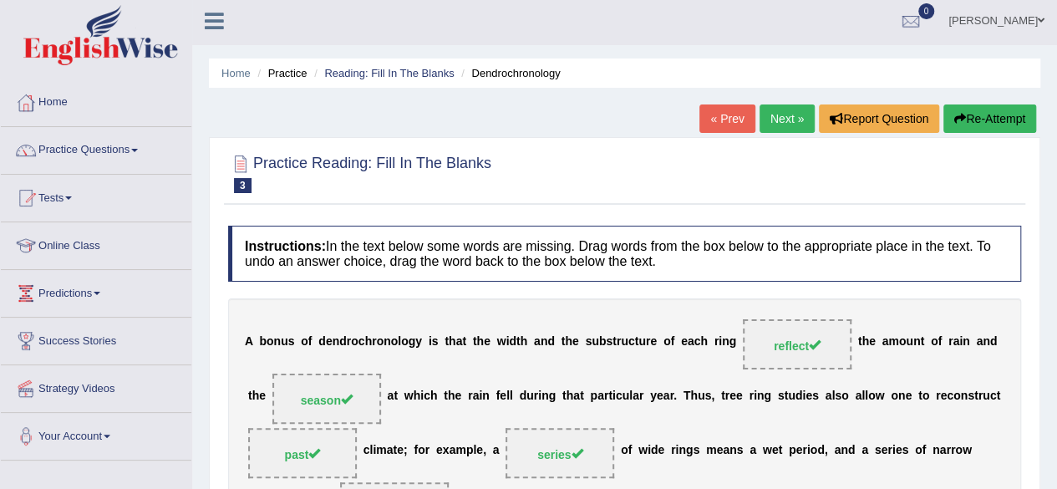
scroll to position [0, 0]
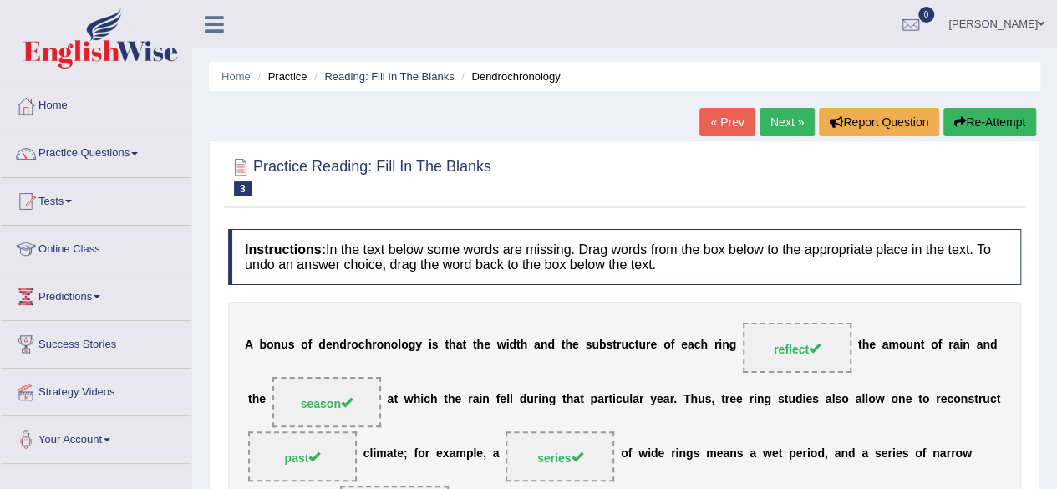
click at [797, 111] on link "Next »" at bounding box center [786, 122] width 55 height 28
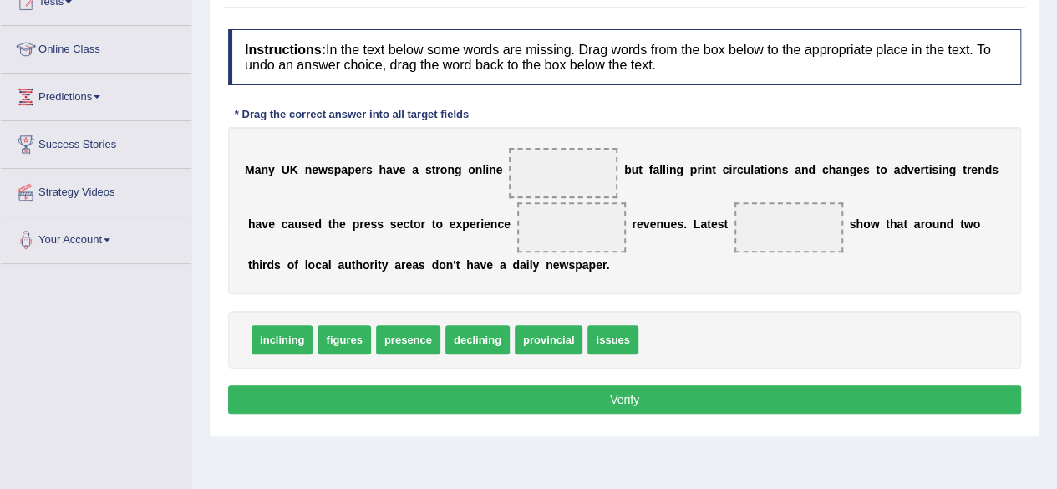
scroll to position [201, 0]
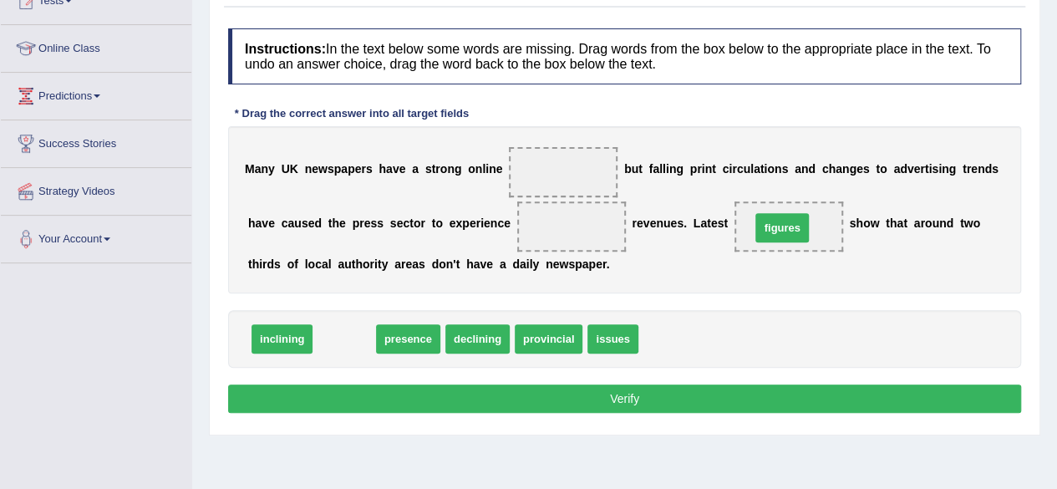
drag, startPoint x: 343, startPoint y: 337, endPoint x: 784, endPoint y: 225, distance: 455.1
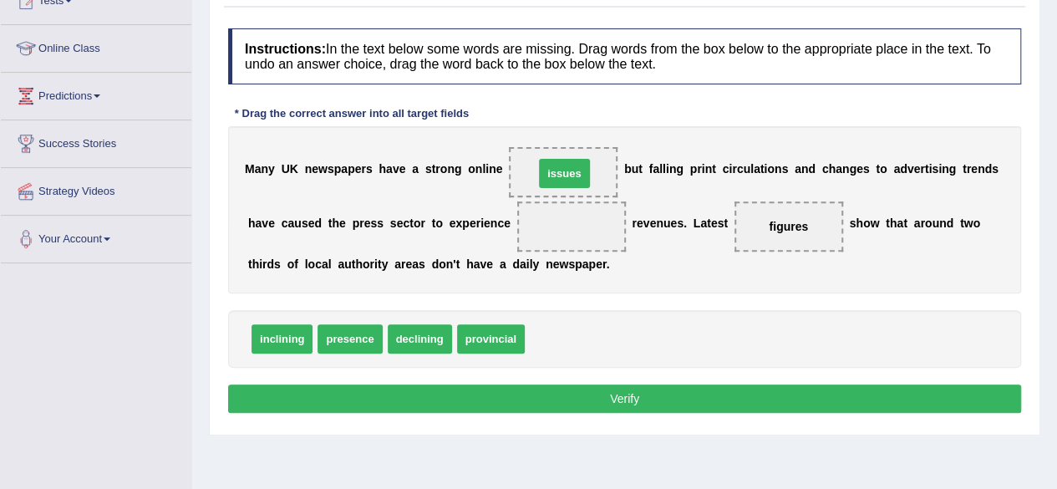
drag, startPoint x: 556, startPoint y: 333, endPoint x: 565, endPoint y: 167, distance: 165.7
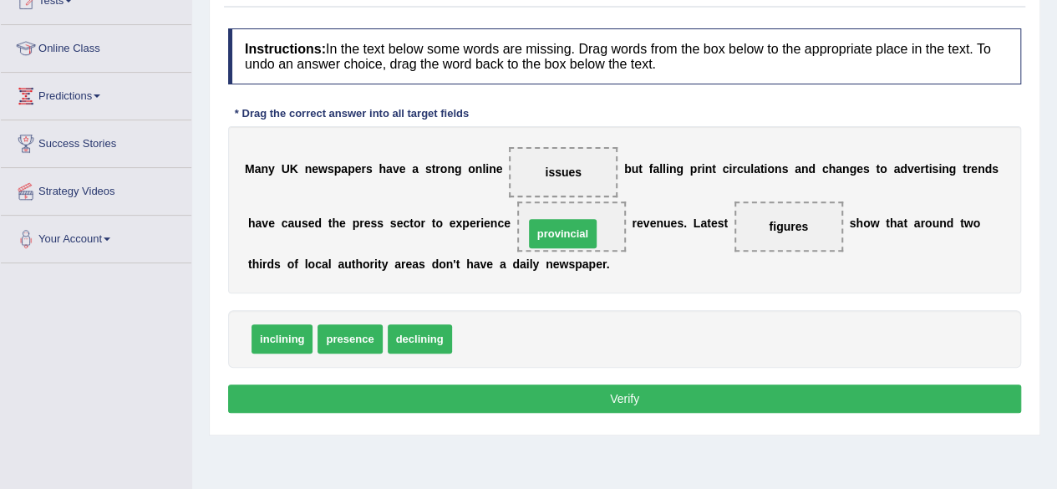
drag, startPoint x: 491, startPoint y: 336, endPoint x: 563, endPoint y: 230, distance: 128.1
click at [574, 404] on button "Verify" at bounding box center [624, 398] width 793 height 28
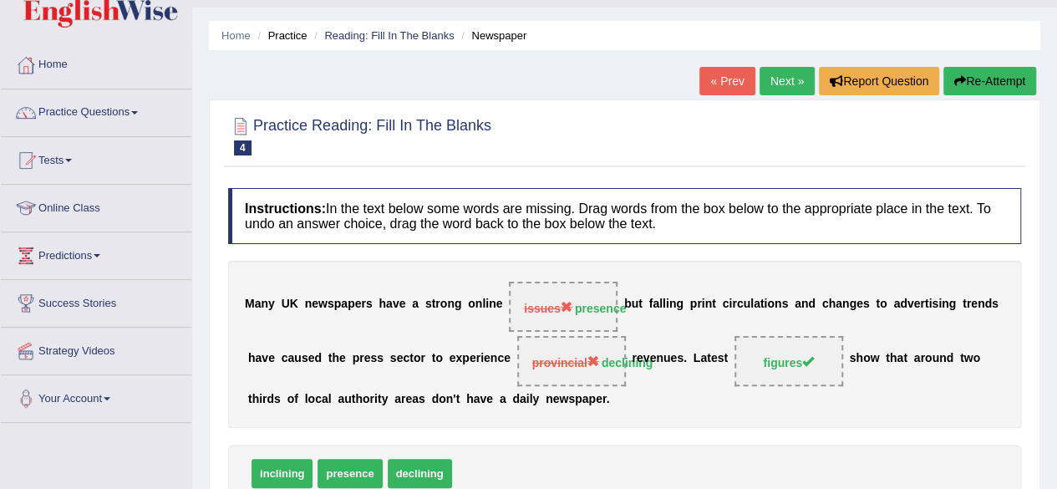
scroll to position [33, 0]
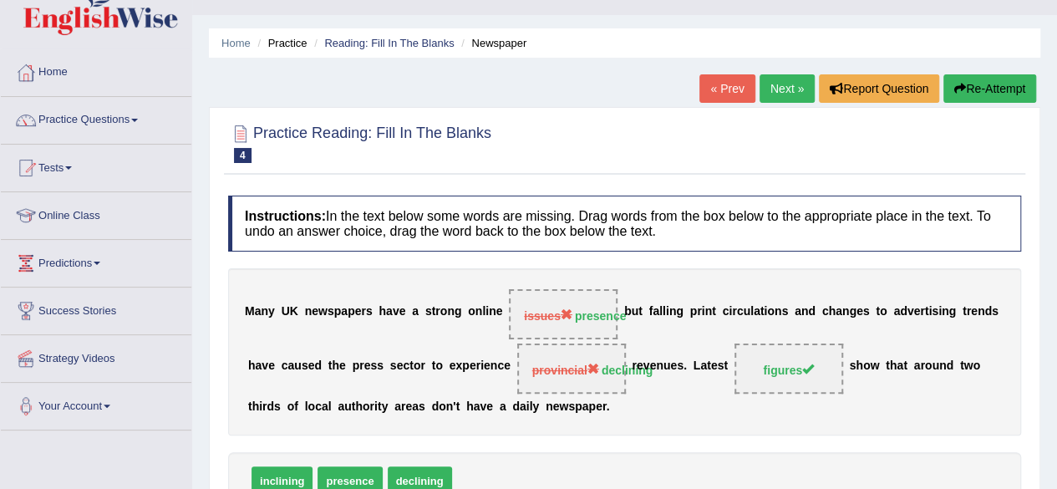
click at [793, 85] on link "Next »" at bounding box center [786, 88] width 55 height 28
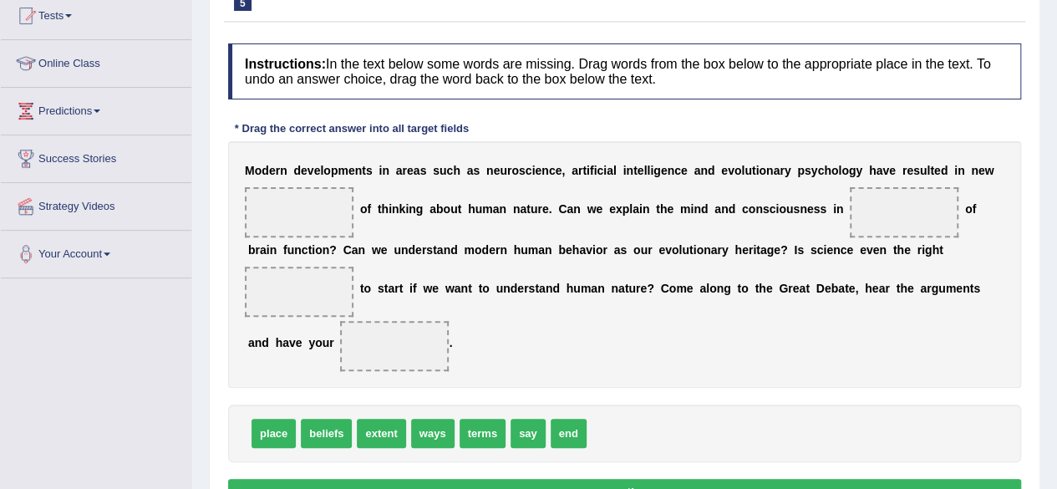
scroll to position [201, 0]
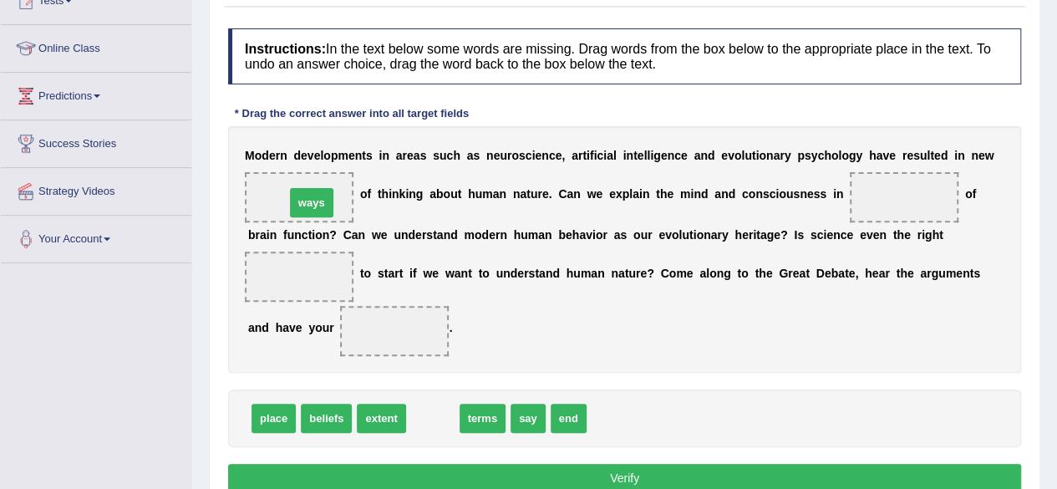
drag, startPoint x: 431, startPoint y: 415, endPoint x: 310, endPoint y: 202, distance: 245.1
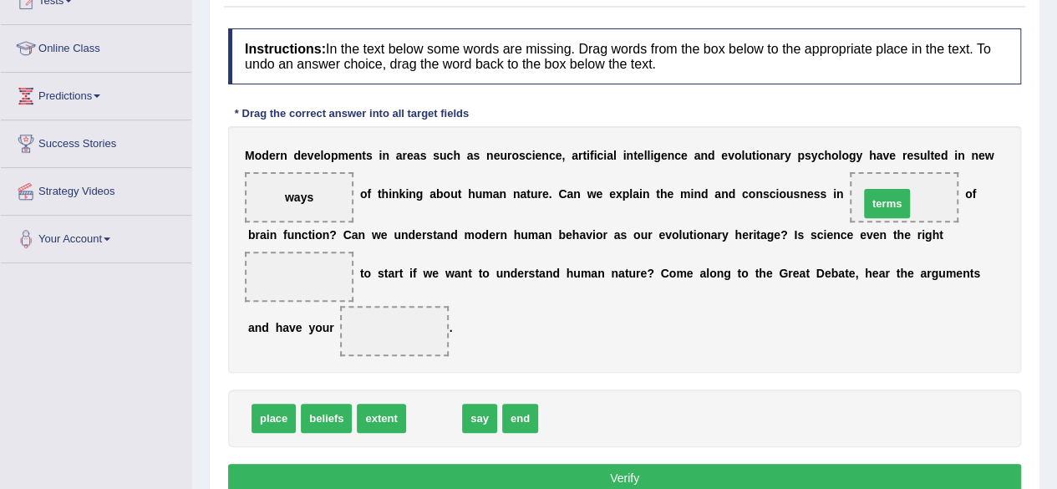
drag, startPoint x: 426, startPoint y: 409, endPoint x: 879, endPoint y: 195, distance: 501.1
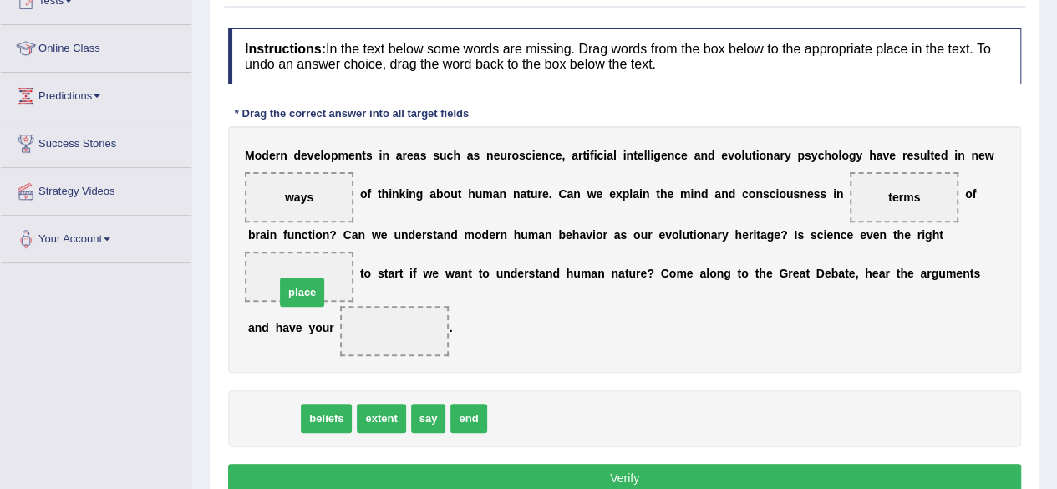
drag, startPoint x: 279, startPoint y: 419, endPoint x: 307, endPoint y: 292, distance: 130.9
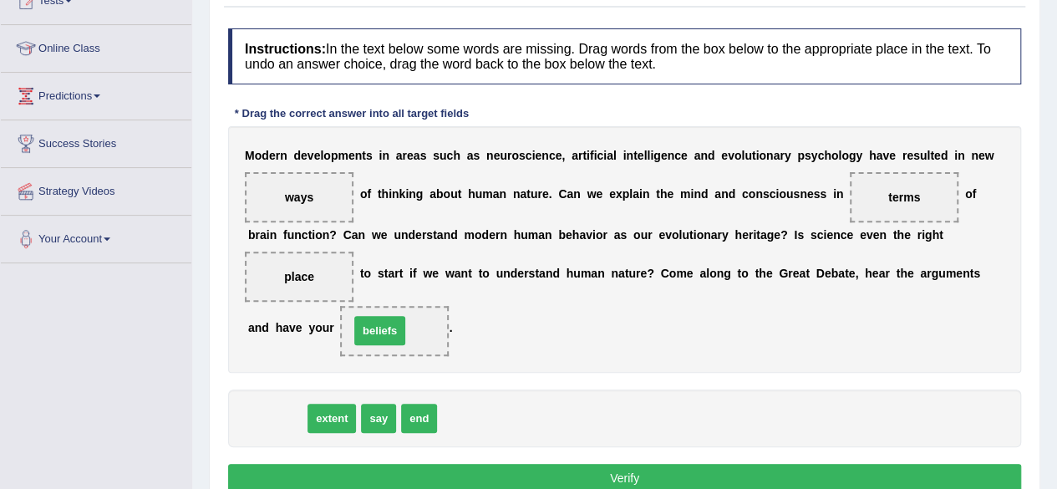
drag, startPoint x: 287, startPoint y: 414, endPoint x: 395, endPoint y: 324, distance: 140.0
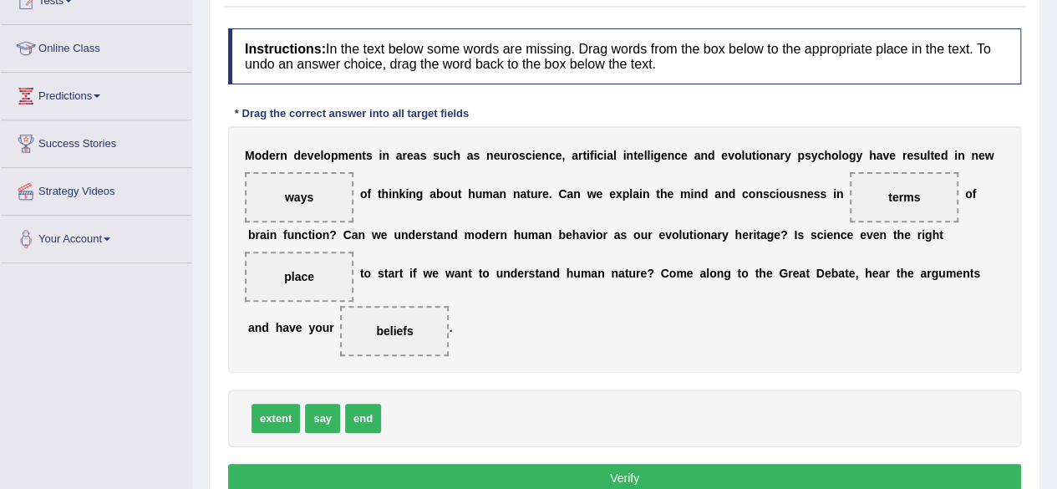
click at [557, 470] on button "Verify" at bounding box center [624, 478] width 793 height 28
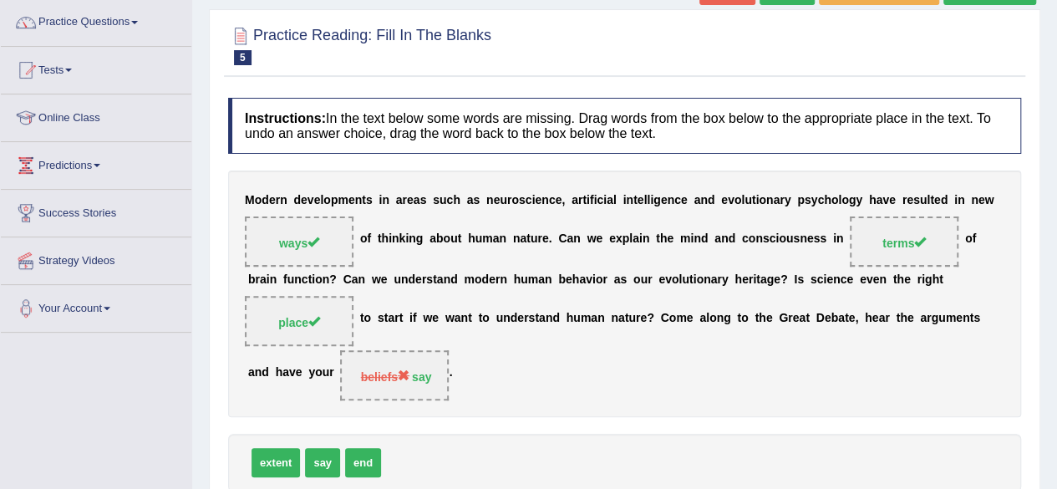
scroll to position [100, 0]
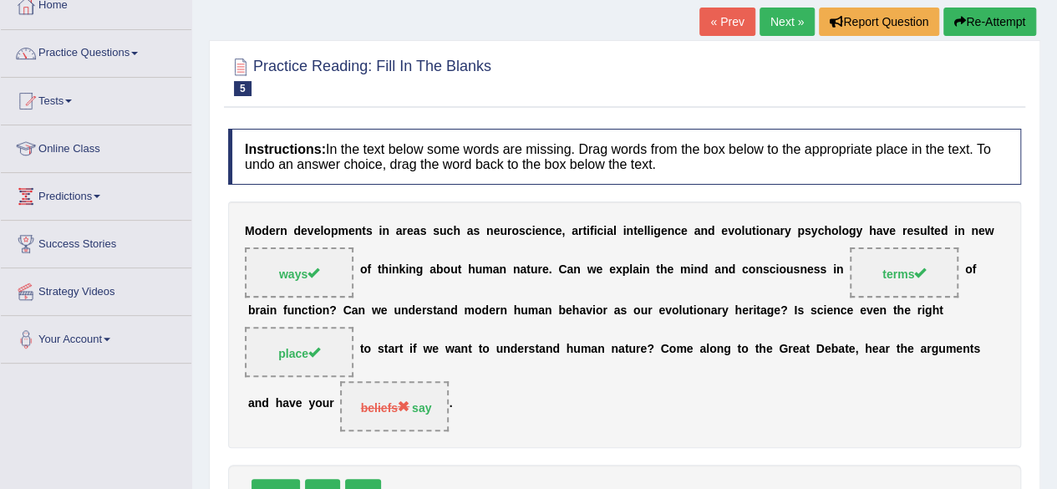
click at [796, 16] on link "Next »" at bounding box center [786, 22] width 55 height 28
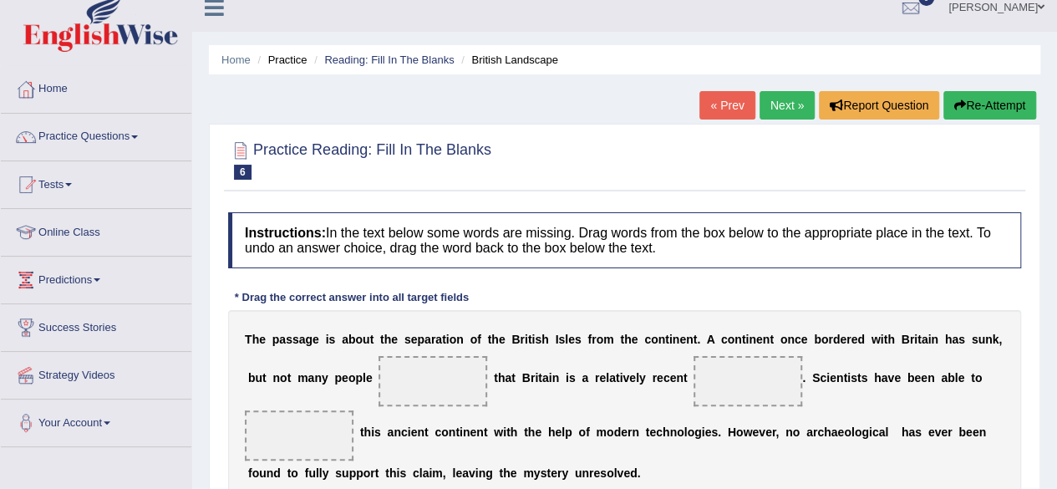
scroll to position [33, 0]
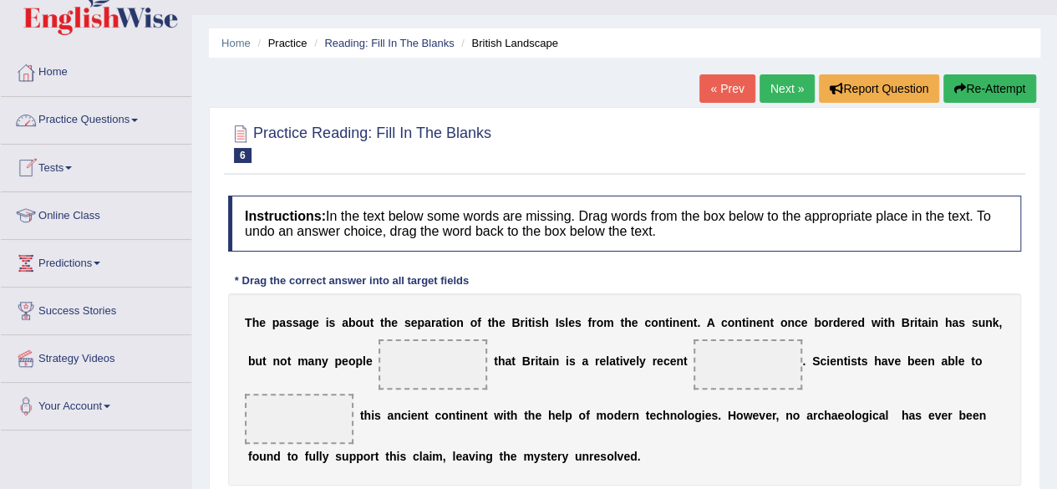
click at [143, 115] on link "Practice Questions" at bounding box center [96, 118] width 190 height 42
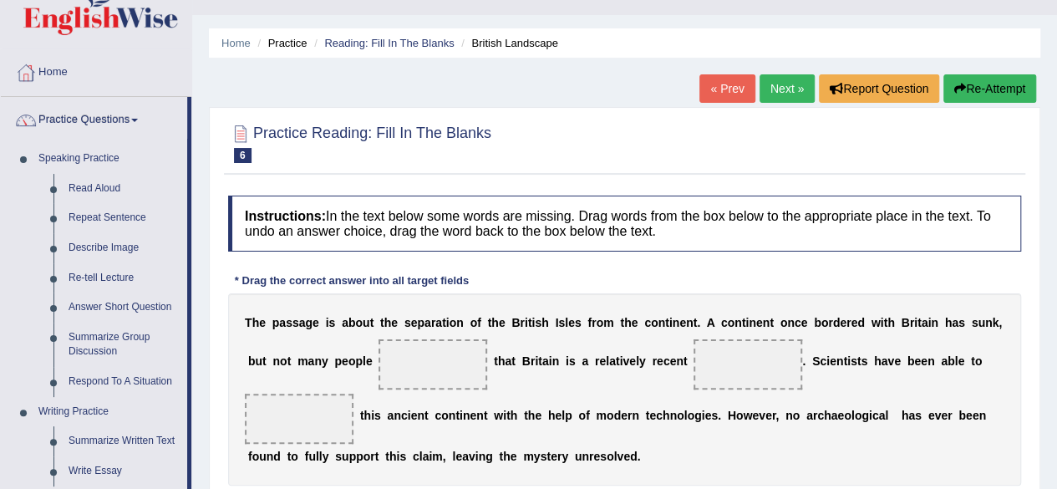
click at [205, 300] on div "Home Practice Reading: Fill In The Blanks British Landscape « Prev Next » Repor…" at bounding box center [624, 384] width 865 height 835
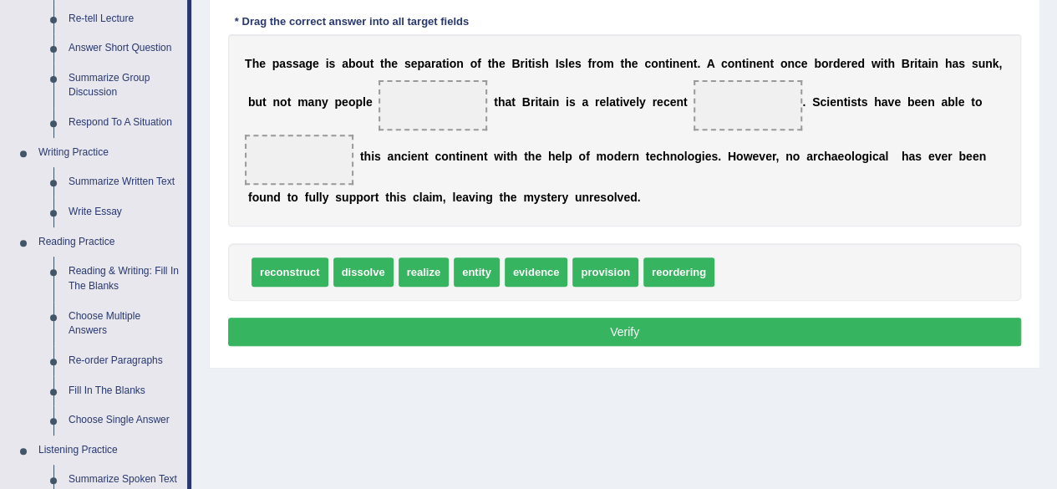
scroll to position [301, 0]
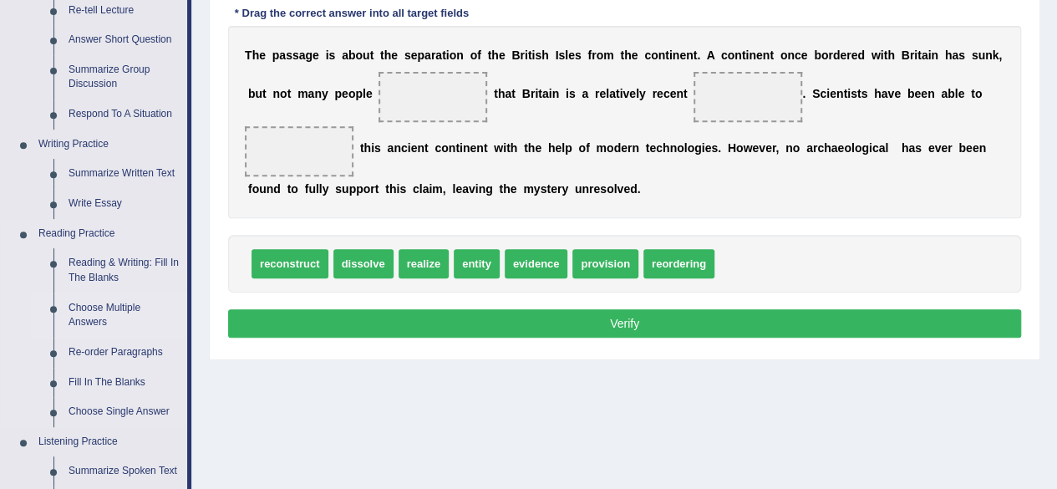
click at [104, 307] on link "Choose Multiple Answers" at bounding box center [124, 315] width 126 height 44
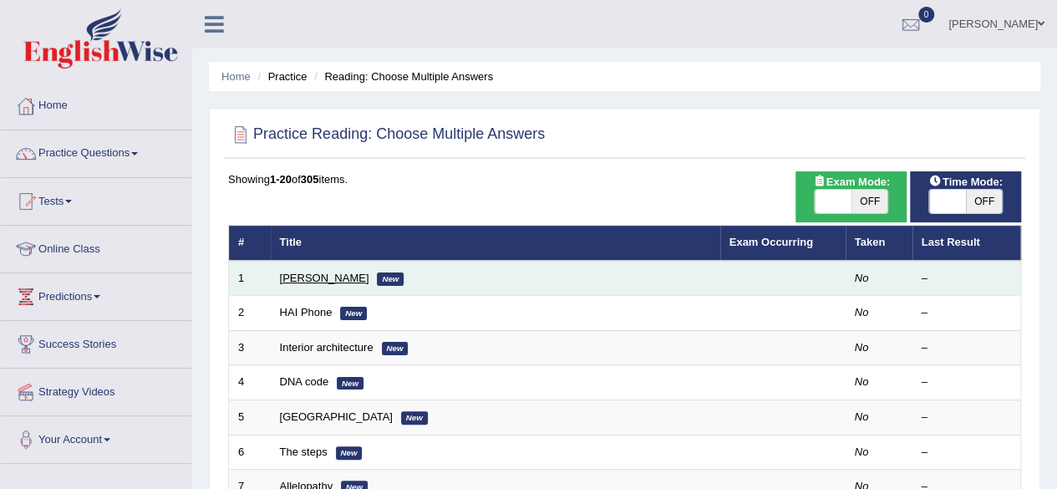
click at [306, 277] on link "Damian Scarf" at bounding box center [324, 278] width 89 height 13
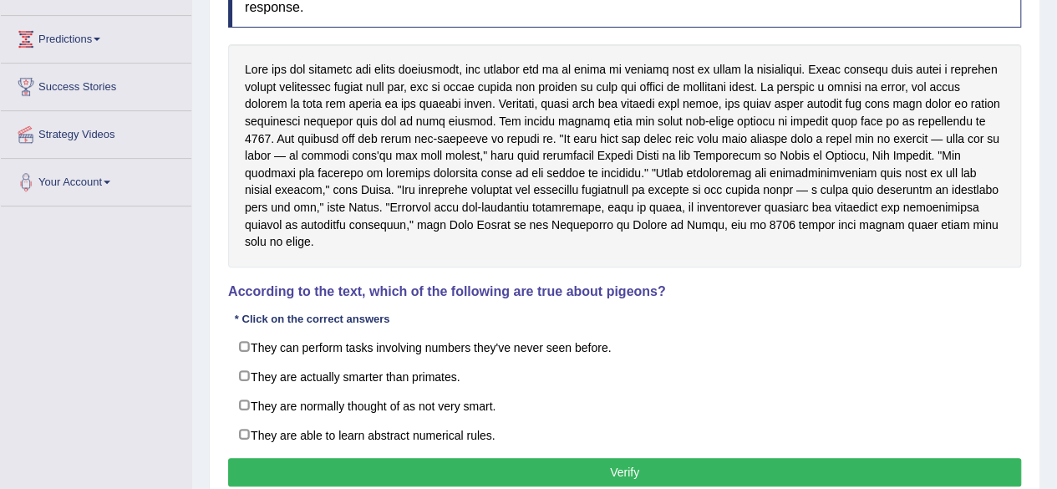
scroll to position [267, 0]
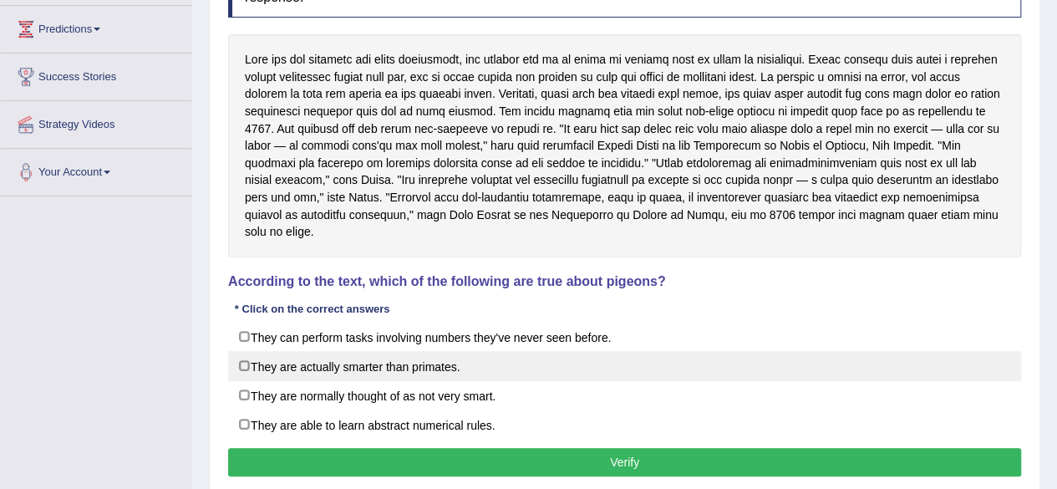
click at [240, 351] on label "They are actually smarter than primates." at bounding box center [624, 366] width 793 height 30
checkbox input "true"
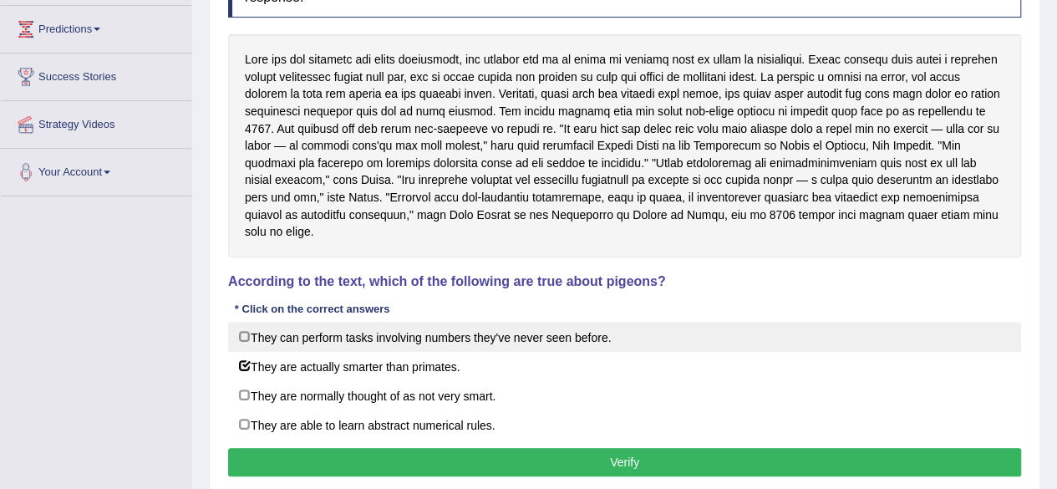
click at [244, 322] on label "They can perform tasks involving numbers they've never seen before." at bounding box center [624, 337] width 793 height 30
checkbox input "true"
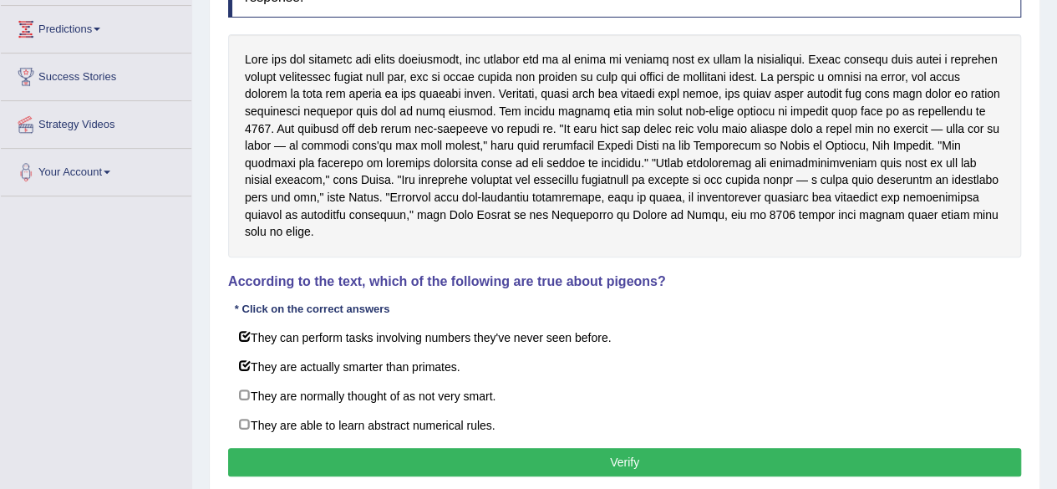
click at [472, 448] on button "Verify" at bounding box center [624, 462] width 793 height 28
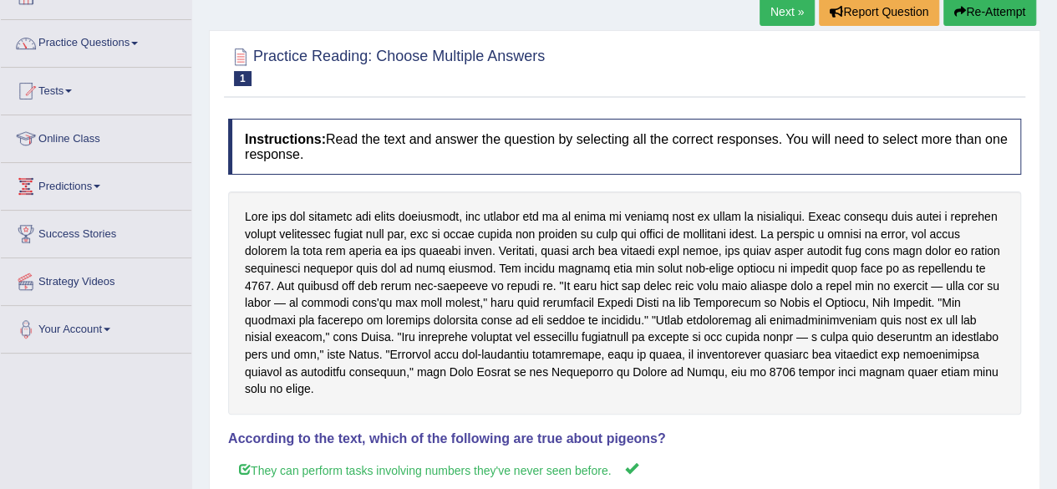
scroll to position [100, 0]
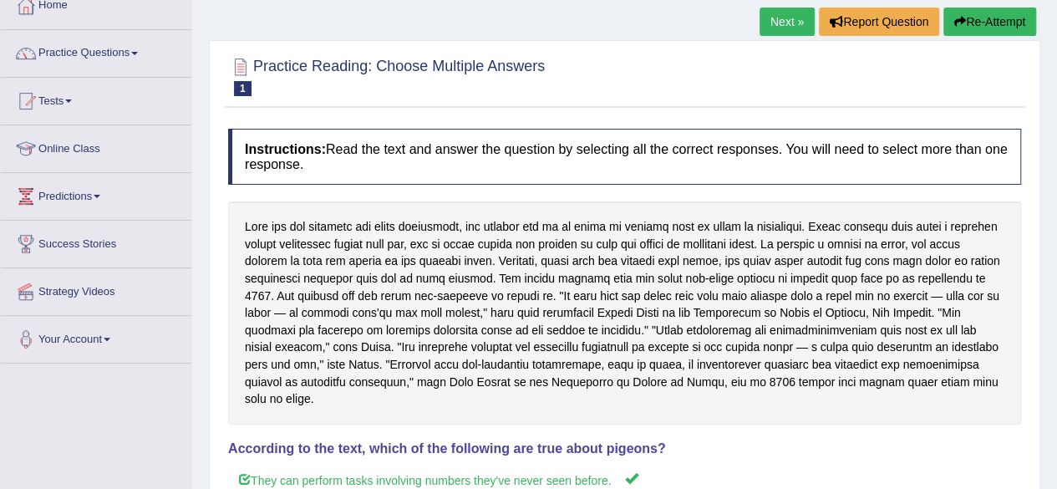
click at [789, 20] on link "Next »" at bounding box center [786, 22] width 55 height 28
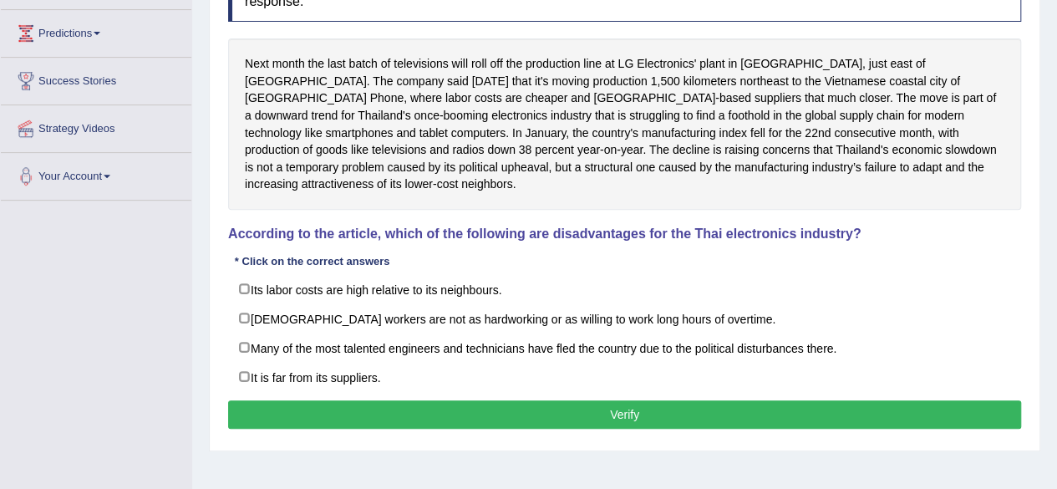
scroll to position [267, 0]
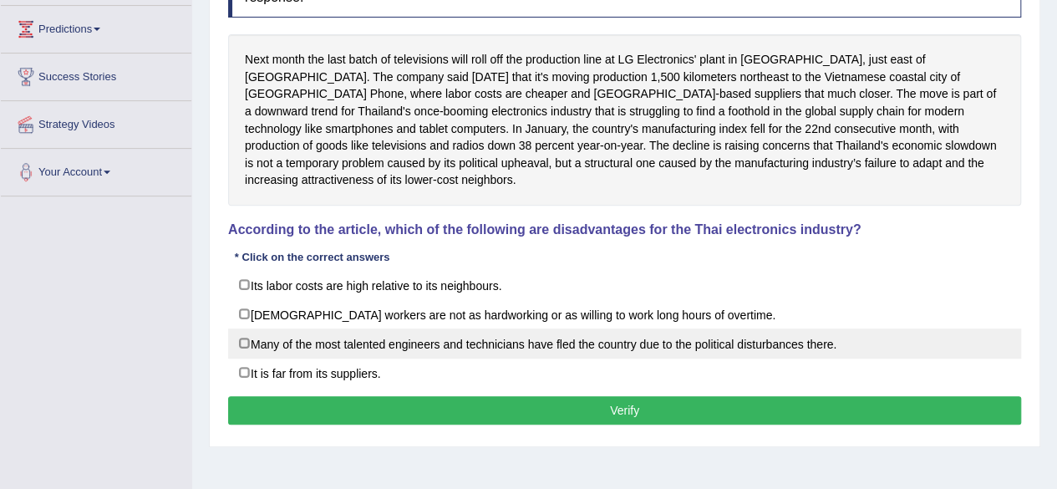
click at [243, 328] on label "Many of the most talented engineers and technicians have fled the country due t…" at bounding box center [624, 343] width 793 height 30
checkbox input "true"
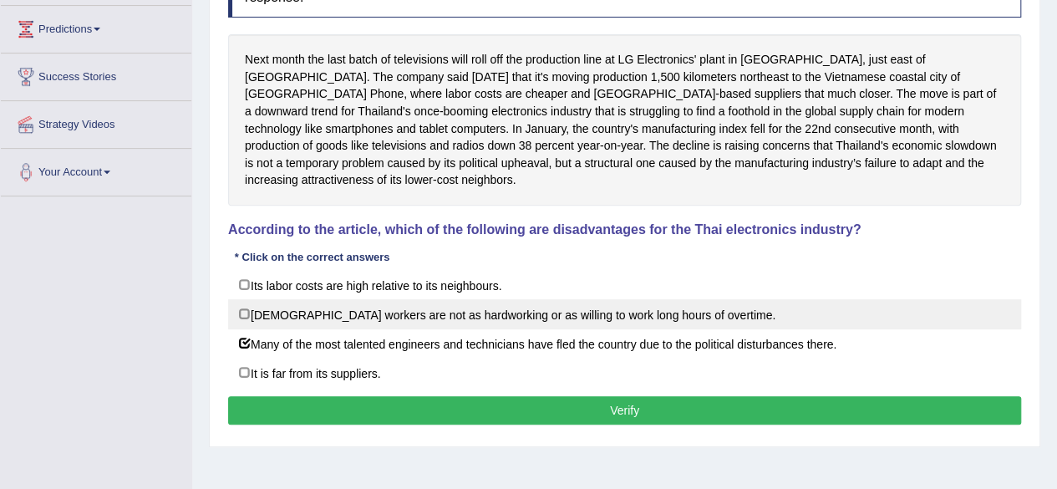
click at [244, 299] on label "[DEMOGRAPHIC_DATA] workers are not as hardworking or as willing to work long ho…" at bounding box center [624, 314] width 793 height 30
checkbox input "false"
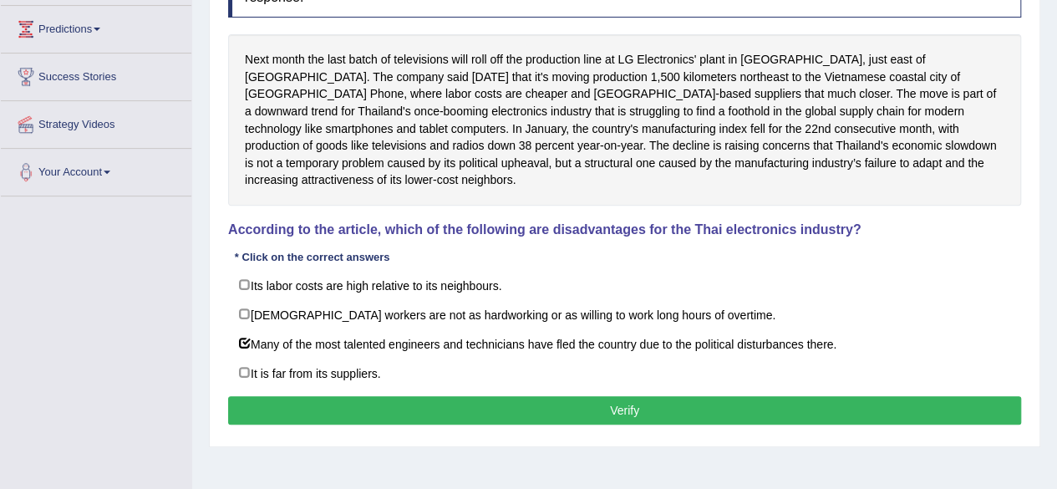
click at [414, 396] on button "Verify" at bounding box center [624, 410] width 793 height 28
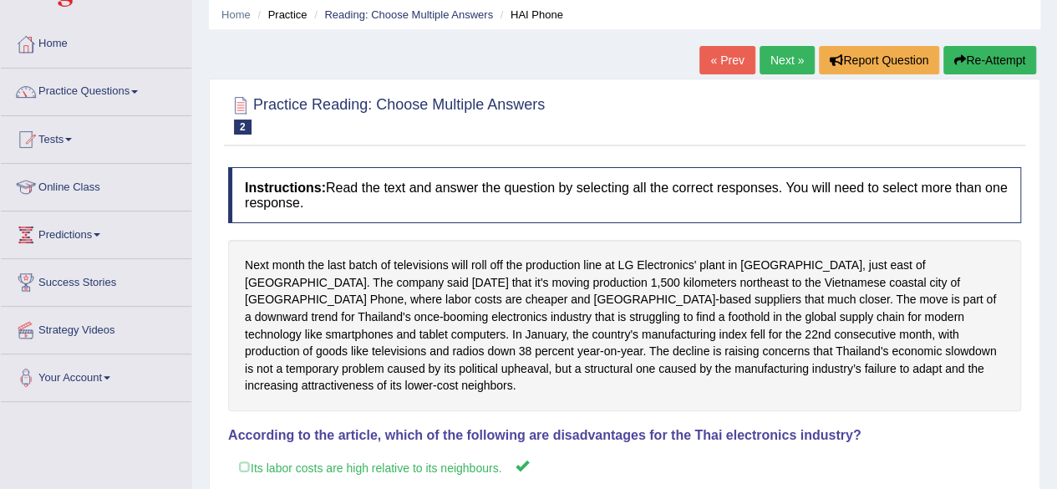
scroll to position [33, 0]
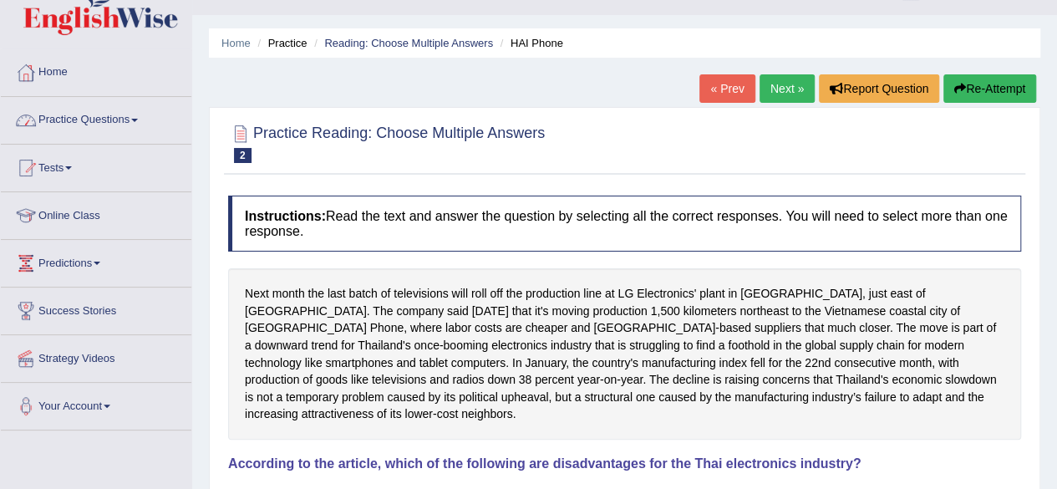
click at [139, 117] on link "Practice Questions" at bounding box center [96, 118] width 190 height 42
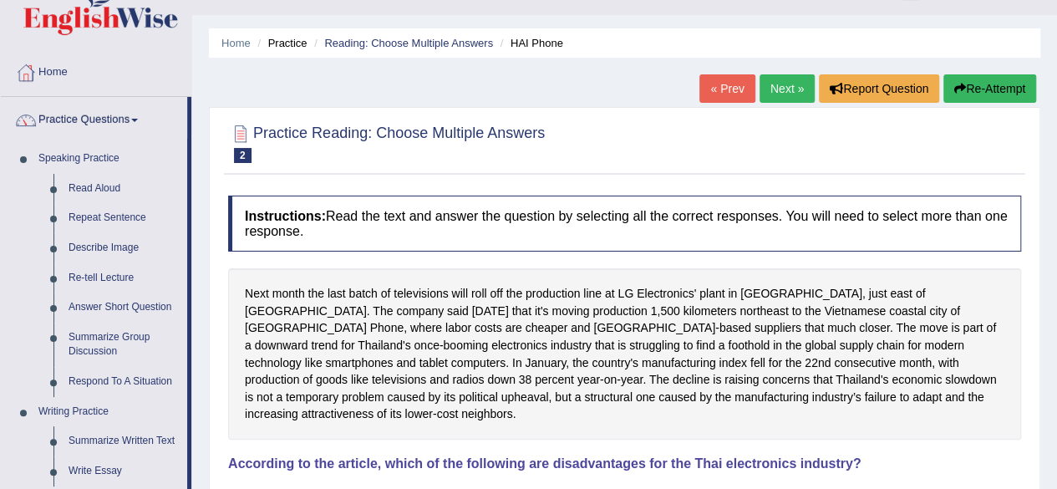
click at [204, 310] on div "Home Practice Reading: Choose Multiple Answers HAI Phone « Prev Next » Report Q…" at bounding box center [624, 384] width 865 height 835
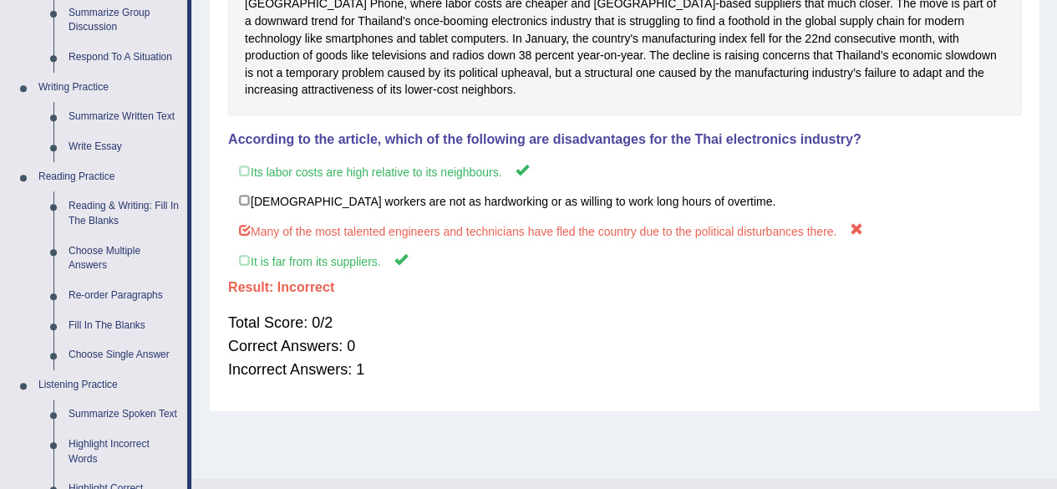
scroll to position [368, 0]
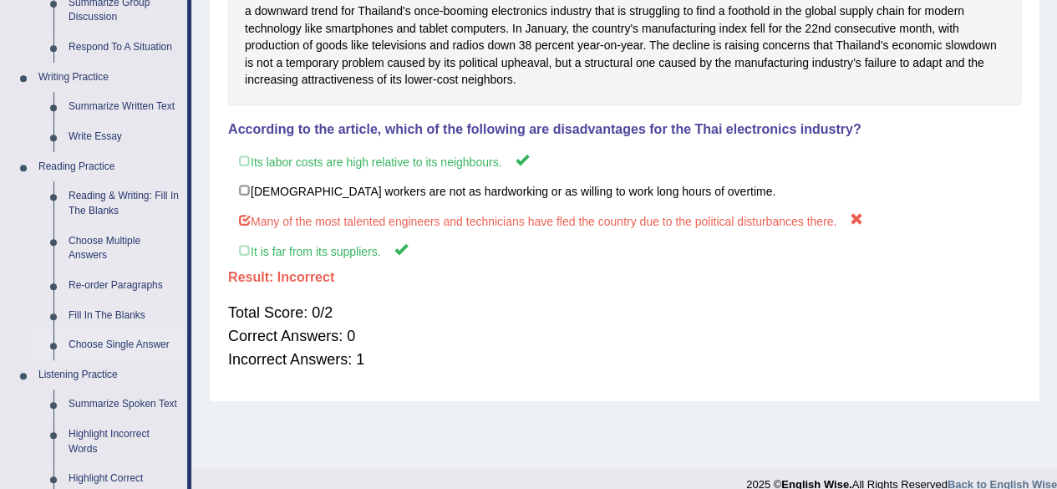
click at [129, 340] on link "Choose Single Answer" at bounding box center [124, 345] width 126 height 30
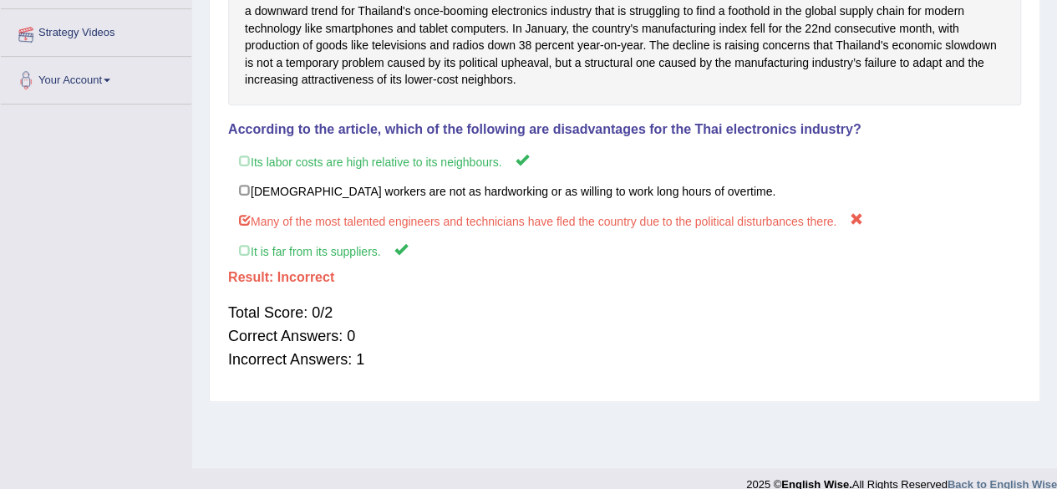
scroll to position [370, 0]
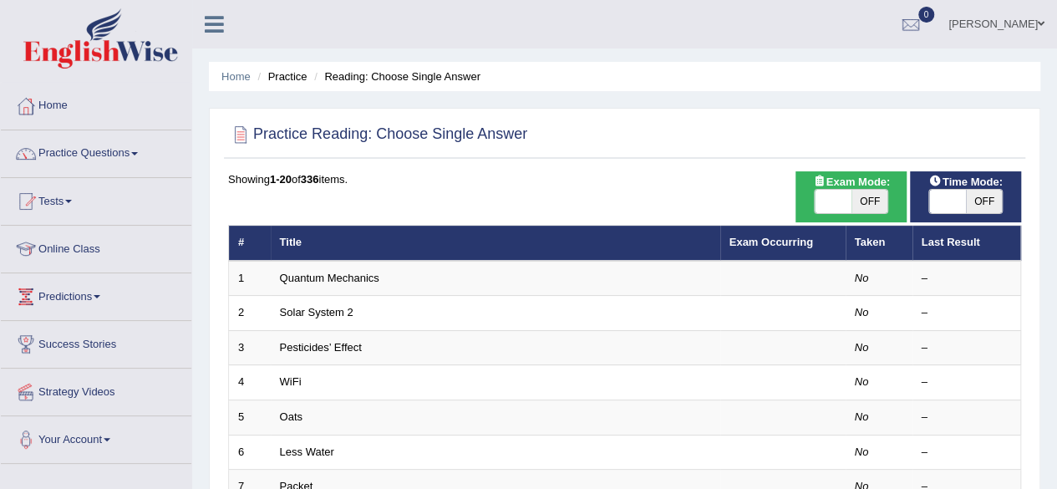
click at [326, 276] on link "Quantum Mechanics" at bounding box center [329, 278] width 99 height 13
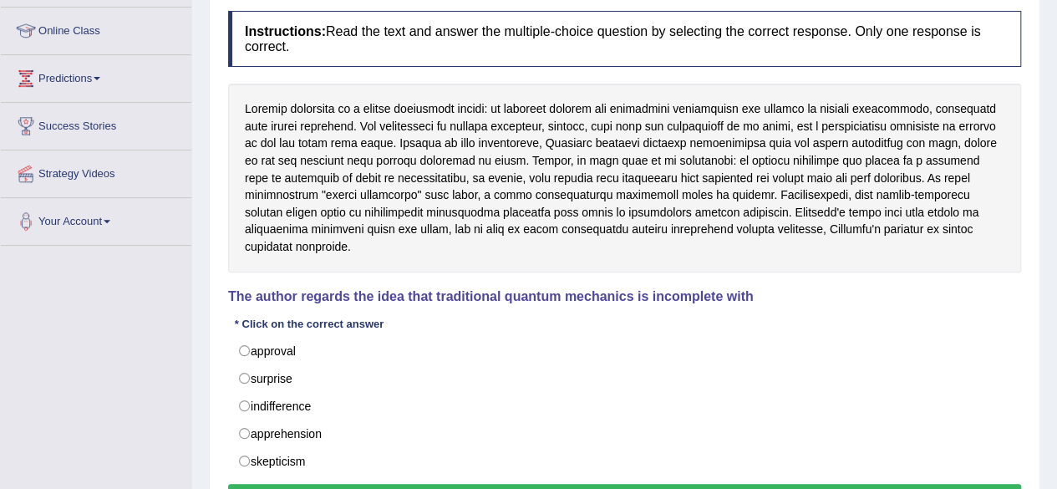
scroll to position [234, 0]
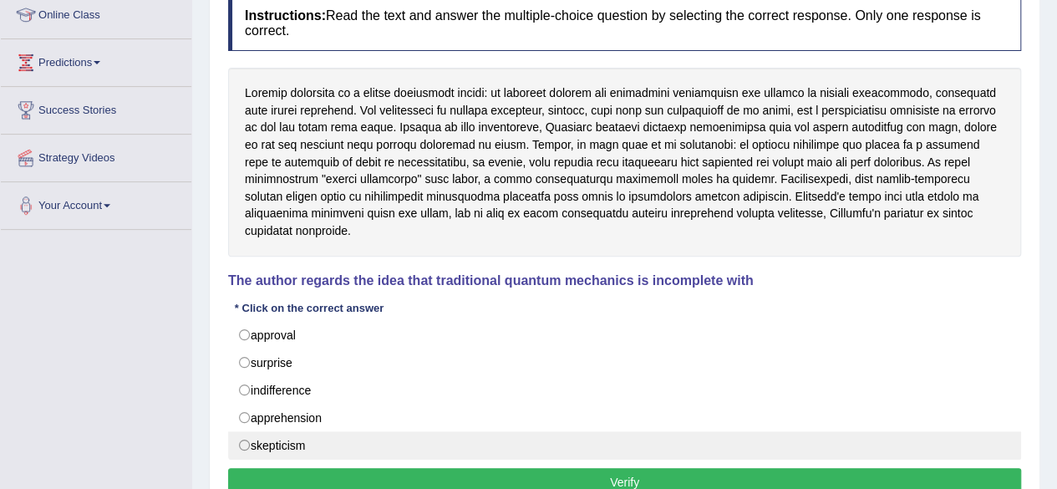
click at [242, 431] on label "skepticism" at bounding box center [624, 445] width 793 height 28
radio input "true"
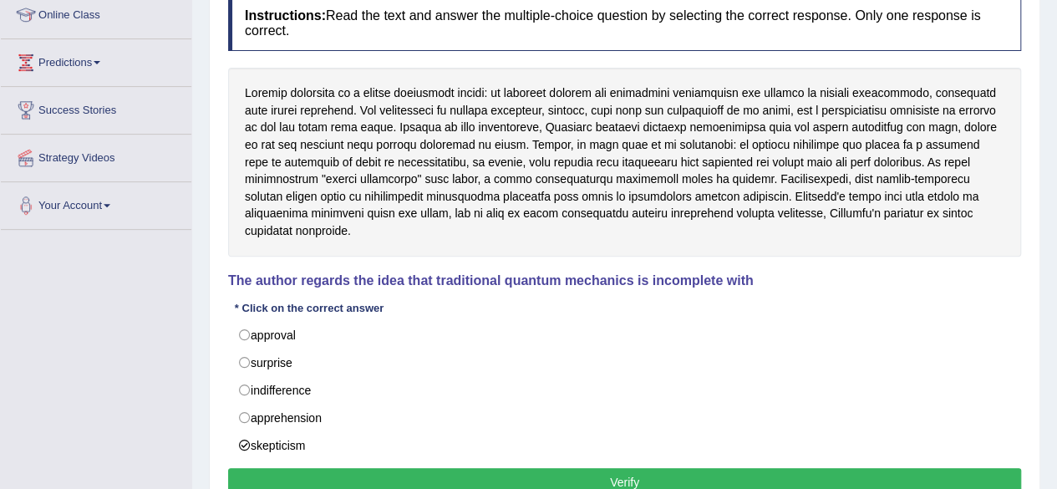
click at [415, 468] on button "Verify" at bounding box center [624, 482] width 793 height 28
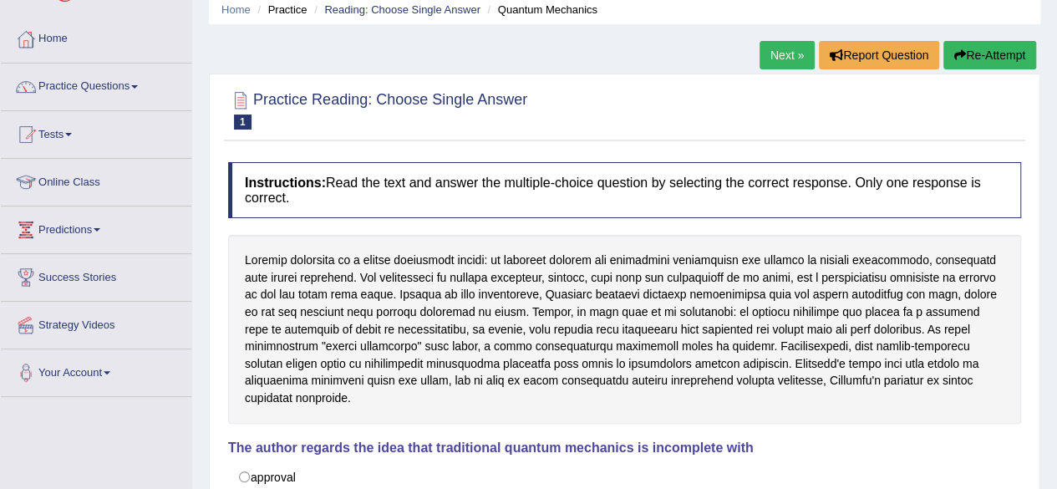
scroll to position [33, 0]
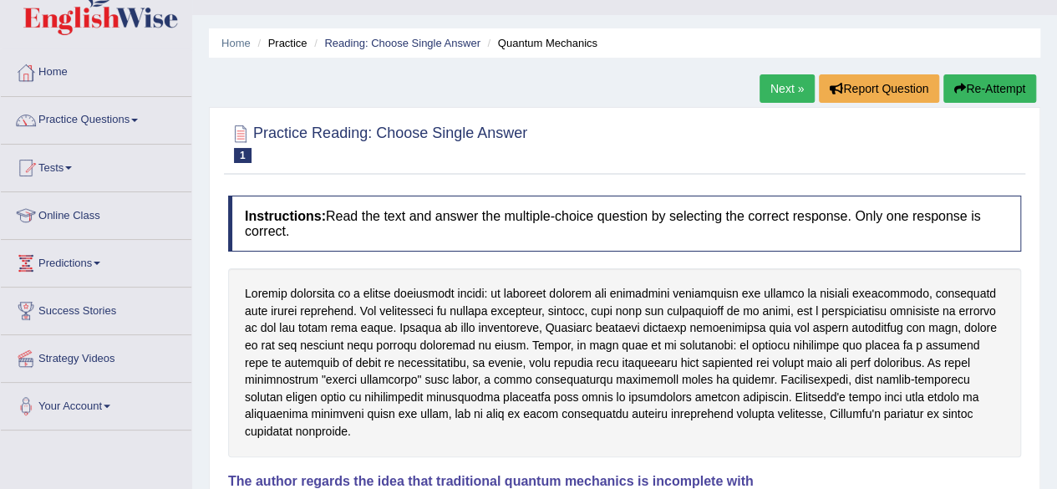
click at [781, 88] on link "Next »" at bounding box center [786, 88] width 55 height 28
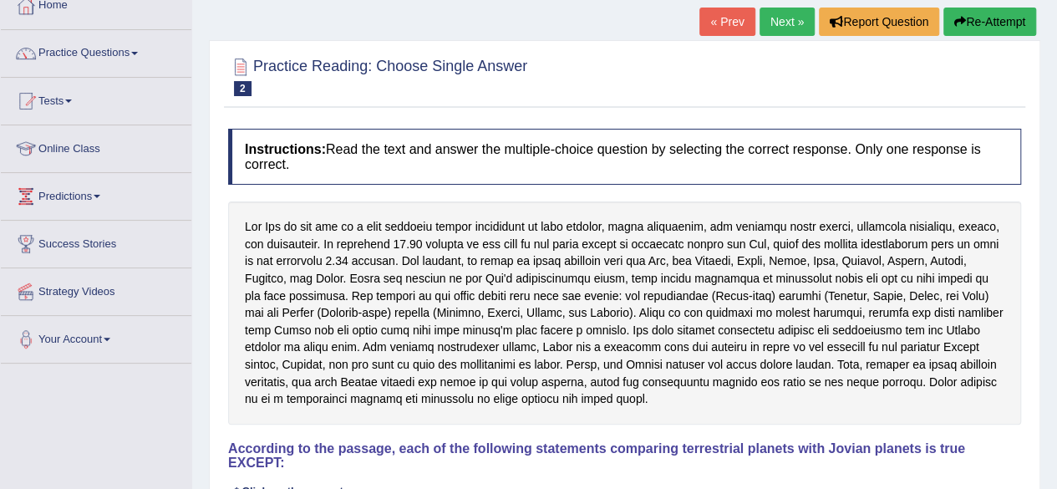
scroll to position [67, 0]
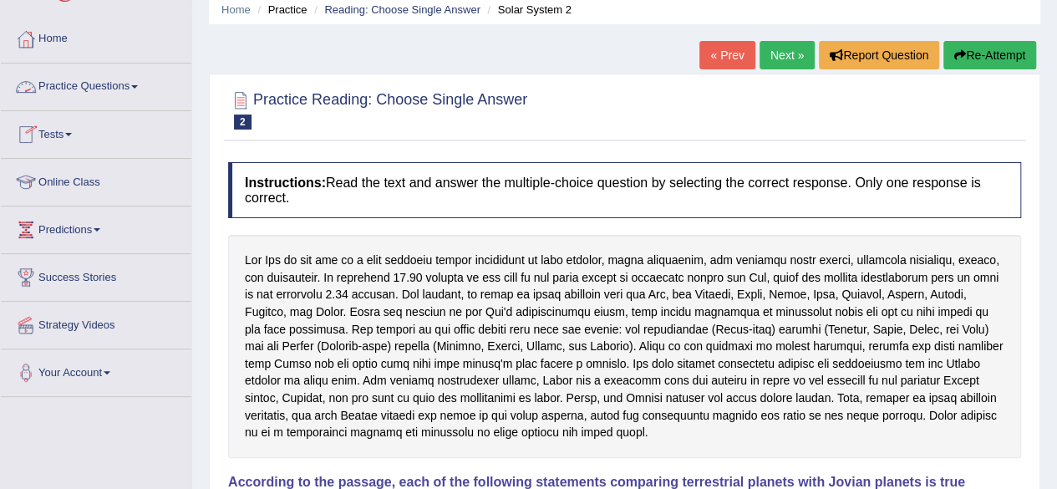
click at [138, 85] on span at bounding box center [134, 86] width 7 height 3
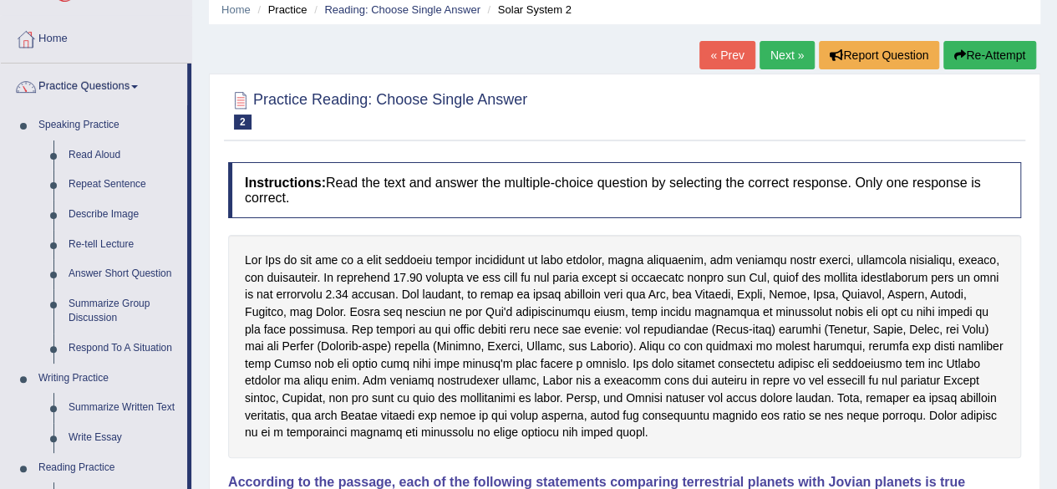
click at [200, 390] on div "Home Practice Reading: Choose Single Answer Solar System 2 « Prev Next » Report…" at bounding box center [624, 350] width 865 height 835
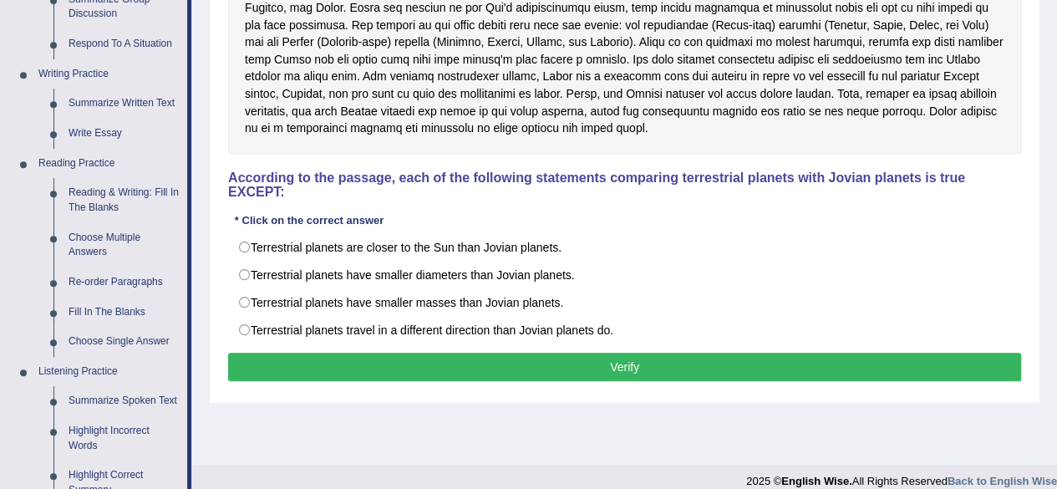
scroll to position [401, 0]
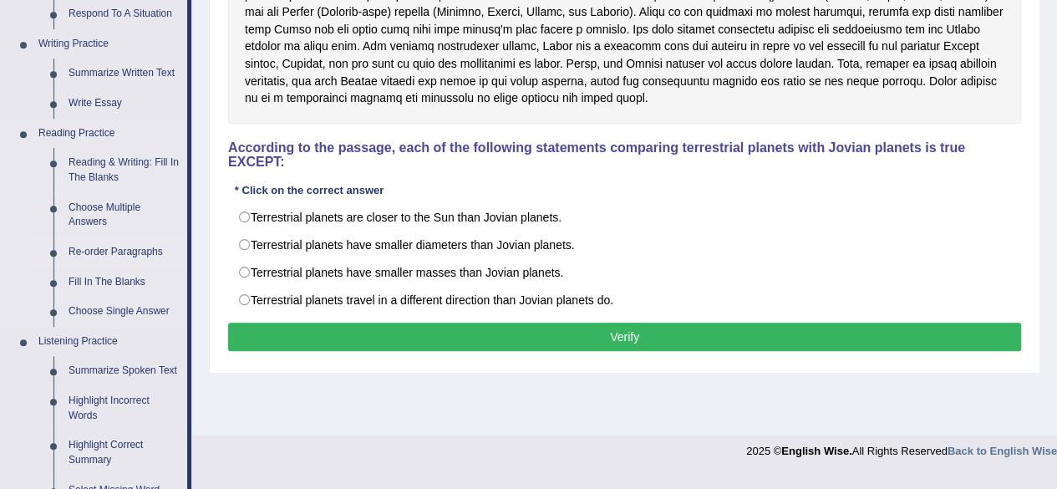
click at [139, 251] on link "Re-order Paragraphs" at bounding box center [124, 252] width 126 height 30
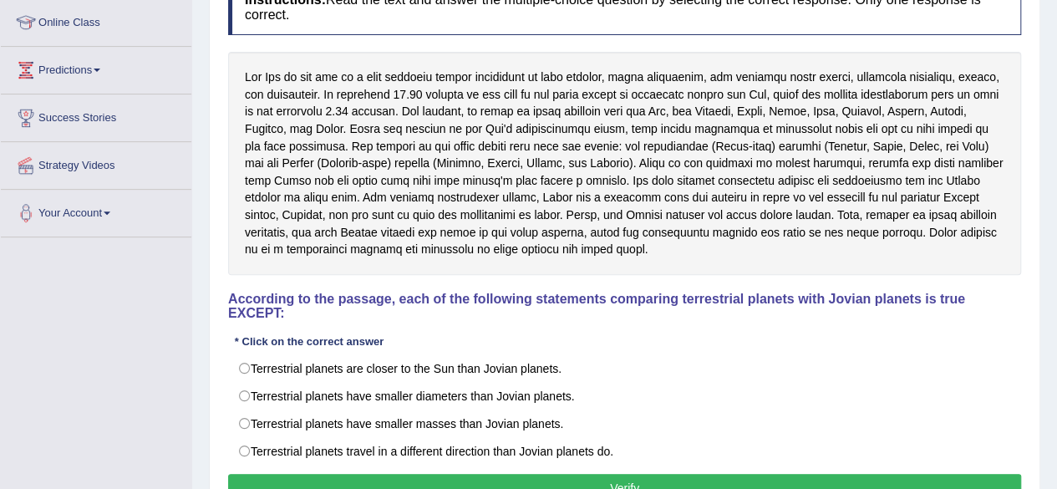
scroll to position [266, 0]
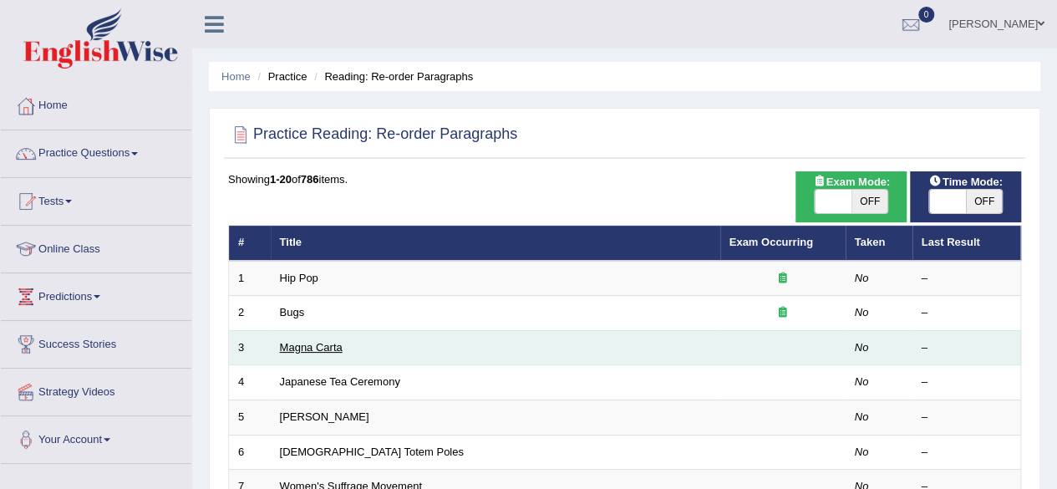
click at [306, 349] on link "Magna Carta" at bounding box center [311, 347] width 63 height 13
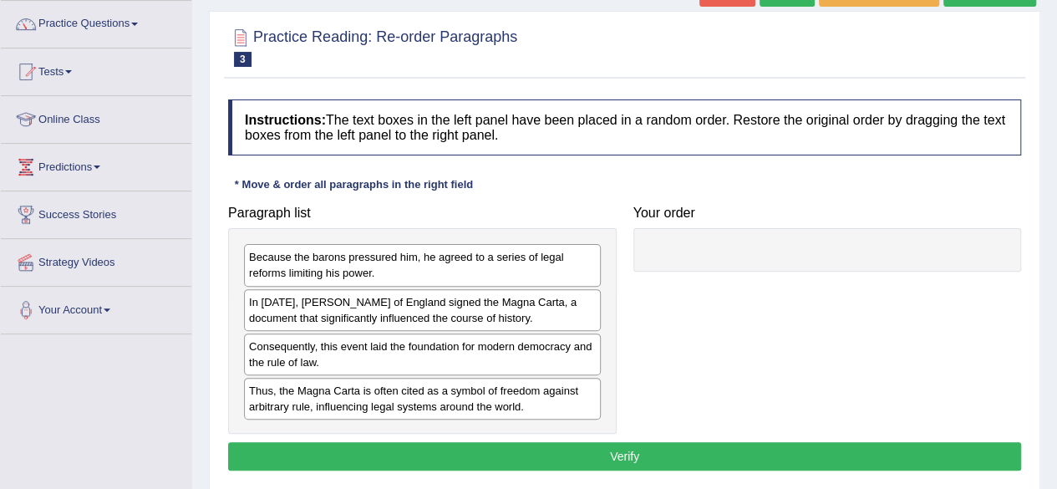
scroll to position [134, 0]
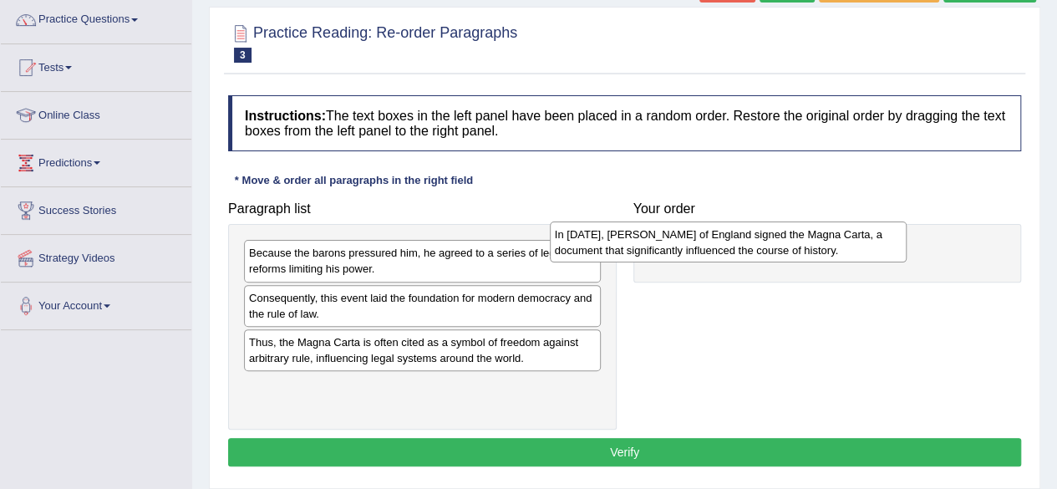
drag, startPoint x: 548, startPoint y: 309, endPoint x: 859, endPoint y: 247, distance: 316.9
click at [859, 247] on div "In [DATE], [PERSON_NAME] of England signed the Magna Carta, a document that sig…" at bounding box center [728, 242] width 357 height 42
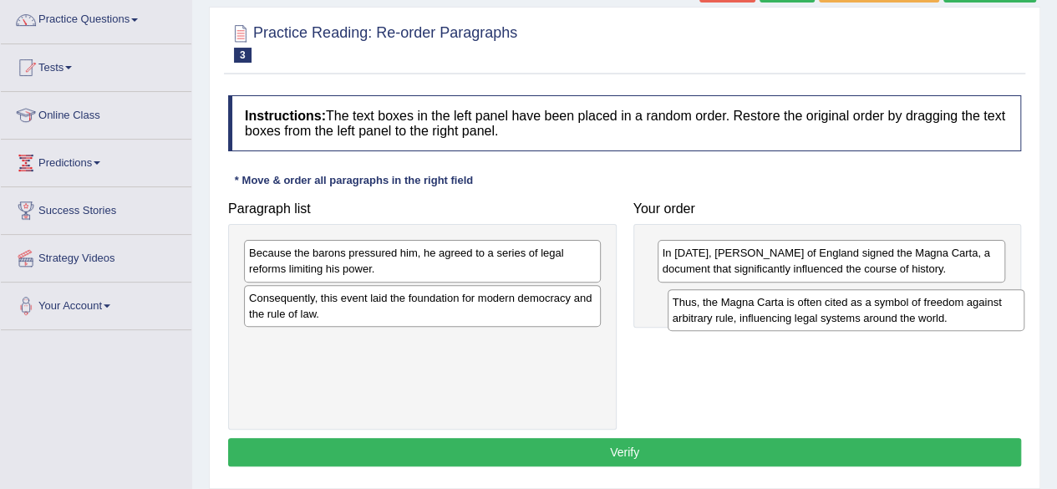
drag, startPoint x: 491, startPoint y: 345, endPoint x: 915, endPoint y: 306, distance: 425.4
click at [915, 306] on div "Thus, the Magna Carta is often cited as a symbol of freedom against arbitrary r…" at bounding box center [846, 310] width 357 height 42
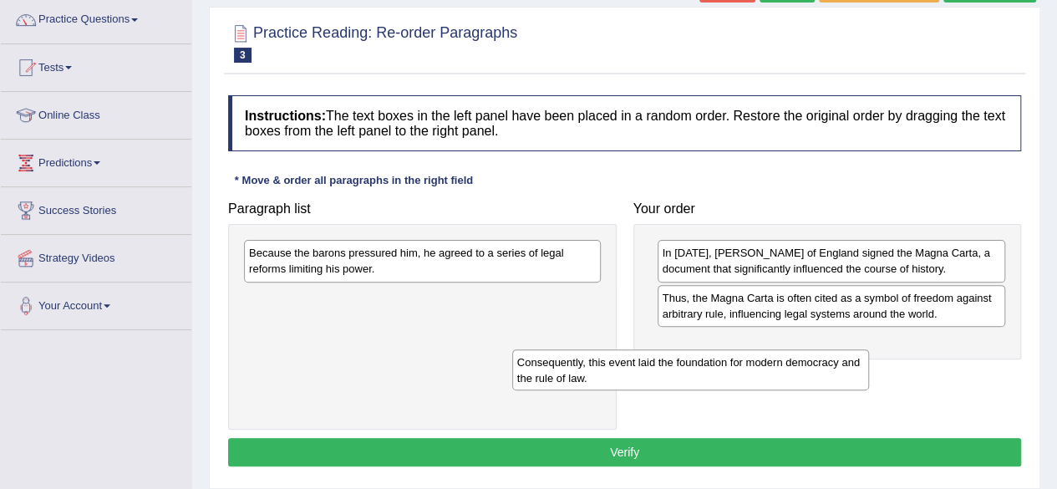
drag, startPoint x: 515, startPoint y: 297, endPoint x: 847, endPoint y: 352, distance: 336.9
click at [847, 352] on div "Consequently, this event laid the foundation for modern democracy and the rule …" at bounding box center [690, 370] width 357 height 42
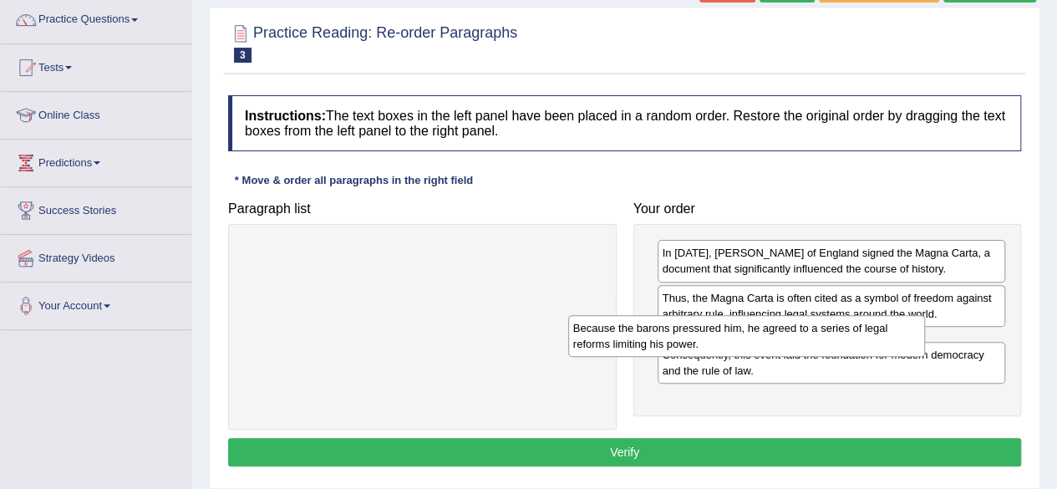
drag, startPoint x: 381, startPoint y: 265, endPoint x: 705, endPoint y: 340, distance: 332.8
click at [705, 340] on div "Because the barons pressured him, he agreed to a series of legal reforms limiti…" at bounding box center [746, 336] width 357 height 42
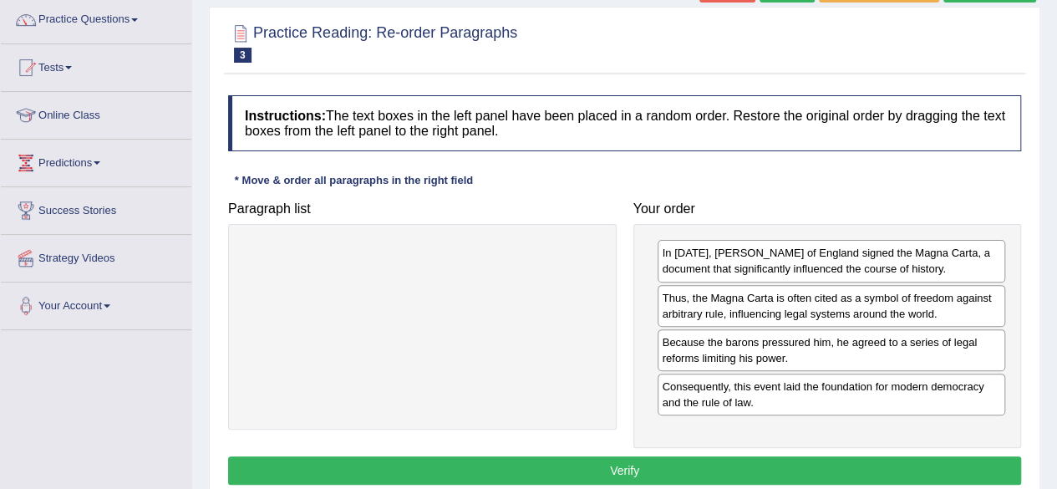
click at [601, 465] on button "Verify" at bounding box center [624, 470] width 793 height 28
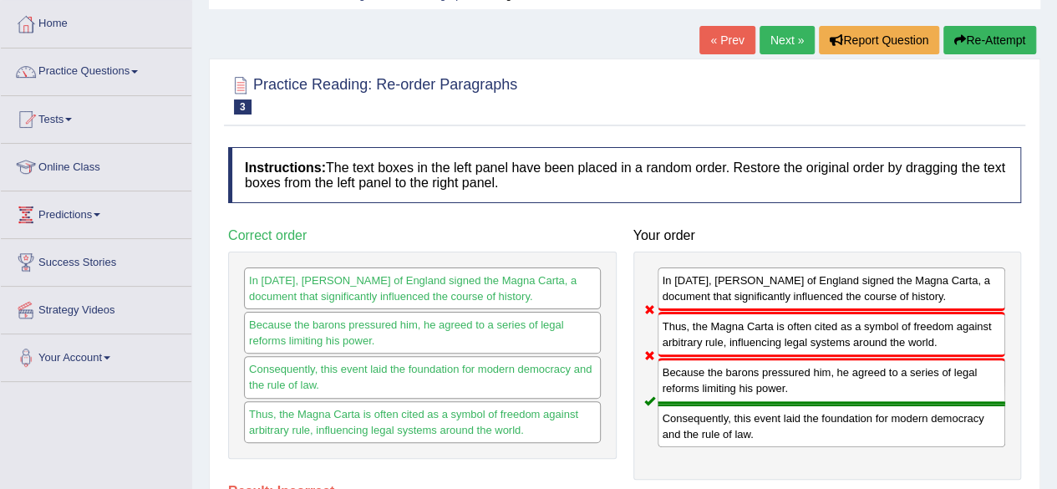
scroll to position [67, 0]
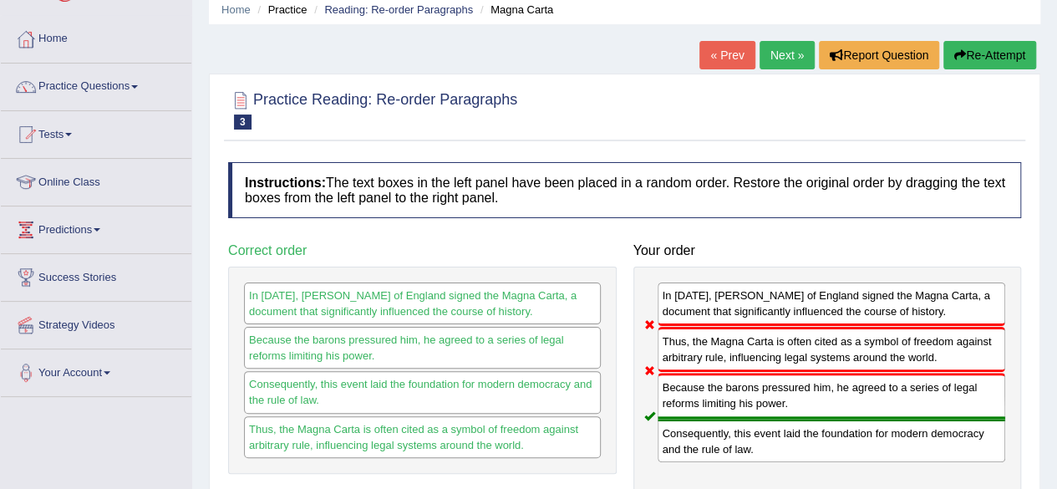
click at [778, 58] on link "Next »" at bounding box center [786, 55] width 55 height 28
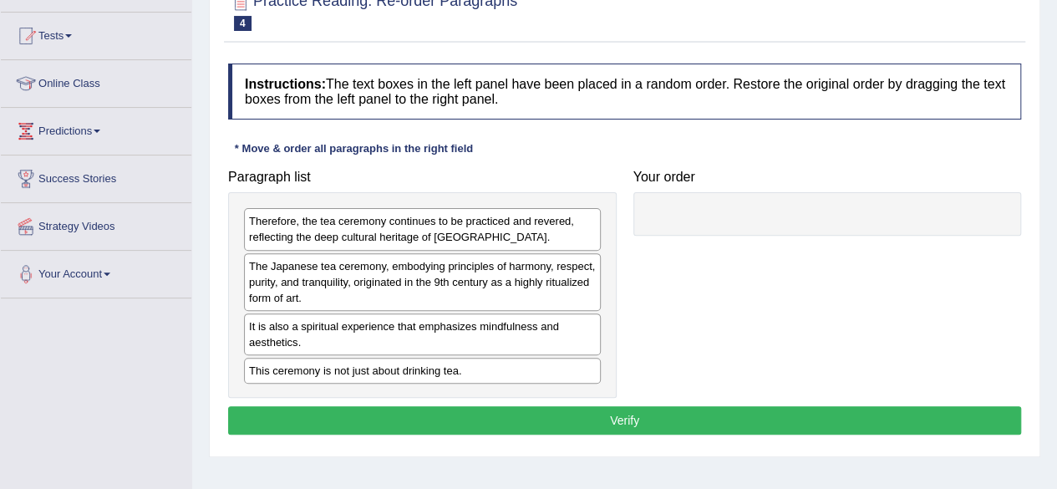
scroll to position [167, 0]
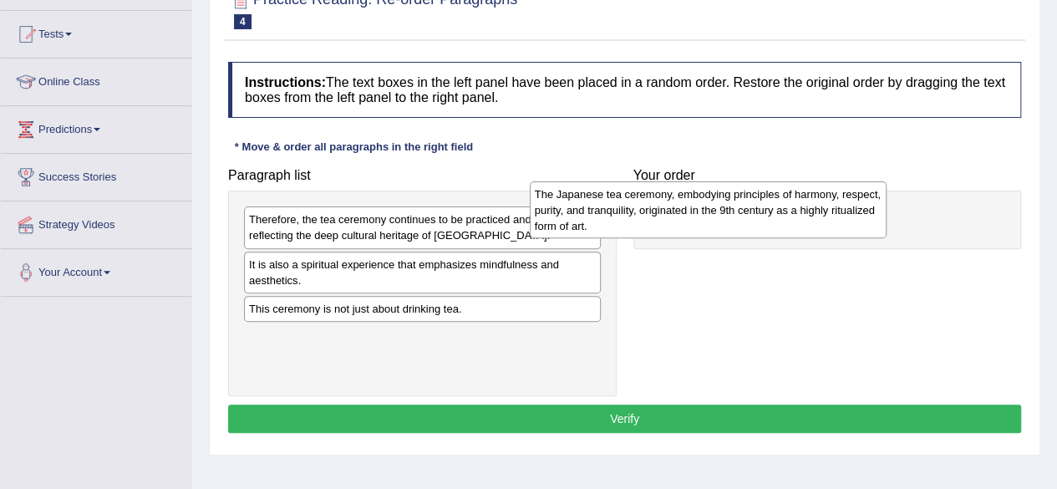
drag, startPoint x: 518, startPoint y: 290, endPoint x: 804, endPoint y: 221, distance: 294.0
click at [804, 221] on div "The Japanese tea ceremony, embodying principles of harmony, respect, purity, an…" at bounding box center [708, 210] width 357 height 58
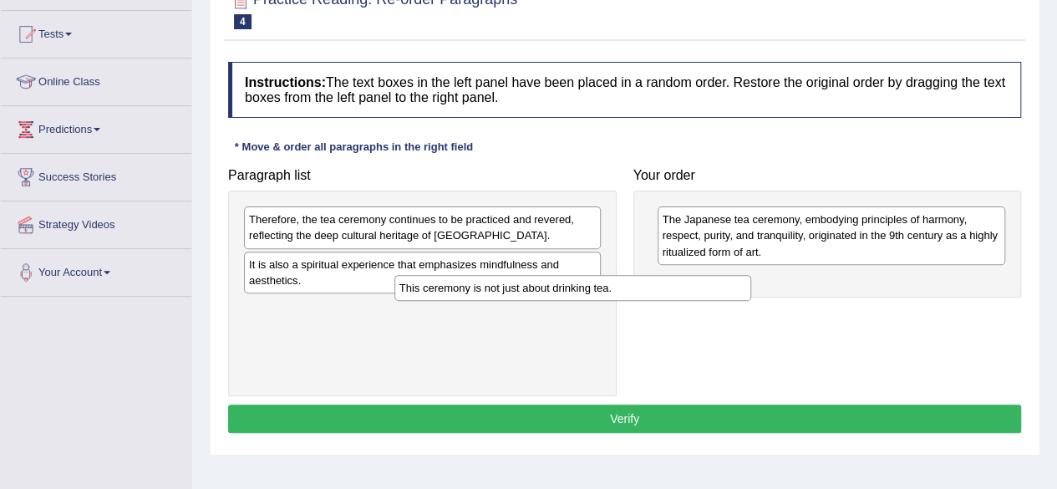
drag, startPoint x: 535, startPoint y: 309, endPoint x: 706, endPoint y: 289, distance: 172.4
click at [706, 289] on div "This ceremony is not just about drinking tea." at bounding box center [572, 287] width 357 height 25
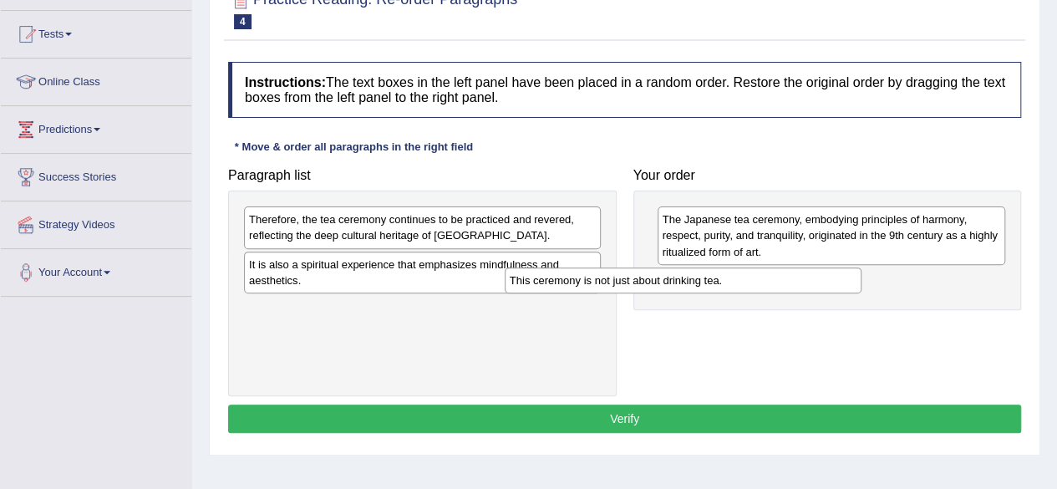
drag, startPoint x: 585, startPoint y: 302, endPoint x: 954, endPoint y: 261, distance: 371.6
click at [861, 267] on div "This ceremony is not just about drinking tea." at bounding box center [683, 279] width 357 height 25
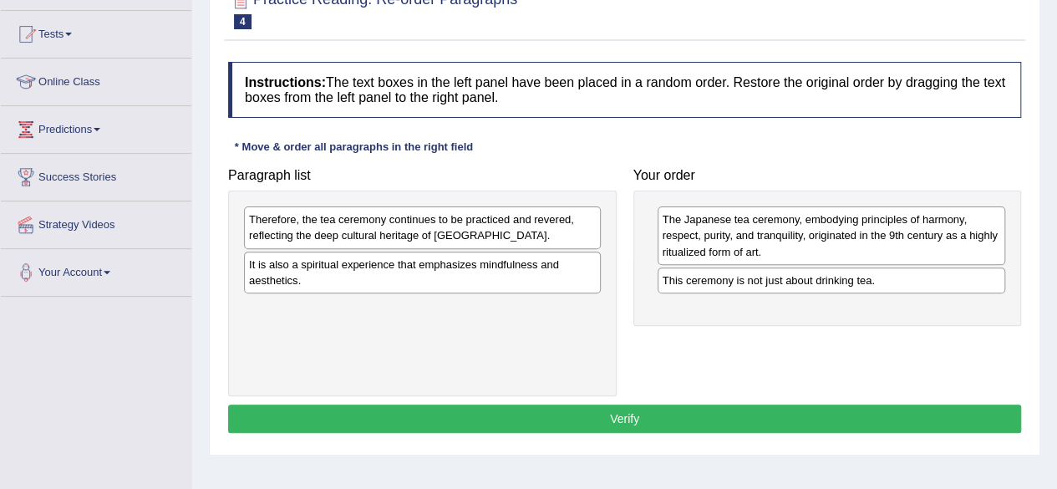
click at [626, 277] on div "Paragraph list Therefore, the tea ceremony continues to be practiced and revere…" at bounding box center [625, 278] width 810 height 236
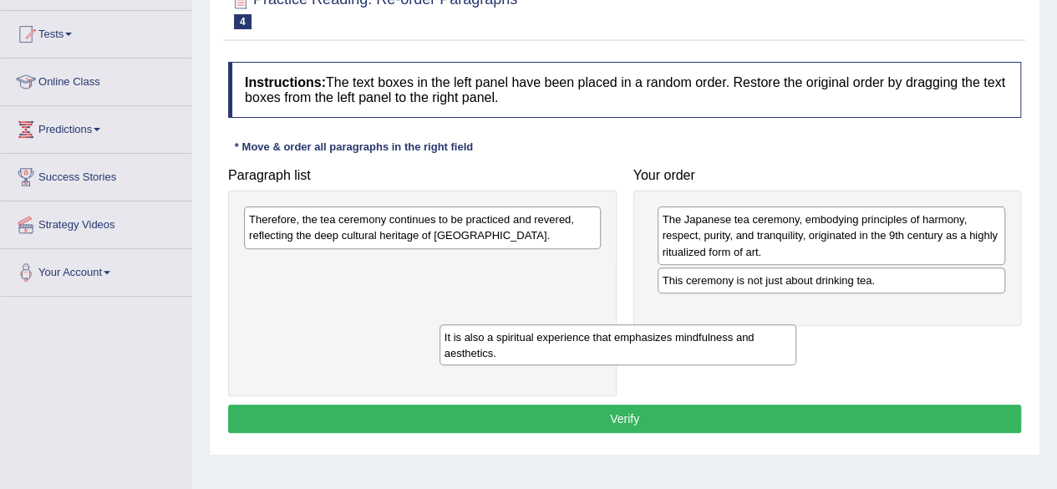
drag, startPoint x: 558, startPoint y: 268, endPoint x: 775, endPoint y: 340, distance: 228.8
click at [775, 340] on div "It is also a spiritual experience that emphasizes mindfulness and aesthetics." at bounding box center [617, 345] width 357 height 42
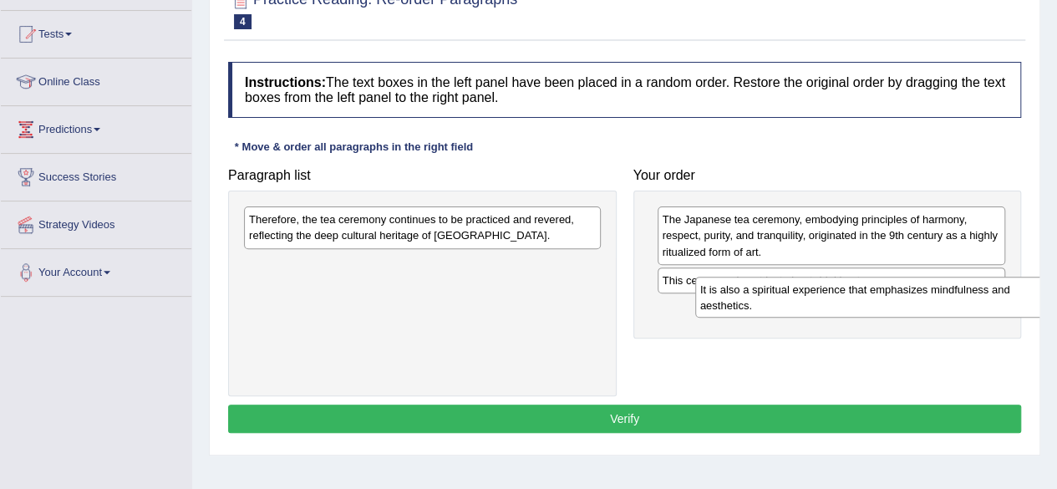
drag, startPoint x: 565, startPoint y: 265, endPoint x: 1029, endPoint y: 288, distance: 465.1
click at [1029, 288] on div "It is also a spiritual experience that emphasizes mindfulness and aesthetics." at bounding box center [873, 298] width 357 height 42
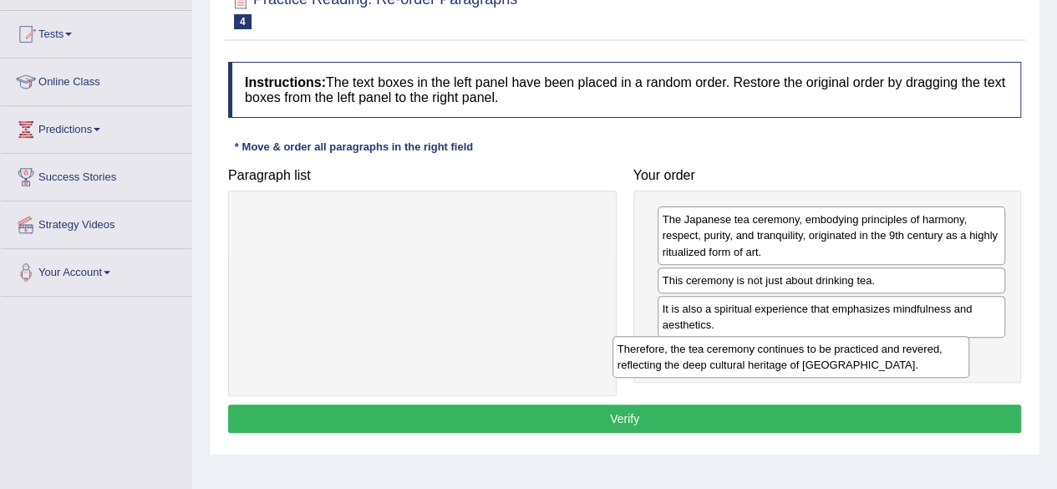
drag, startPoint x: 544, startPoint y: 231, endPoint x: 912, endPoint y: 361, distance: 390.5
click at [912, 361] on div "Therefore, the tea ceremony continues to be practiced and revered, reflecting t…" at bounding box center [790, 357] width 357 height 42
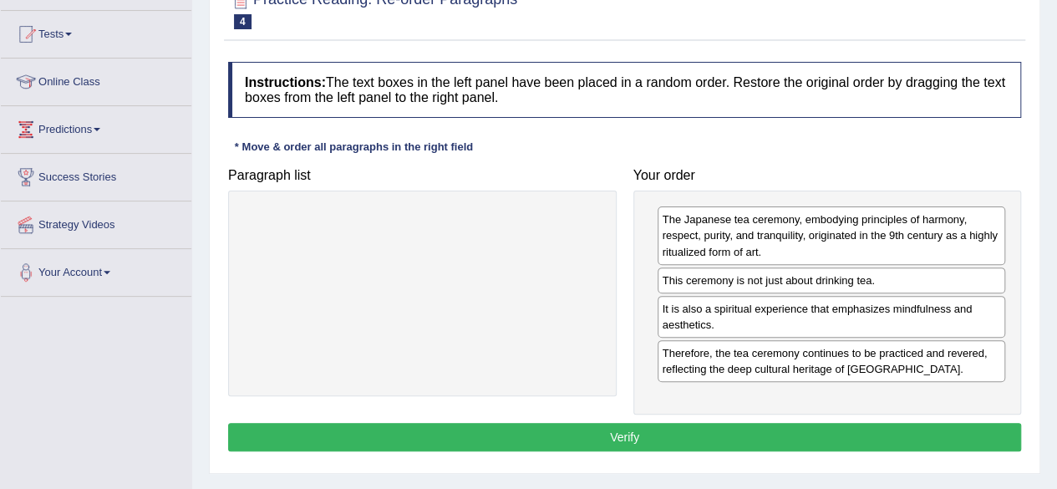
click at [612, 430] on button "Verify" at bounding box center [624, 437] width 793 height 28
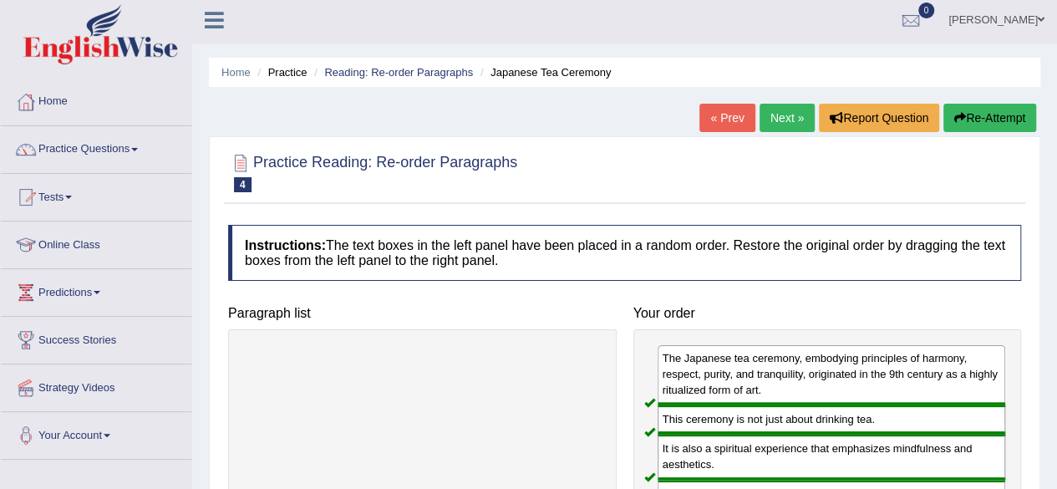
scroll to position [0, 0]
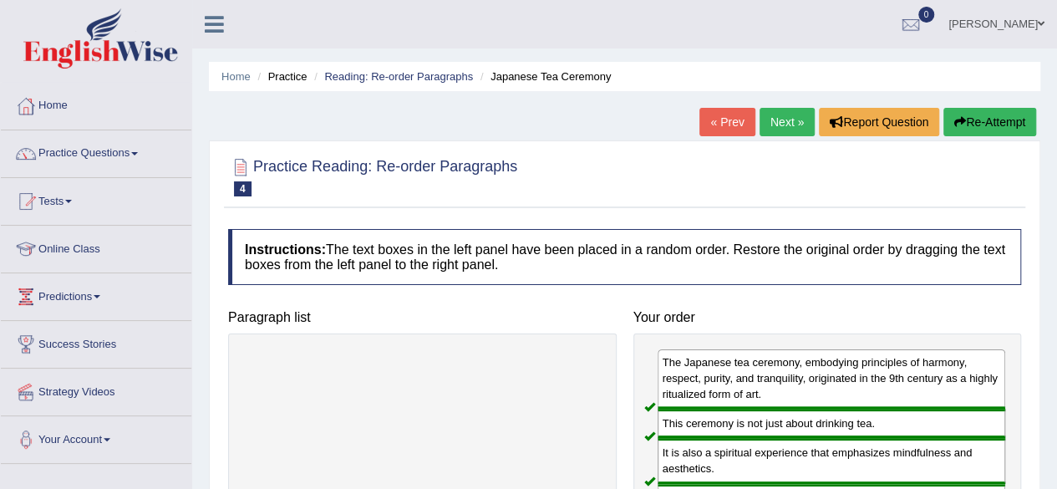
click at [774, 123] on link "Next »" at bounding box center [786, 122] width 55 height 28
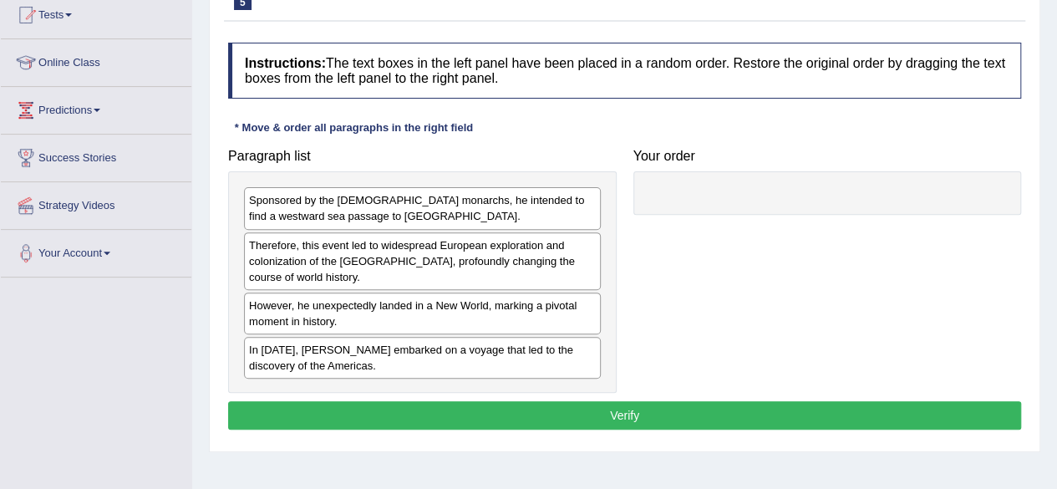
scroll to position [201, 0]
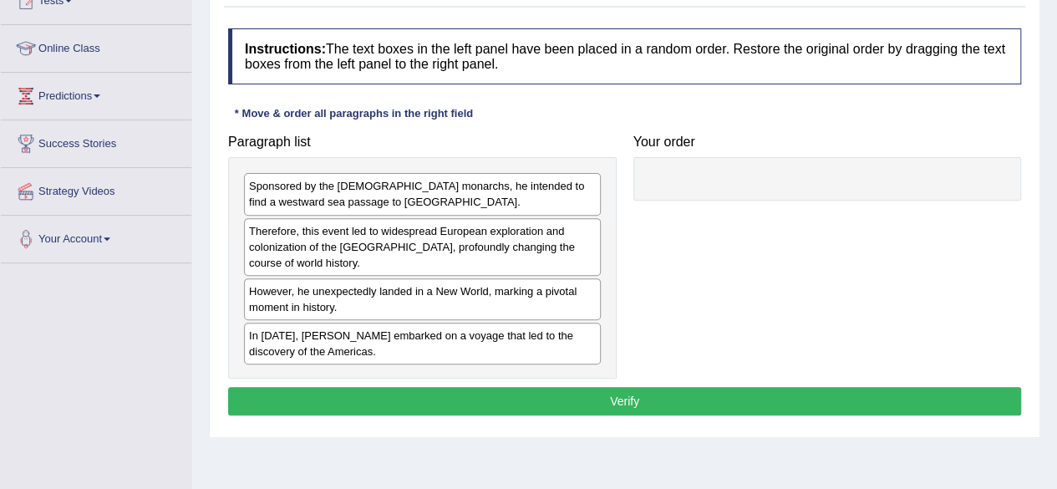
drag, startPoint x: 679, startPoint y: 299, endPoint x: 550, endPoint y: 342, distance: 136.3
click at [618, 319] on div "Paragraph list Sponsored by the Spanish monarchs, he intended to find a westwar…" at bounding box center [625, 252] width 810 height 252
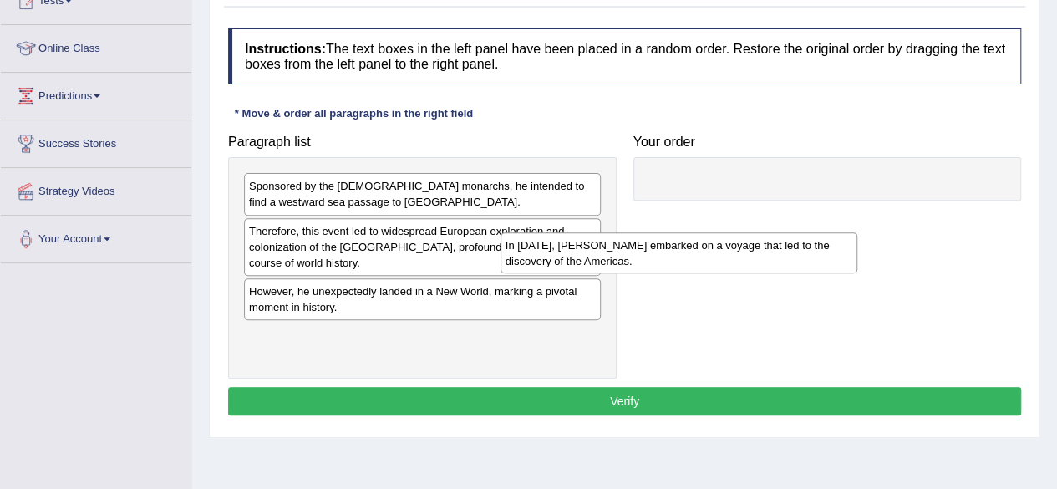
drag, startPoint x: 534, startPoint y: 347, endPoint x: 853, endPoint y: 213, distance: 346.0
click at [853, 232] on div "In 1492, Christopher Columbus embarked on a voyage that led to the discovery of…" at bounding box center [678, 253] width 357 height 42
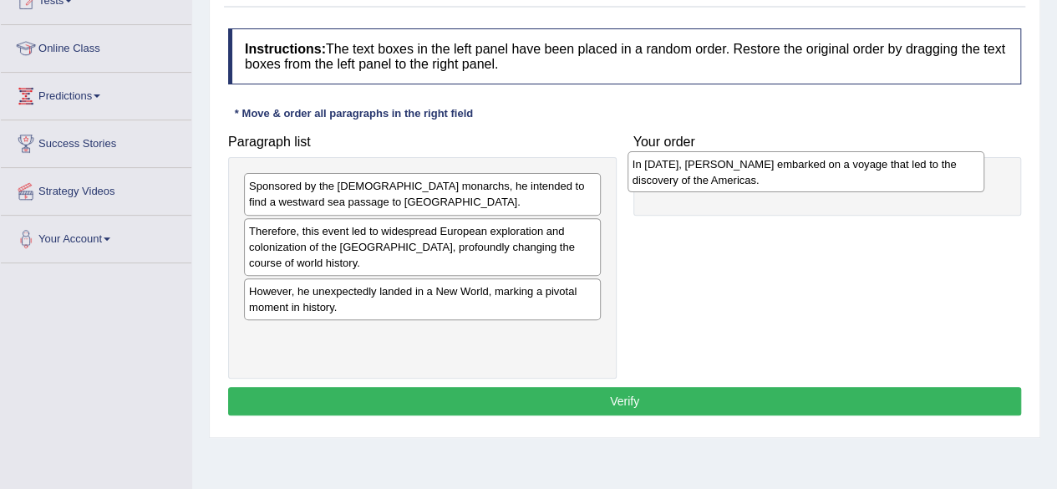
drag, startPoint x: 454, startPoint y: 342, endPoint x: 866, endPoint y: 170, distance: 446.1
click at [866, 170] on div "In 1492, Christopher Columbus embarked on a voyage that led to the discovery of…" at bounding box center [805, 172] width 357 height 42
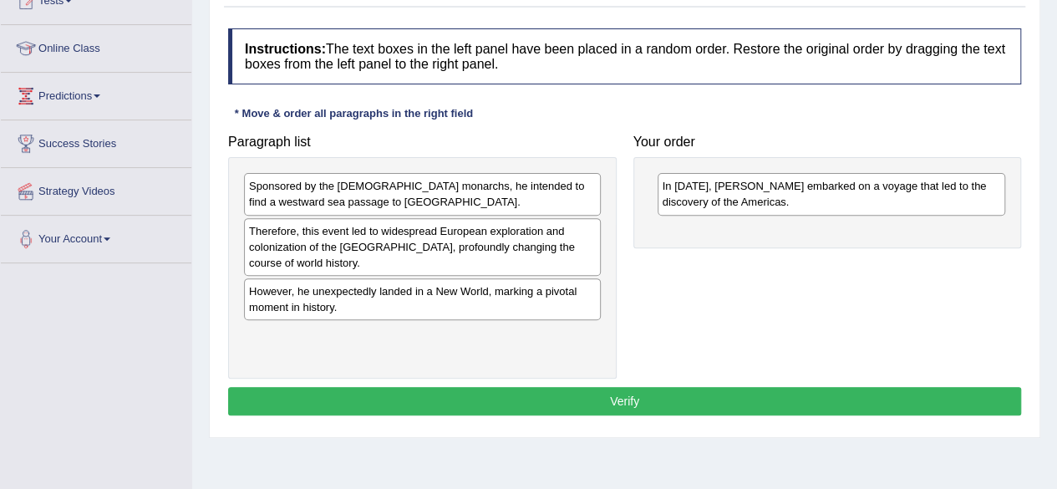
click at [504, 298] on div "However, he unexpectedly landed in a New World, marking a pivotal moment in his…" at bounding box center [422, 299] width 357 height 42
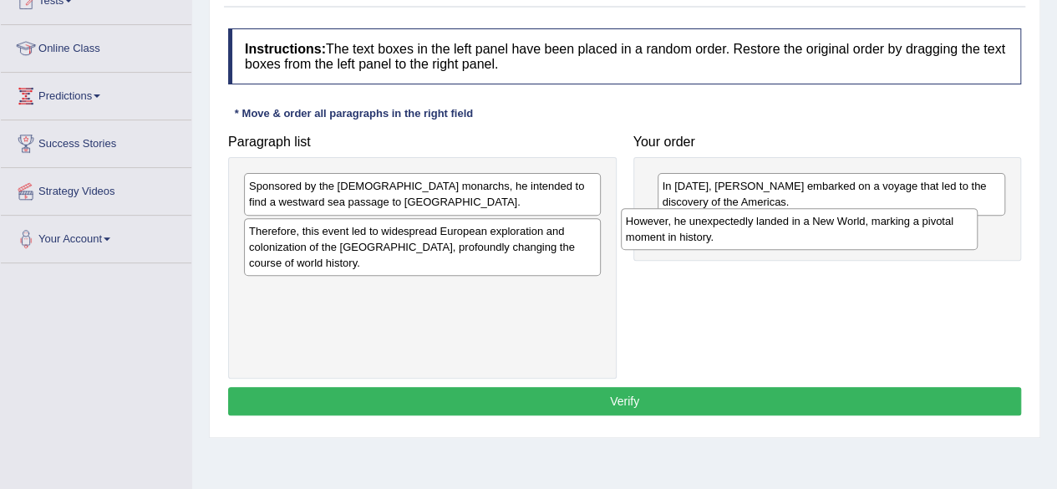
drag, startPoint x: 504, startPoint y: 298, endPoint x: 886, endPoint y: 230, distance: 388.7
click at [886, 230] on div "However, he unexpectedly landed in a New World, marking a pivotal moment in his…" at bounding box center [799, 229] width 357 height 42
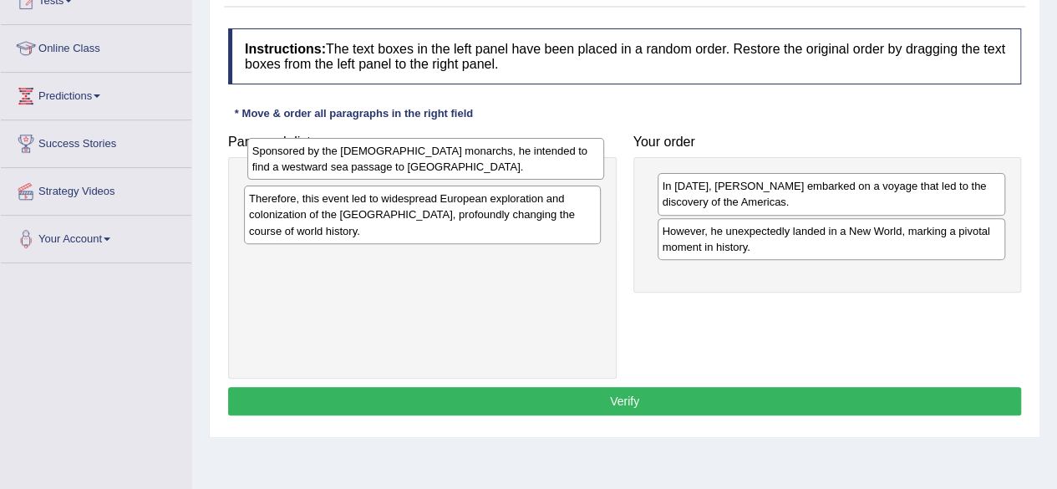
drag, startPoint x: 553, startPoint y: 198, endPoint x: 556, endPoint y: 163, distance: 35.2
click at [556, 163] on div "Sponsored by the Spanish monarchs, he intended to find a westward sea passage t…" at bounding box center [425, 159] width 357 height 42
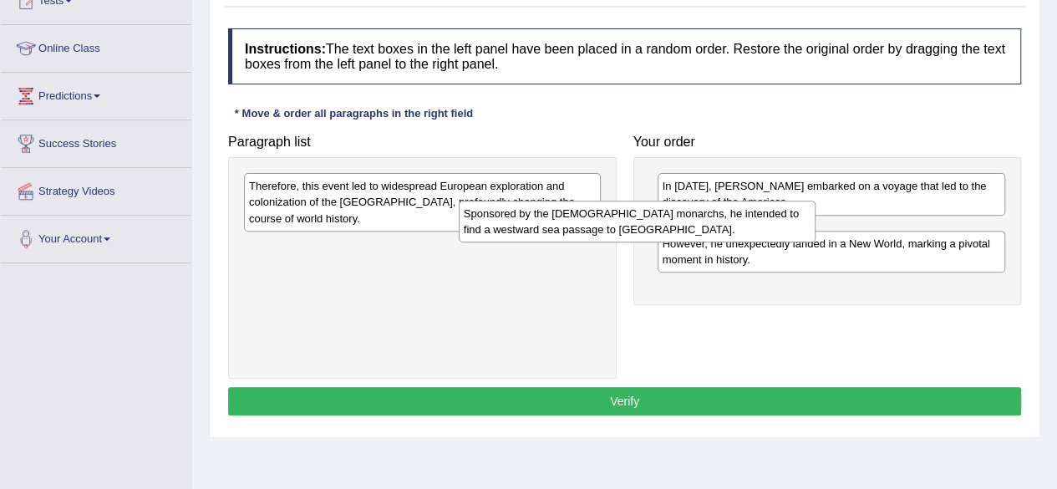
drag, startPoint x: 530, startPoint y: 188, endPoint x: 755, endPoint y: 216, distance: 226.4
click at [755, 216] on div "Sponsored by the Spanish monarchs, he intended to find a westward sea passage t…" at bounding box center [637, 222] width 357 height 42
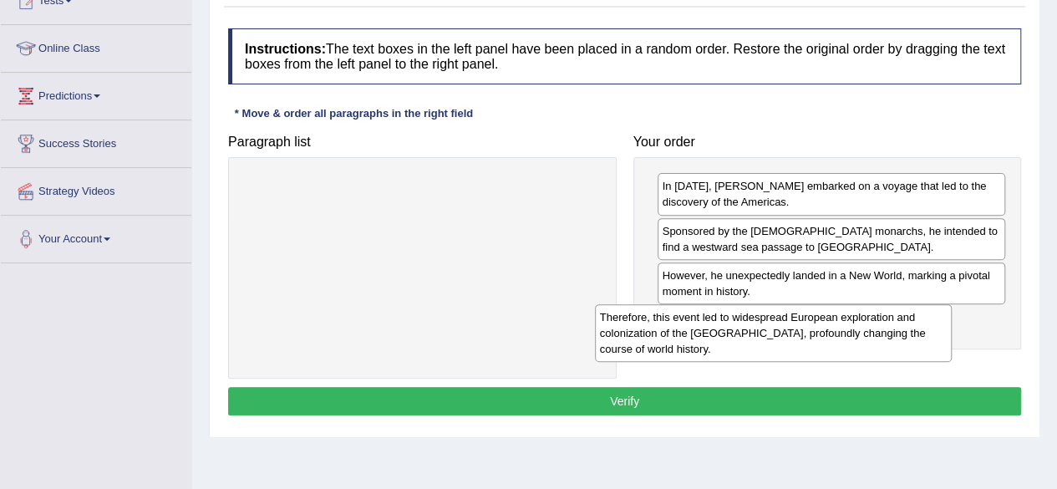
drag, startPoint x: 535, startPoint y: 202, endPoint x: 889, endPoint y: 333, distance: 377.7
click at [889, 333] on div "Therefore, this event led to widespread European exploration and colonization o…" at bounding box center [773, 333] width 357 height 58
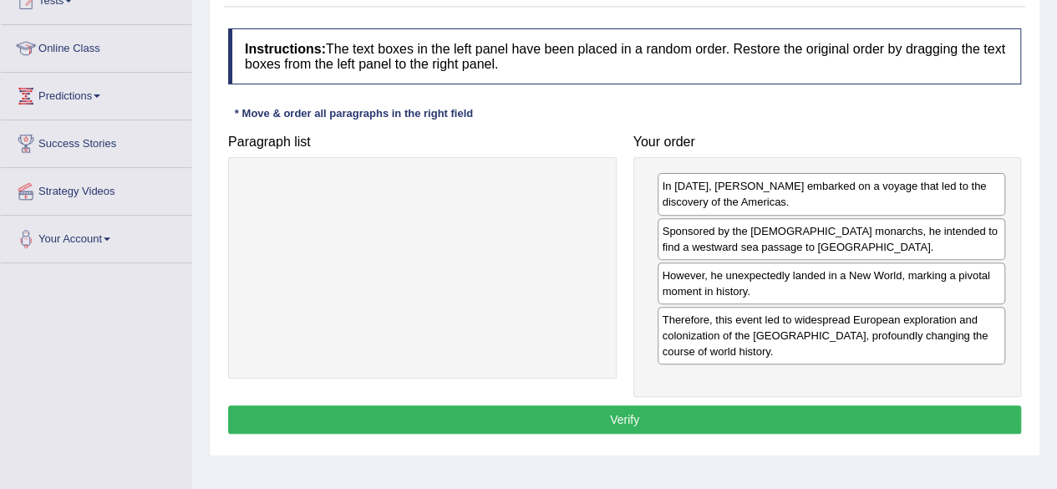
click at [664, 410] on button "Verify" at bounding box center [624, 419] width 793 height 28
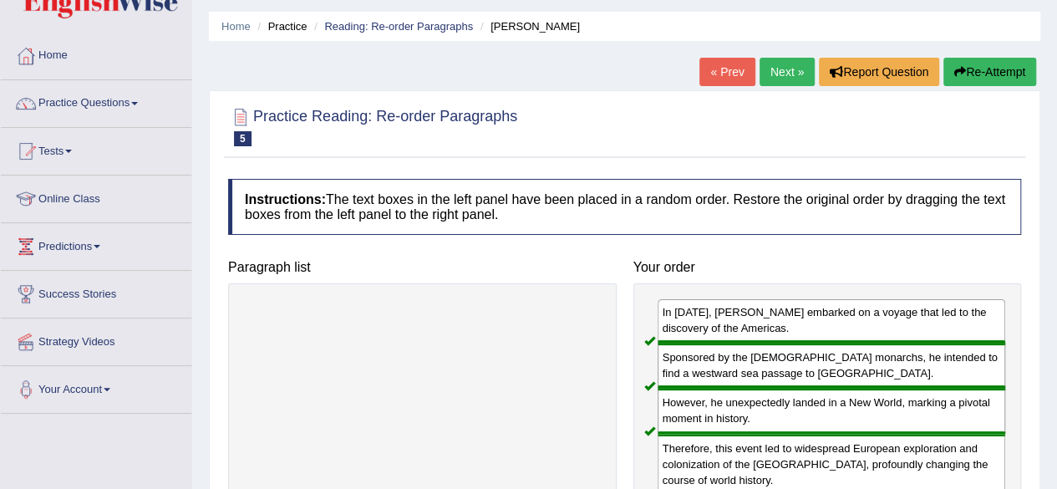
scroll to position [33, 0]
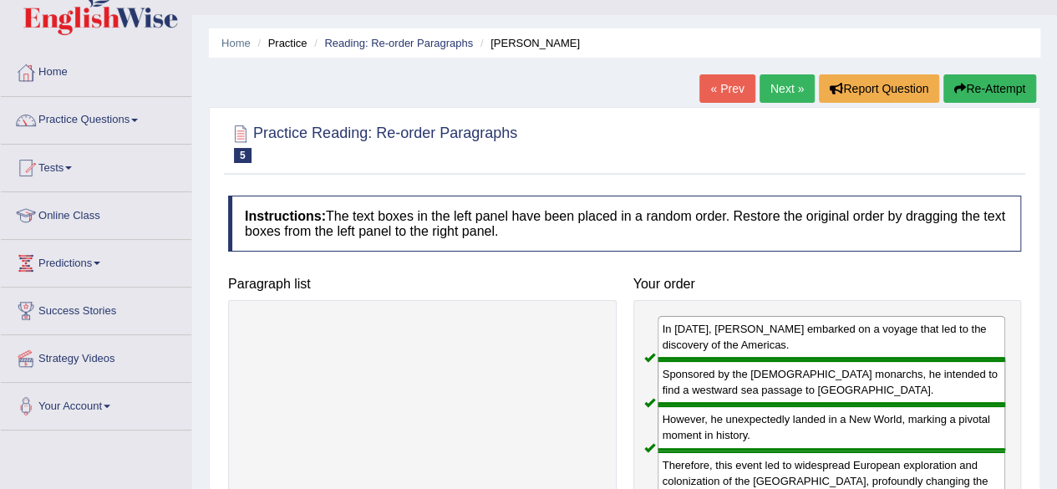
click at [770, 89] on link "Next »" at bounding box center [786, 88] width 55 height 28
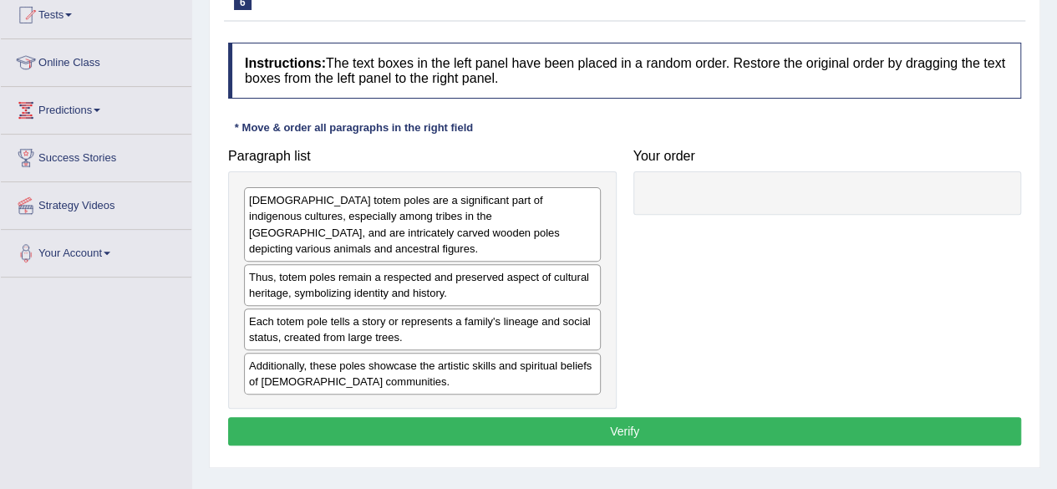
scroll to position [201, 0]
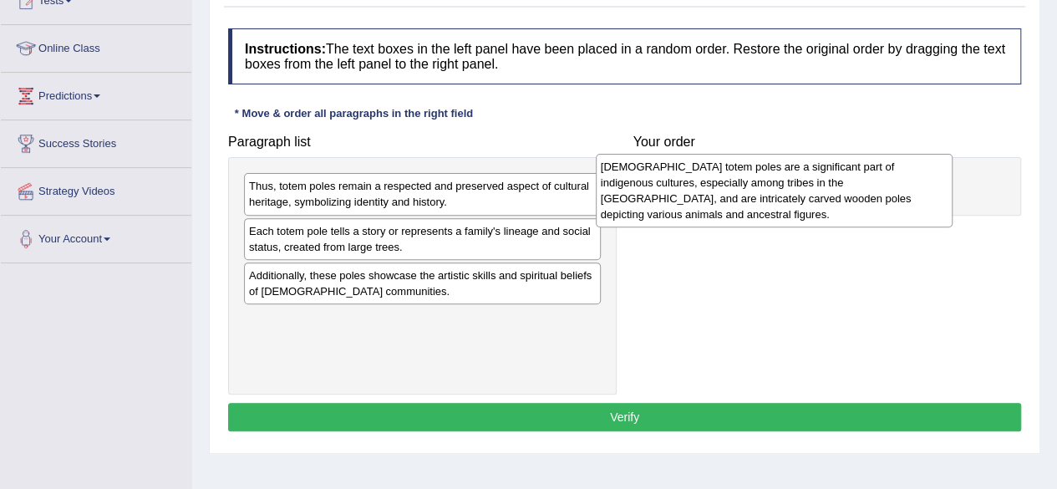
drag, startPoint x: 535, startPoint y: 217, endPoint x: 887, endPoint y: 198, distance: 353.1
click at [887, 198] on div "Native American totem poles are a significant part of indigenous cultures, espe…" at bounding box center [774, 191] width 357 height 74
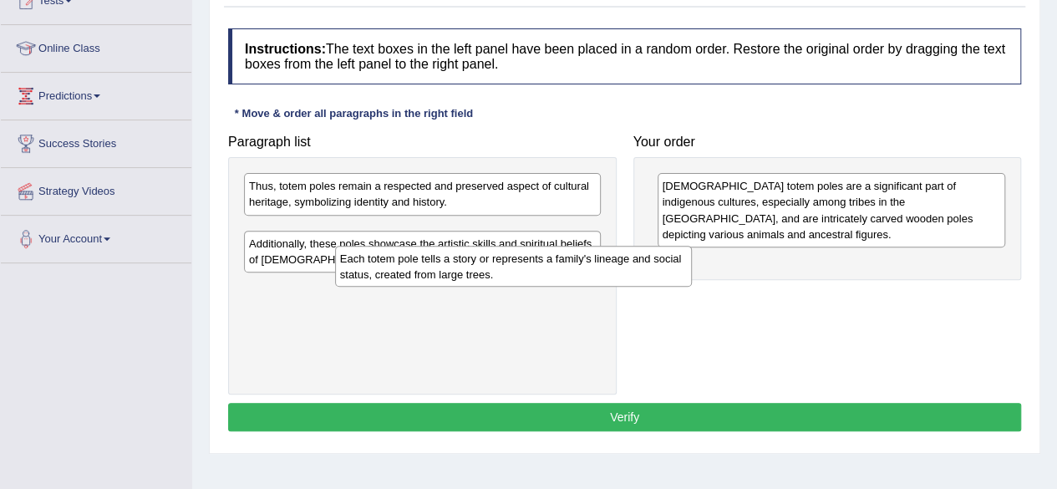
drag, startPoint x: 548, startPoint y: 235, endPoint x: 730, endPoint y: 287, distance: 189.3
click at [692, 287] on div "Each totem pole tells a story or represents a family's lineage and social statu…" at bounding box center [513, 267] width 357 height 42
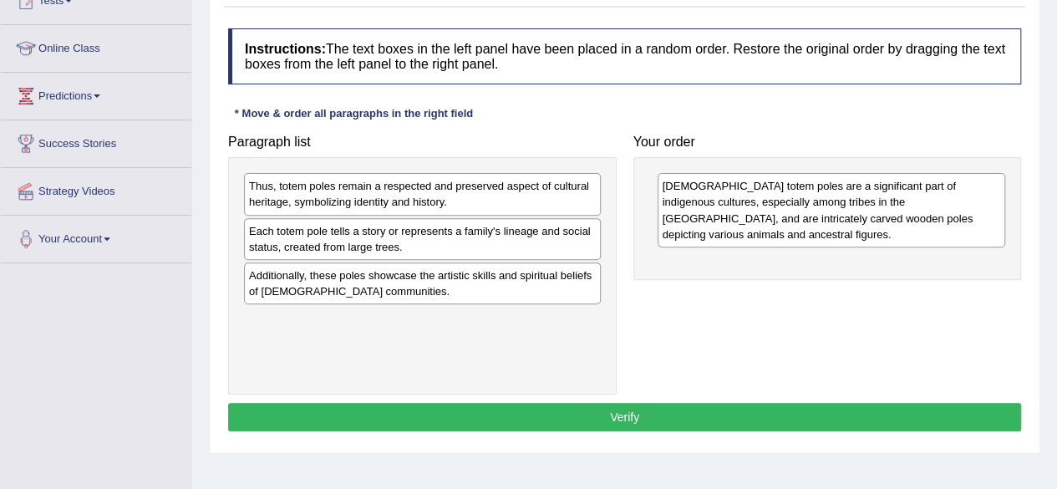
drag, startPoint x: 730, startPoint y: 287, endPoint x: 813, endPoint y: 262, distance: 86.2
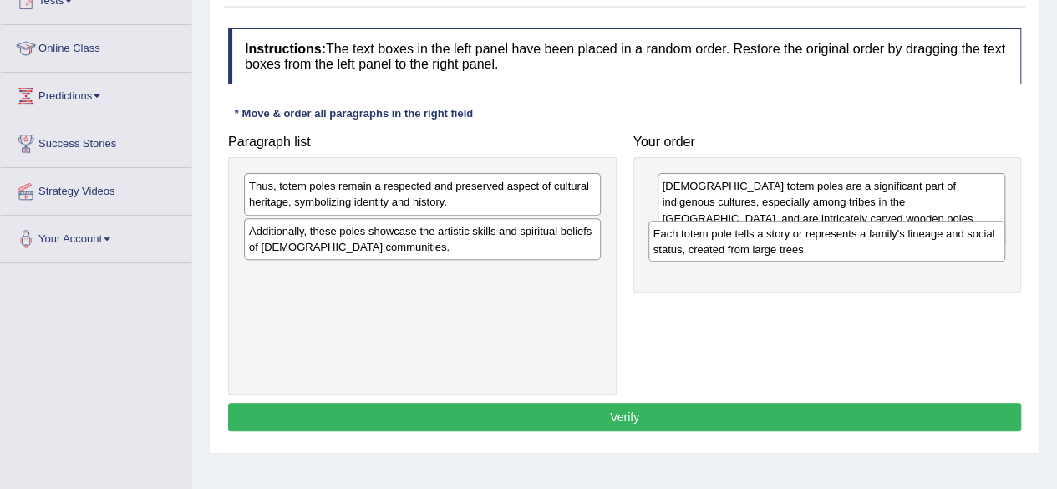
drag, startPoint x: 580, startPoint y: 229, endPoint x: 984, endPoint y: 232, distance: 404.4
click at [984, 232] on div "Each totem pole tells a story or represents a family's lineage and social statu…" at bounding box center [826, 242] width 357 height 42
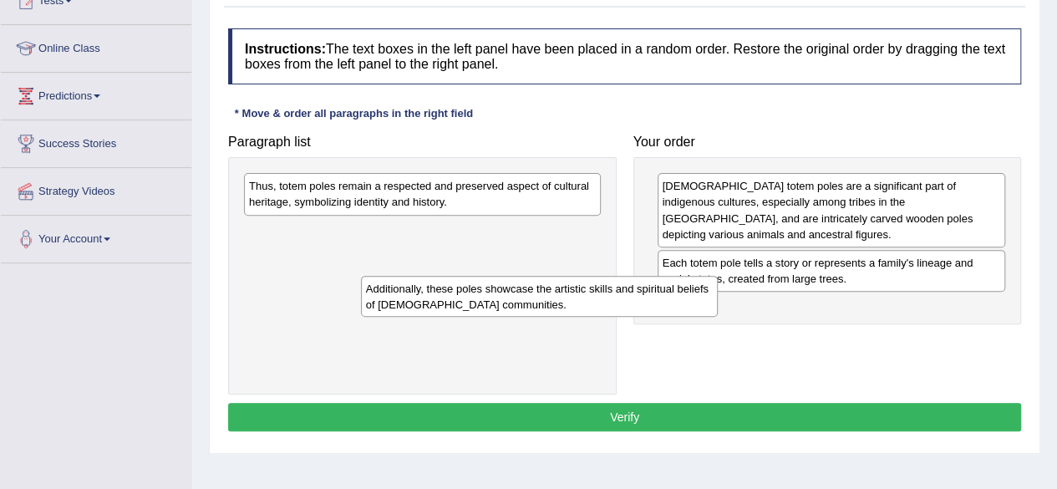
drag, startPoint x: 560, startPoint y: 235, endPoint x: 757, endPoint y: 325, distance: 216.8
click at [718, 317] on div "Additionally, these poles showcase the artistic skills and spiritual beliefs of…" at bounding box center [539, 297] width 357 height 42
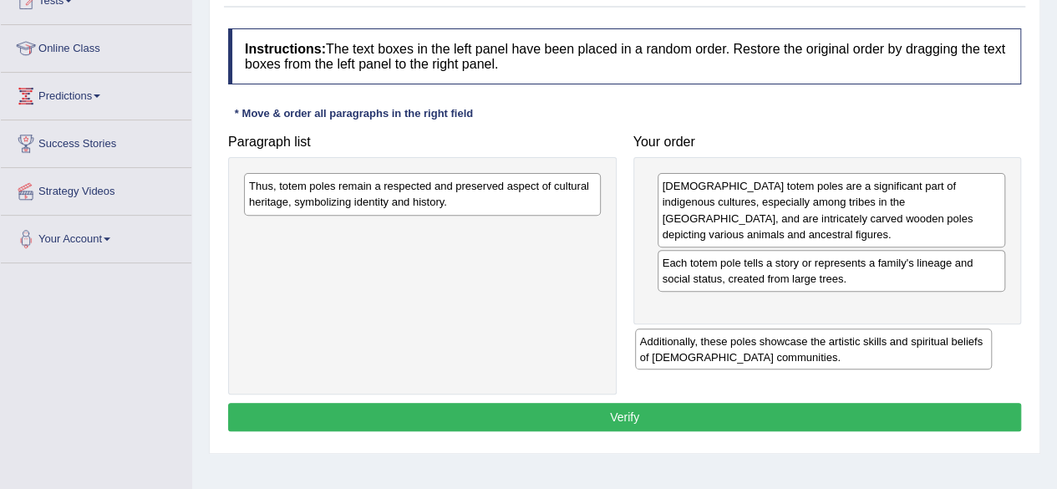
drag, startPoint x: 533, startPoint y: 238, endPoint x: 924, endPoint y: 349, distance: 406.5
click at [924, 349] on div "Additionally, these poles showcase the artistic skills and spiritual beliefs of…" at bounding box center [813, 349] width 357 height 42
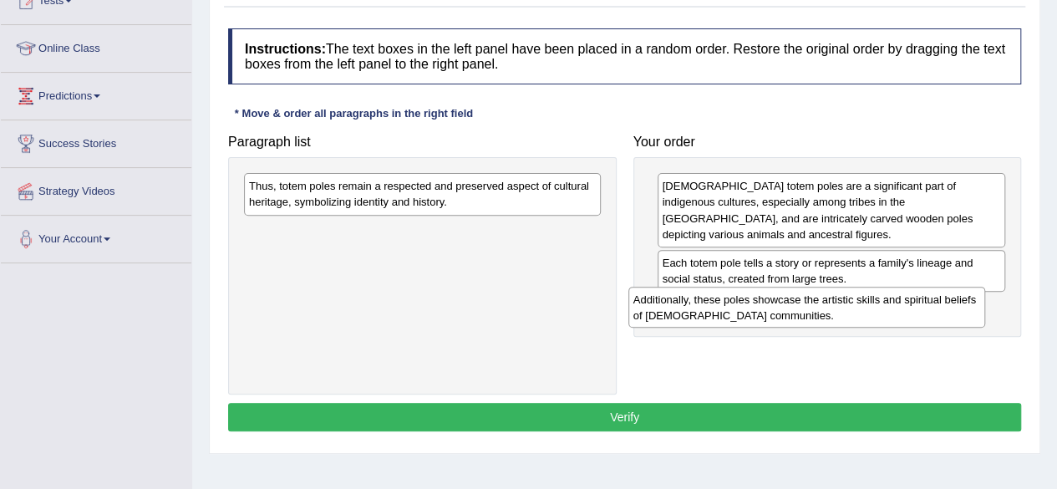
drag, startPoint x: 549, startPoint y: 244, endPoint x: 936, endPoint y: 311, distance: 392.5
click at [936, 311] on div "Additionally, these poles showcase the artistic skills and spiritual beliefs of…" at bounding box center [806, 308] width 357 height 42
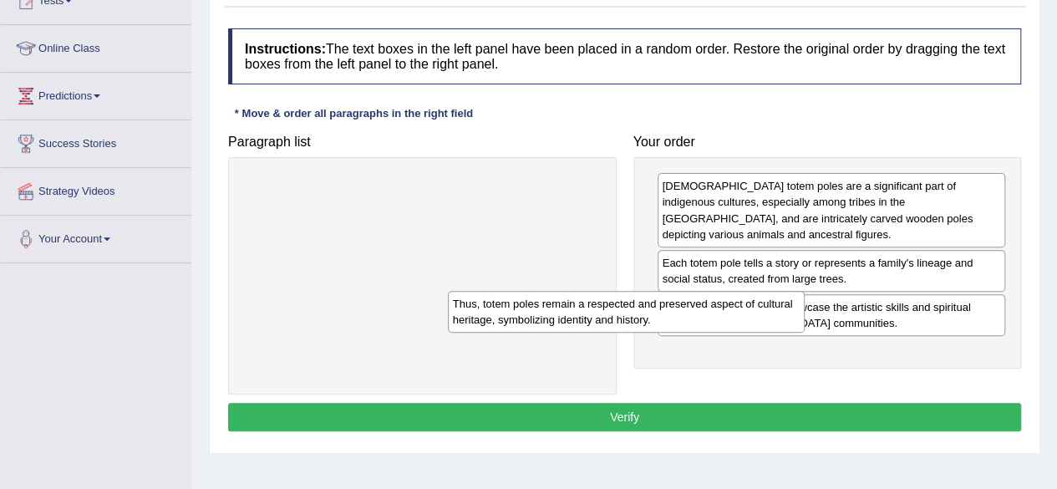
drag, startPoint x: 368, startPoint y: 193, endPoint x: 642, endPoint y: 345, distance: 313.4
click at [642, 333] on div "Thus, totem poles remain a respected and preserved aspect of cultural heritage,…" at bounding box center [626, 312] width 357 height 42
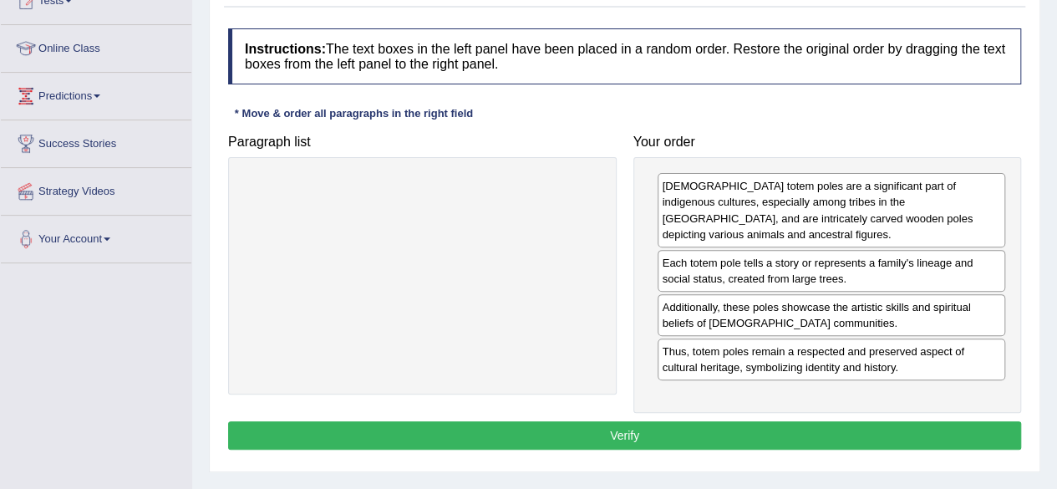
click at [605, 429] on button "Verify" at bounding box center [624, 435] width 793 height 28
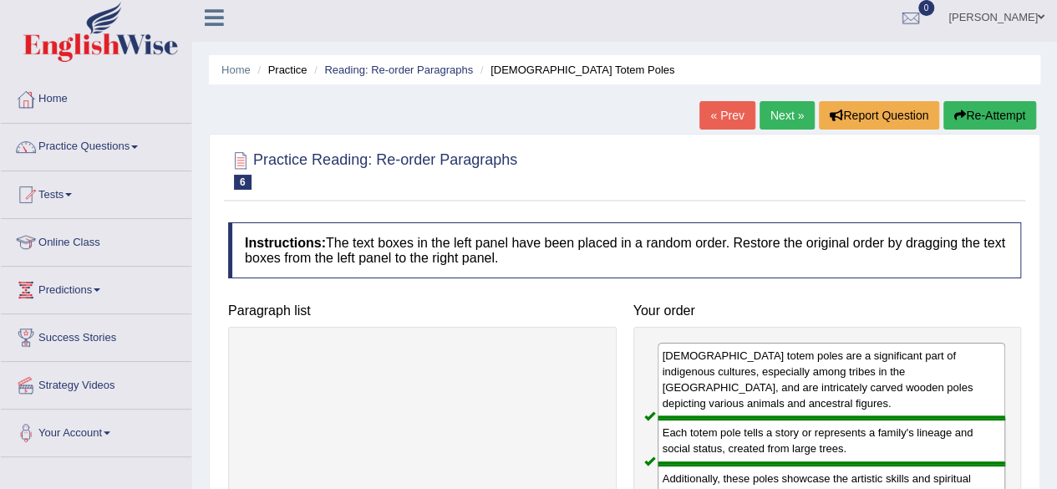
scroll to position [0, 0]
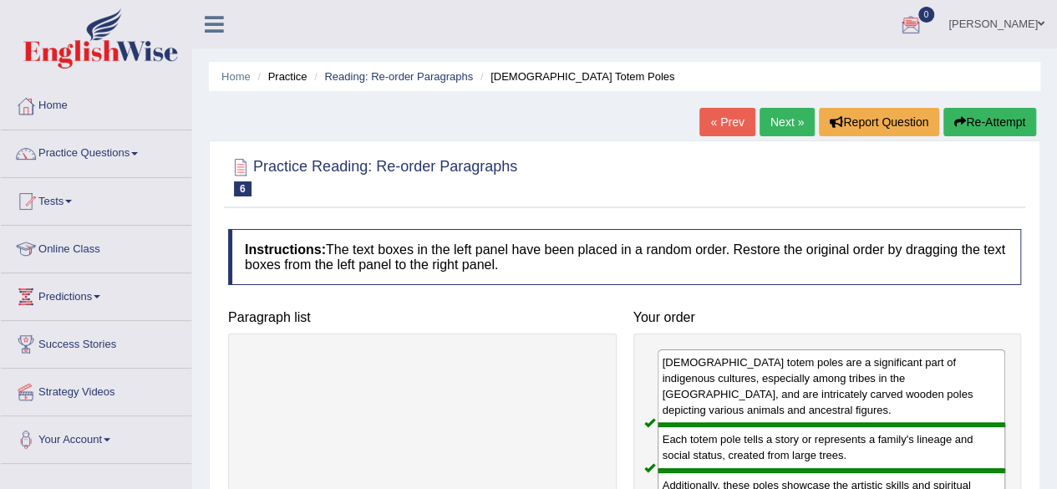
click at [786, 122] on link "Next »" at bounding box center [786, 122] width 55 height 28
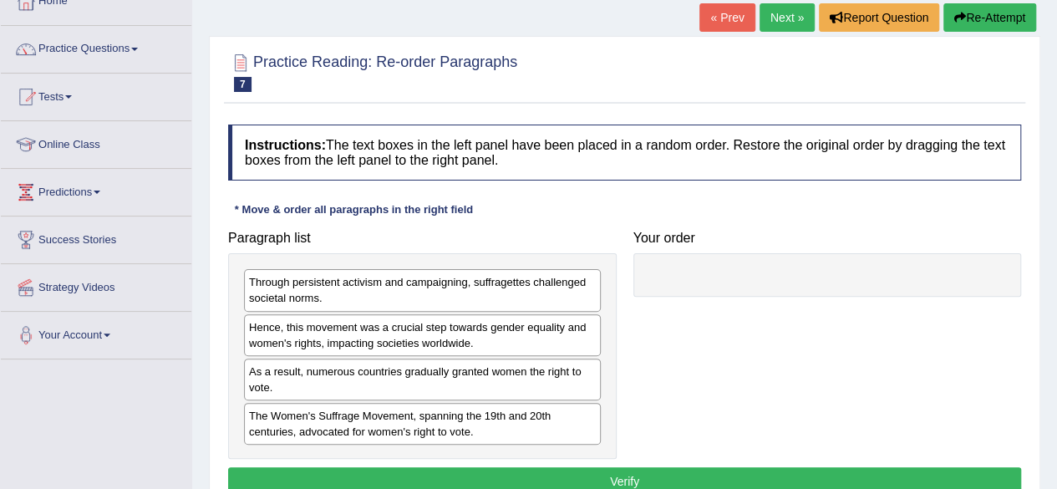
scroll to position [134, 0]
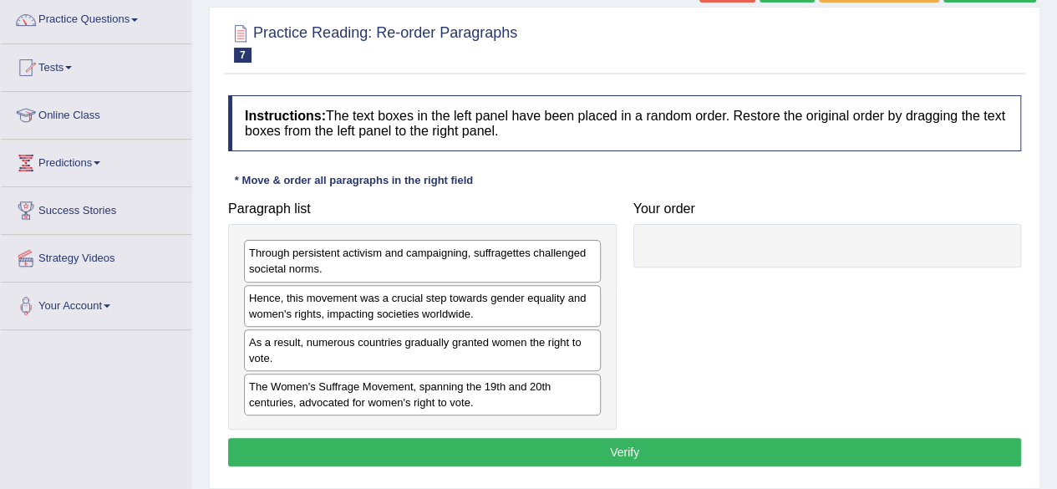
click at [470, 393] on div "The Women's Suffrage Movement, spanning the 19th and 20th centuries, advocated …" at bounding box center [422, 394] width 357 height 42
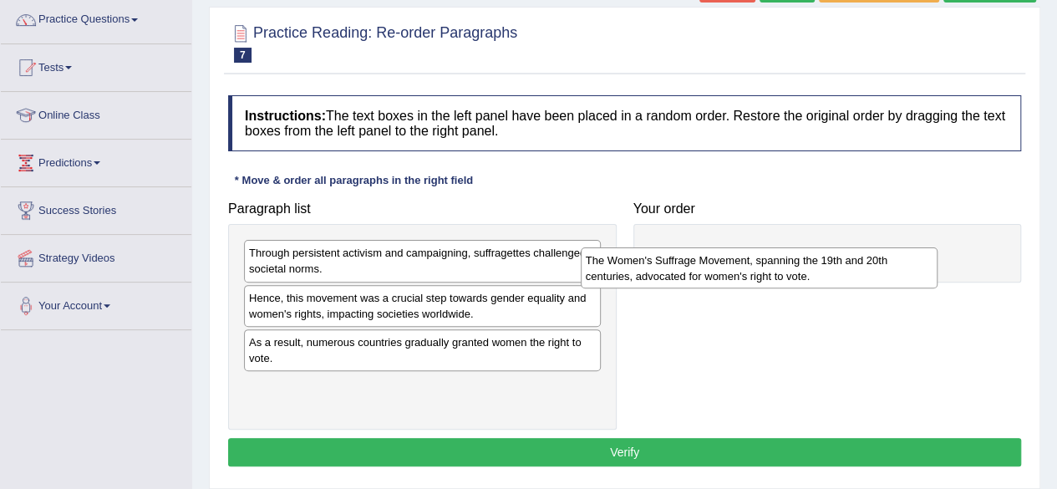
drag, startPoint x: 472, startPoint y: 396, endPoint x: 819, endPoint y: 275, distance: 367.3
click at [819, 275] on div "The Women's Suffrage Movement, spanning the 19th and 20th centuries, advocated …" at bounding box center [759, 268] width 357 height 42
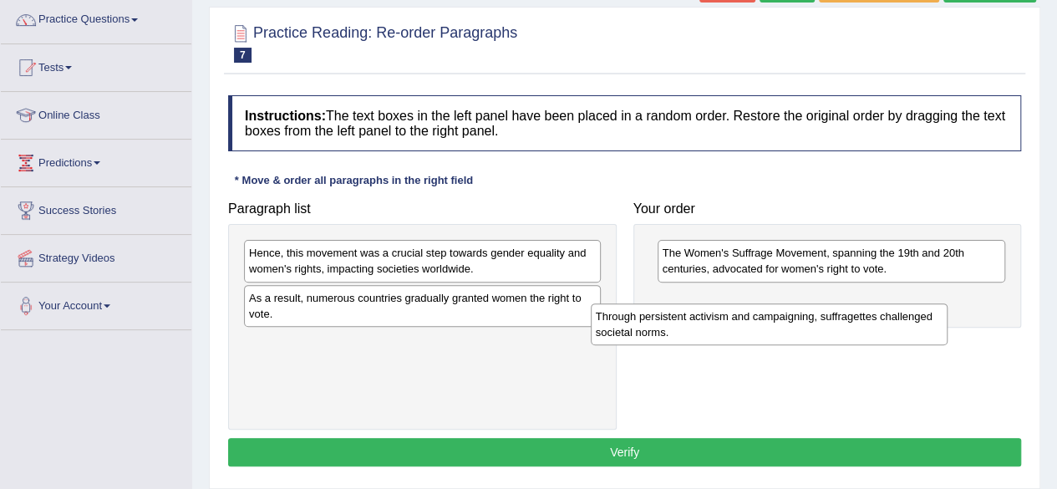
drag, startPoint x: 542, startPoint y: 253, endPoint x: 904, endPoint y: 310, distance: 366.2
click at [904, 310] on div "Through persistent activism and campaigning, suffragettes challenged societal n…" at bounding box center [769, 324] width 357 height 42
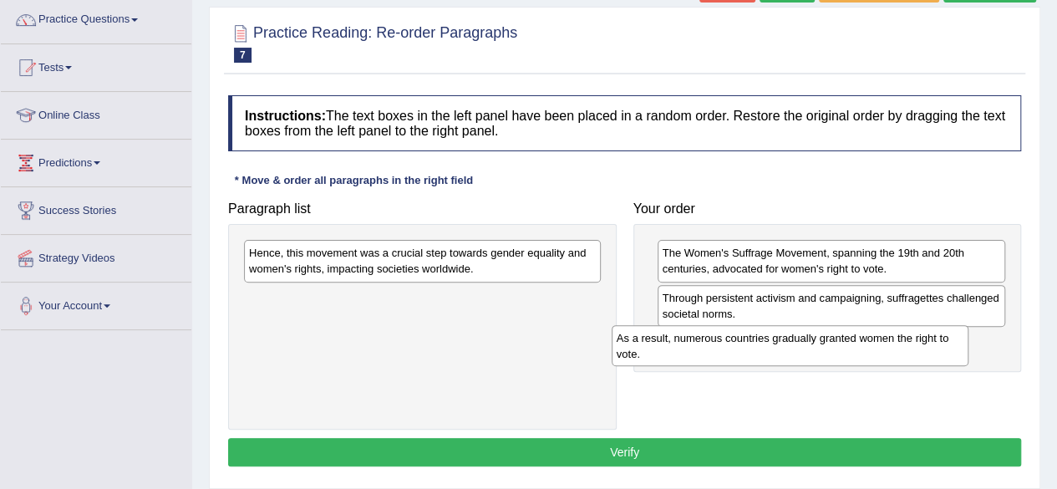
drag, startPoint x: 546, startPoint y: 299, endPoint x: 914, endPoint y: 340, distance: 369.9
click at [914, 340] on div "As a result, numerous countries gradually granted women the right to vote." at bounding box center [790, 346] width 357 height 42
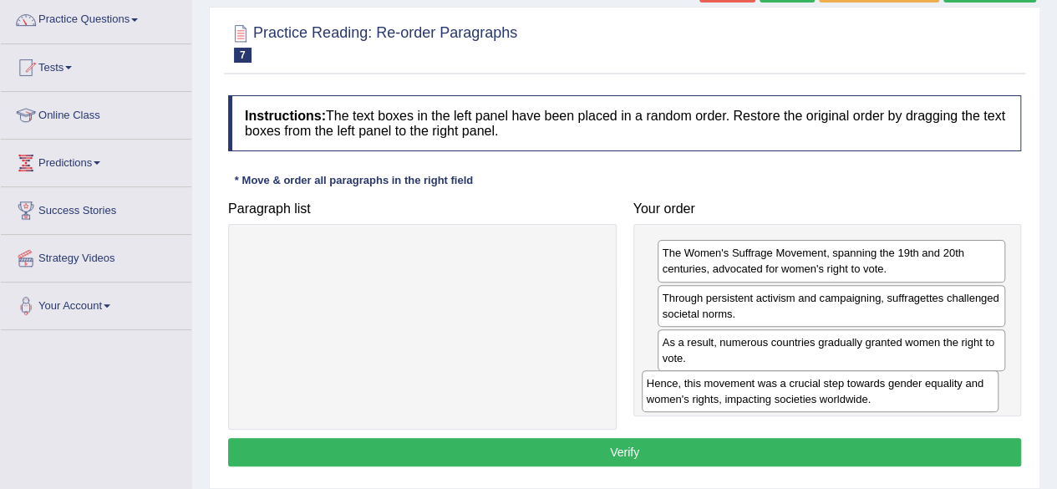
drag, startPoint x: 470, startPoint y: 256, endPoint x: 869, endPoint y: 387, distance: 420.1
click at [869, 387] on div "Hence, this movement was a crucial step towards gender equality and women's rig…" at bounding box center [820, 391] width 357 height 42
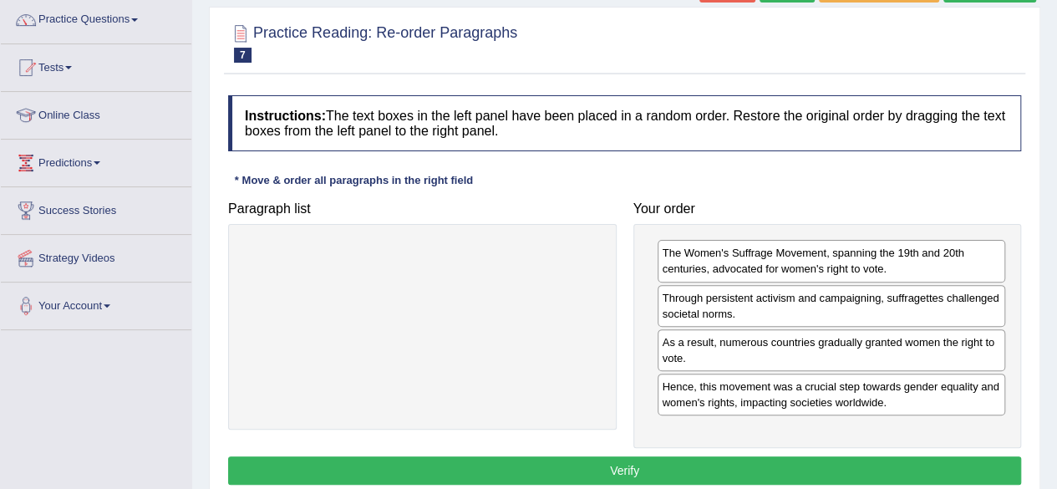
click at [652, 463] on button "Verify" at bounding box center [624, 470] width 793 height 28
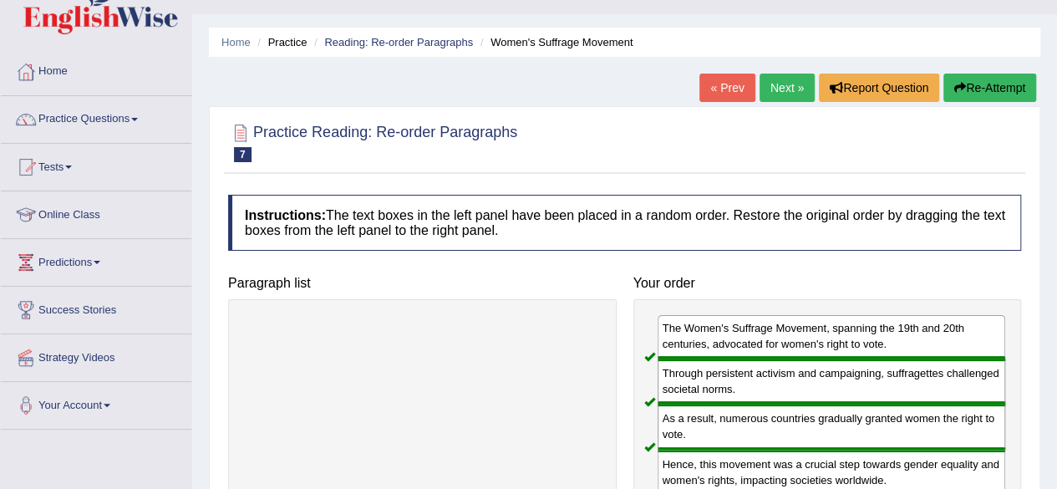
scroll to position [33, 0]
click at [787, 83] on link "Next »" at bounding box center [786, 88] width 55 height 28
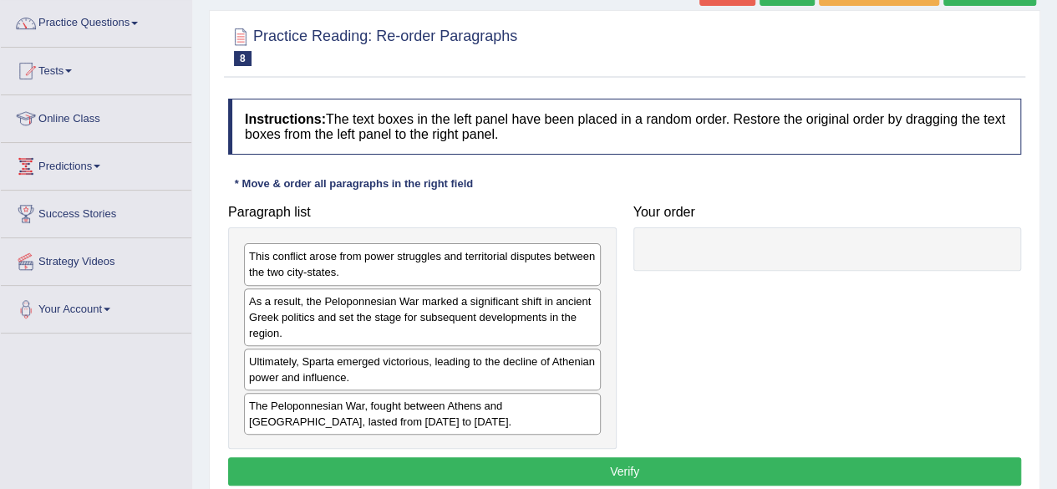
scroll to position [134, 0]
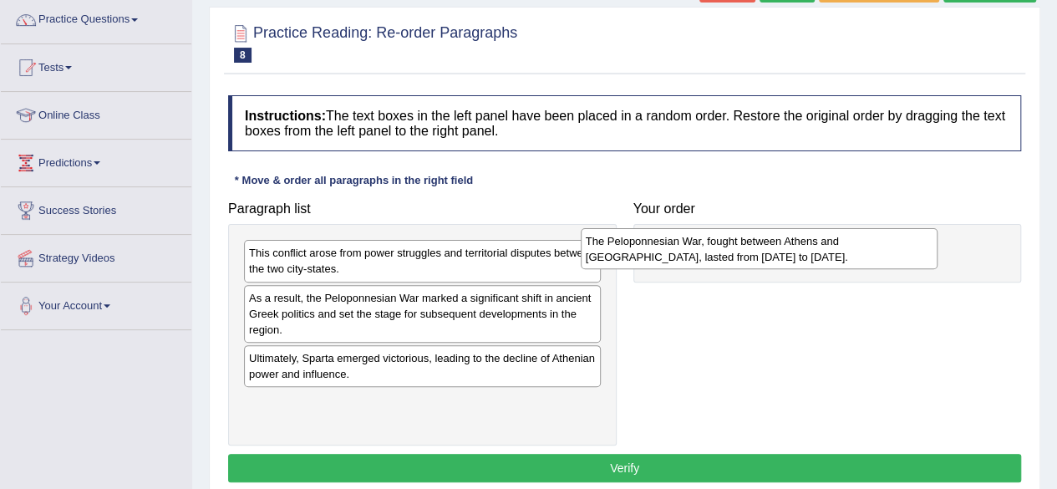
drag, startPoint x: 480, startPoint y: 404, endPoint x: 819, endPoint y: 241, distance: 375.9
click at [819, 241] on div "The Peloponnesian War, fought between Athens and [GEOGRAPHIC_DATA], lasted from…" at bounding box center [759, 249] width 357 height 42
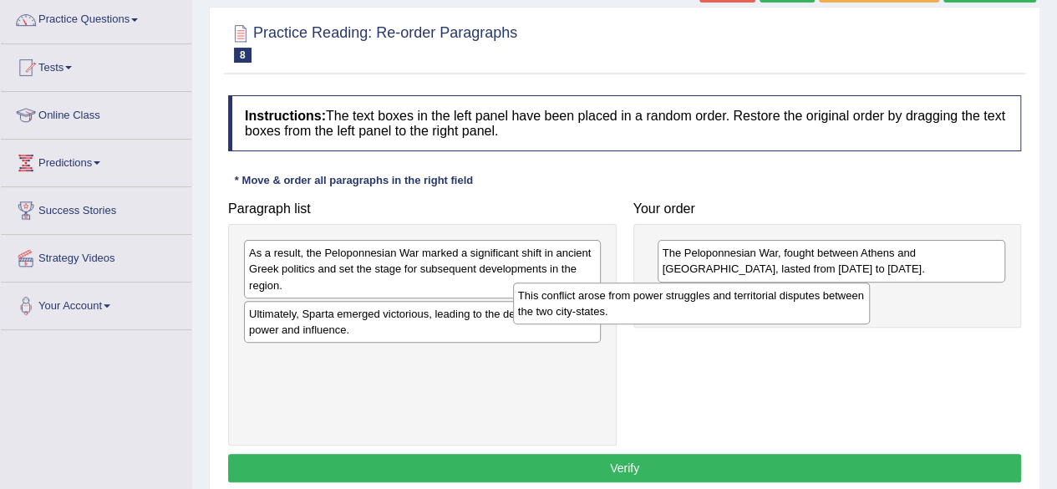
drag, startPoint x: 555, startPoint y: 261, endPoint x: 850, endPoint y: 304, distance: 298.8
click at [850, 304] on div "This conflict arose from power struggles and territorial disputes between the t…" at bounding box center [691, 303] width 357 height 42
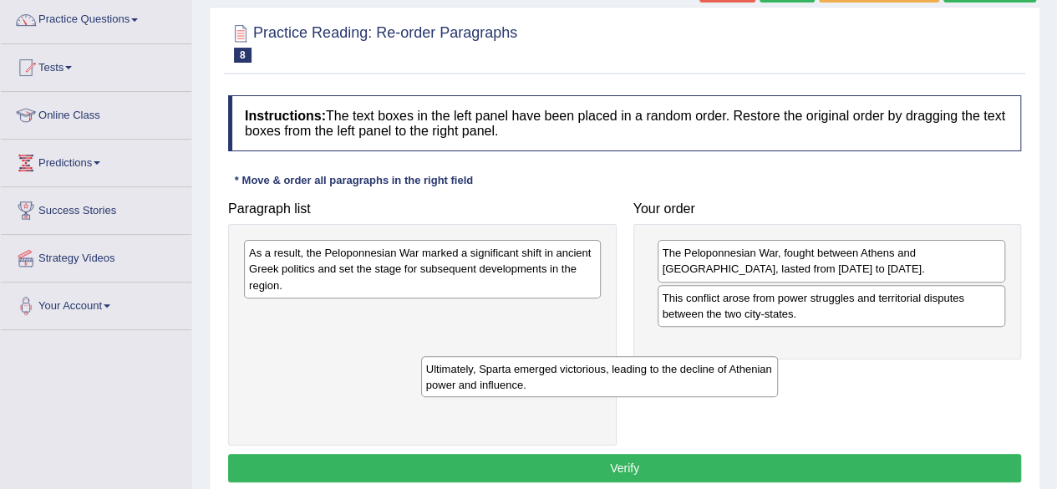
drag, startPoint x: 540, startPoint y: 310, endPoint x: 725, endPoint y: 364, distance: 193.3
click at [725, 364] on div "Ultimately, Sparta emerged victorious, leading to the decline of Athenian power…" at bounding box center [599, 377] width 357 height 42
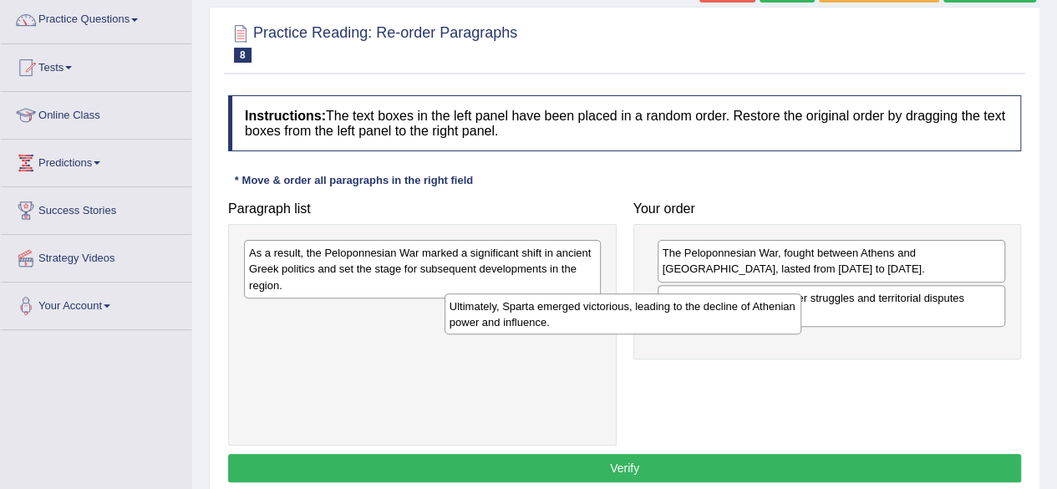
drag, startPoint x: 558, startPoint y: 322, endPoint x: 759, endPoint y: 315, distance: 200.6
click at [759, 315] on div "Ultimately, Sparta emerged victorious, leading to the decline of Athenian power…" at bounding box center [622, 314] width 357 height 42
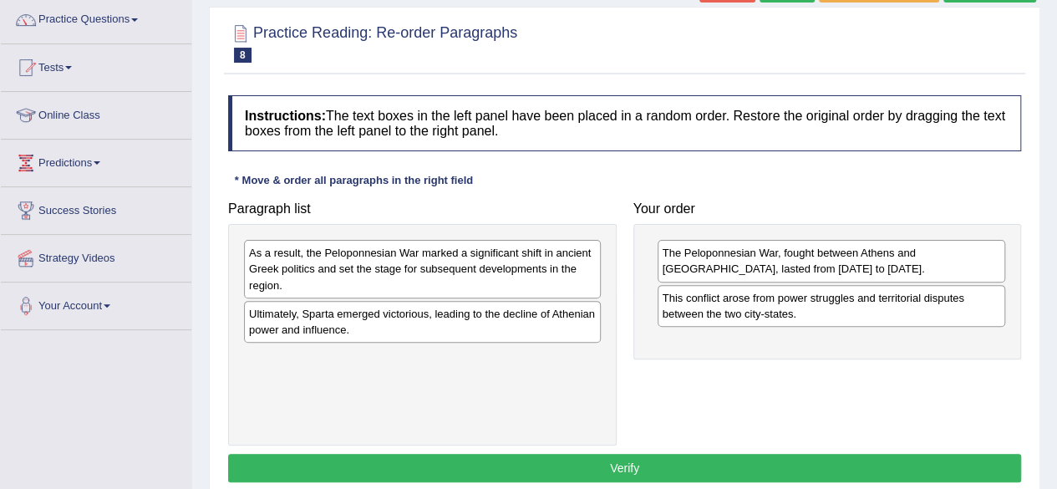
click at [759, 315] on div "This conflict arose from power struggles and territorial disputes between the t…" at bounding box center [831, 306] width 348 height 42
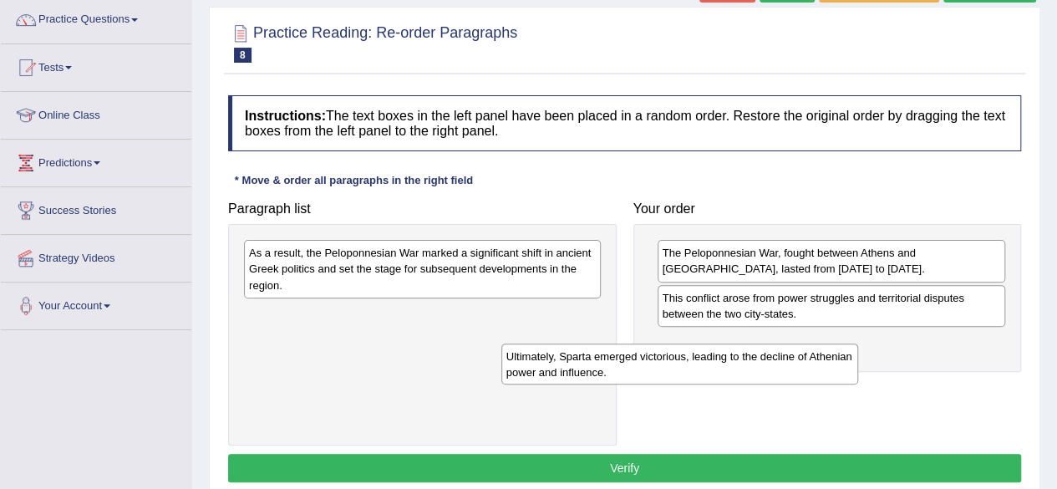
drag, startPoint x: 563, startPoint y: 317, endPoint x: 837, endPoint y: 362, distance: 277.6
click at [835, 362] on div "Ultimately, Sparta emerged victorious, leading to the decline of Athenian power…" at bounding box center [679, 364] width 357 height 42
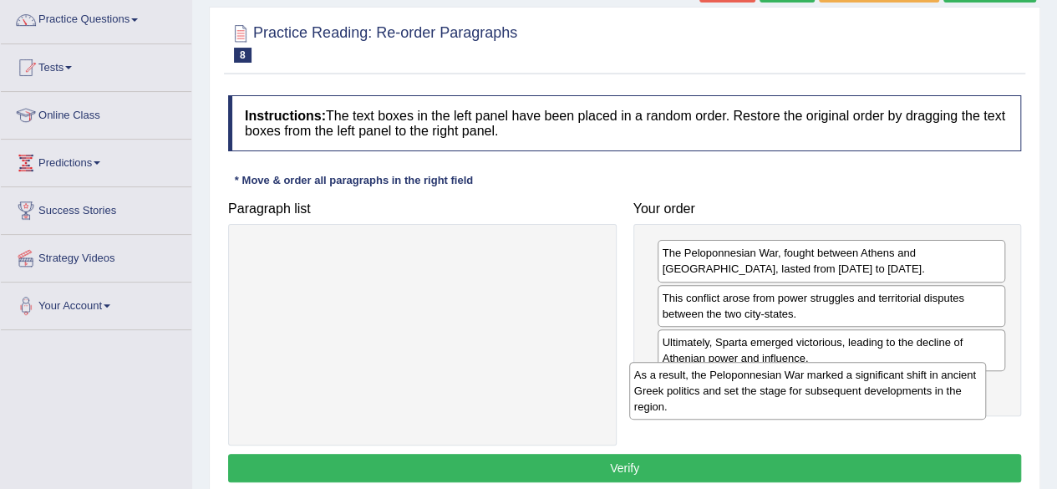
drag, startPoint x: 551, startPoint y: 268, endPoint x: 954, endPoint y: 395, distance: 422.2
click at [954, 395] on div "As a result, the Peloponnesian War marked a significant shift in ancient Greek …" at bounding box center [807, 391] width 357 height 58
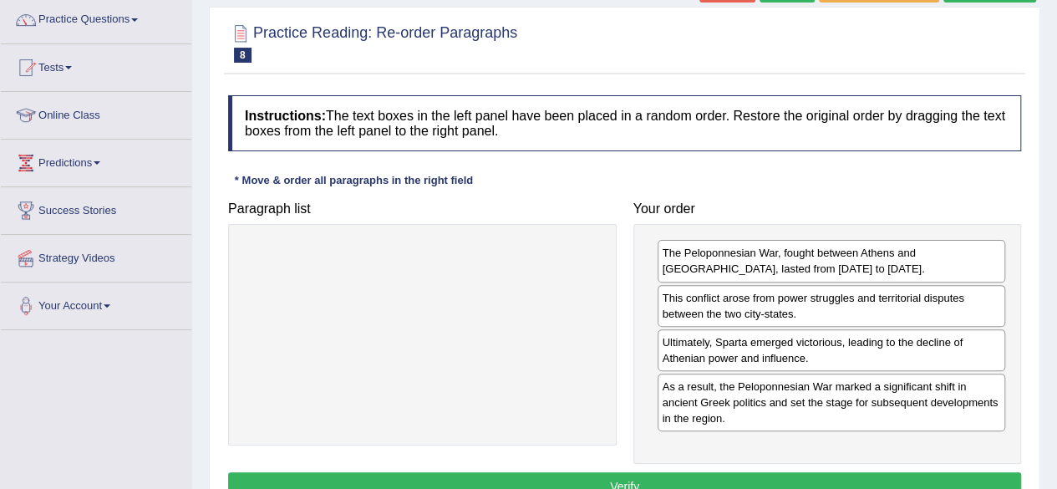
click at [662, 477] on button "Verify" at bounding box center [624, 486] width 793 height 28
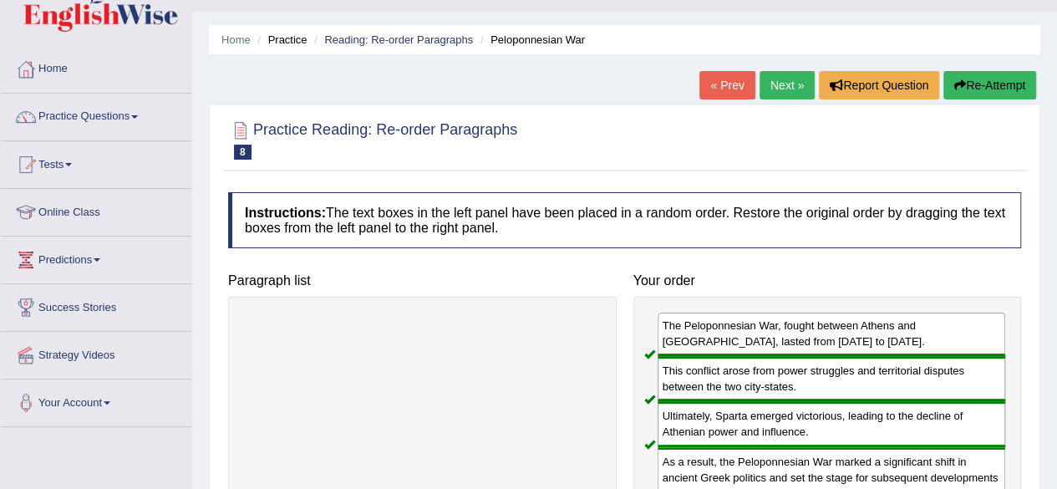
scroll to position [33, 0]
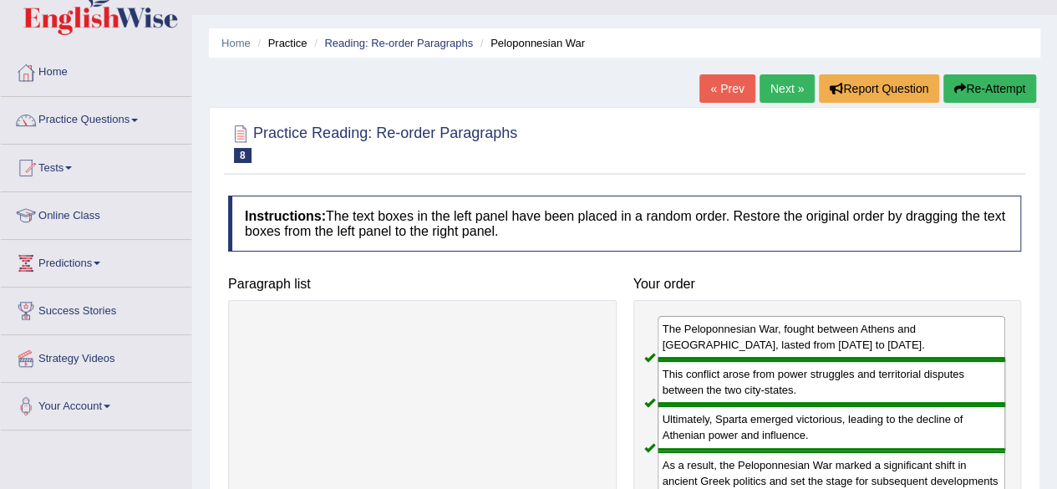
click at [796, 89] on link "Next »" at bounding box center [786, 88] width 55 height 28
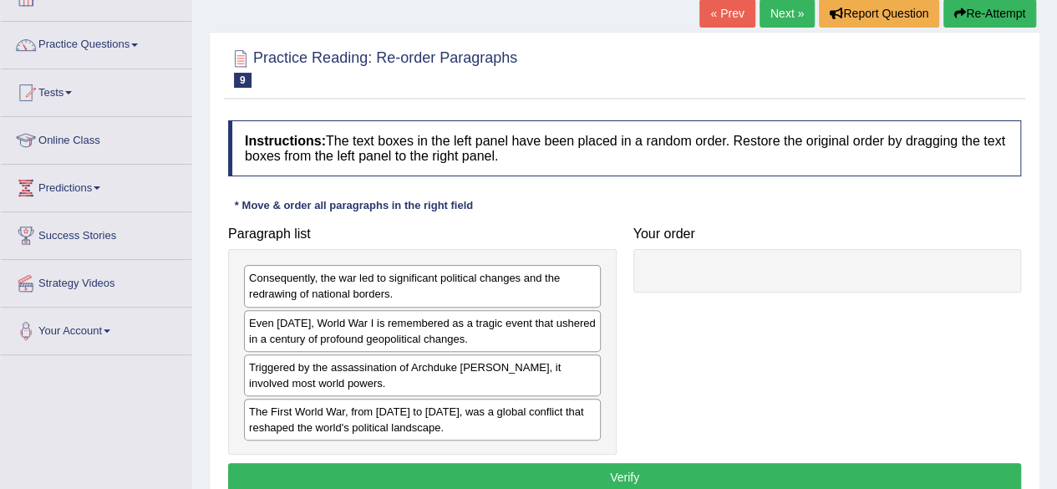
scroll to position [134, 0]
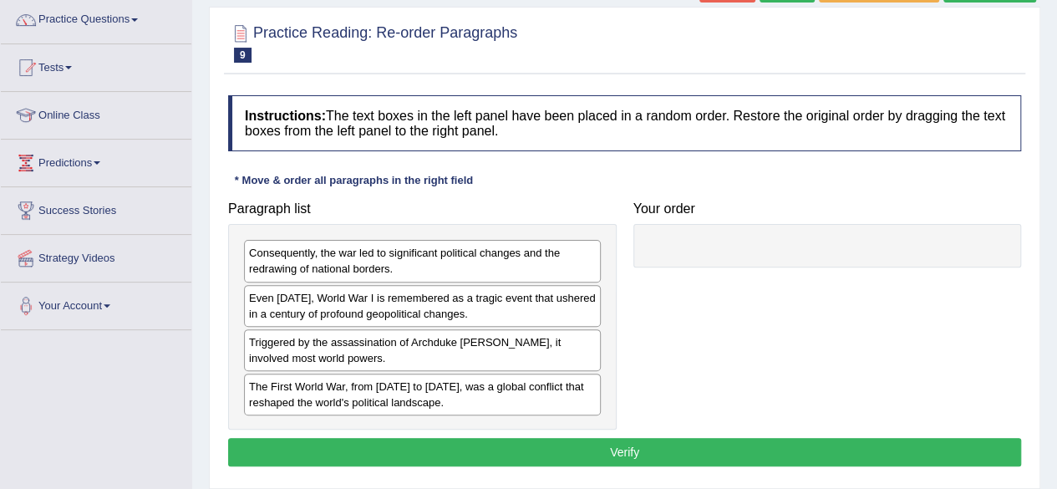
drag, startPoint x: 570, startPoint y: 388, endPoint x: 801, endPoint y: 230, distance: 280.1
click at [601, 373] on div "The First World War, from [DATE] to [DATE], was a global conflict that reshaped…" at bounding box center [422, 394] width 357 height 42
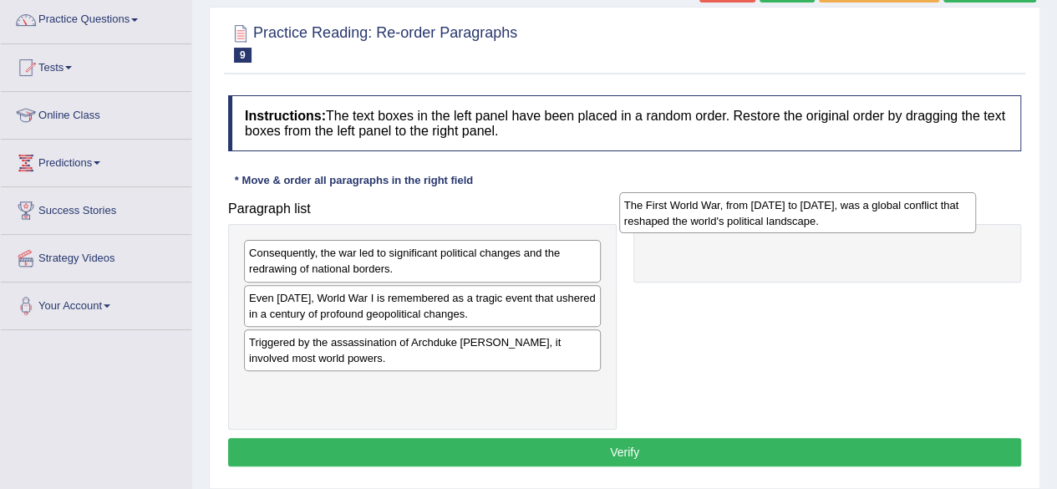
drag, startPoint x: 499, startPoint y: 394, endPoint x: 874, endPoint y: 215, distance: 415.9
click at [874, 215] on div "The First World War, from [DATE] to [DATE], was a global conflict that reshaped…" at bounding box center [797, 213] width 357 height 42
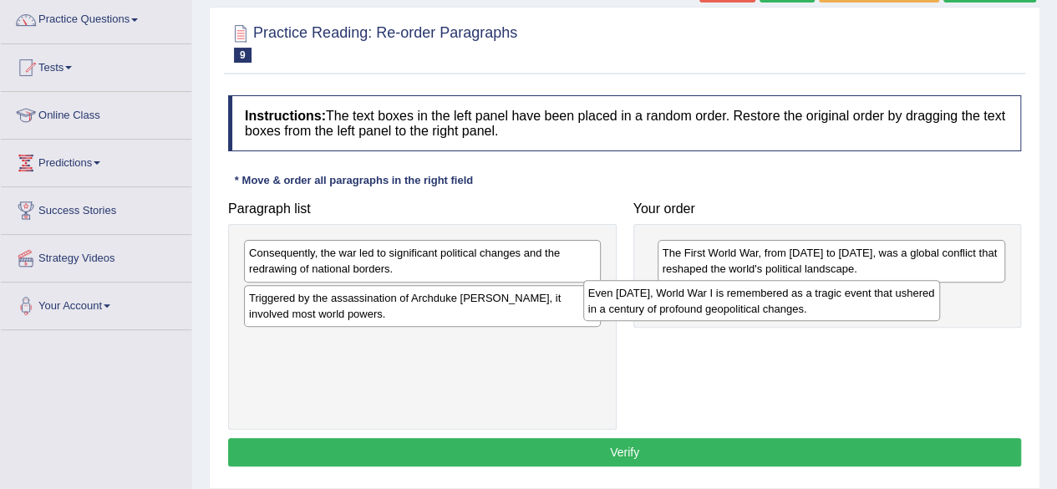
drag, startPoint x: 454, startPoint y: 309, endPoint x: 794, endPoint y: 305, distance: 339.2
click at [794, 305] on div "Even [DATE], World War I is remembered as a tragic event that ushered in a cent…" at bounding box center [761, 301] width 357 height 42
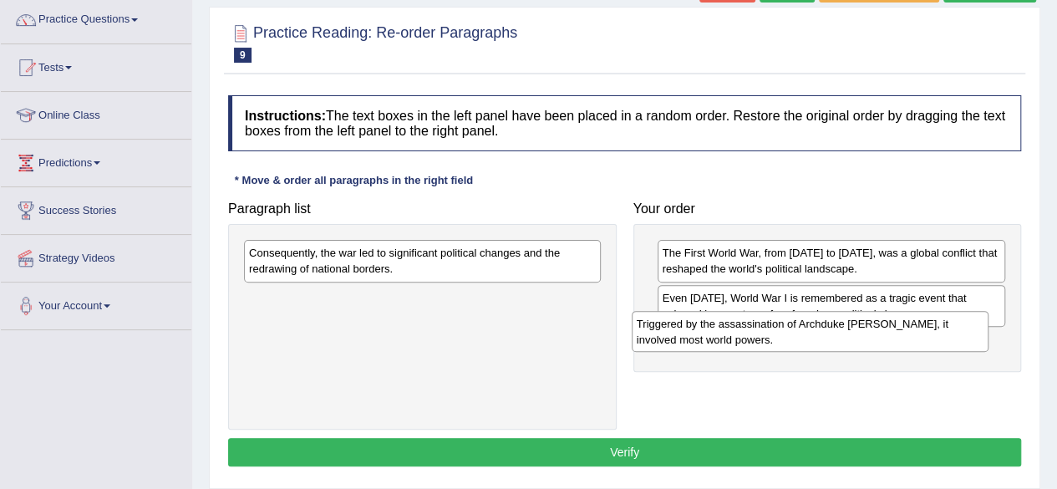
drag, startPoint x: 429, startPoint y: 310, endPoint x: 817, endPoint y: 338, distance: 388.6
click at [817, 338] on div "Triggered by the assassination of Archduke [PERSON_NAME], it involved most worl…" at bounding box center [810, 332] width 357 height 42
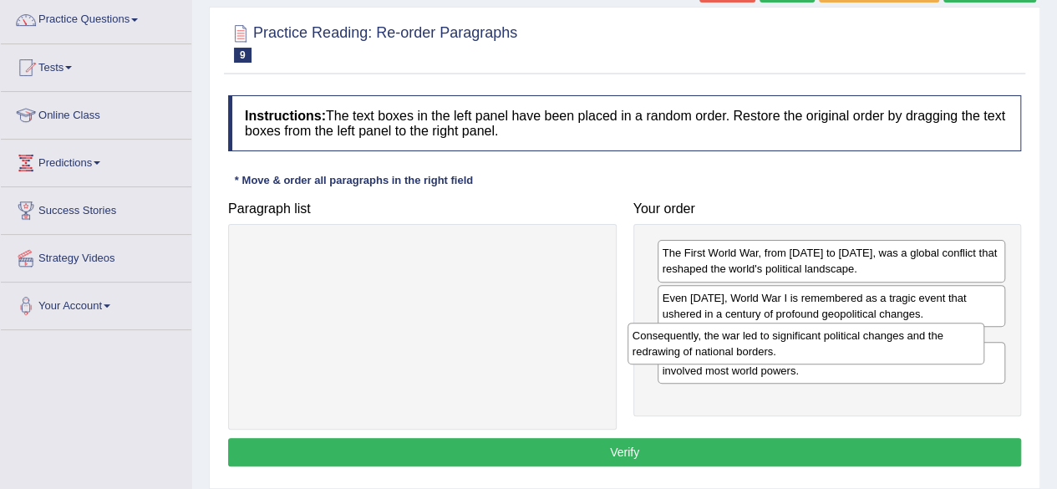
drag, startPoint x: 430, startPoint y: 258, endPoint x: 817, endPoint y: 341, distance: 395.5
click at [817, 341] on div "Consequently, the war led to significant political changes and the redrawing of…" at bounding box center [805, 343] width 357 height 42
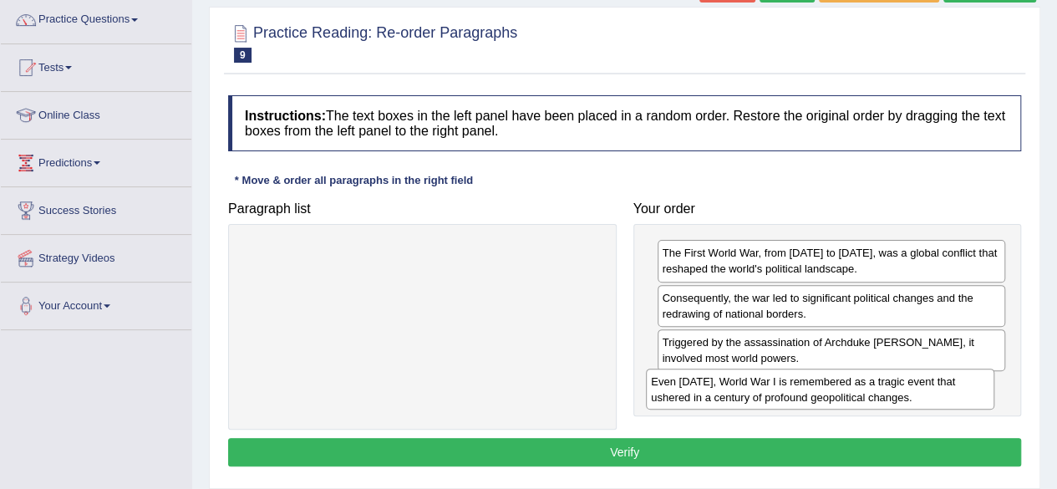
drag, startPoint x: 746, startPoint y: 313, endPoint x: 735, endPoint y: 398, distance: 85.1
click at [735, 398] on div "Even [DATE], World War I is remembered as a tragic event that ushered in a cent…" at bounding box center [820, 389] width 348 height 42
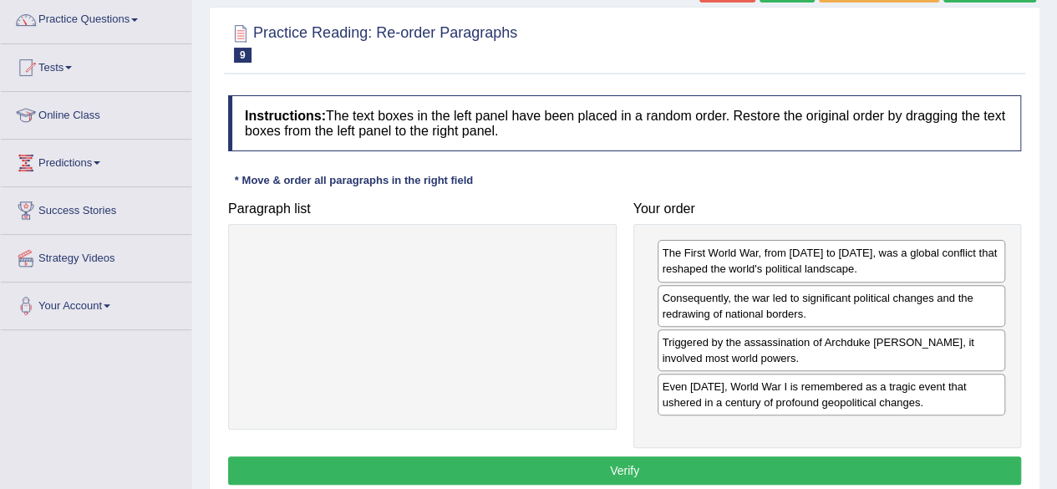
click at [693, 465] on button "Verify" at bounding box center [624, 470] width 793 height 28
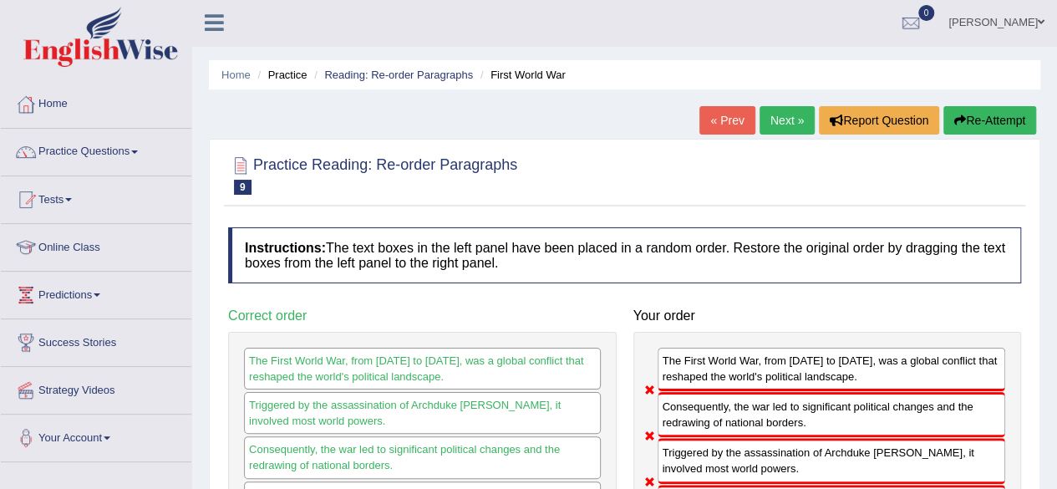
scroll to position [0, 0]
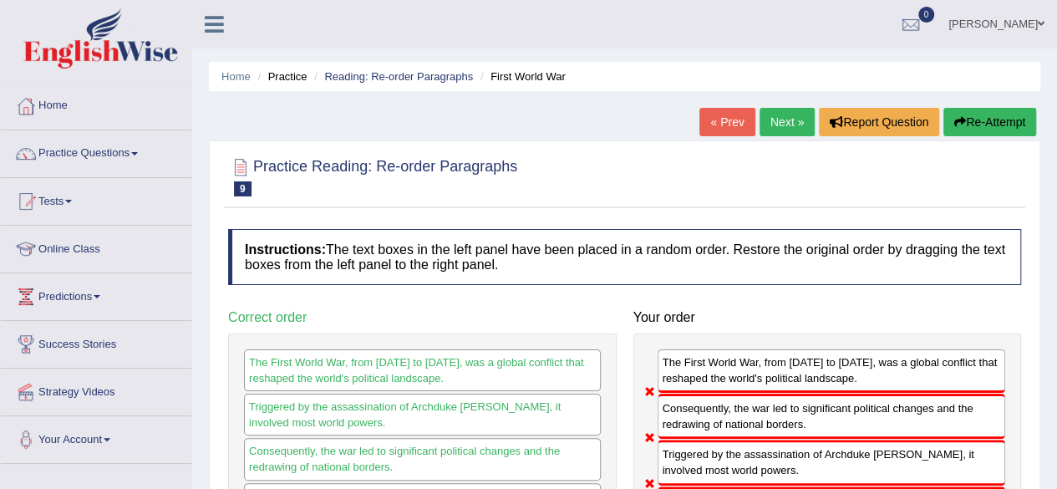
click at [777, 124] on link "Next »" at bounding box center [786, 122] width 55 height 28
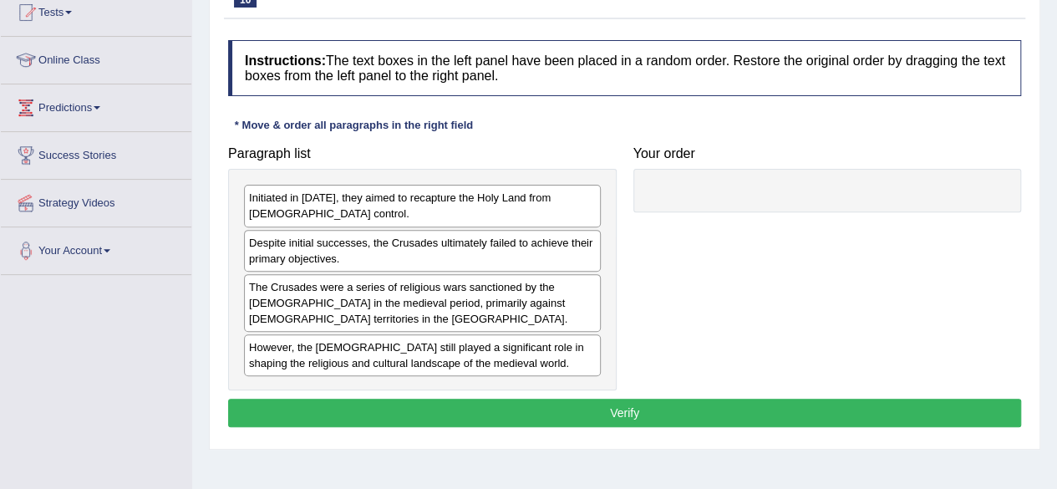
scroll to position [233, 0]
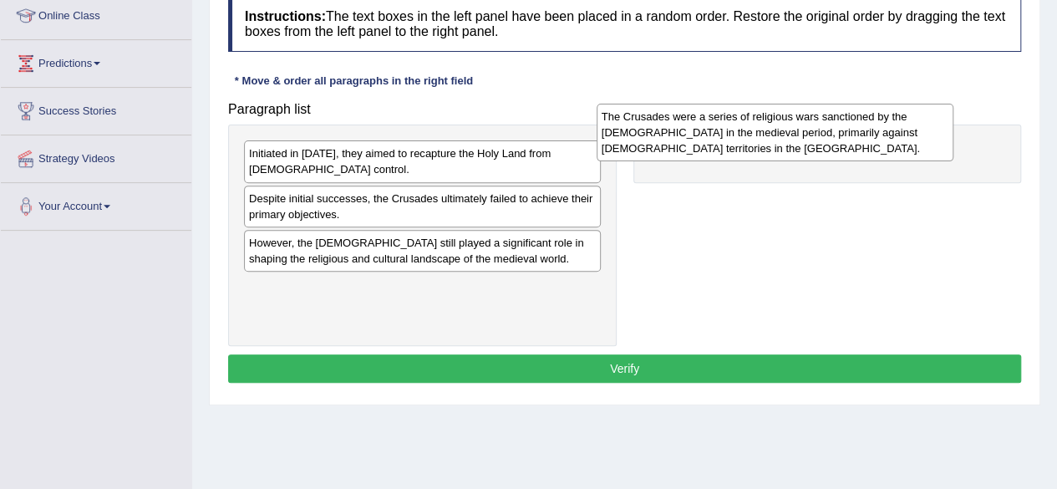
drag, startPoint x: 478, startPoint y: 255, endPoint x: 830, endPoint y: 130, distance: 373.9
click at [830, 130] on div "The Crusades were a series of religious wars sanctioned by the [DEMOGRAPHIC_DAT…" at bounding box center [774, 133] width 357 height 58
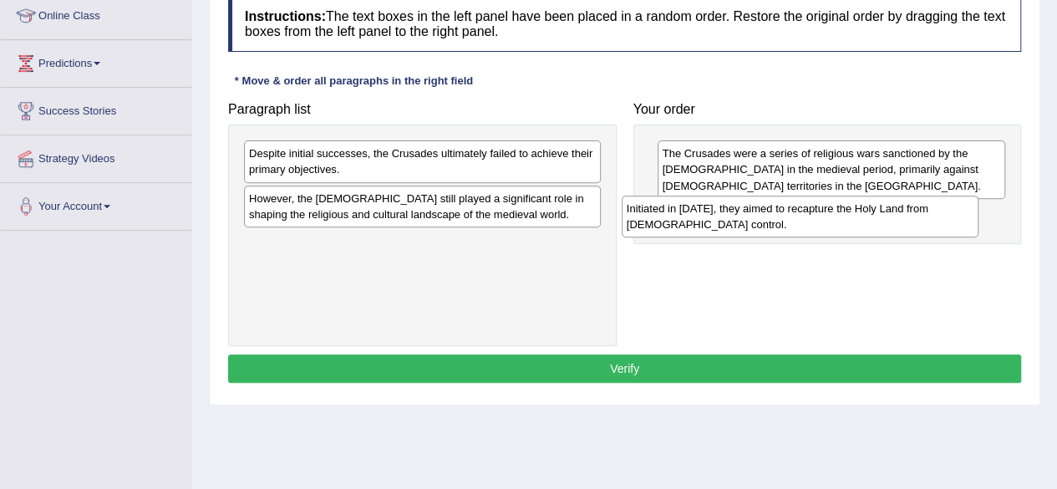
drag, startPoint x: 473, startPoint y: 162, endPoint x: 855, endPoint y: 213, distance: 386.0
click at [855, 213] on div "Initiated in 1095, they aimed to recapture the Holy Land from Muslim control." at bounding box center [800, 216] width 357 height 42
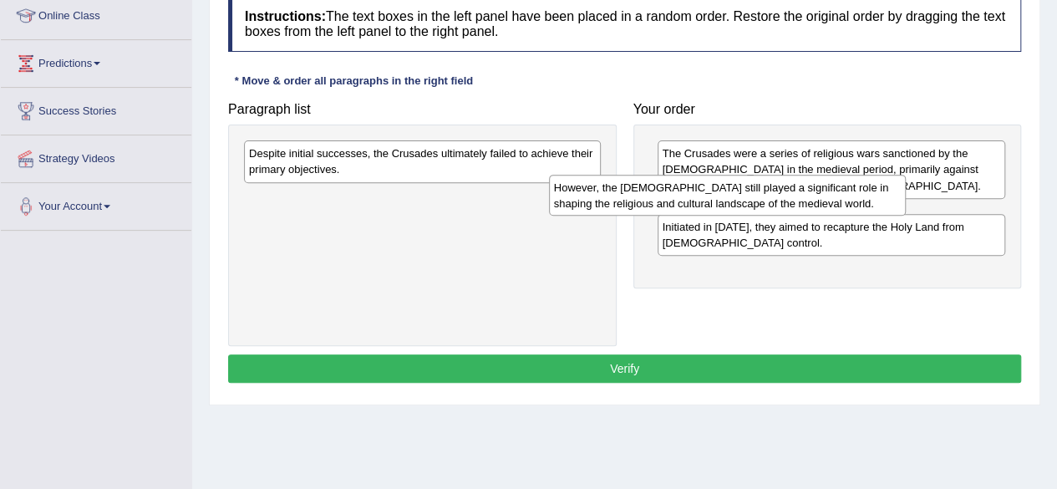
drag, startPoint x: 536, startPoint y: 201, endPoint x: 876, endPoint y: 196, distance: 340.0
click at [876, 196] on div "However, the Crusades still played a significant role in shaping the religious …" at bounding box center [727, 196] width 357 height 42
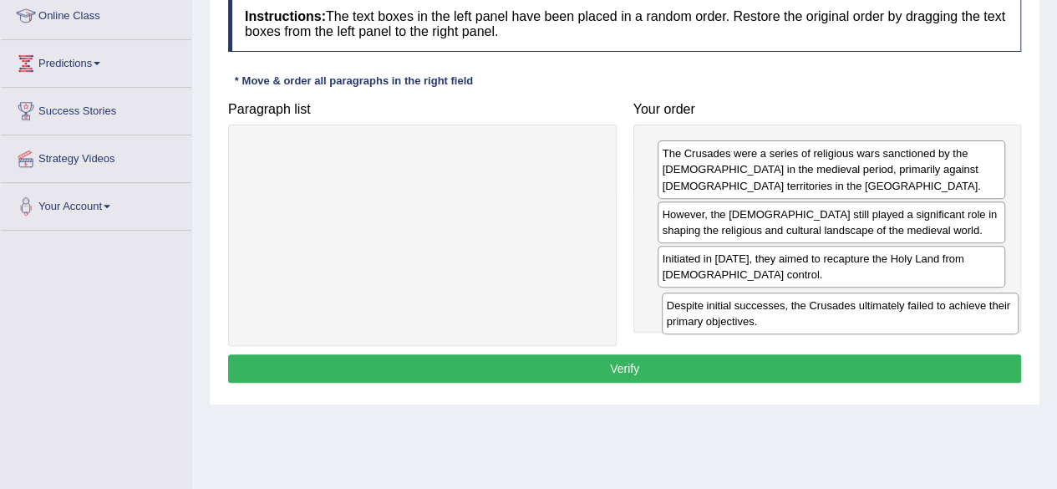
drag, startPoint x: 496, startPoint y: 166, endPoint x: 914, endPoint y: 318, distance: 444.5
click at [914, 318] on div "Despite initial successes, the Crusades ultimately failed to achieve their prim…" at bounding box center [840, 313] width 357 height 42
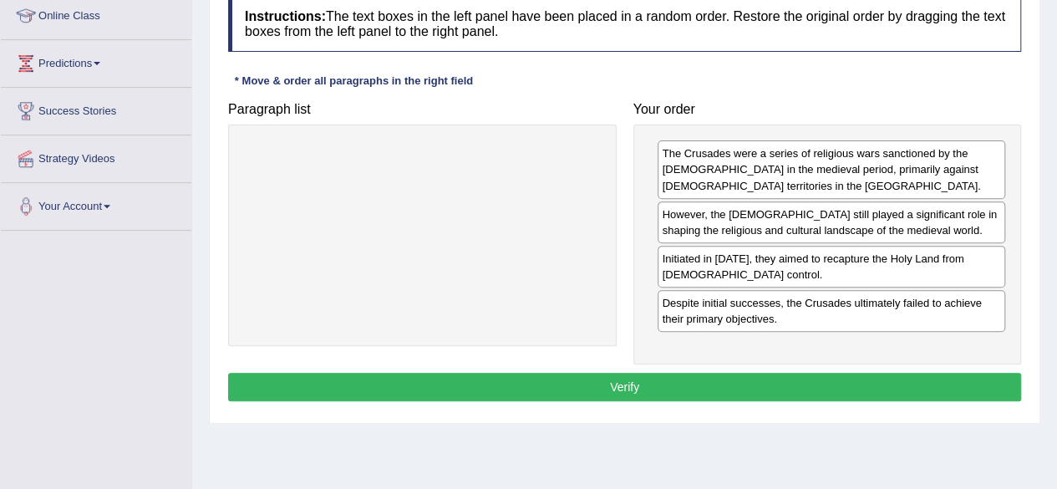
click at [711, 373] on button "Verify" at bounding box center [624, 387] width 793 height 28
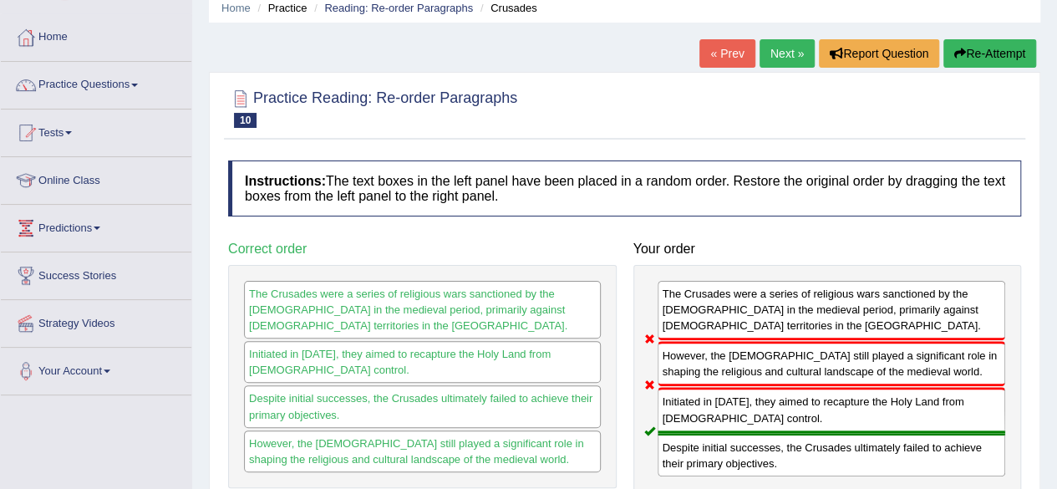
scroll to position [66, 0]
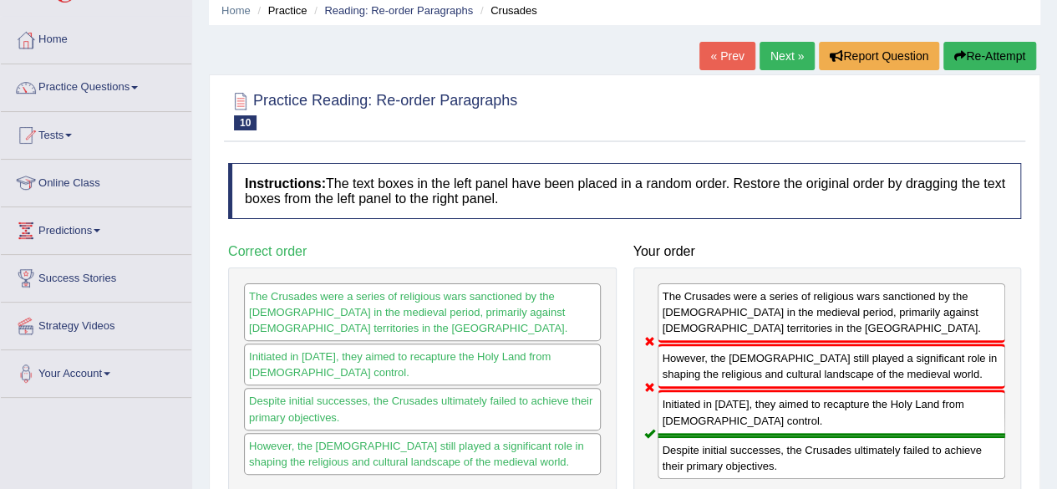
click at [787, 51] on link "Next »" at bounding box center [786, 56] width 55 height 28
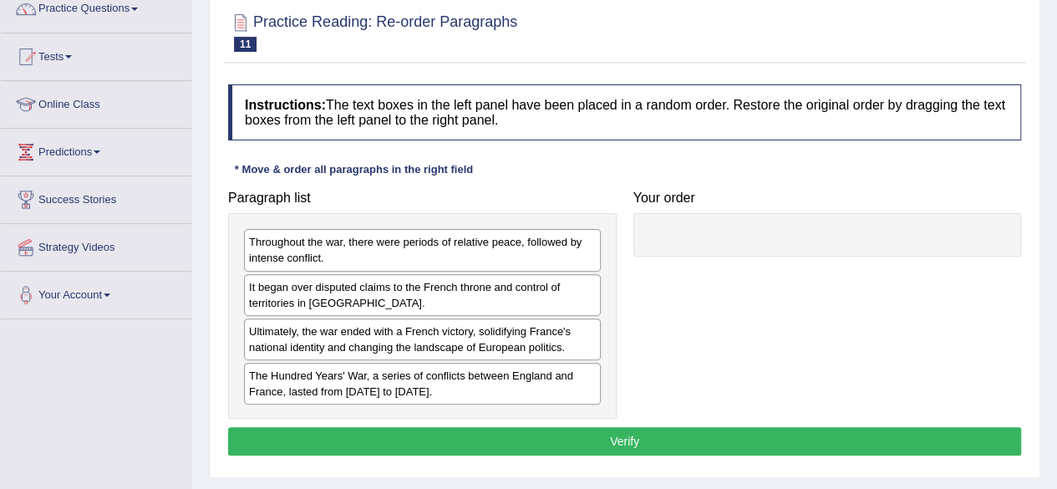
scroll to position [167, 0]
